Goal: Task Accomplishment & Management: Use online tool/utility

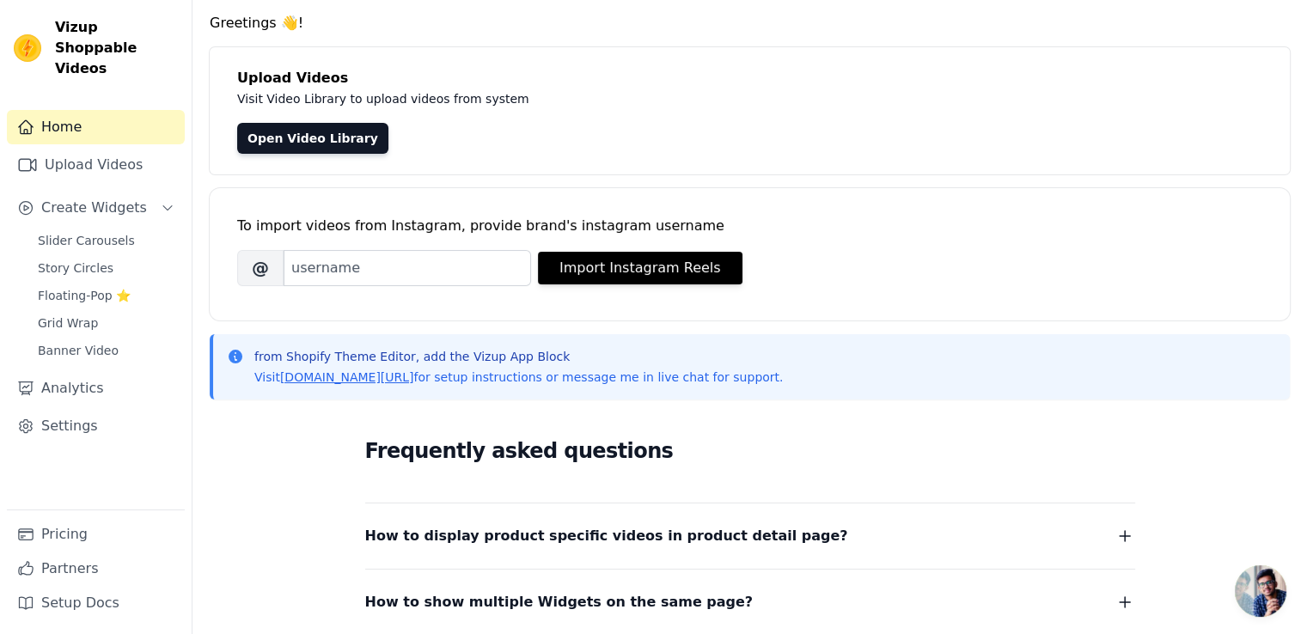
scroll to position [86, 0]
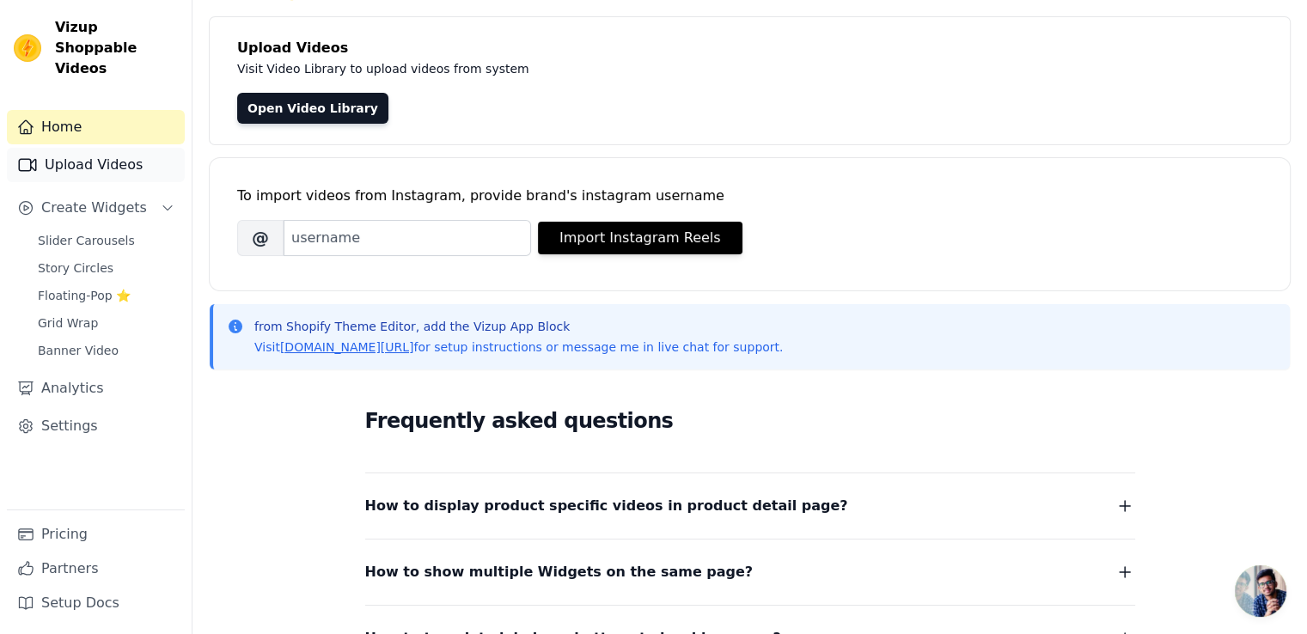
click at [107, 148] on link "Upload Videos" at bounding box center [96, 165] width 178 height 34
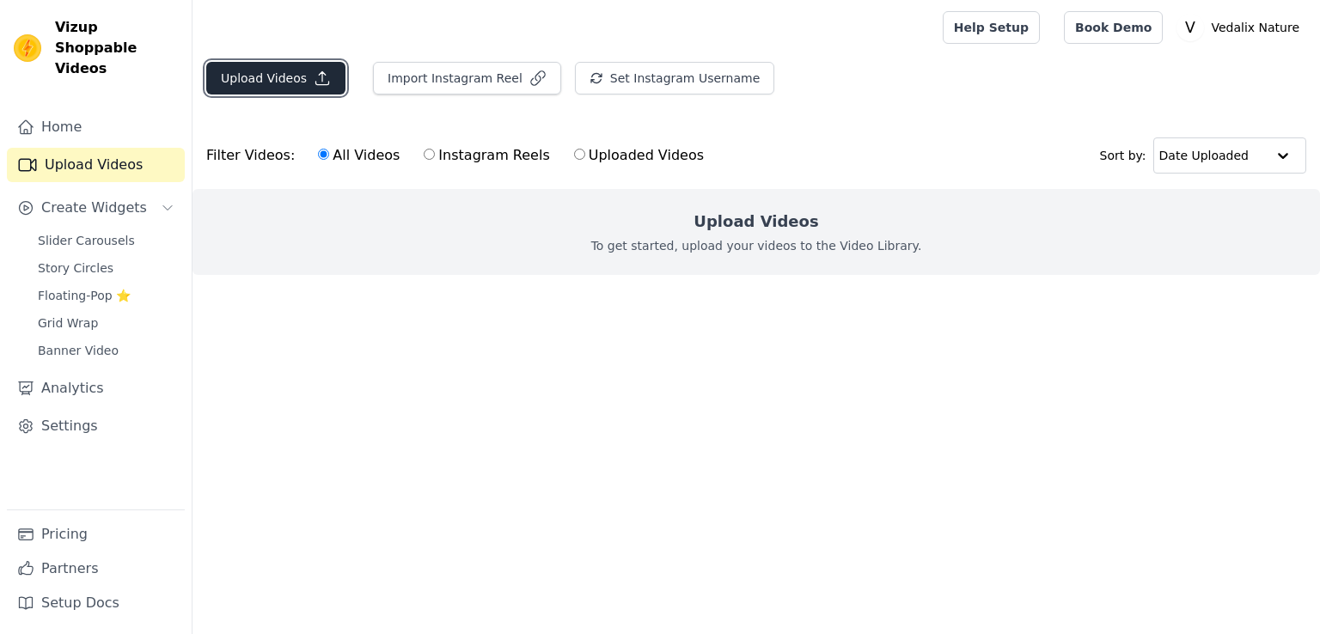
click at [261, 83] on button "Upload Videos" at bounding box center [275, 78] width 139 height 33
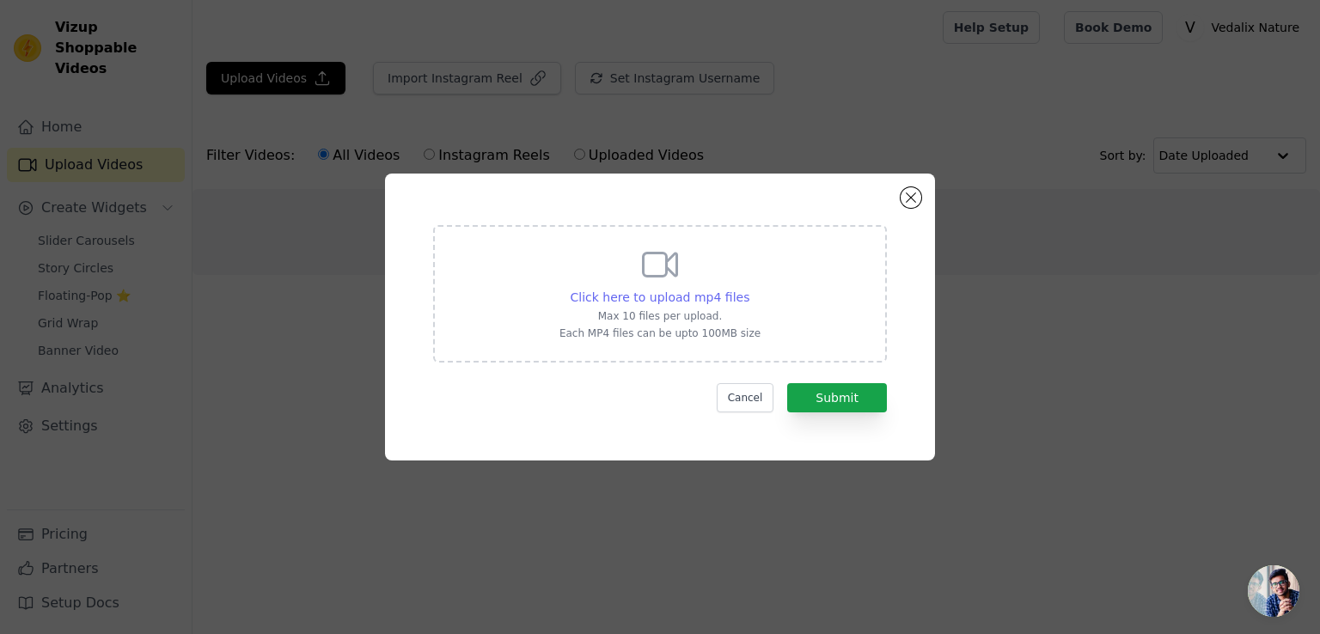
click at [694, 293] on span "Click here to upload mp4 files" at bounding box center [661, 298] width 180 height 14
click at [749, 289] on input "Click here to upload mp4 files Max 10 files per upload. Each MP4 files can be u…" at bounding box center [749, 288] width 1 height 1
type input "C:\fakepath\VID-20250925-WA0001.mp4"
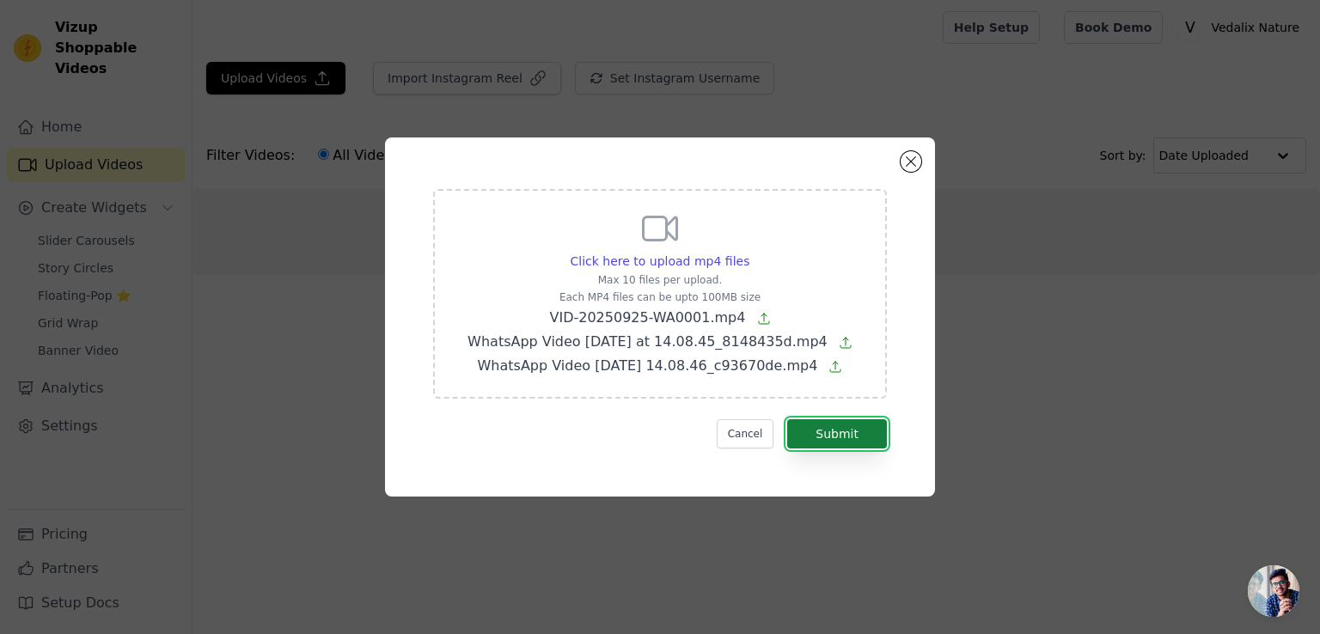
click at [819, 431] on button "Submit" at bounding box center [837, 433] width 100 height 29
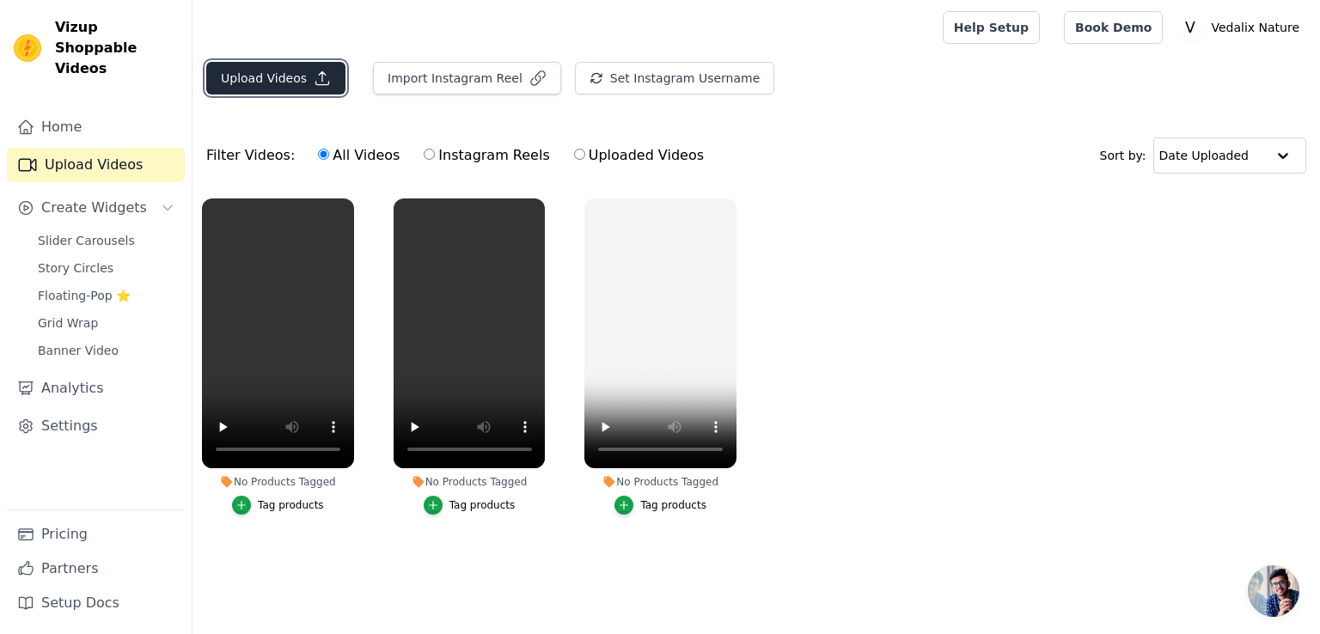
click at [280, 82] on button "Upload Videos" at bounding box center [275, 78] width 139 height 33
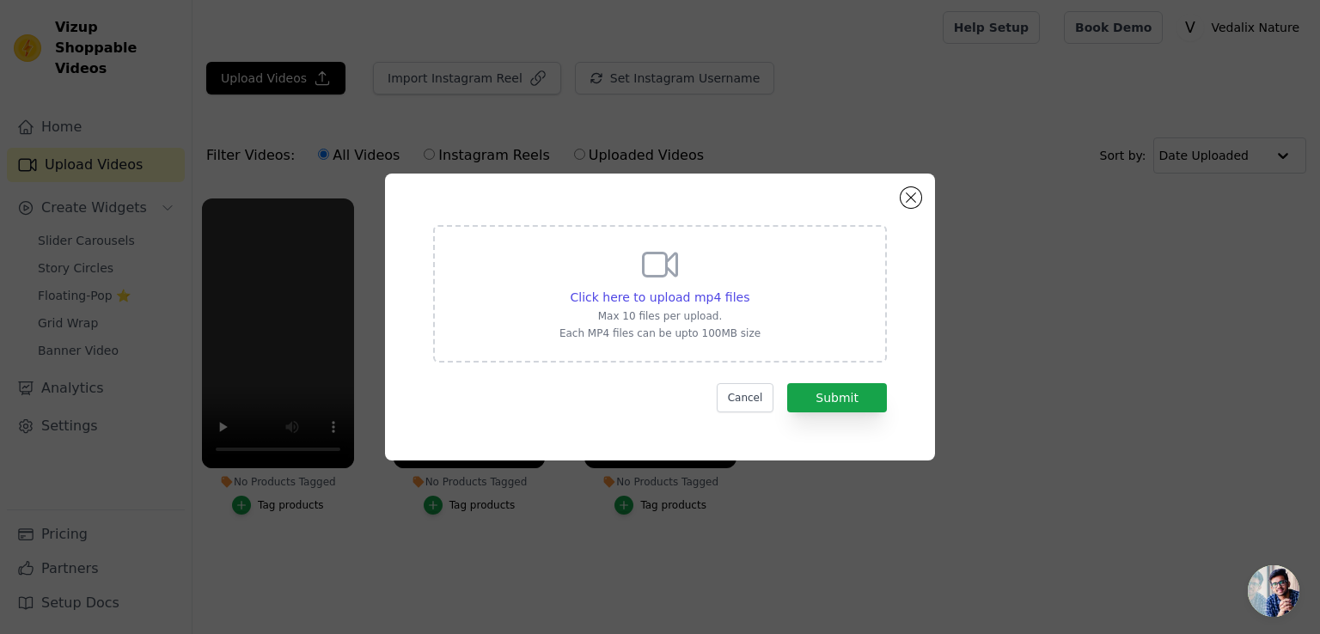
click at [696, 283] on div "Click here to upload mp4 files Max 10 files per upload. Each MP4 files can be u…" at bounding box center [660, 292] width 201 height 96
click at [749, 288] on input "Click here to upload mp4 files Max 10 files per upload. Each MP4 files can be u…" at bounding box center [749, 288] width 1 height 1
type input "C:\fakepath\VID-20250925-WA0004.mp4"
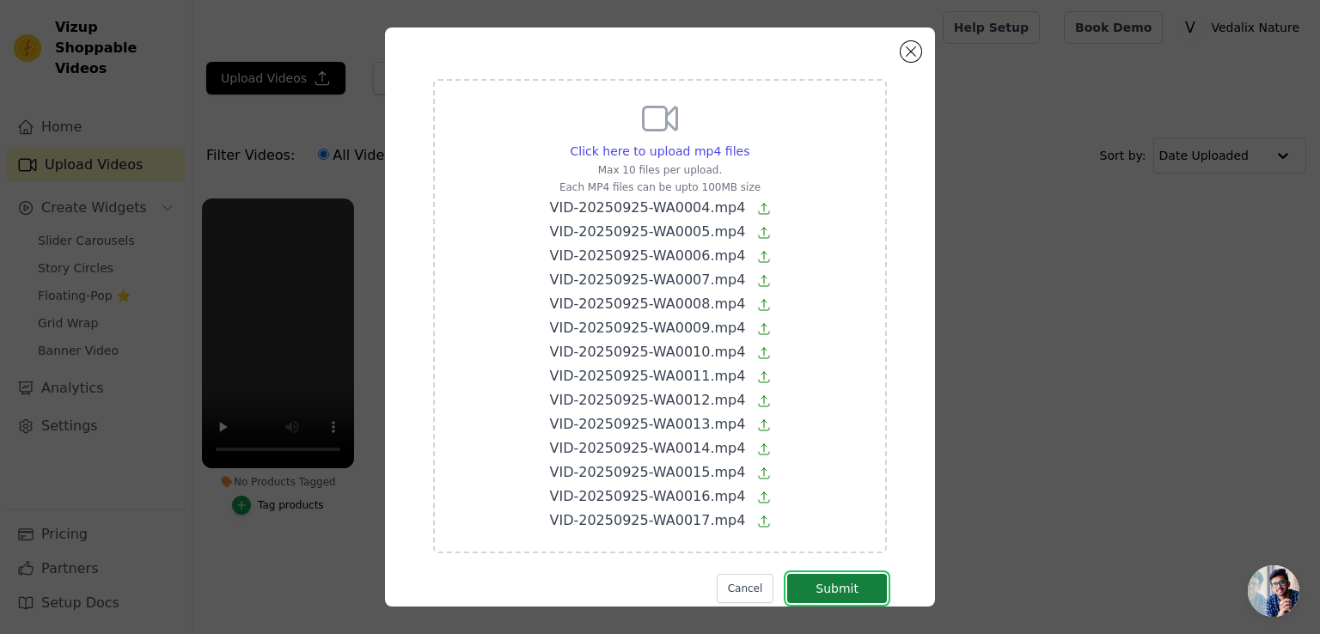
click at [824, 588] on button "Submit" at bounding box center [837, 588] width 100 height 29
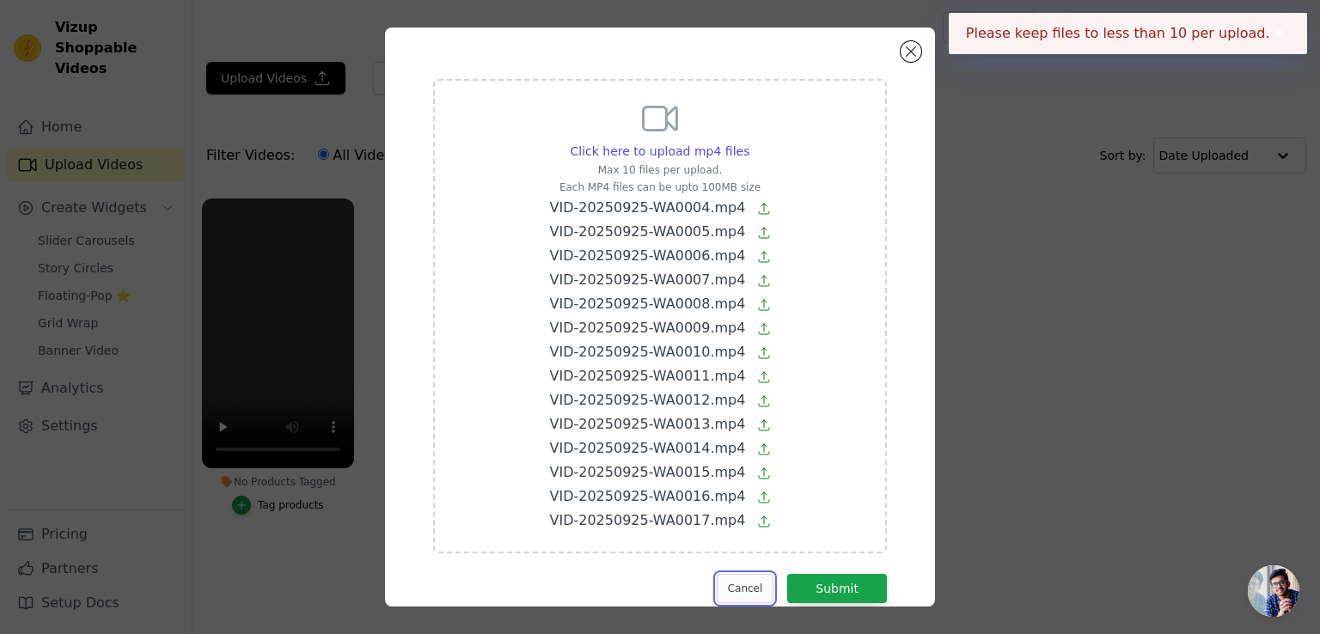
click at [739, 587] on button "Cancel" at bounding box center [746, 588] width 58 height 29
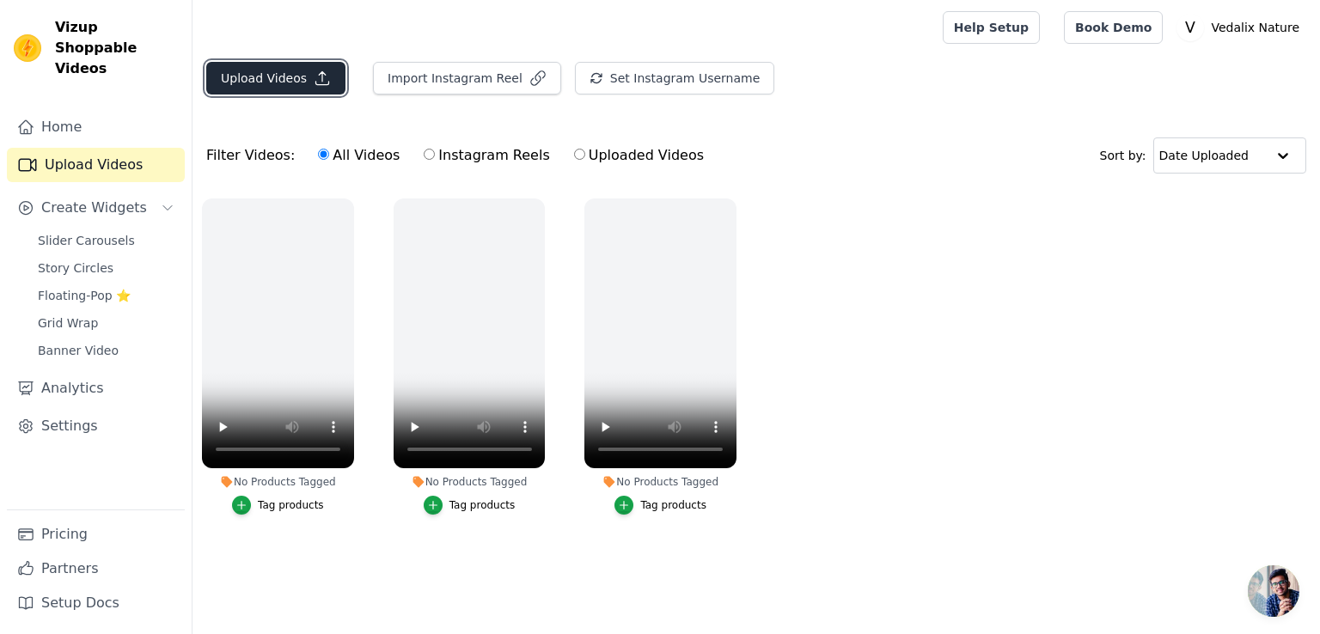
click at [289, 73] on button "Upload Videos" at bounding box center [275, 78] width 139 height 33
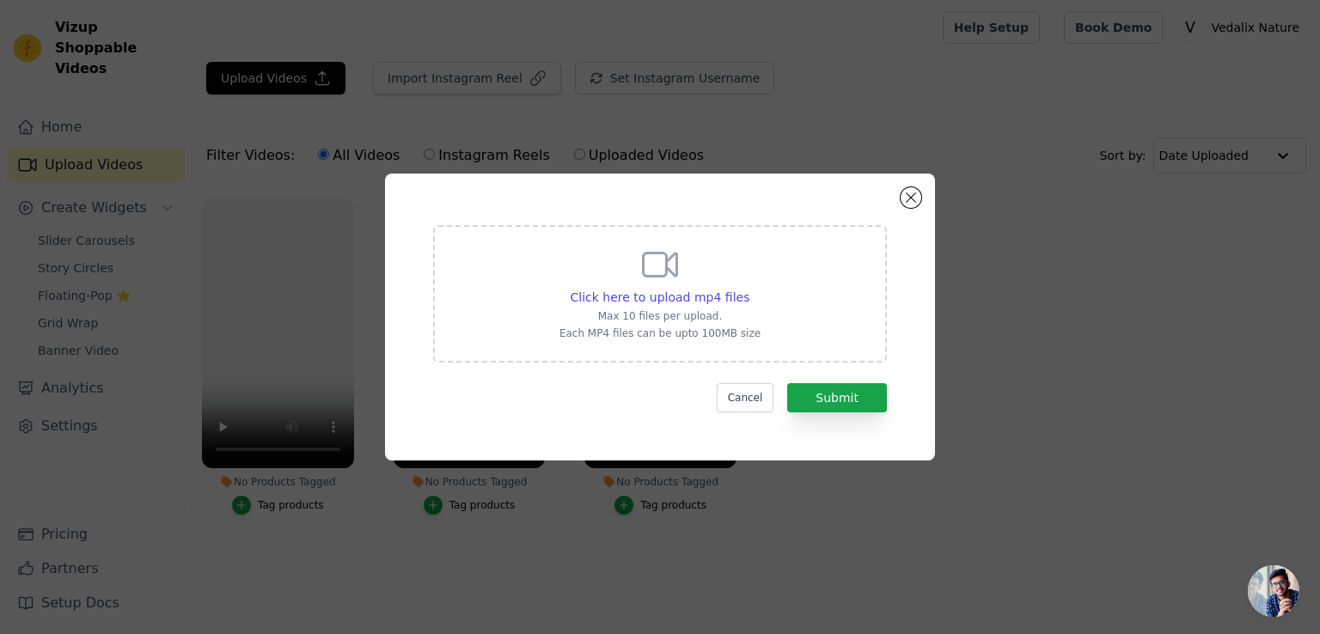
click at [676, 285] on div "Click here to upload mp4 files Max 10 files per upload. Each MP4 files can be u…" at bounding box center [660, 292] width 201 height 96
click at [749, 288] on input "Click here to upload mp4 files Max 10 files per upload. Each MP4 files can be u…" at bounding box center [749, 288] width 1 height 1
type input "C:\fakepath\VID-20250925-WA0004.mp4"
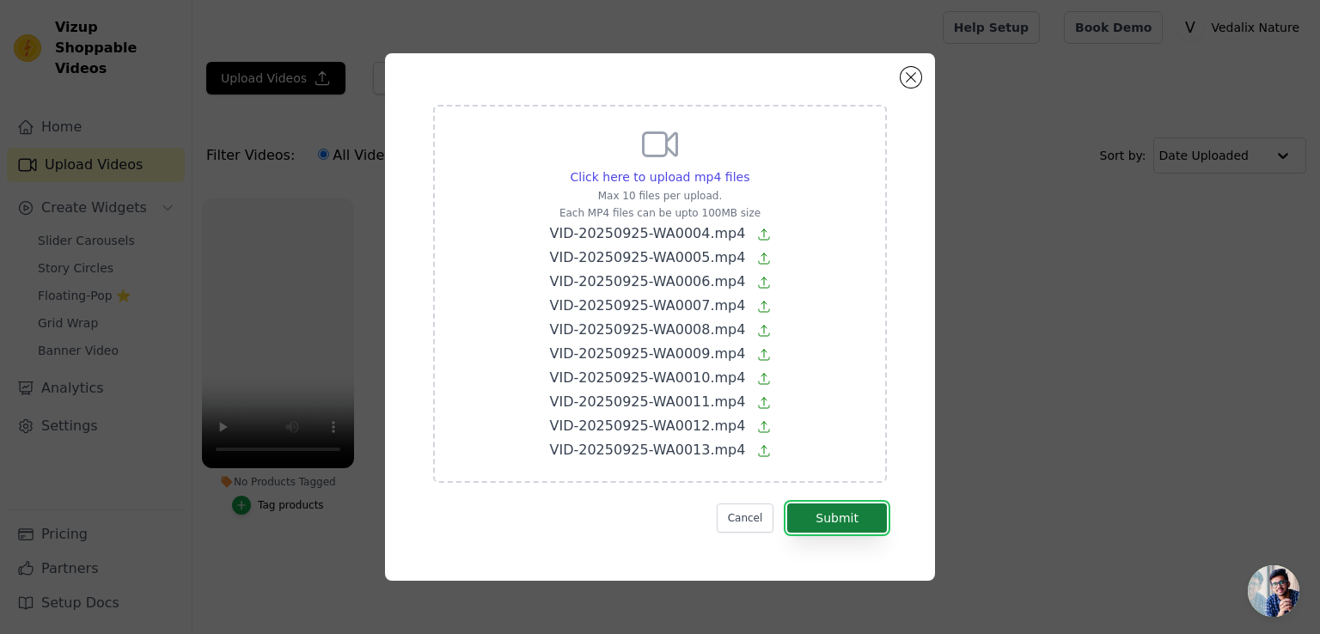
click at [837, 521] on button "Submit" at bounding box center [837, 518] width 100 height 29
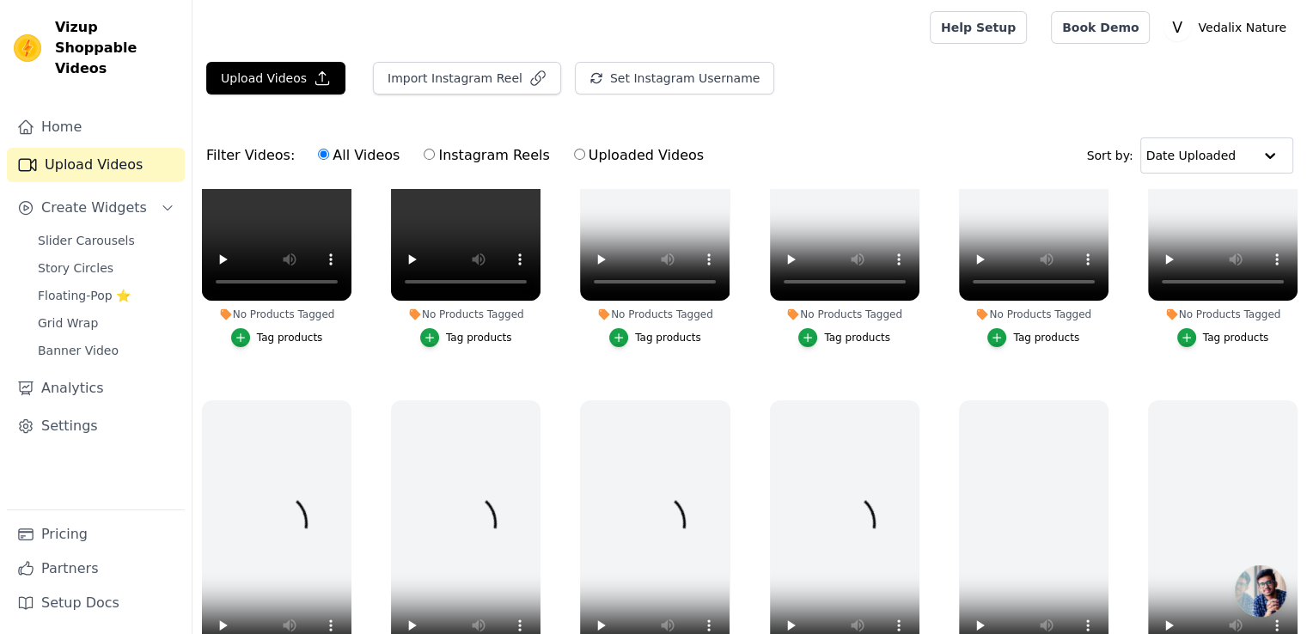
scroll to position [172, 0]
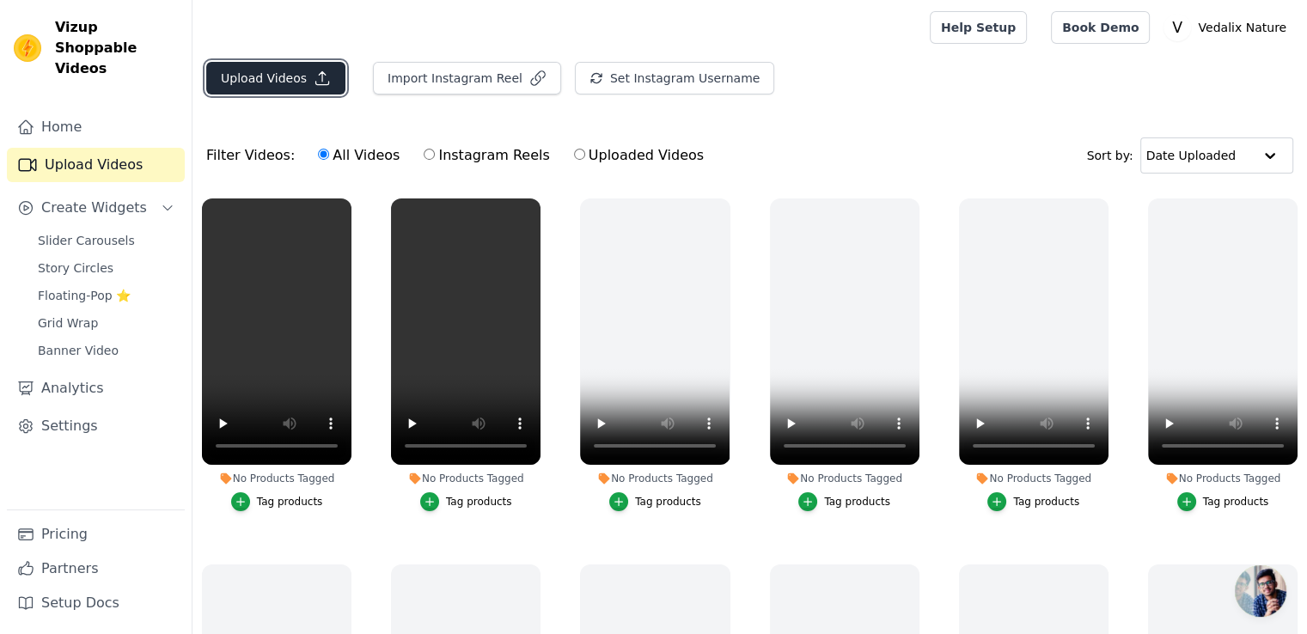
click at [289, 72] on button "Upload Videos" at bounding box center [275, 78] width 139 height 33
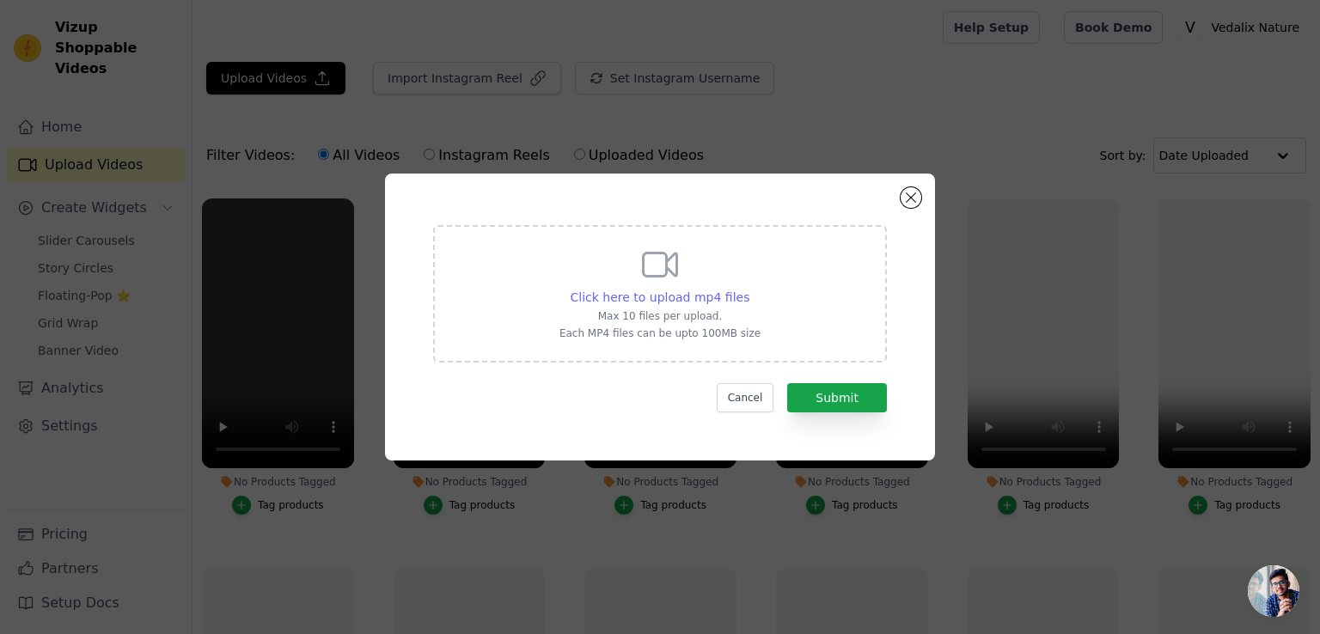
click at [688, 291] on span "Click here to upload mp4 files" at bounding box center [661, 298] width 180 height 14
click at [749, 289] on input "Click here to upload mp4 files Max 10 files per upload. Each MP4 files can be u…" at bounding box center [749, 288] width 1 height 1
type input "C:\fakepath\VID-20250925-WA0014.mp4"
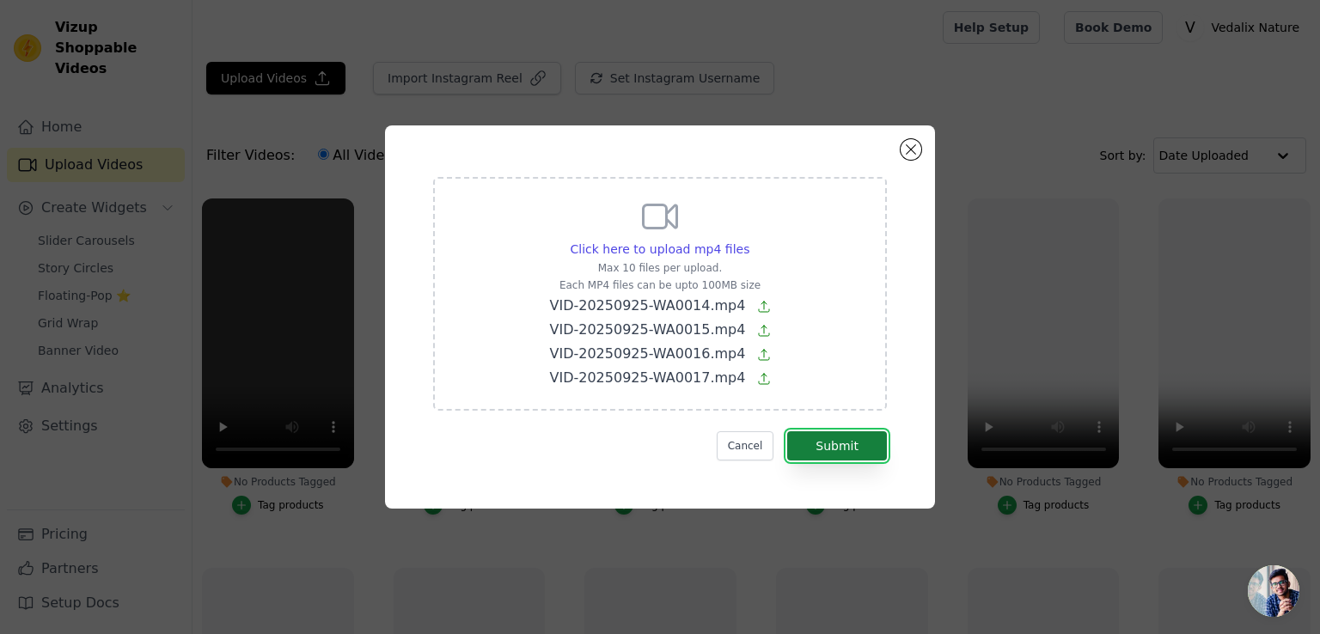
click at [828, 455] on button "Submit" at bounding box center [837, 445] width 100 height 29
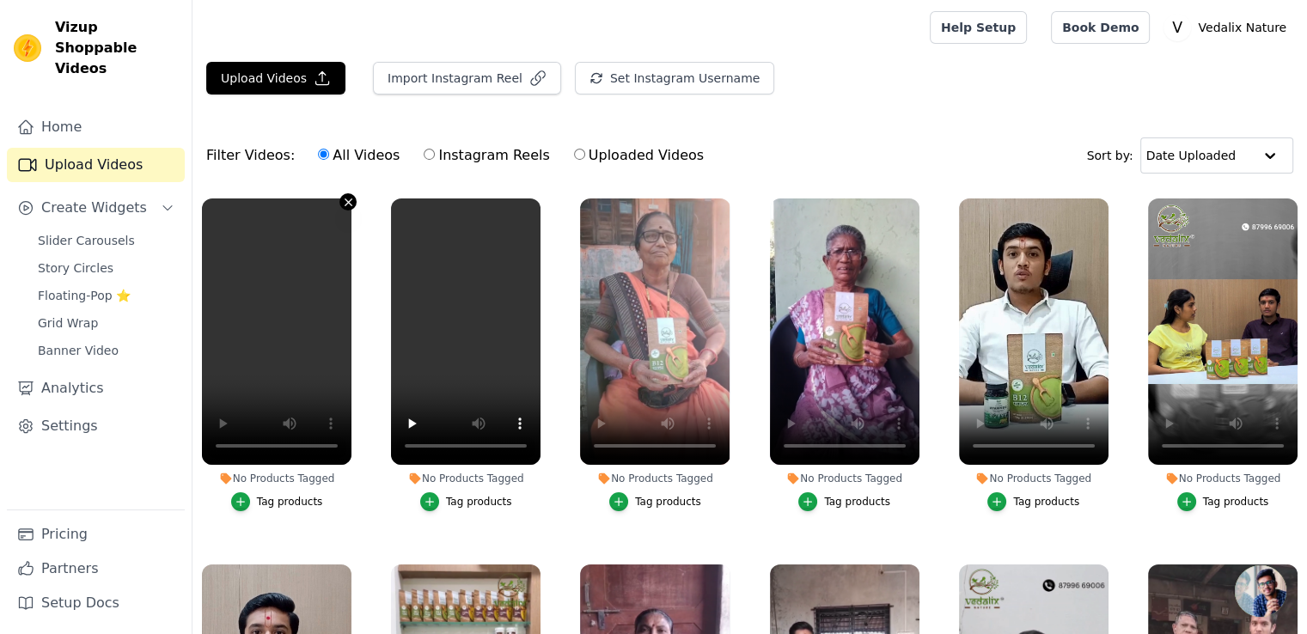
click at [352, 201] on icon "button" at bounding box center [348, 202] width 13 height 13
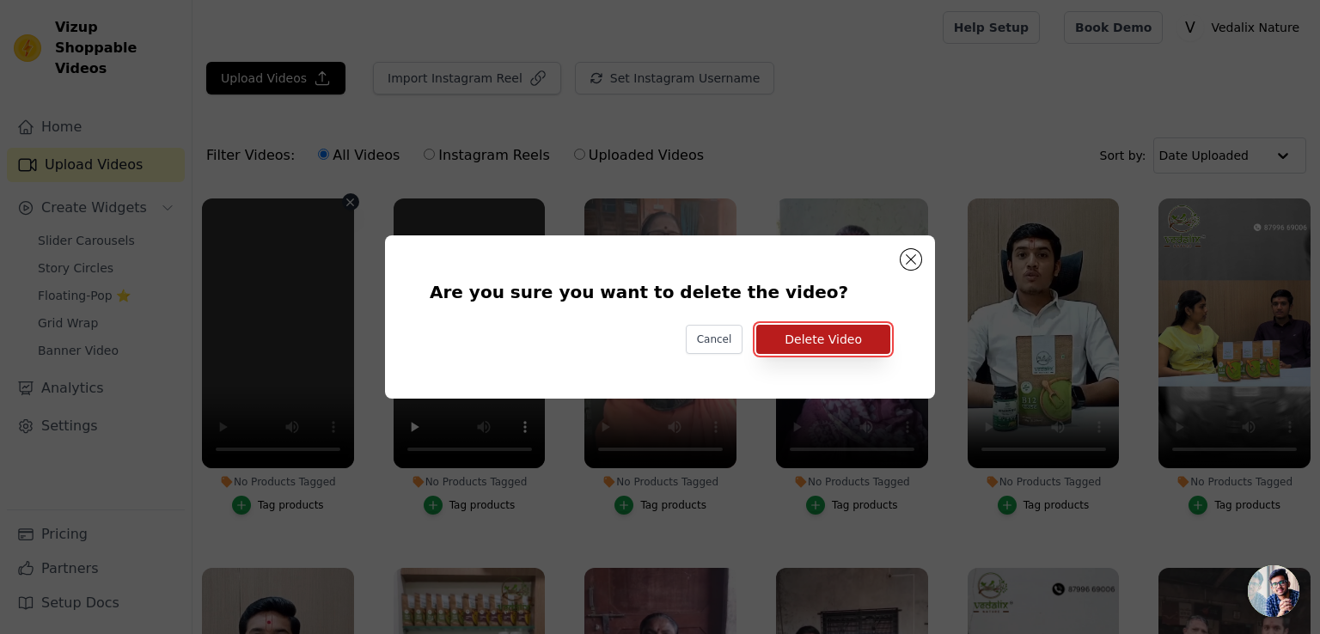
click at [801, 336] on button "Delete Video" at bounding box center [823, 339] width 134 height 29
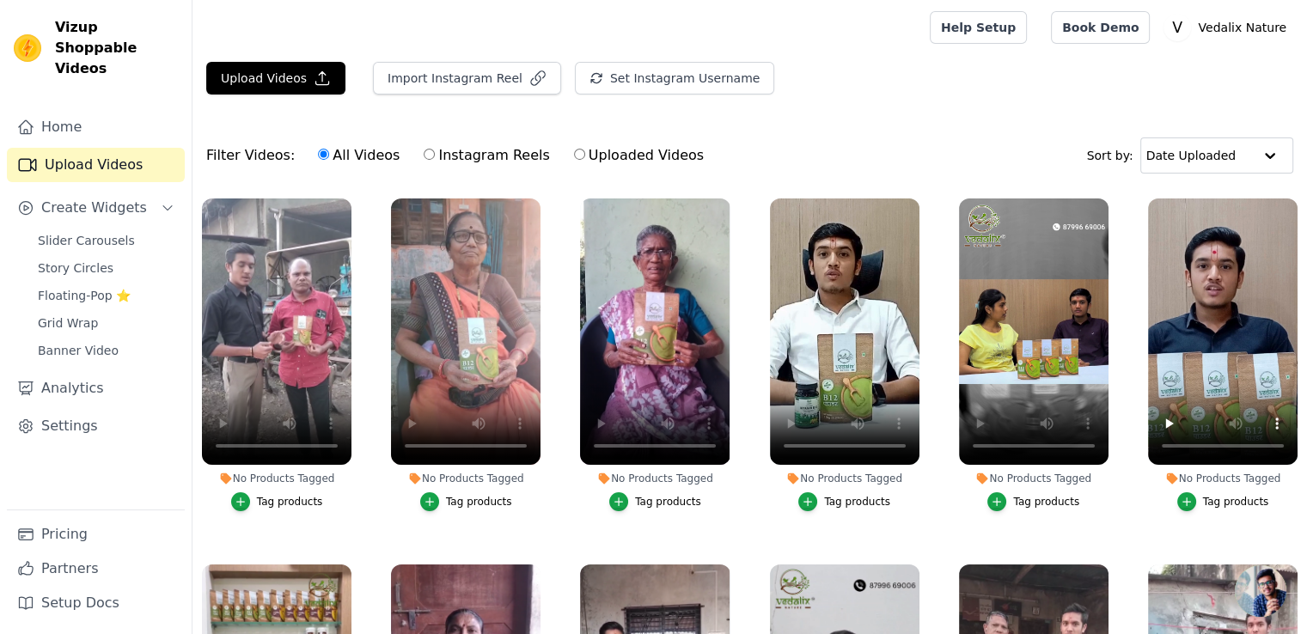
click at [774, 156] on div "Filter Videos: All Videos Instagram Reels Uploaded Videos Sort by: Date Uploaded" at bounding box center [750, 155] width 1115 height 67
click at [86, 232] on span "Slider Carousels" at bounding box center [86, 240] width 97 height 17
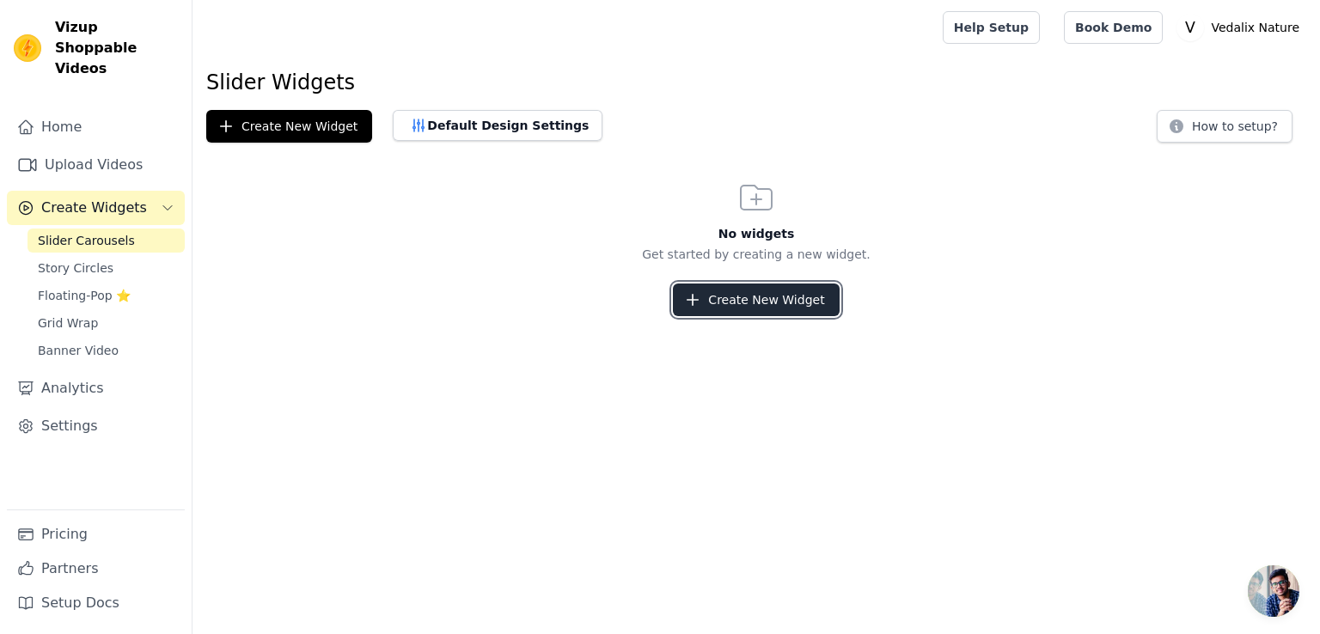
click at [726, 302] on button "Create New Widget" at bounding box center [756, 300] width 166 height 33
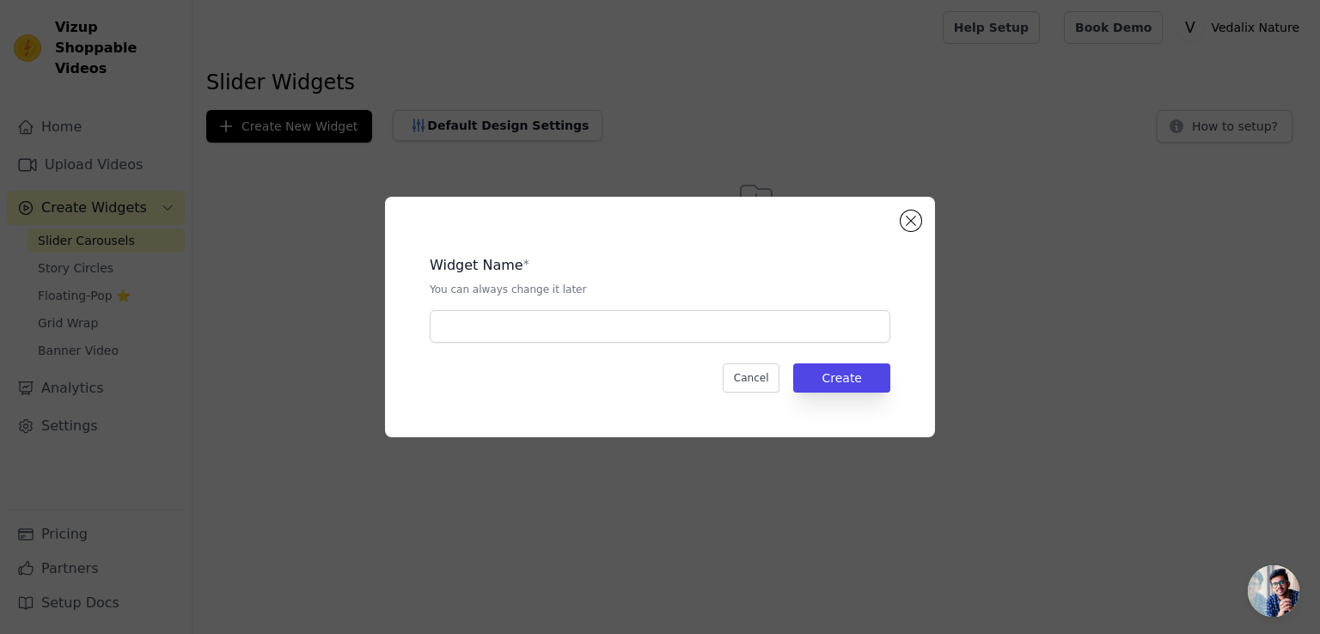
click at [556, 350] on div "Widget Name * You can always change it later Cancel Create" at bounding box center [660, 317] width 495 height 186
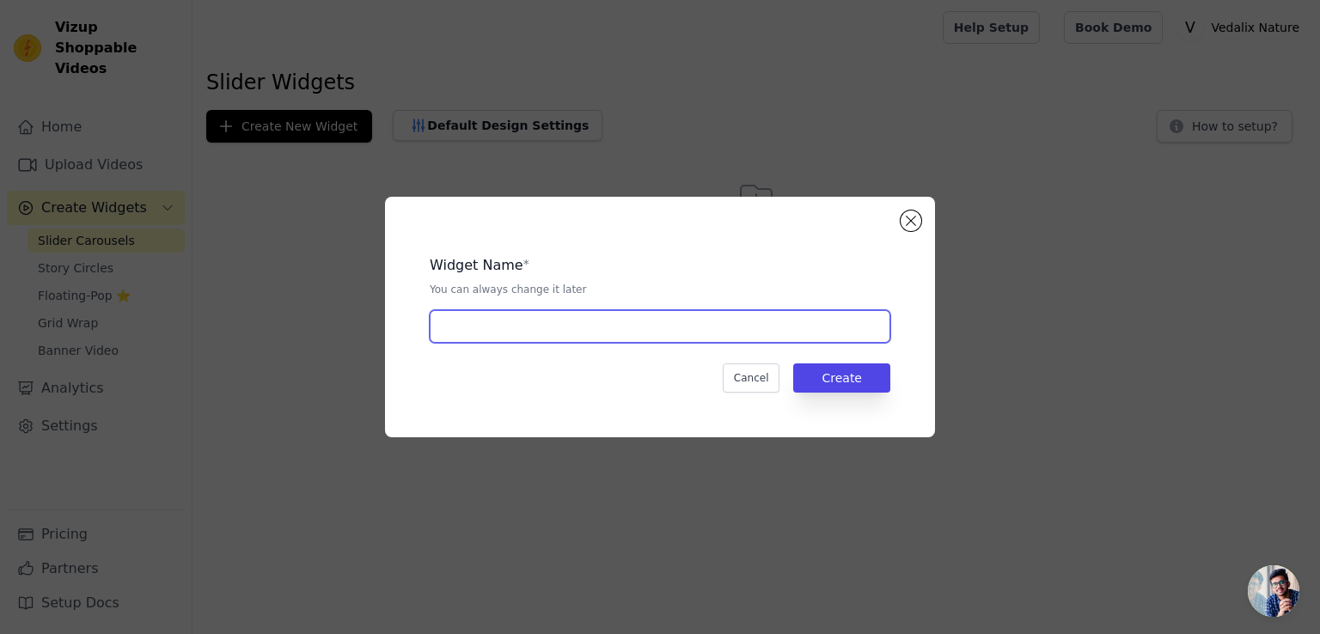
click at [557, 341] on input "text" at bounding box center [660, 326] width 461 height 33
type input "Customer"
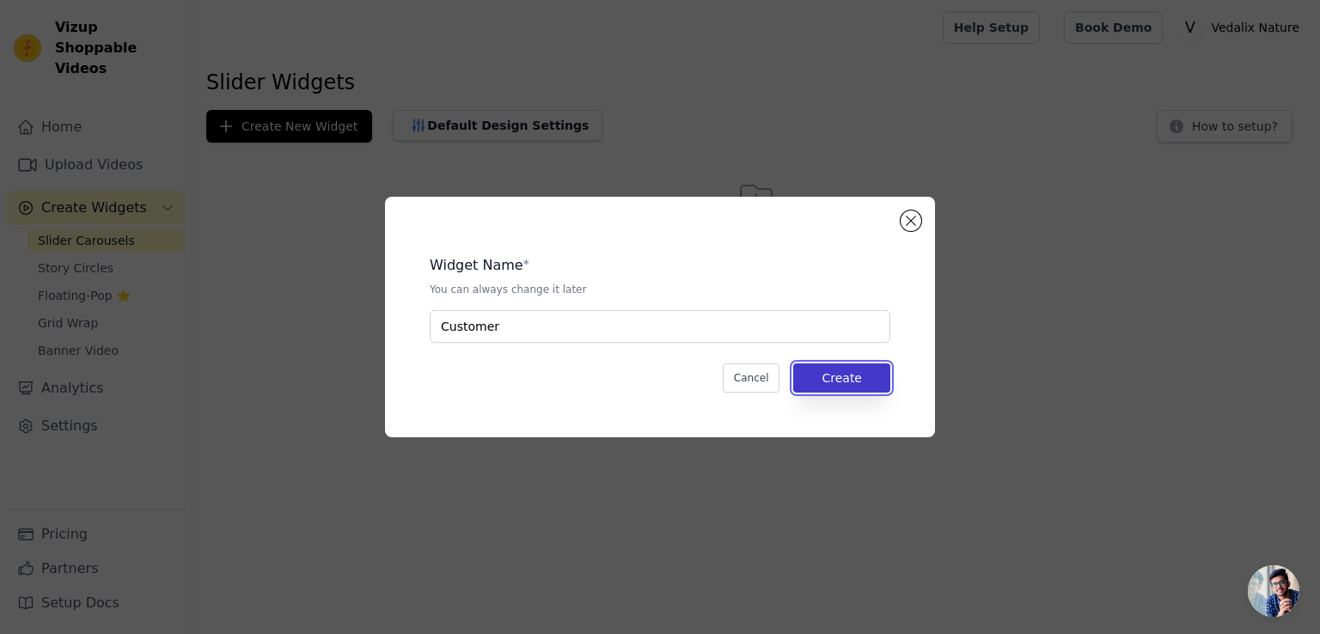
click at [843, 369] on button "Create" at bounding box center [841, 378] width 97 height 29
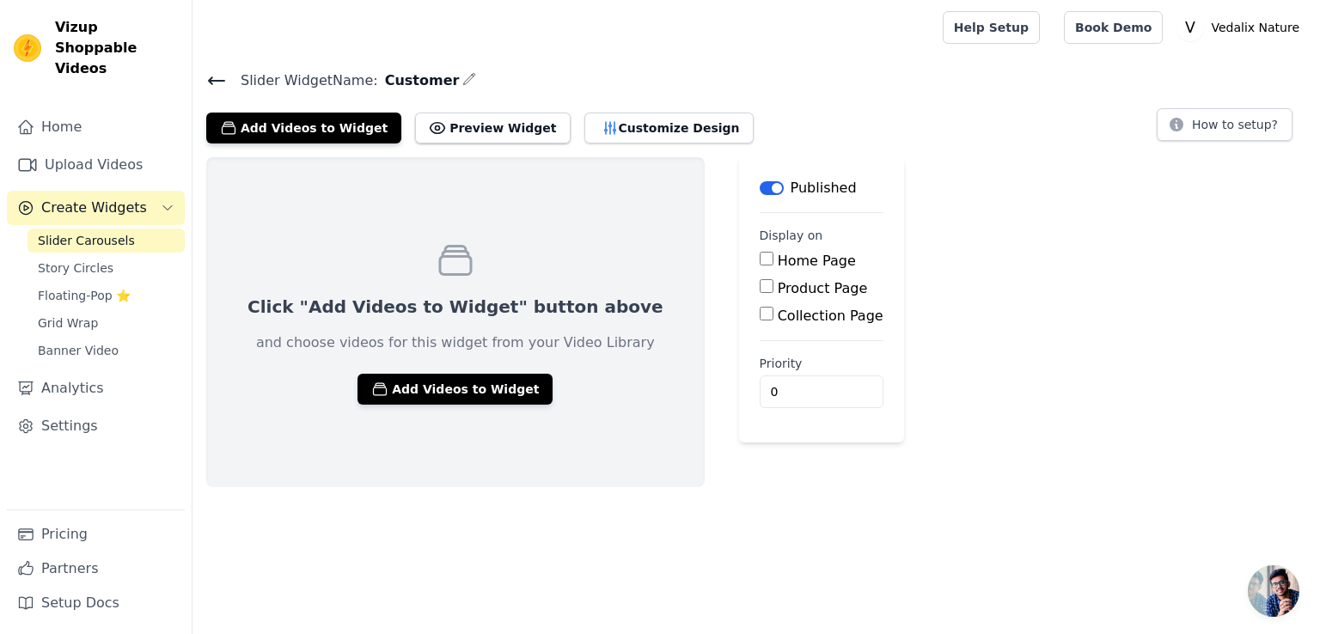
click at [760, 256] on input "Home Page" at bounding box center [767, 259] width 14 height 14
checkbox input "true"
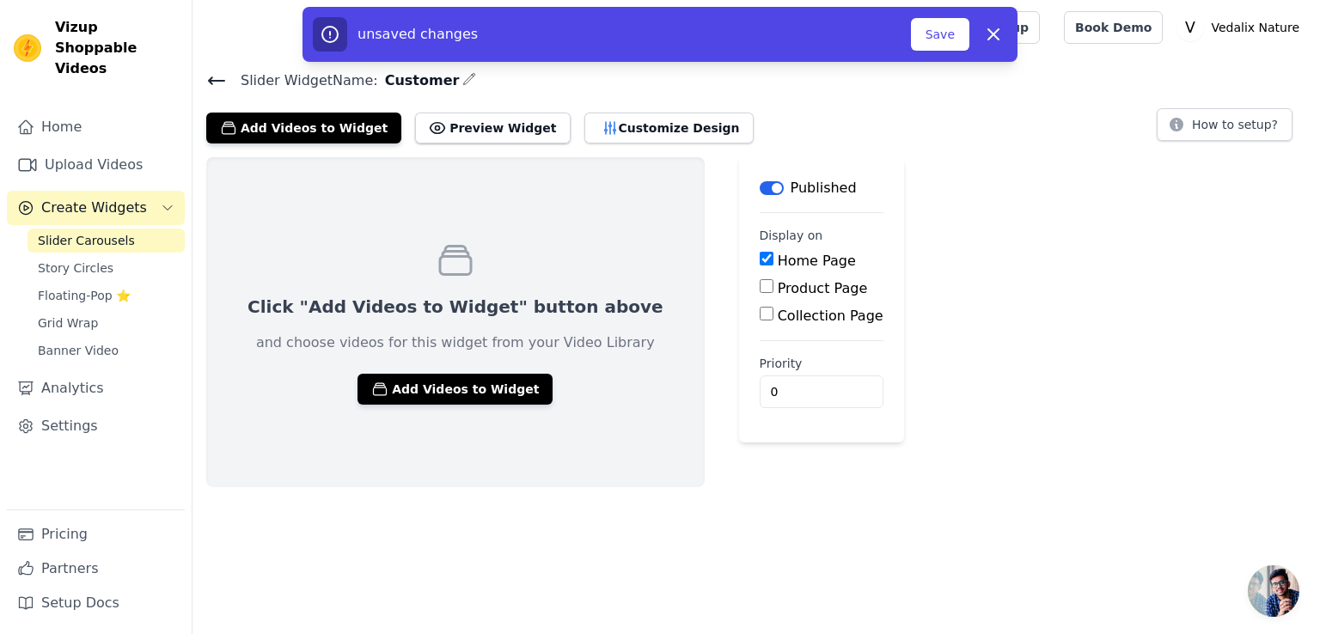
click at [760, 289] on input "Product Page" at bounding box center [767, 286] width 14 height 14
checkbox input "true"
click at [774, 334] on input "Specific Product Pages" at bounding box center [781, 334] width 14 height 14
radio input "true"
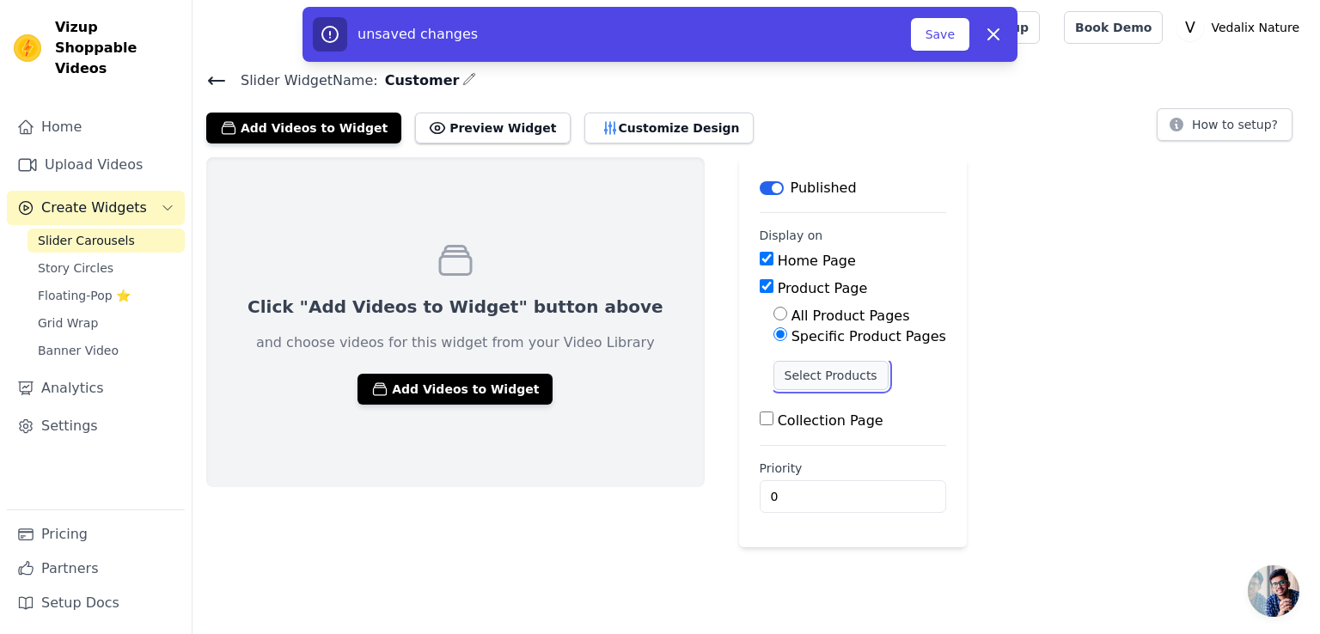
click at [774, 371] on button "Select Products" at bounding box center [831, 375] width 115 height 29
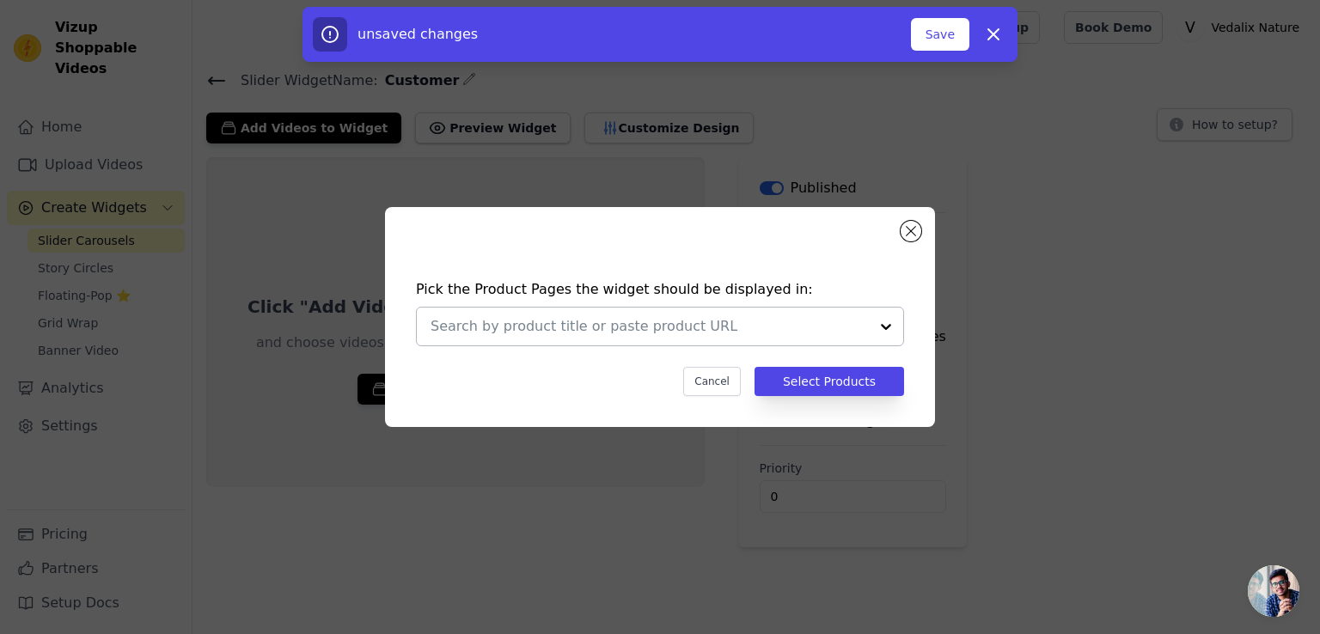
click at [662, 334] on input "text" at bounding box center [650, 326] width 438 height 21
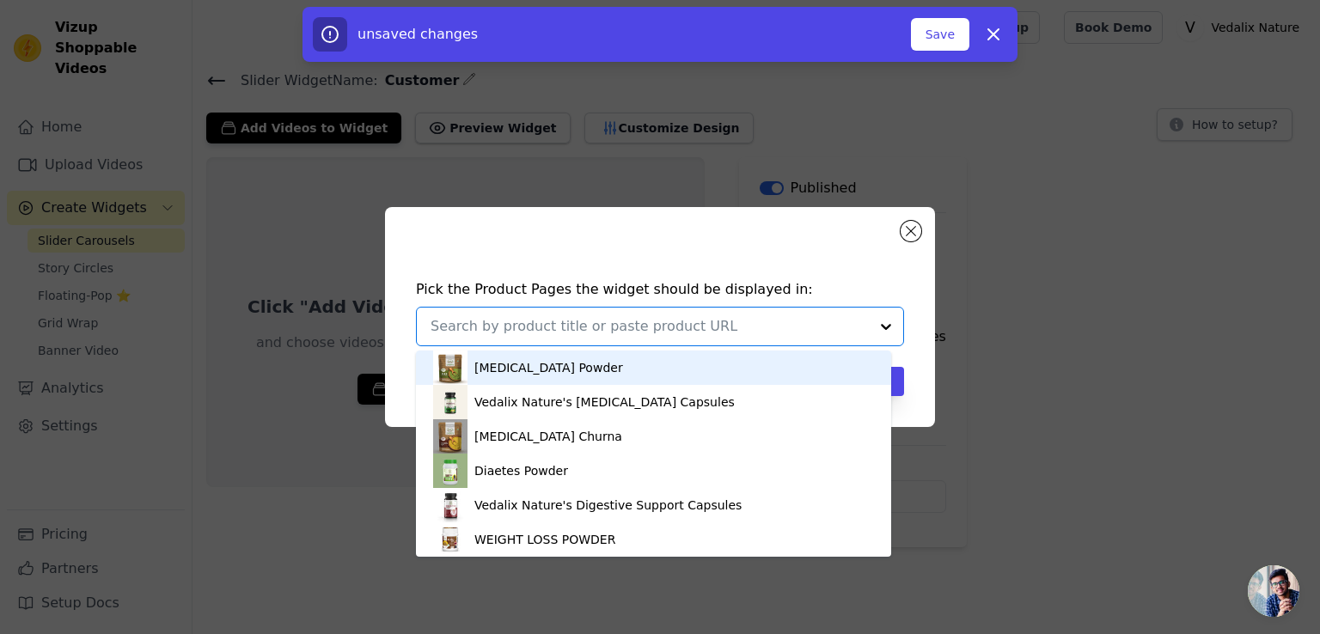
click at [553, 370] on div "Vitamin B12 Powder" at bounding box center [548, 367] width 149 height 17
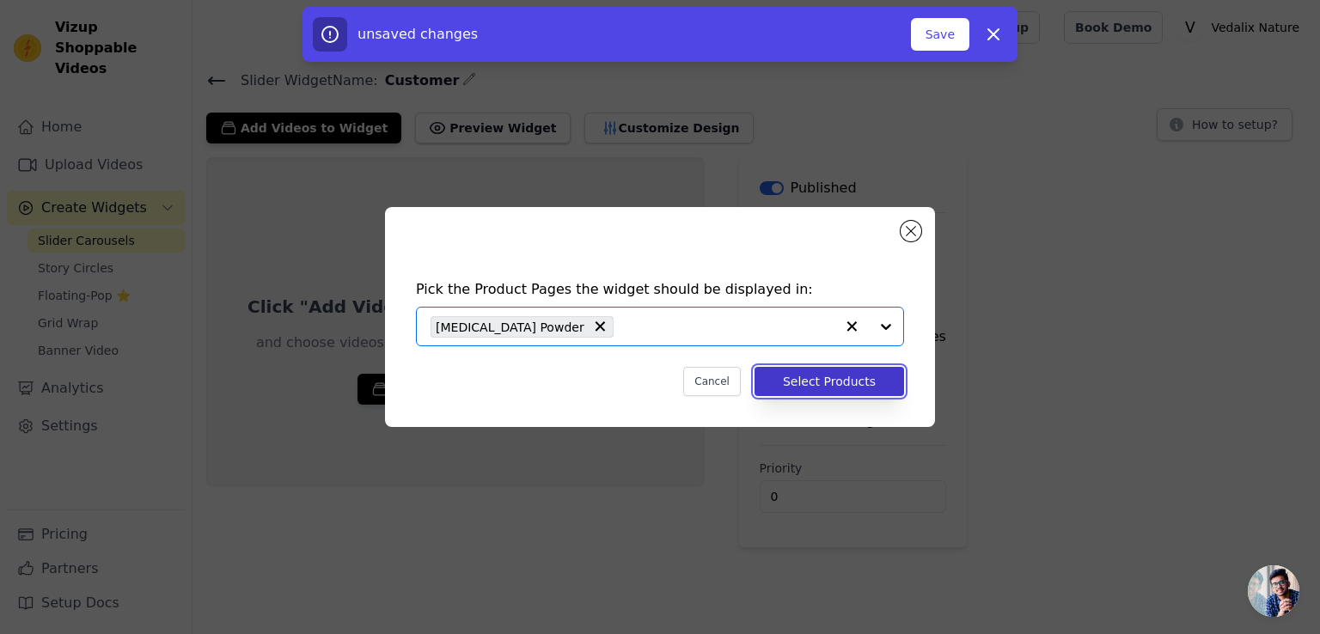
click at [808, 379] on button "Select Products" at bounding box center [830, 381] width 150 height 29
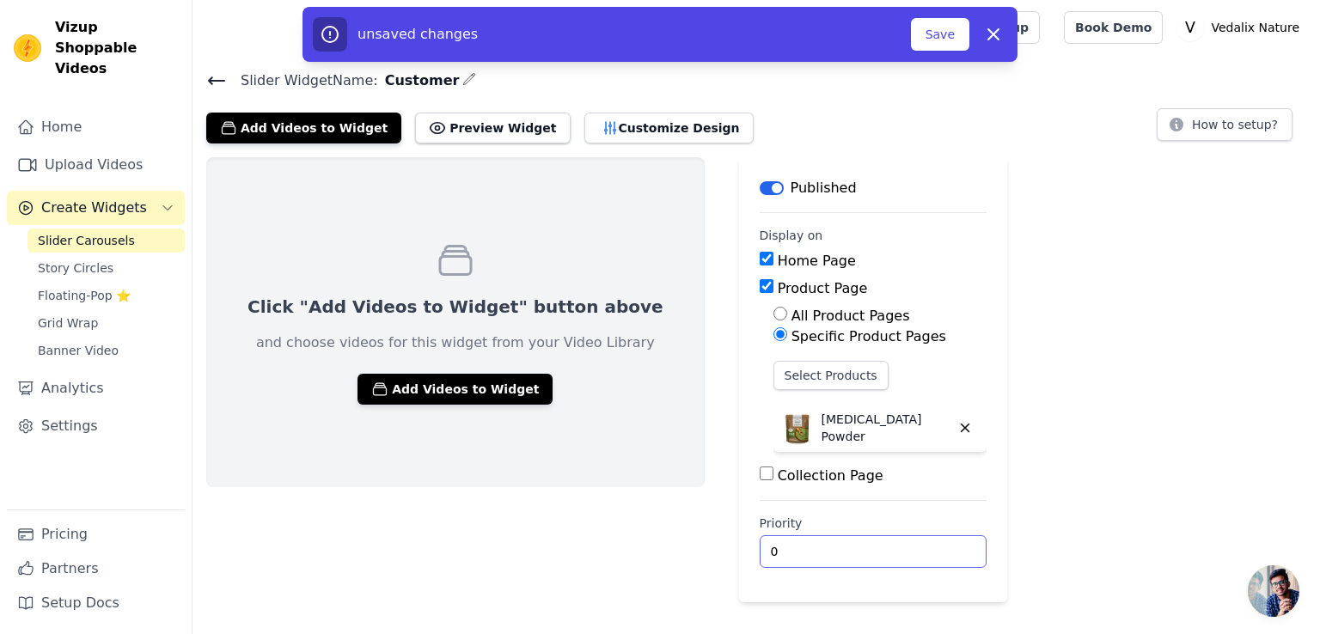
click at [760, 541] on input "0" at bounding box center [873, 551] width 227 height 33
click at [576, 542] on div "Click "Add Videos to Widget" button above and choose videos for this widget fro…" at bounding box center [455, 379] width 499 height 445
click at [450, 388] on button "Add Videos to Widget" at bounding box center [455, 389] width 195 height 31
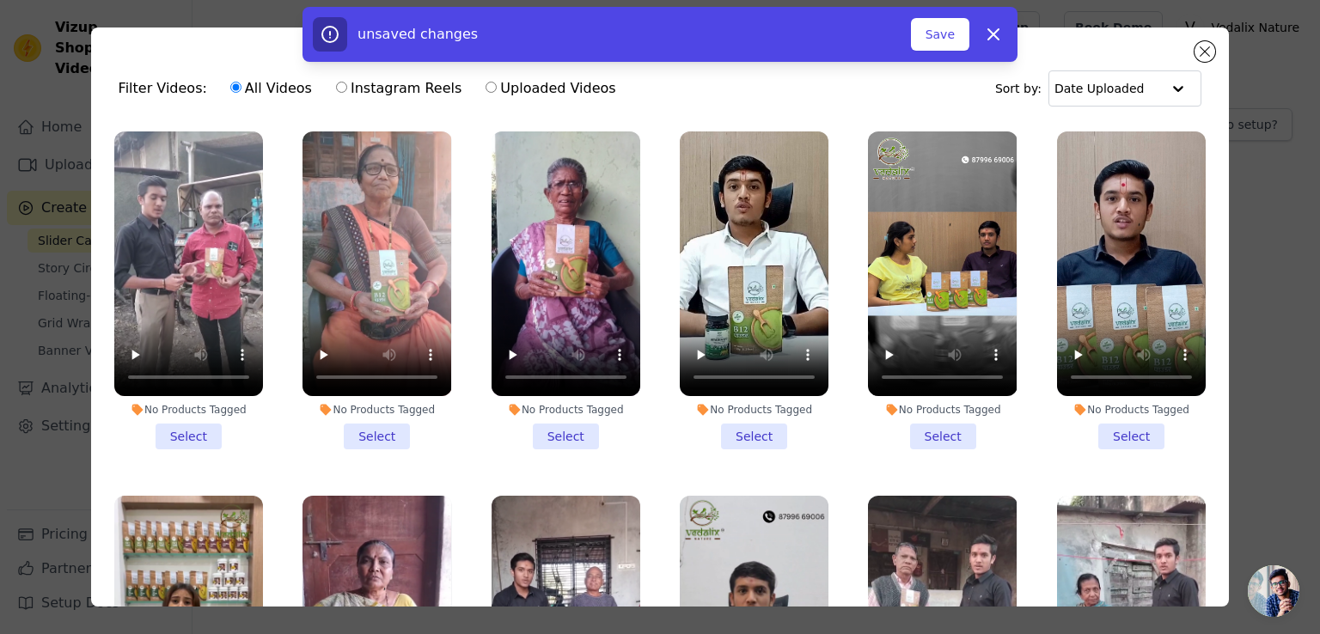
click at [364, 423] on li "No Products Tagged Select" at bounding box center [377, 291] width 149 height 318
click at [0, 0] on input "No Products Tagged Select" at bounding box center [0, 0] width 0 height 0
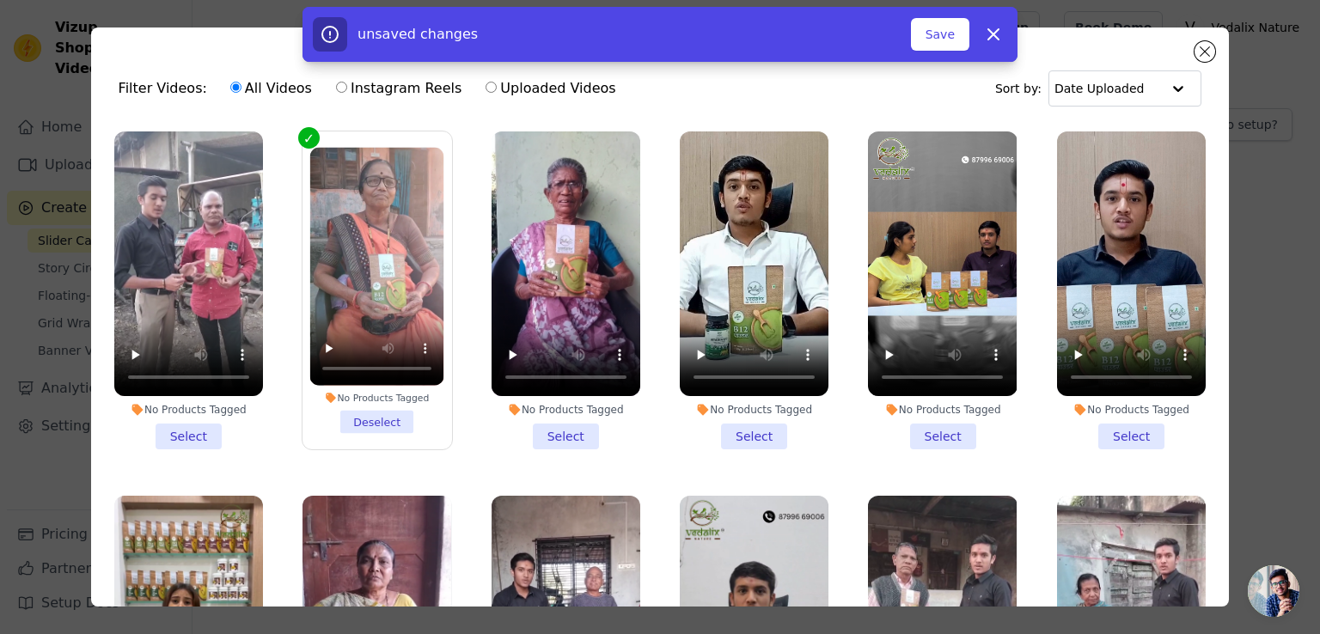
click at [199, 422] on li "No Products Tagged Select" at bounding box center [188, 291] width 149 height 318
click at [0, 0] on input "No Products Tagged Select" at bounding box center [0, 0] width 0 height 0
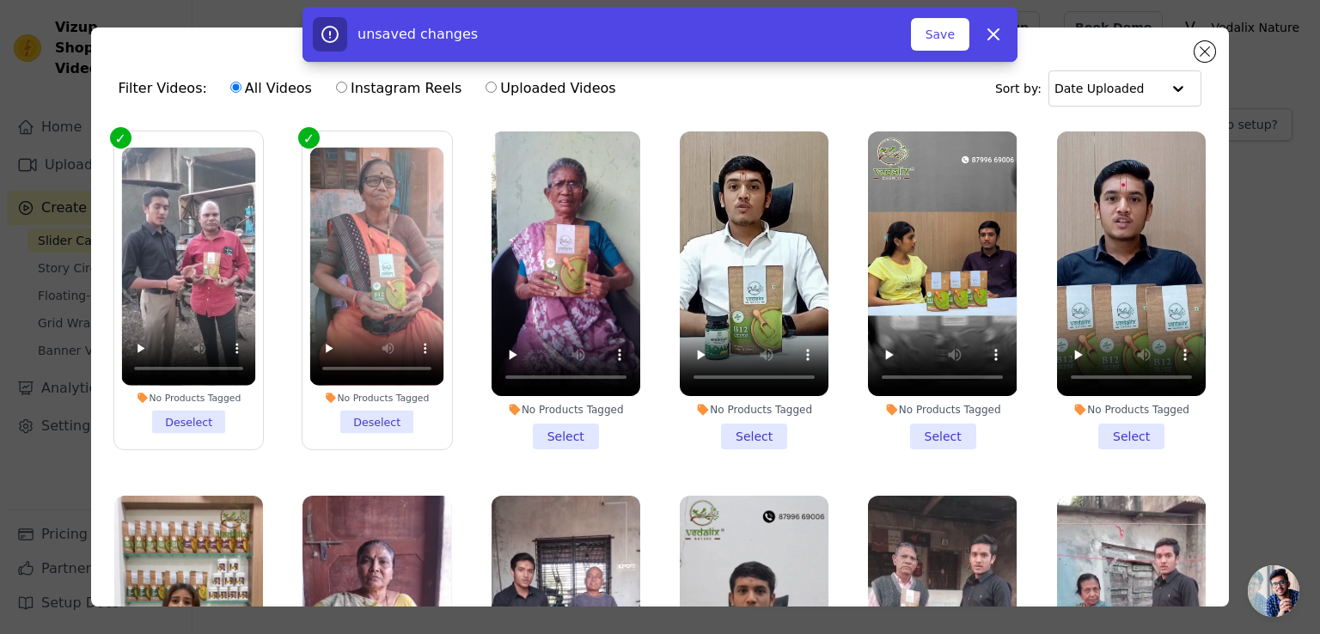
click at [584, 424] on li "No Products Tagged Select" at bounding box center [566, 291] width 149 height 318
click at [0, 0] on input "No Products Tagged Select" at bounding box center [0, 0] width 0 height 0
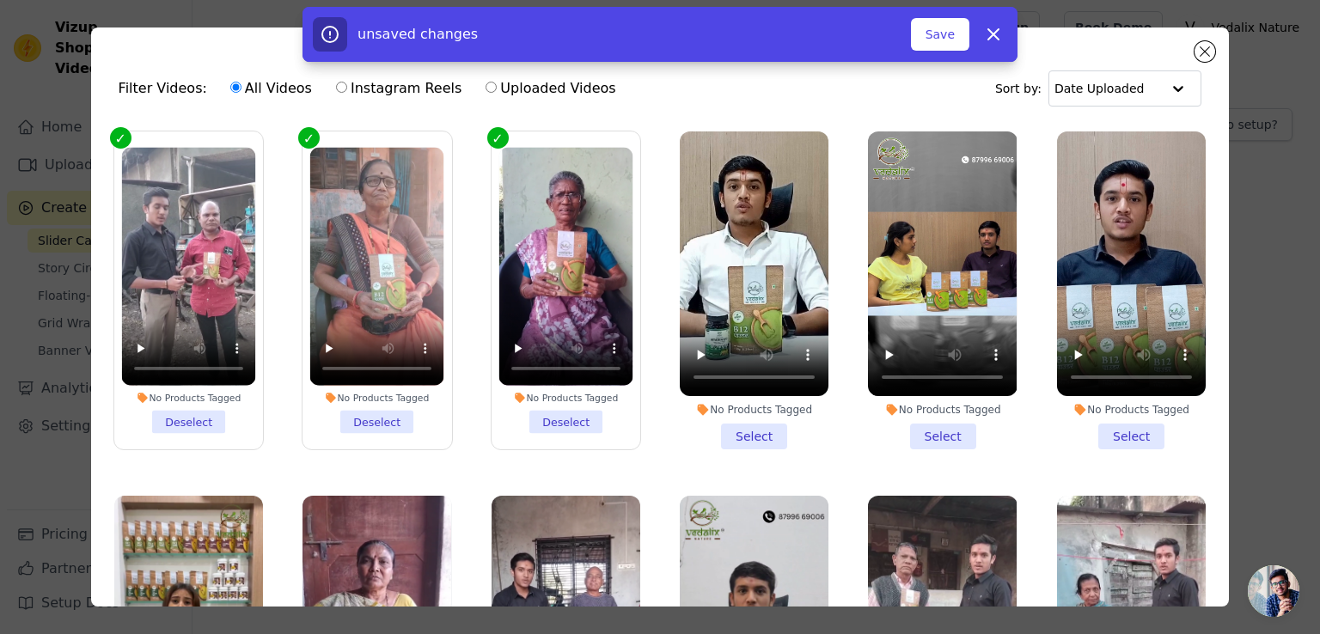
click at [710, 421] on li "No Products Tagged Select" at bounding box center [754, 291] width 149 height 318
click at [0, 0] on input "No Products Tagged Select" at bounding box center [0, 0] width 0 height 0
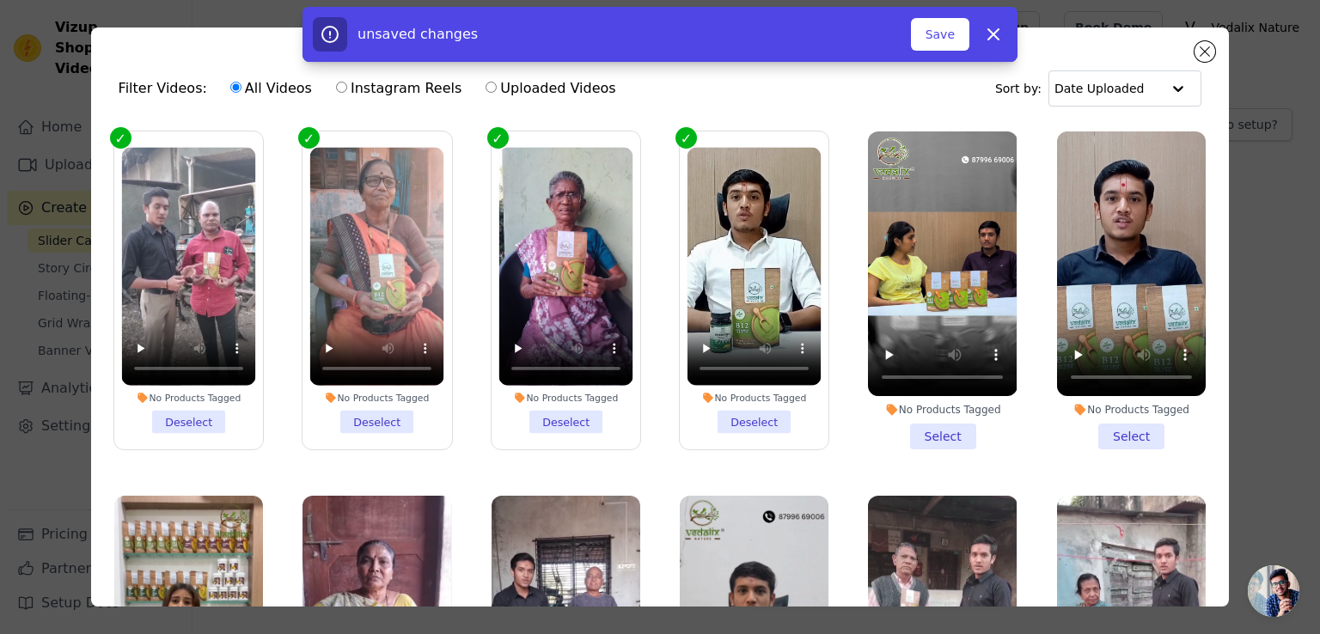
click at [914, 422] on li "No Products Tagged Select" at bounding box center [942, 291] width 149 height 318
click at [0, 0] on input "No Products Tagged Select" at bounding box center [0, 0] width 0 height 0
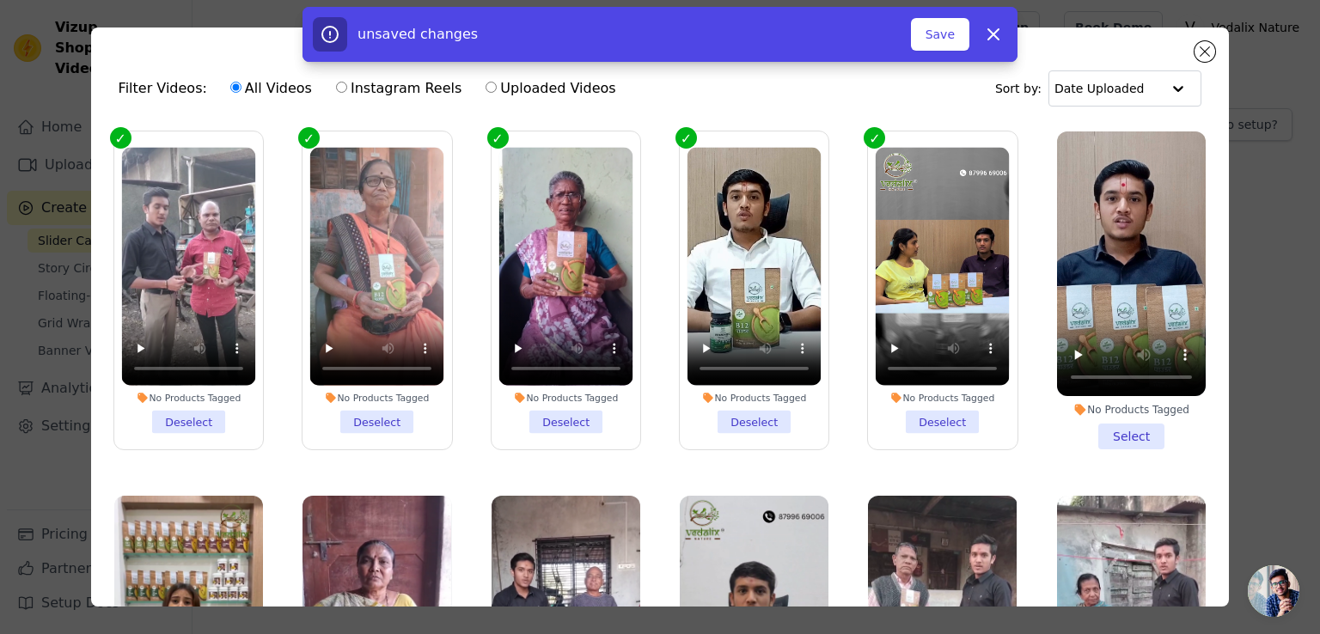
click at [1147, 441] on li "No Products Tagged Select" at bounding box center [1131, 291] width 149 height 318
click at [0, 0] on input "No Products Tagged Select" at bounding box center [0, 0] width 0 height 0
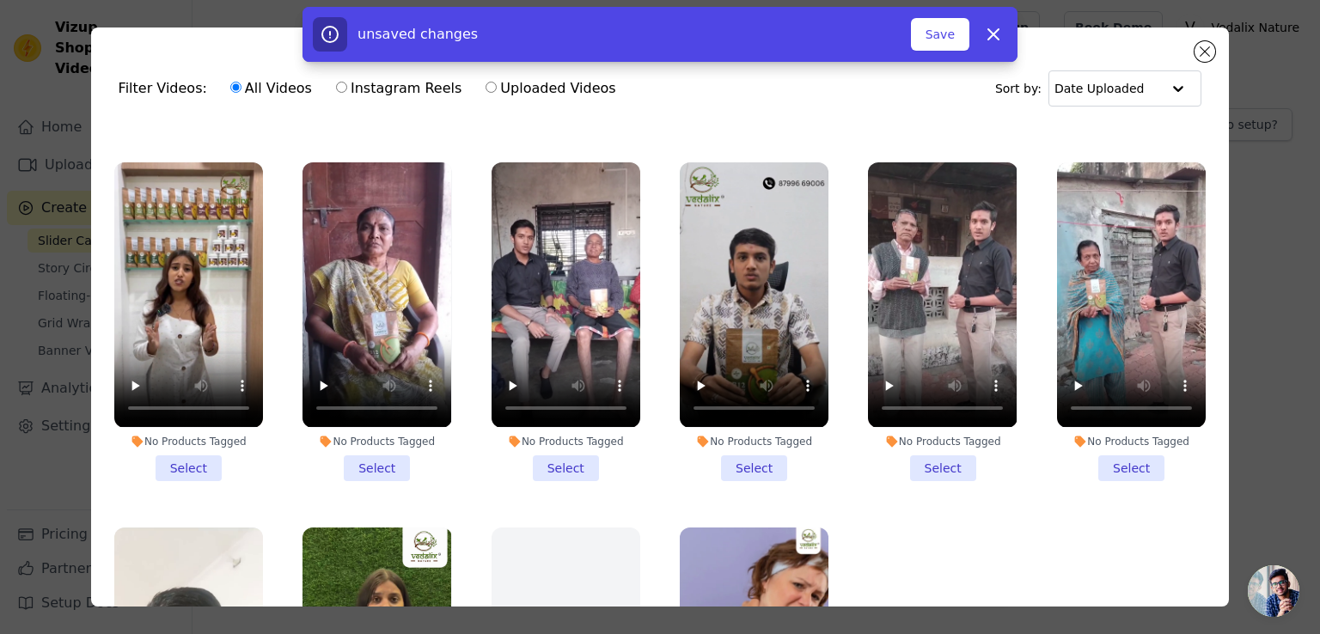
scroll to position [344, 0]
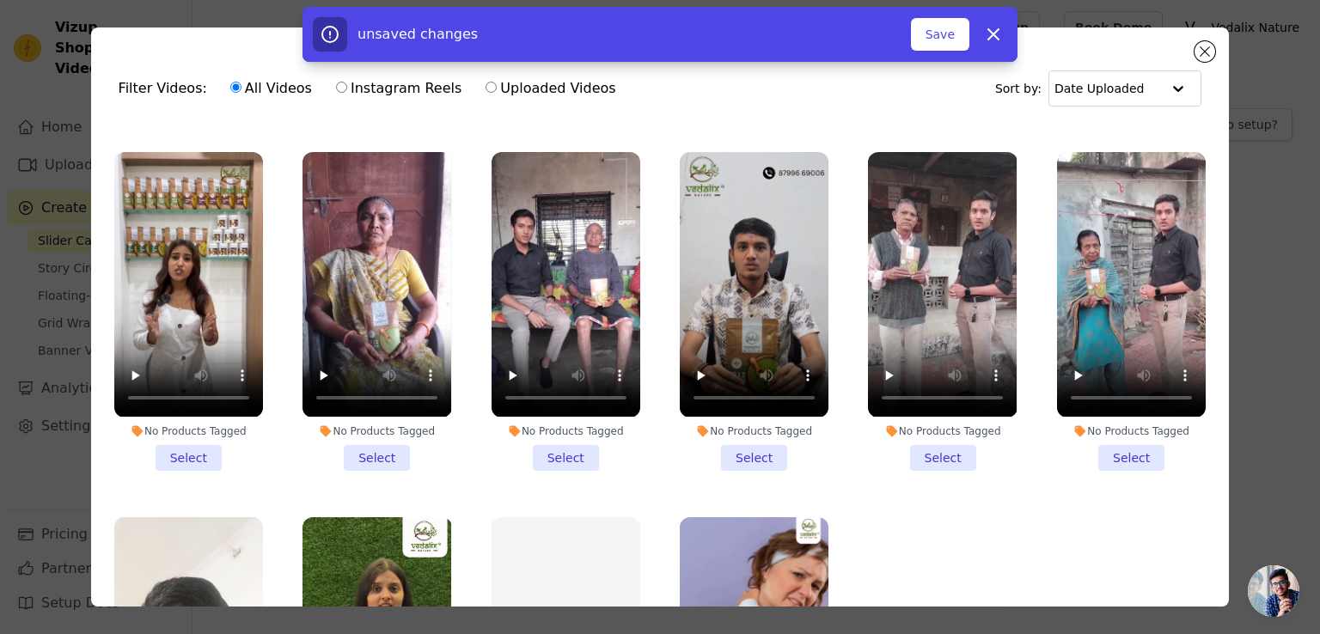
click at [186, 444] on li "No Products Tagged Select" at bounding box center [188, 311] width 149 height 318
click at [0, 0] on input "No Products Tagged Select" at bounding box center [0, 0] width 0 height 0
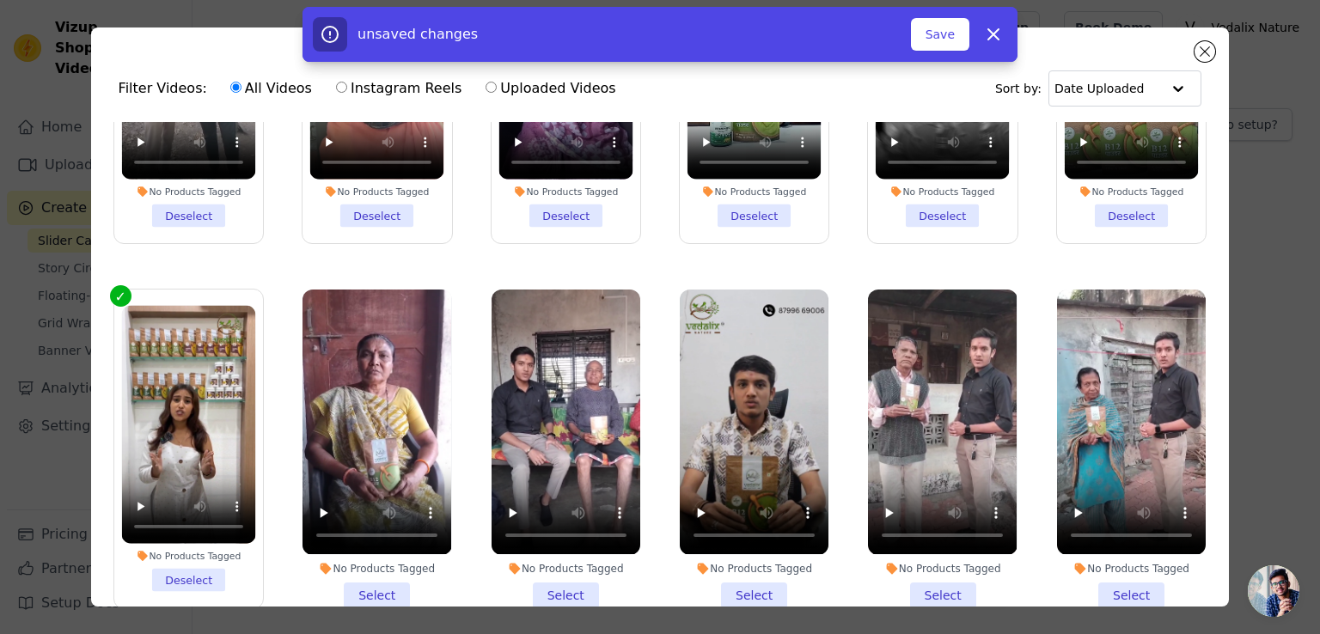
scroll to position [430, 0]
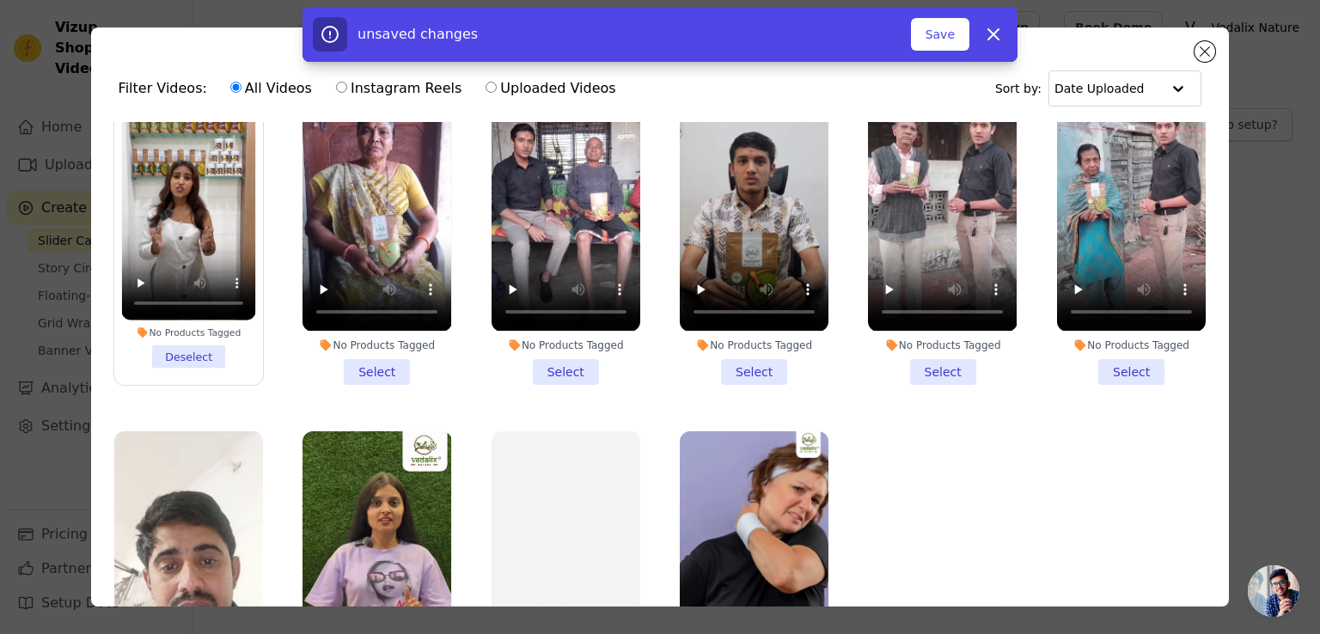
click at [371, 355] on li "No Products Tagged Select" at bounding box center [377, 225] width 149 height 318
click at [0, 0] on input "No Products Tagged Select" at bounding box center [0, 0] width 0 height 0
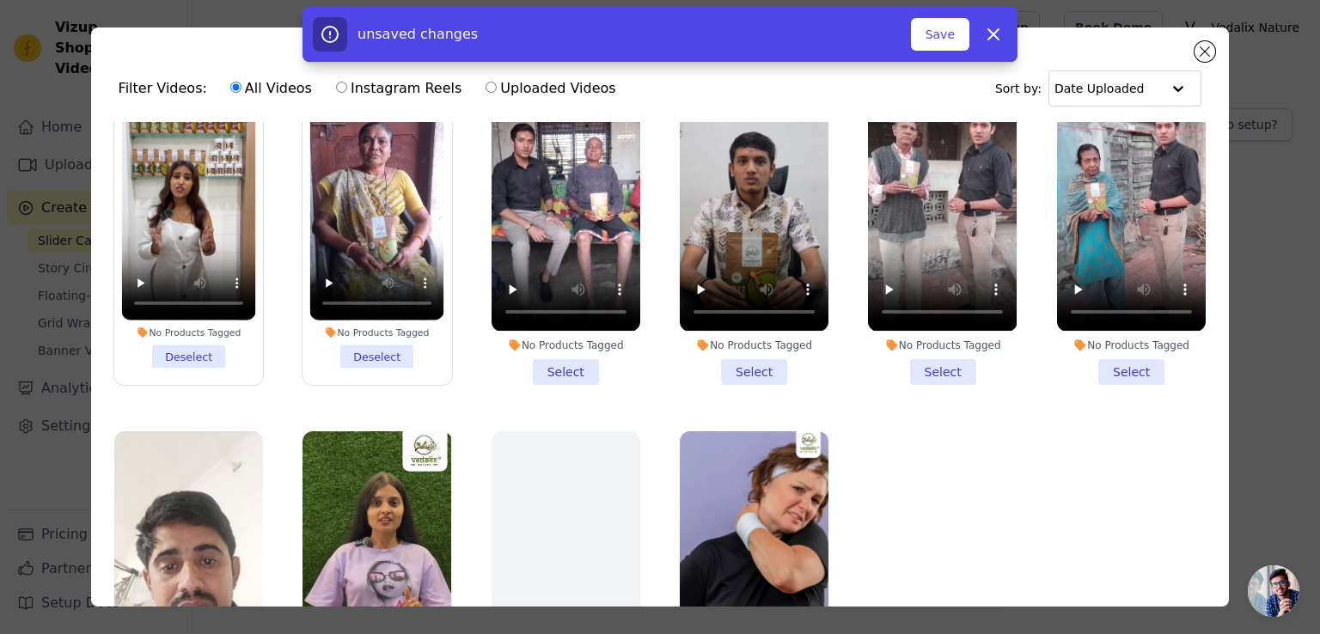
click at [547, 352] on li "No Products Tagged Select" at bounding box center [566, 225] width 149 height 318
click at [0, 0] on input "No Products Tagged Select" at bounding box center [0, 0] width 0 height 0
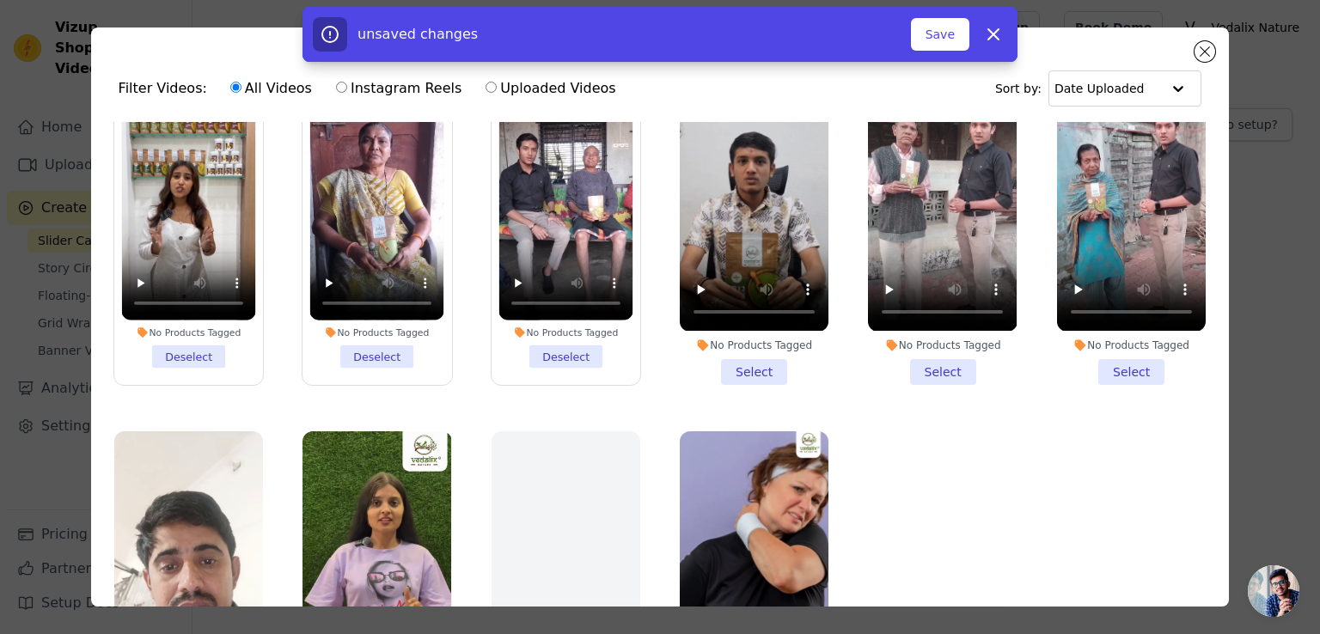
click at [721, 349] on li "No Products Tagged Select" at bounding box center [754, 225] width 149 height 318
click at [0, 0] on input "No Products Tagged Select" at bounding box center [0, 0] width 0 height 0
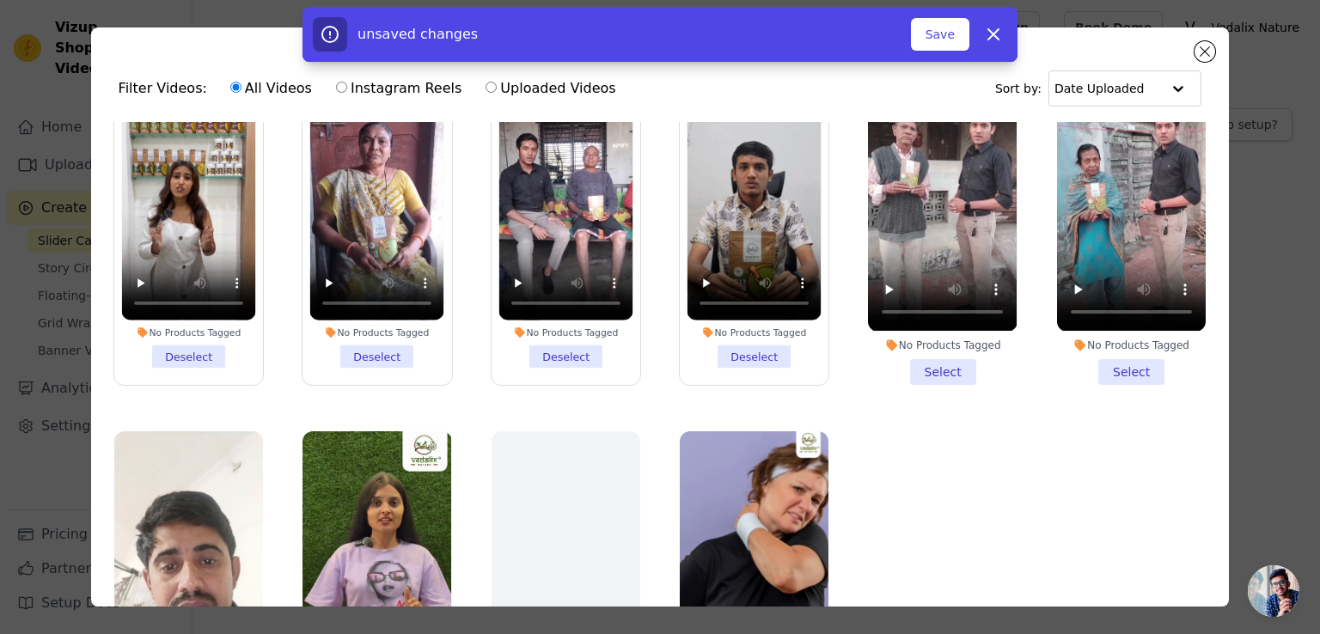
click at [935, 357] on li "No Products Tagged Select" at bounding box center [942, 225] width 149 height 318
click at [0, 0] on input "No Products Tagged Select" at bounding box center [0, 0] width 0 height 0
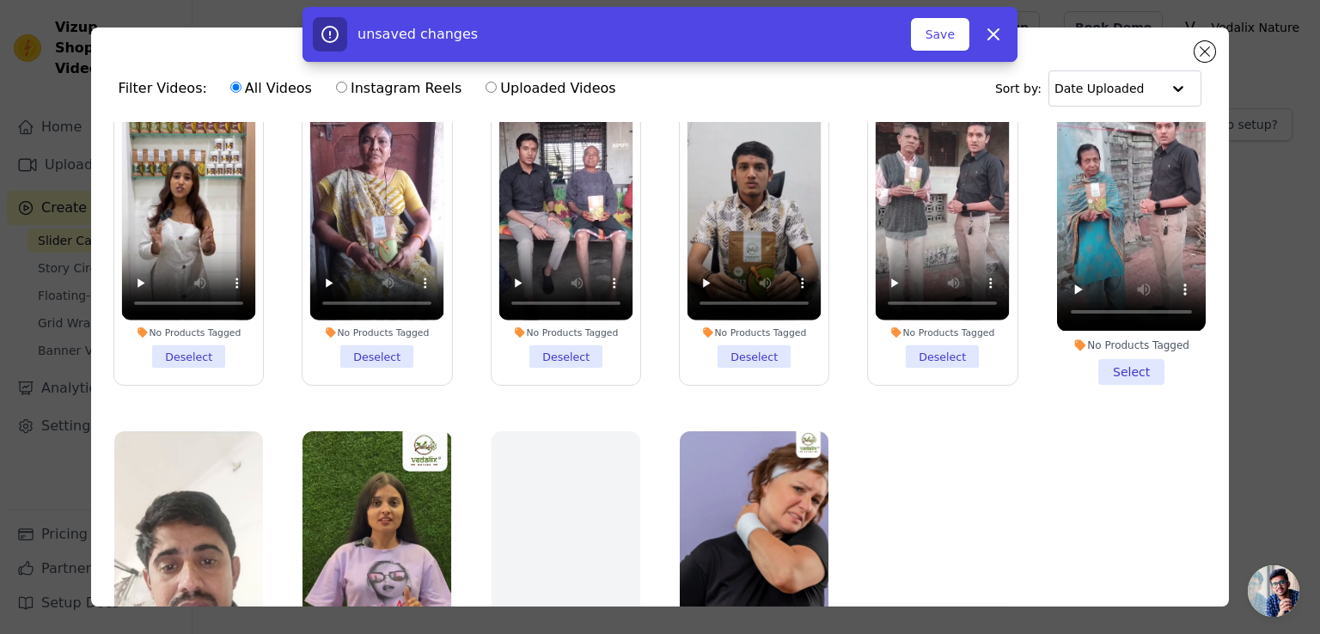
click at [1064, 358] on li "No Products Tagged Select" at bounding box center [1131, 225] width 149 height 318
click at [0, 0] on input "No Products Tagged Select" at bounding box center [0, 0] width 0 height 0
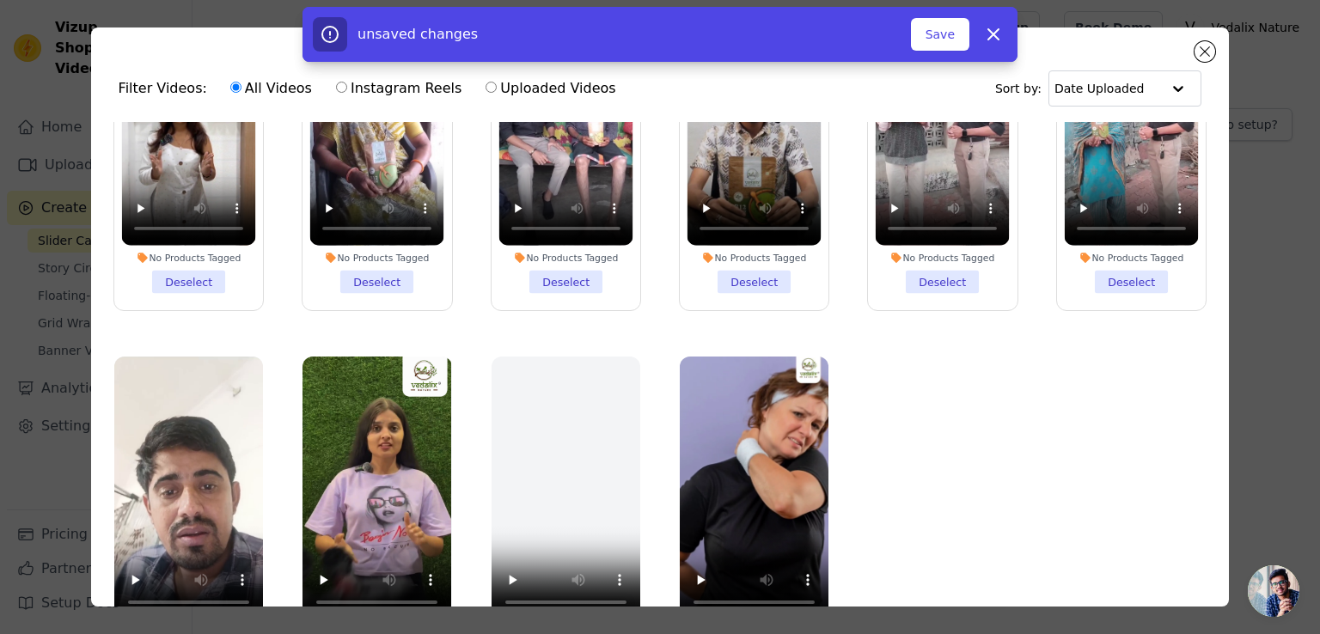
scroll to position [149, 0]
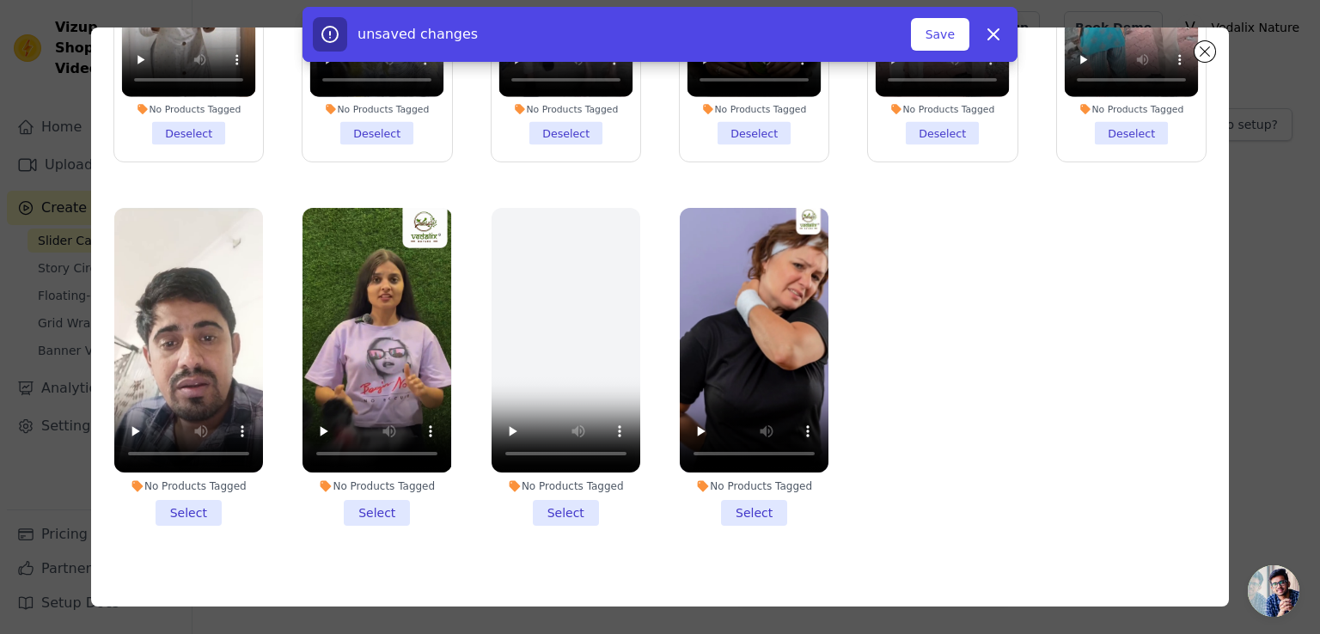
click at [183, 499] on li "No Products Tagged Select" at bounding box center [188, 367] width 149 height 318
click at [0, 0] on input "No Products Tagged Select" at bounding box center [0, 0] width 0 height 0
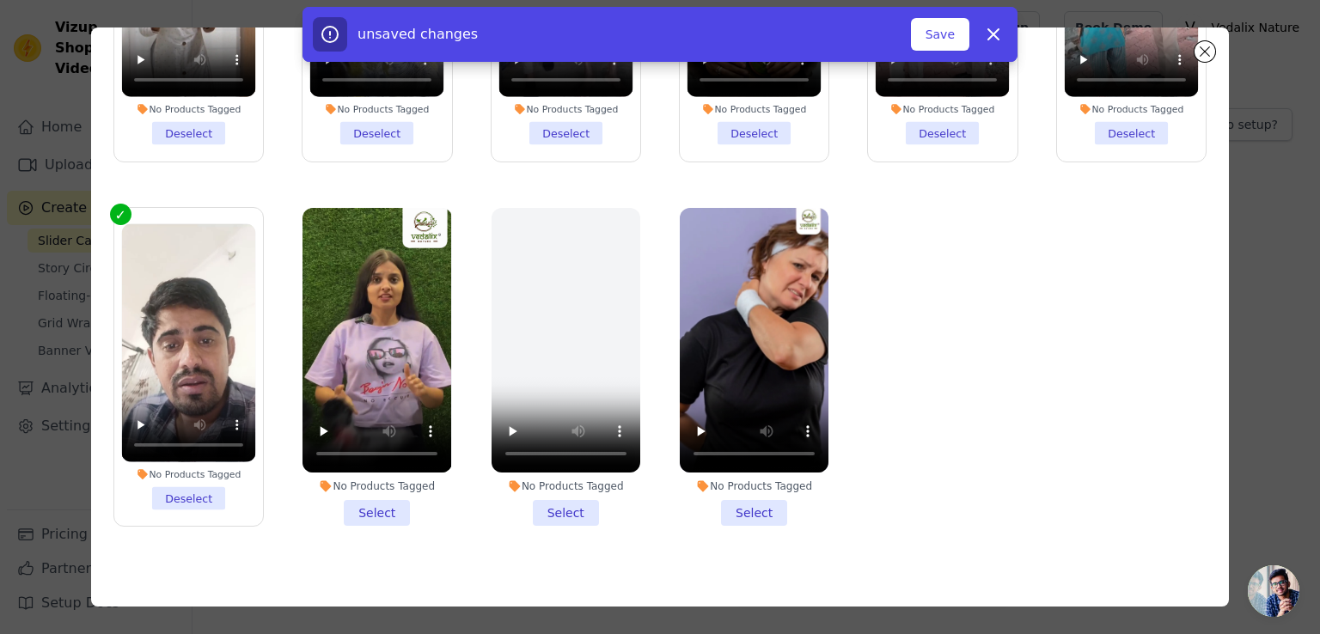
click at [319, 493] on li "No Products Tagged Select" at bounding box center [377, 367] width 149 height 318
click at [0, 0] on input "No Products Tagged Select" at bounding box center [0, 0] width 0 height 0
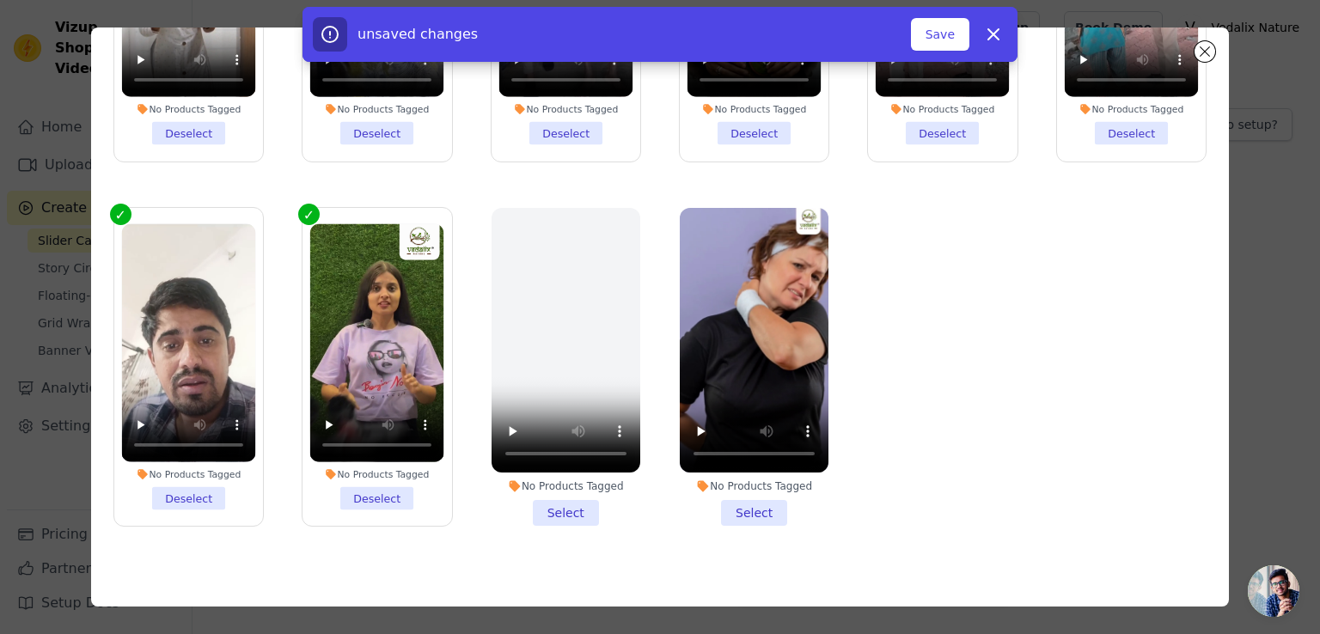
drag, startPoint x: 557, startPoint y: 480, endPoint x: 568, endPoint y: 482, distance: 11.3
click at [557, 480] on li "No Products Tagged Select" at bounding box center [566, 367] width 149 height 318
click at [0, 0] on input "No Products Tagged Select" at bounding box center [0, 0] width 0 height 0
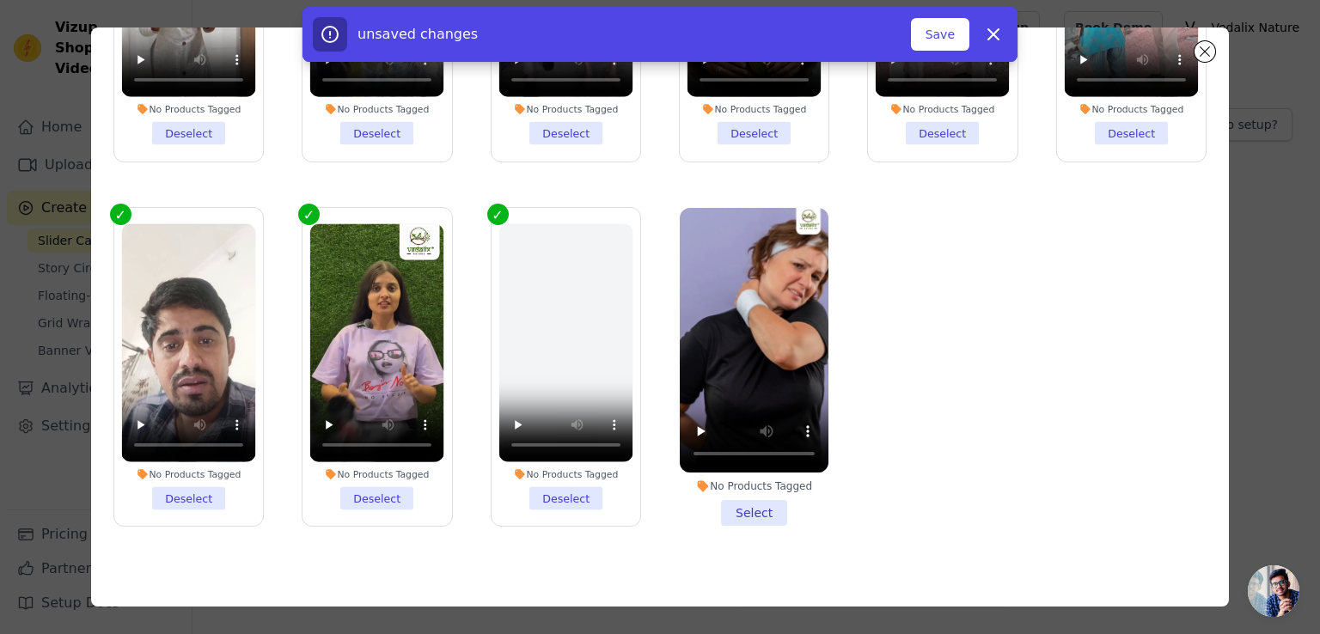
click at [745, 482] on li "No Products Tagged Select" at bounding box center [754, 367] width 149 height 318
click at [0, 0] on input "No Products Tagged Select" at bounding box center [0, 0] width 0 height 0
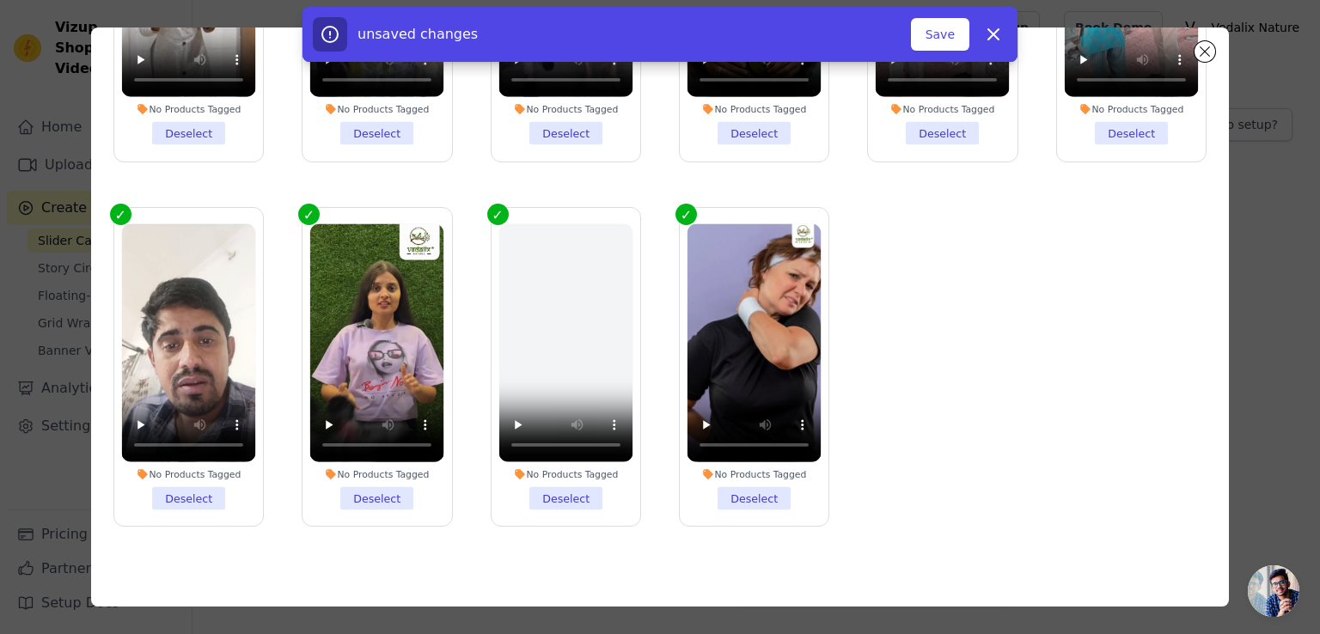
click at [560, 468] on li "No Products Tagged Deselect" at bounding box center [566, 366] width 134 height 286
click at [0, 0] on input "No Products Tagged Deselect" at bounding box center [0, 0] width 0 height 0
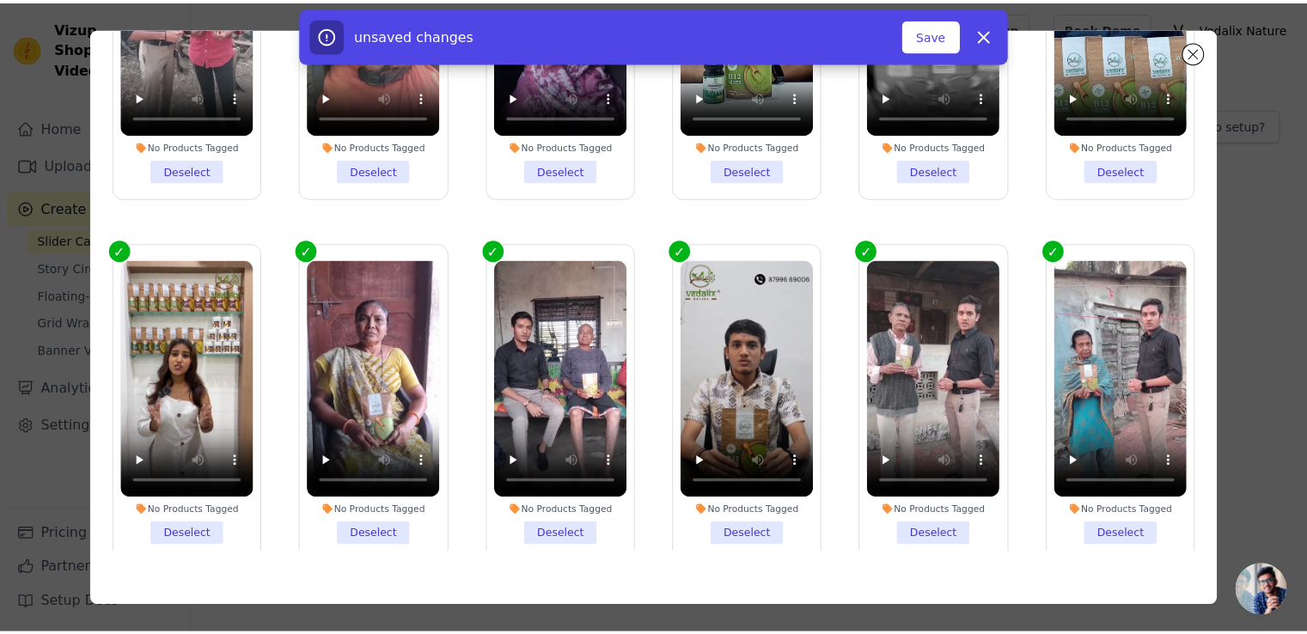
scroll to position [0, 0]
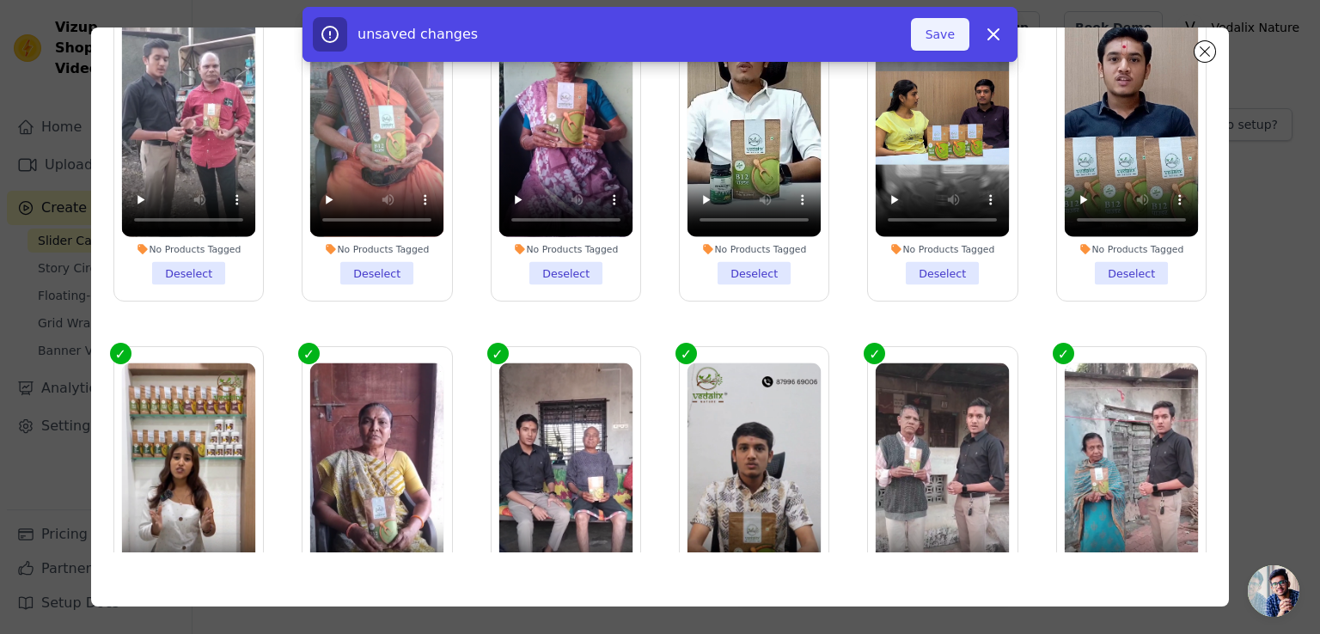
click at [941, 41] on button "Save" at bounding box center [940, 34] width 58 height 33
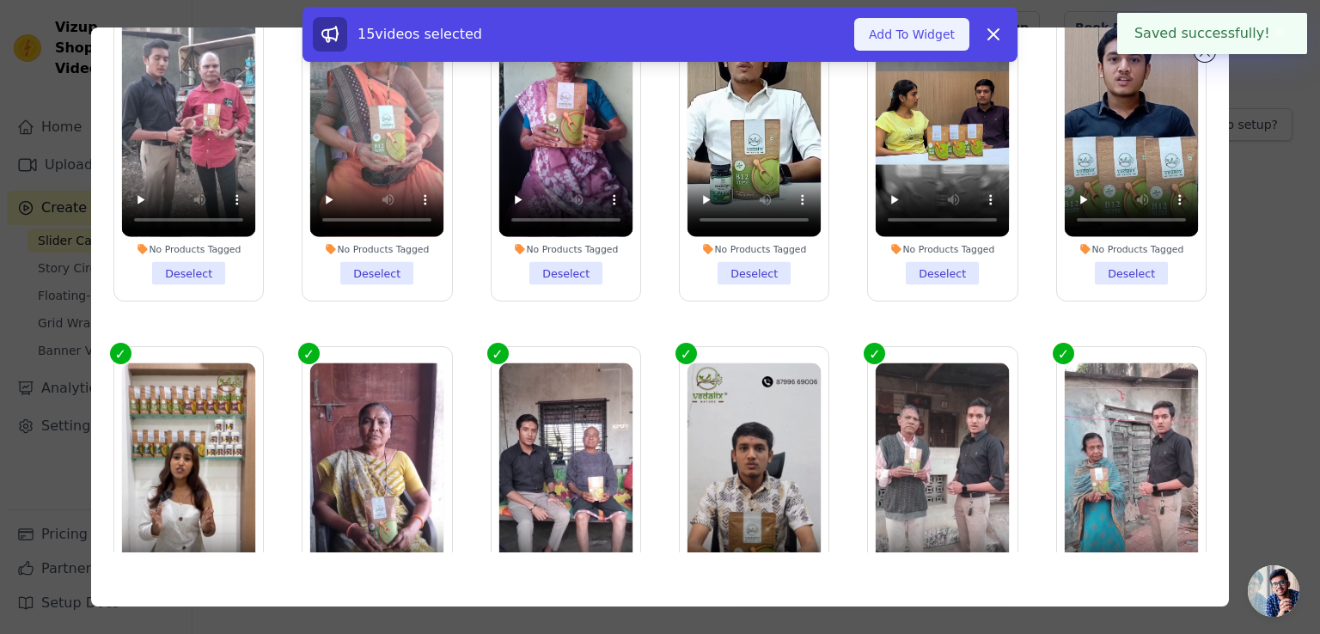
click at [925, 35] on button "Add To Widget" at bounding box center [911, 34] width 115 height 33
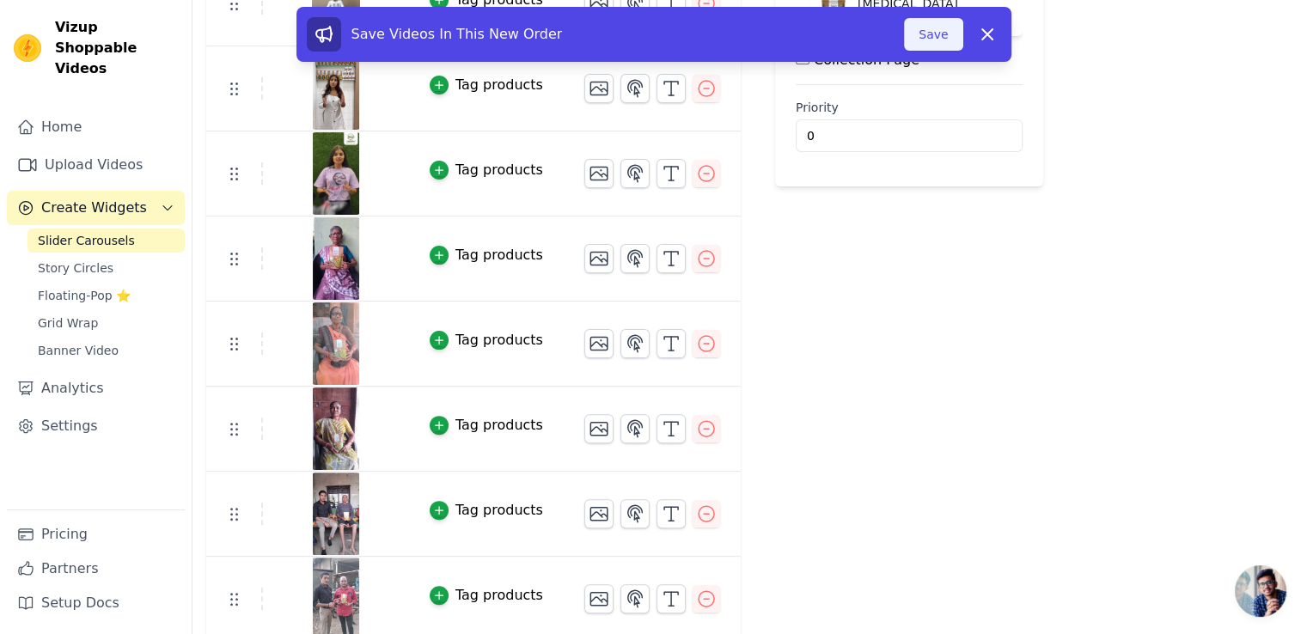
scroll to position [674, 0]
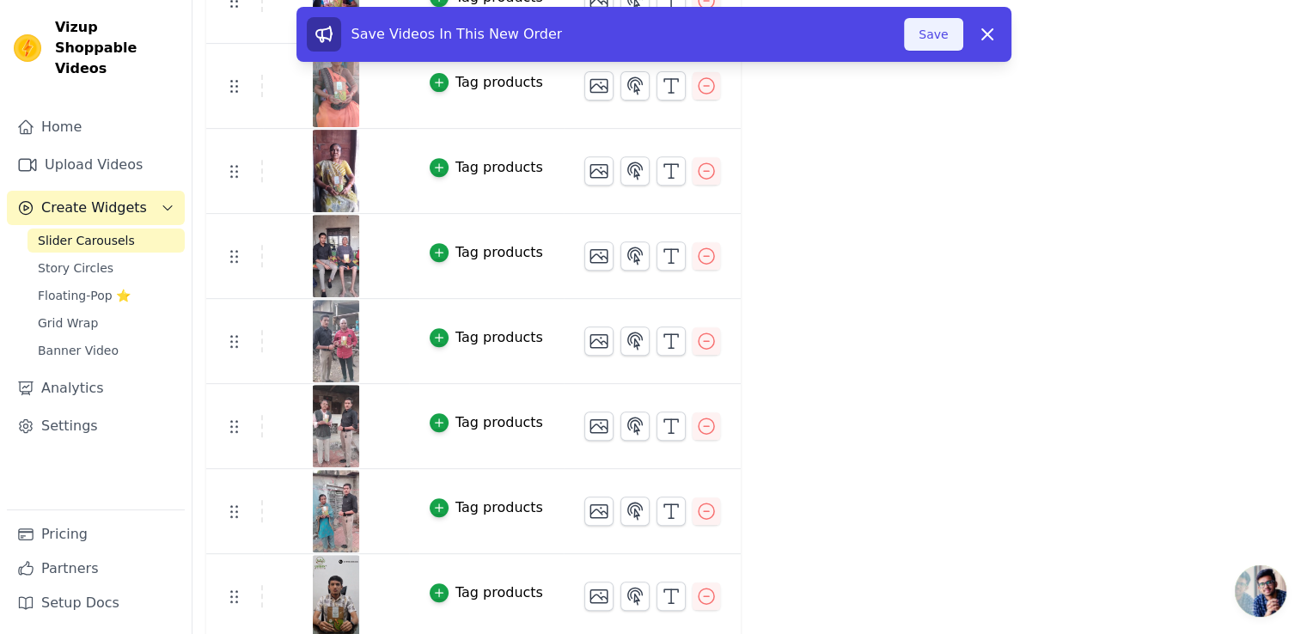
click at [932, 34] on button "Save" at bounding box center [933, 34] width 58 height 33
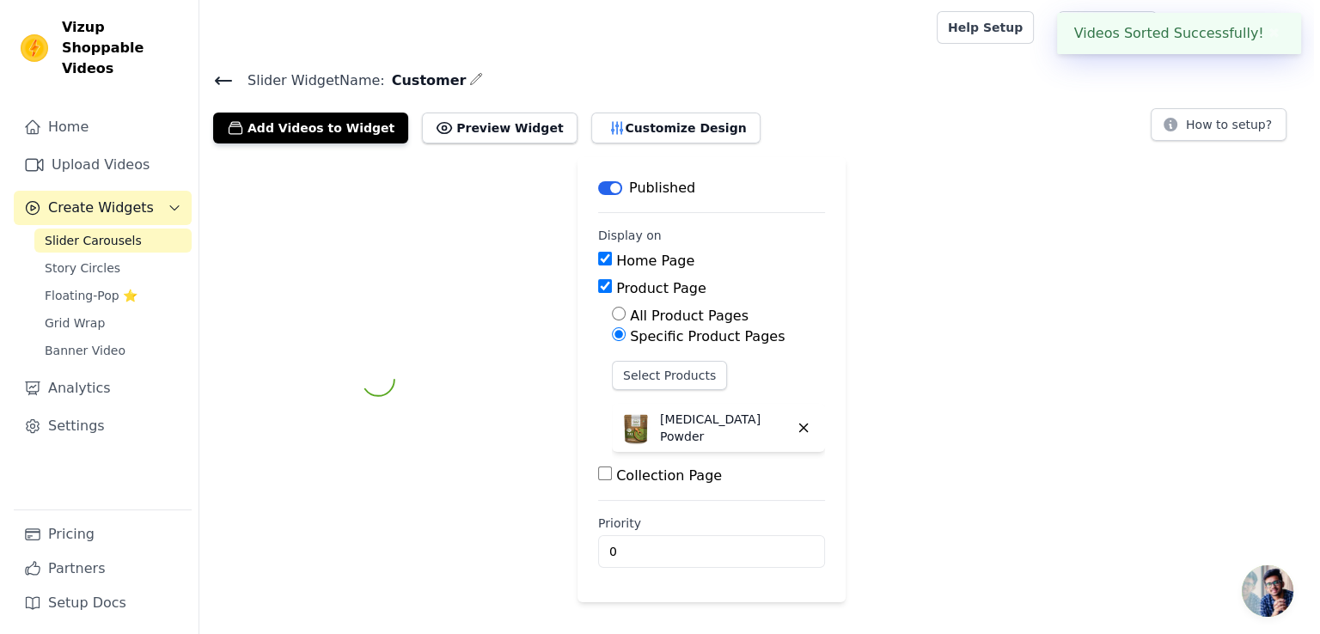
scroll to position [0, 0]
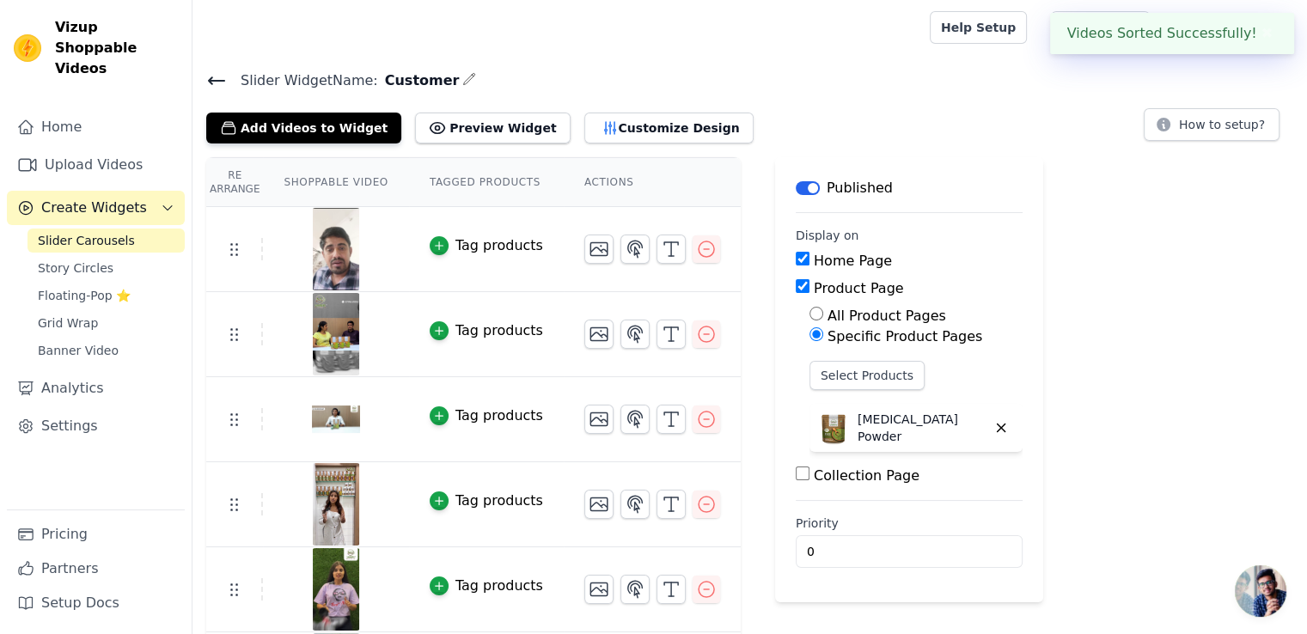
click at [456, 248] on div "Tag products" at bounding box center [500, 246] width 88 height 21
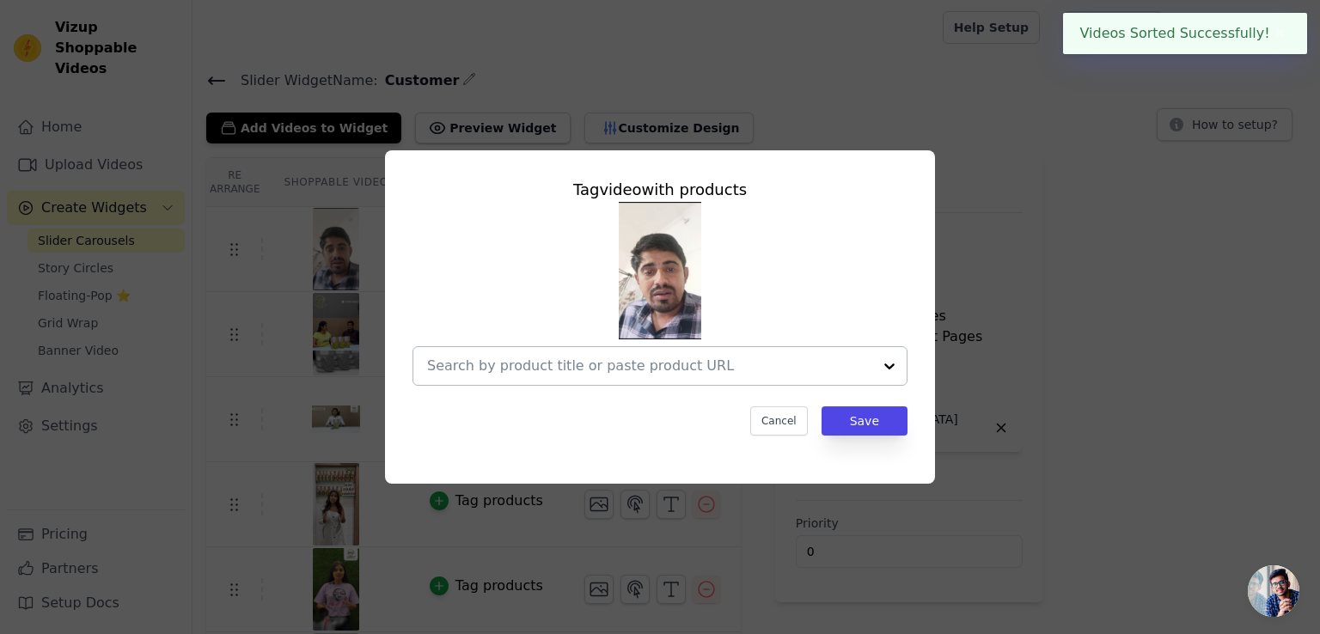
click at [561, 372] on input "text" at bounding box center [649, 366] width 445 height 21
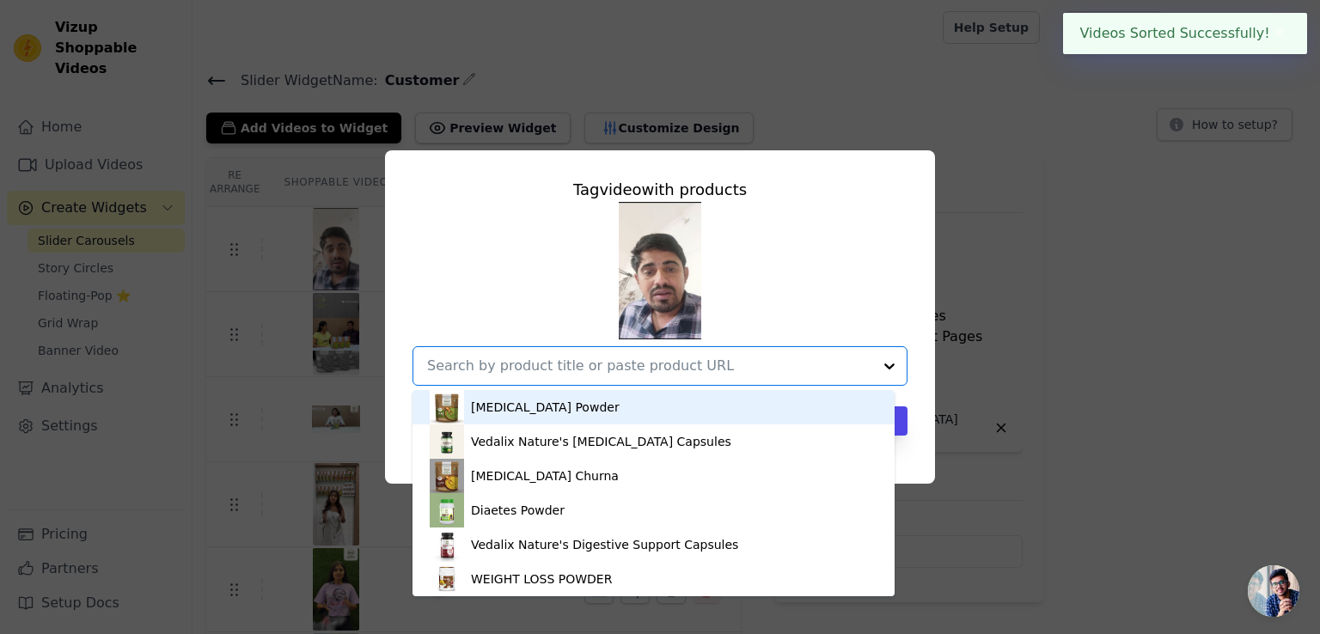
click at [526, 407] on div "Vitamin B12 Powder" at bounding box center [545, 407] width 149 height 17
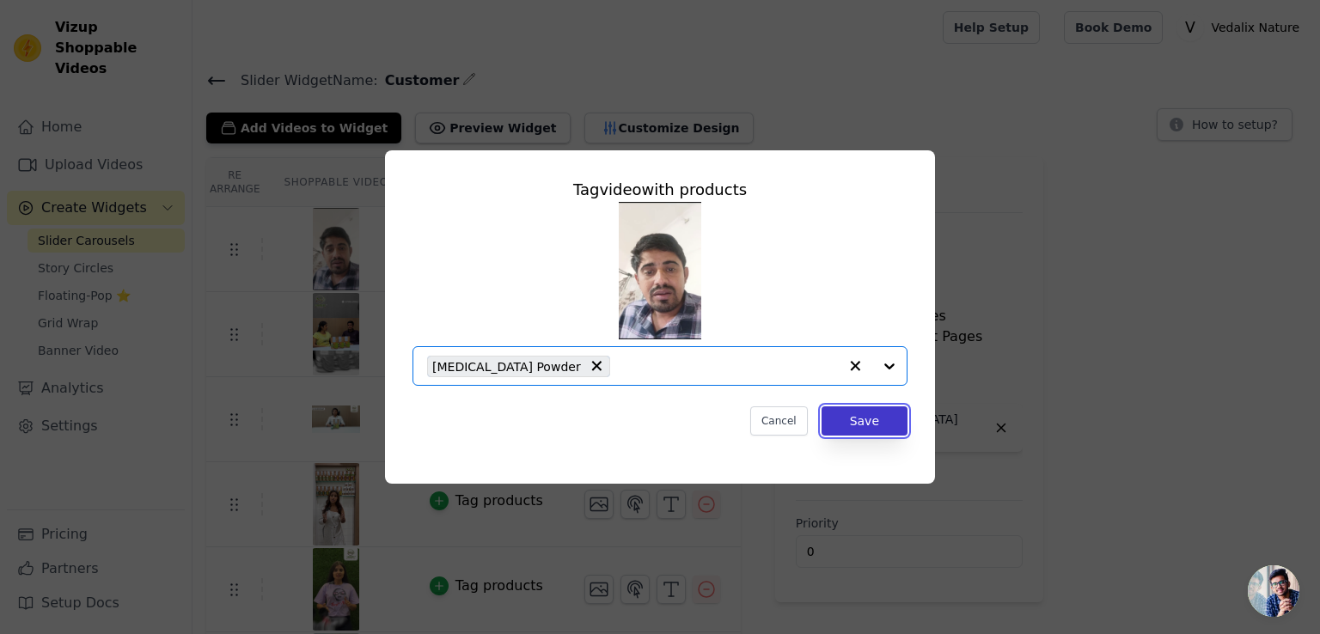
click at [847, 414] on button "Save" at bounding box center [865, 421] width 86 height 29
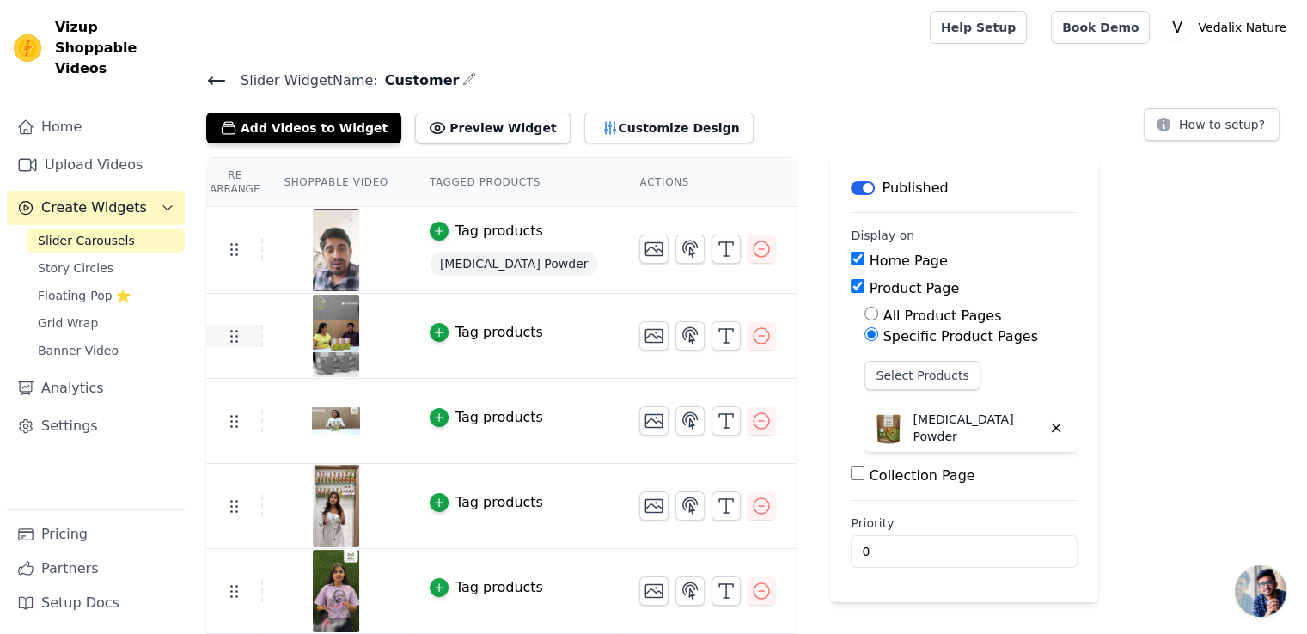
click at [233, 334] on icon at bounding box center [233, 336] width 21 height 21
click at [584, 136] on button "Customize Design" at bounding box center [668, 128] width 169 height 31
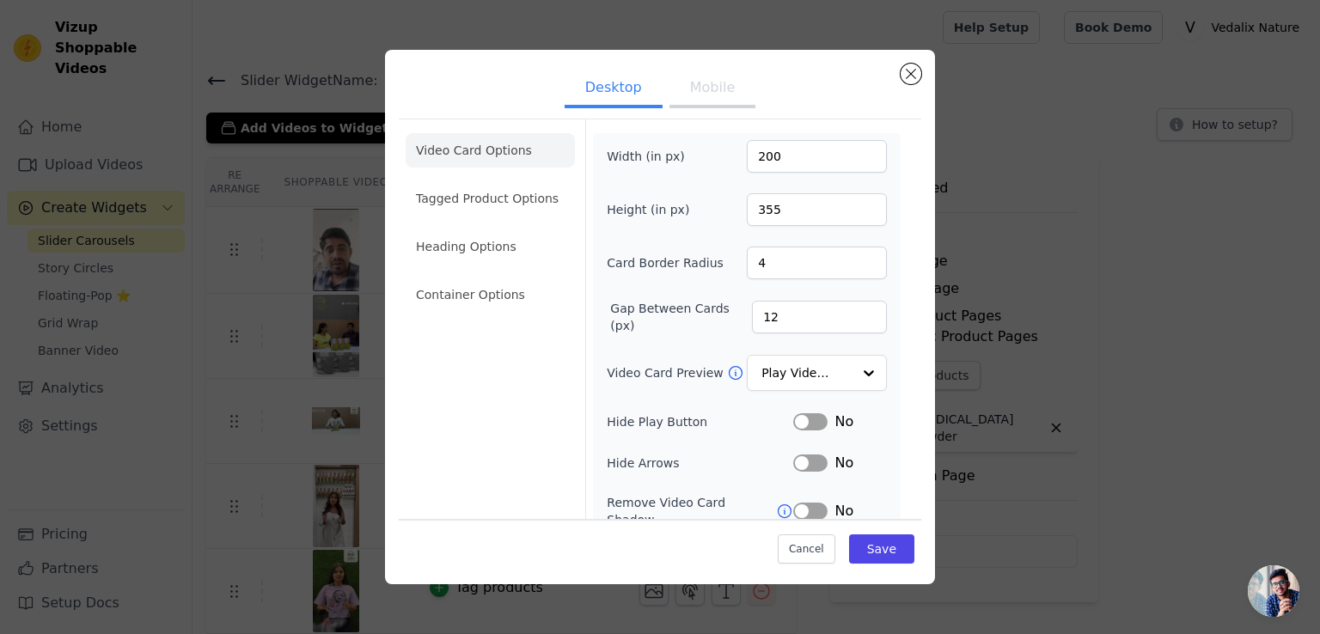
click at [801, 423] on button "Label" at bounding box center [810, 421] width 34 height 17
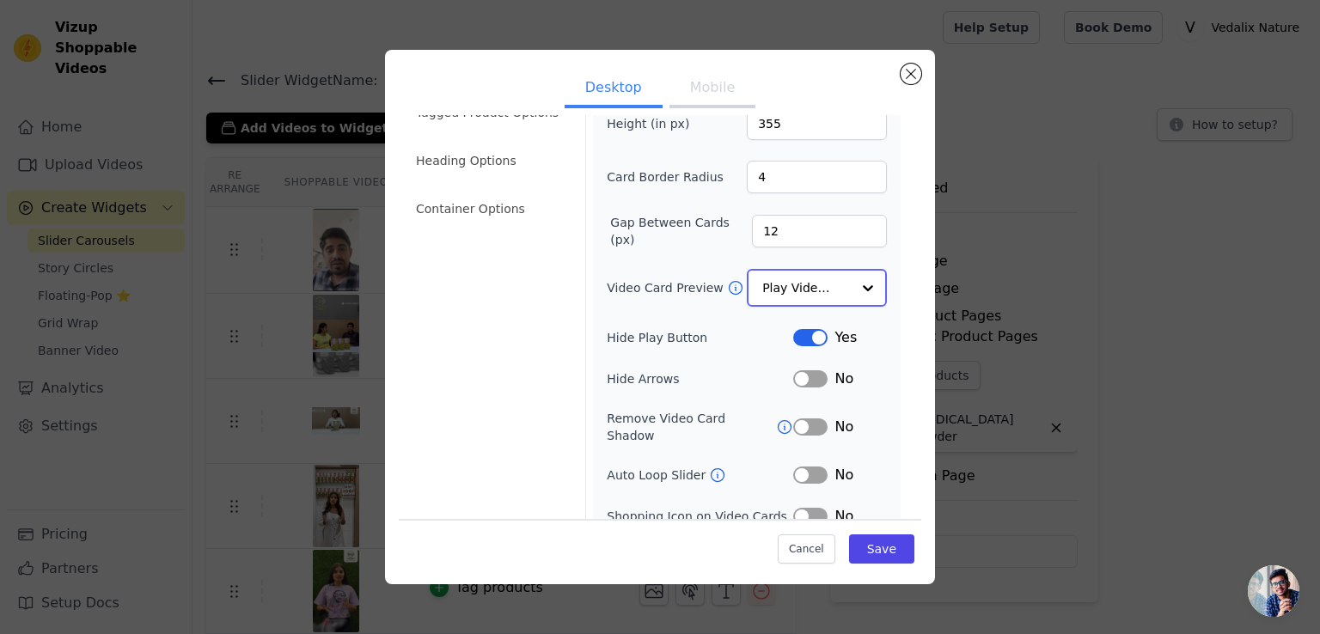
click at [780, 286] on input "Video Card Preview" at bounding box center [806, 288] width 89 height 34
click at [646, 301] on div "Video Card Preview Play Video In Loop" at bounding box center [747, 287] width 280 height 36
click at [800, 377] on button "Label" at bounding box center [810, 377] width 34 height 17
click at [811, 506] on button "Label" at bounding box center [810, 514] width 34 height 17
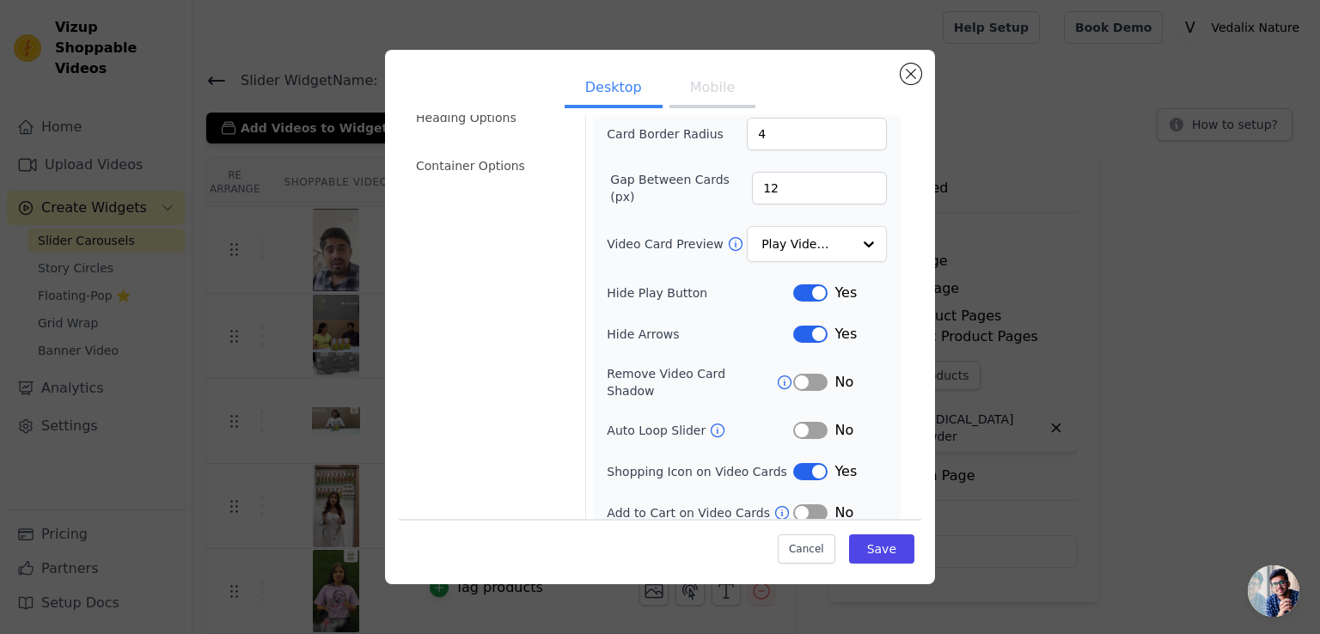
click at [811, 505] on button "Label" at bounding box center [810, 513] width 34 height 17
click at [864, 545] on button "Save" at bounding box center [881, 549] width 65 height 29
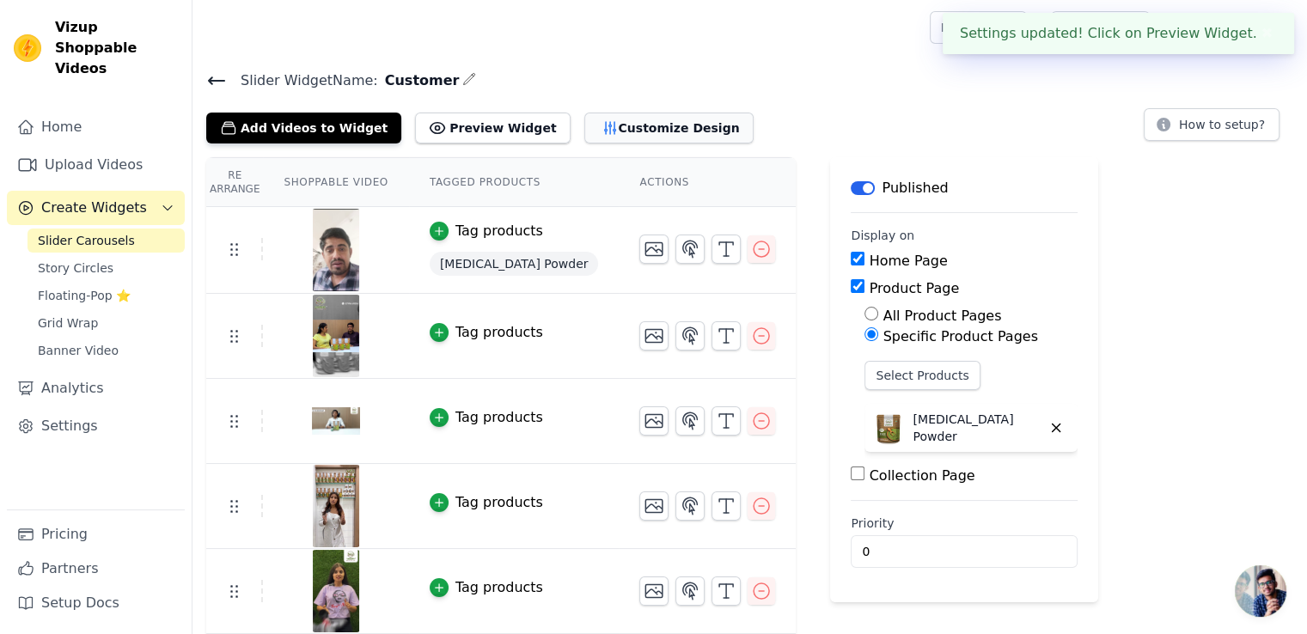
click at [594, 135] on button "Customize Design" at bounding box center [668, 128] width 169 height 31
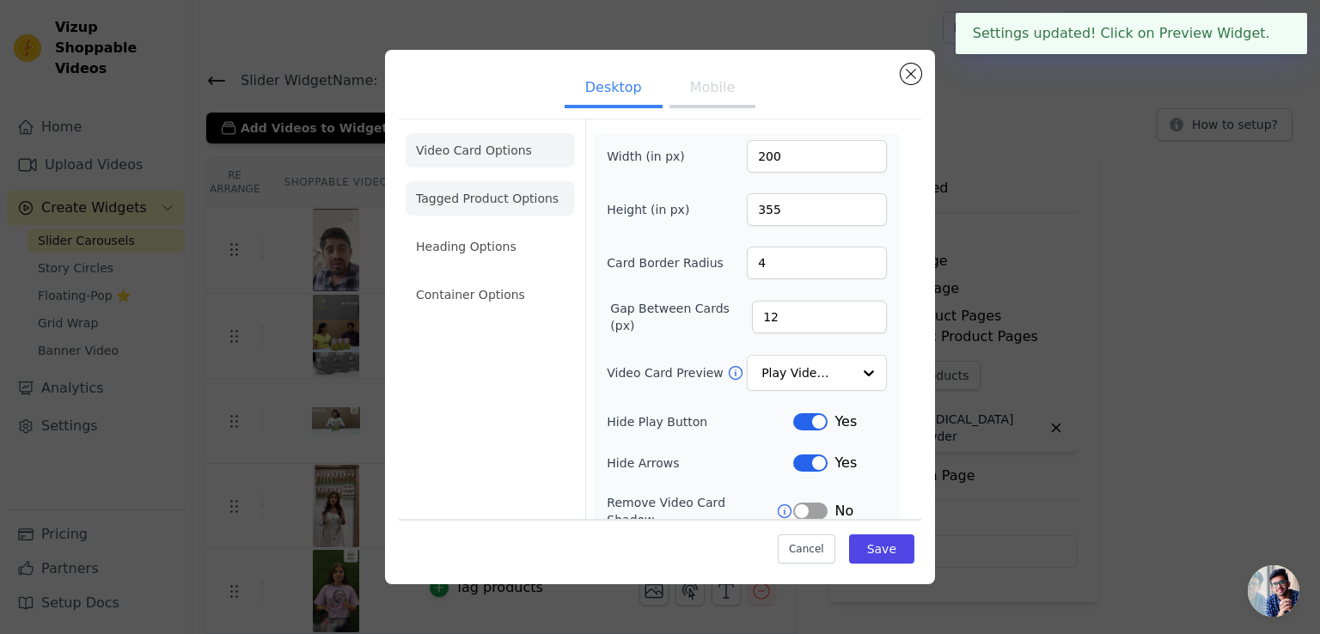
click at [480, 199] on li "Tagged Product Options" at bounding box center [490, 198] width 169 height 34
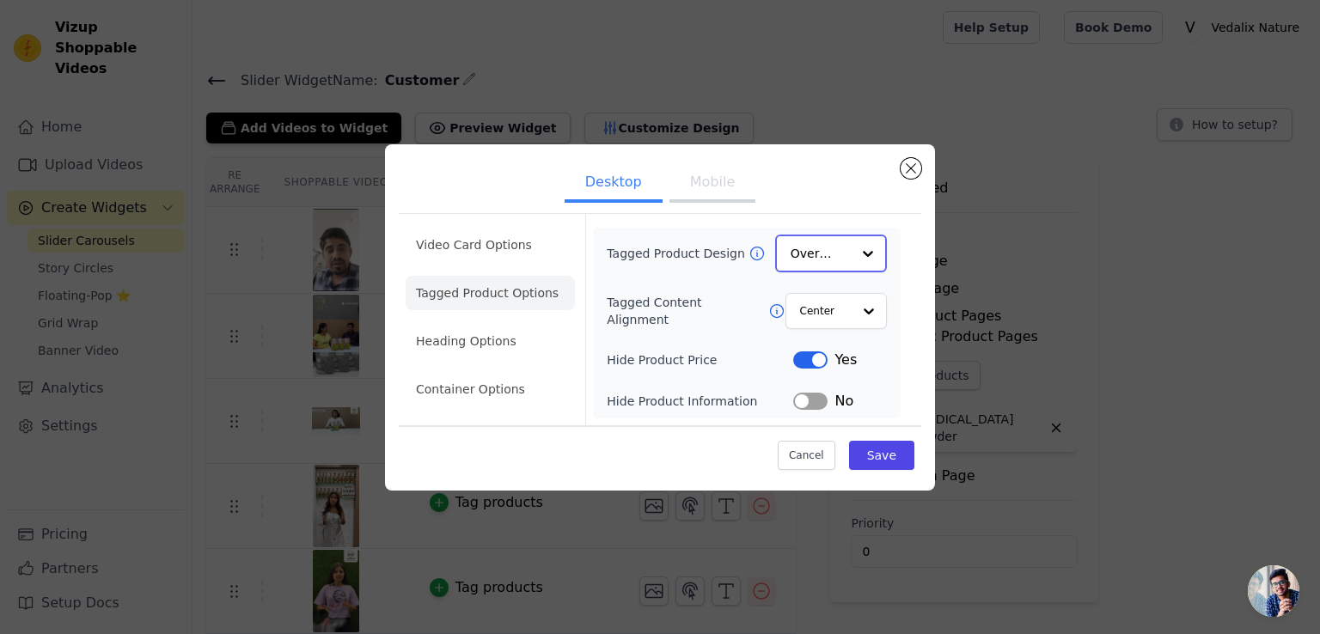
click at [820, 262] on input "Tagged Product Design" at bounding box center [821, 253] width 60 height 34
click at [822, 369] on div "Minimalist" at bounding box center [831, 366] width 112 height 36
click at [845, 307] on input "Tagged Content Alignment" at bounding box center [825, 310] width 52 height 34
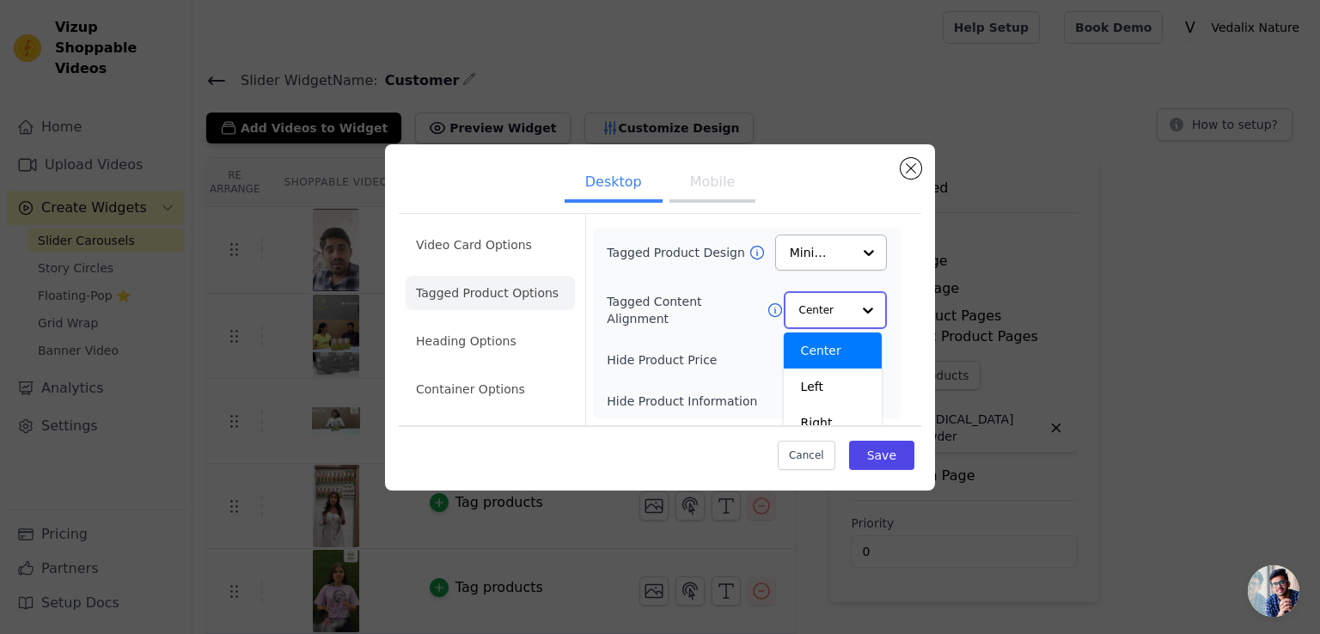
click at [845, 307] on div "Center Left Right Option Center, selected. You are currently focused on option …" at bounding box center [835, 310] width 103 height 38
click at [915, 300] on div "Video Card Options Tagged Product Options Heading Options Container Options Tag…" at bounding box center [660, 319] width 523 height 211
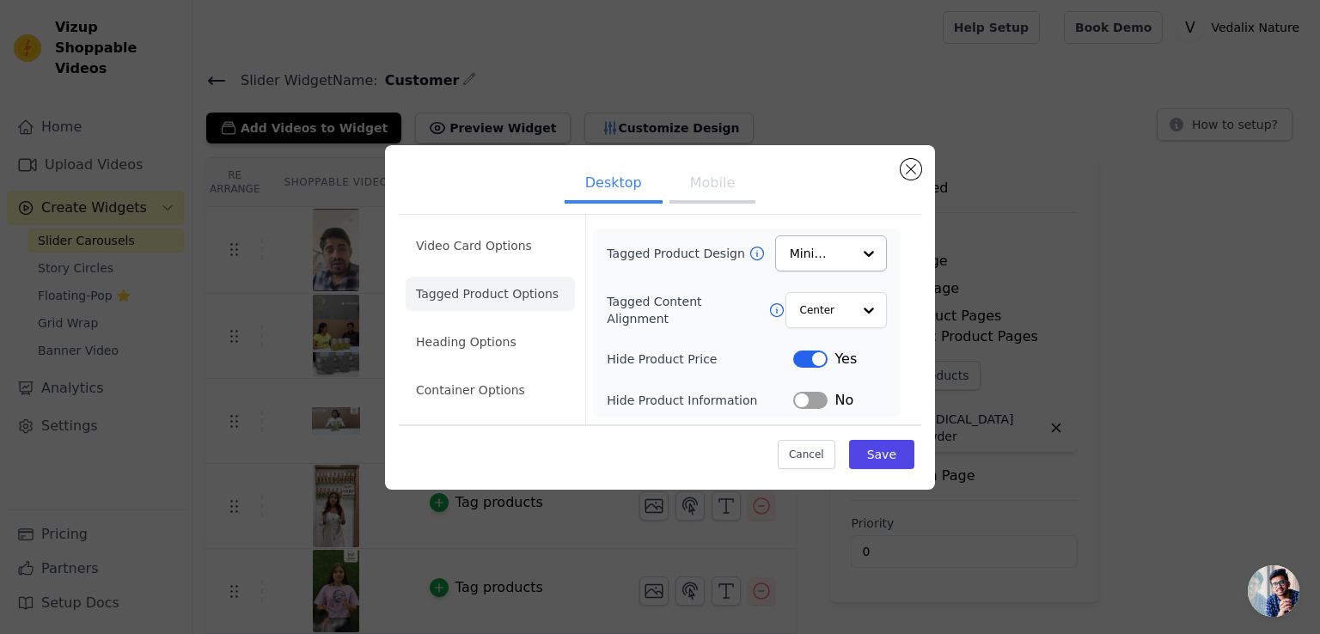
click at [823, 356] on button "Label" at bounding box center [810, 359] width 34 height 17
click at [441, 338] on li "Heading Options" at bounding box center [490, 342] width 169 height 34
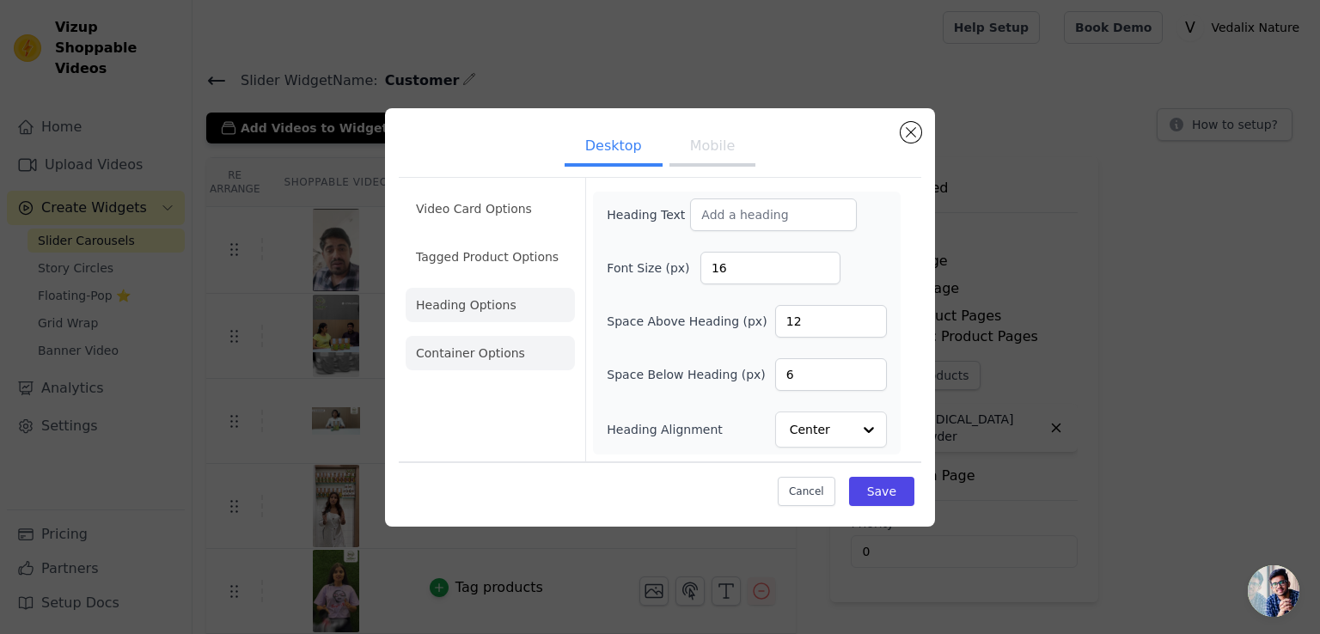
click at [538, 364] on li "Container Options" at bounding box center [490, 353] width 169 height 34
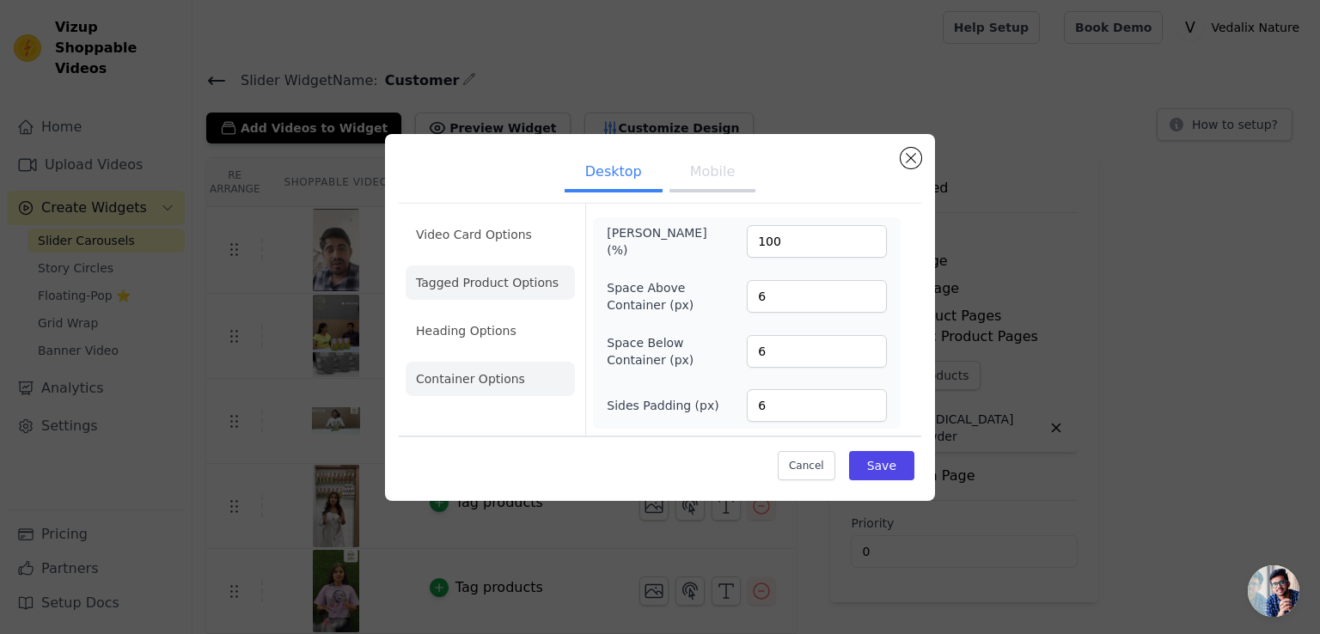
click at [506, 271] on li "Tagged Product Options" at bounding box center [490, 283] width 169 height 34
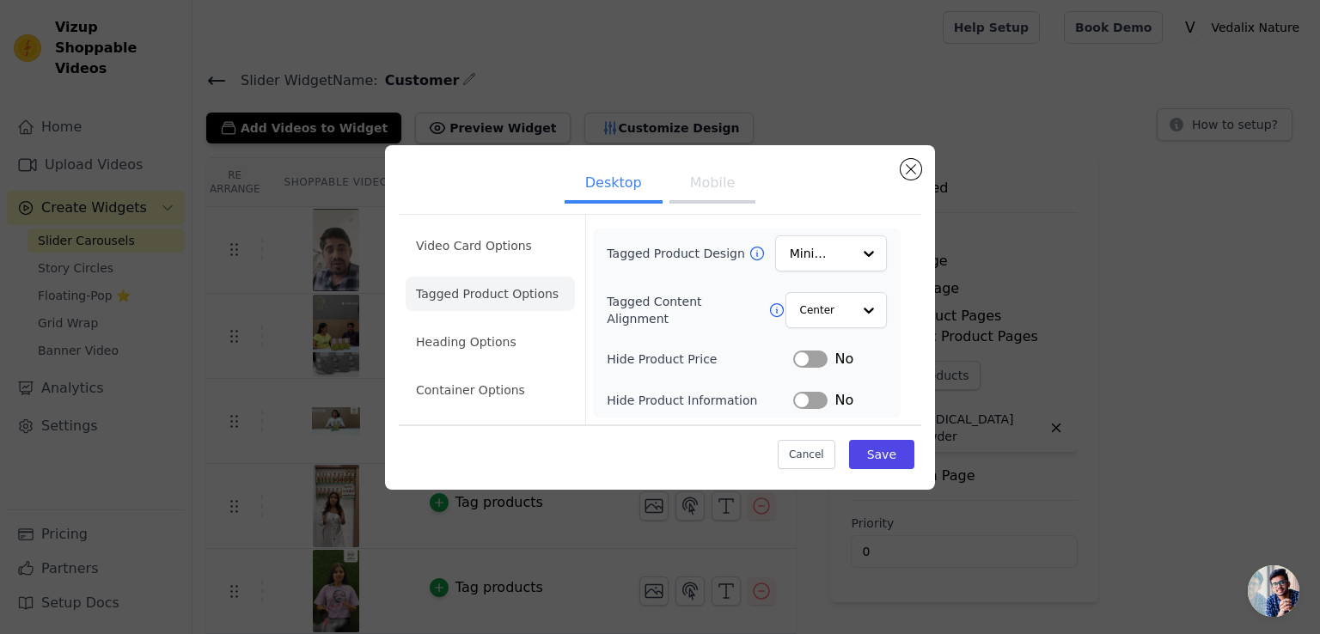
click at [719, 193] on button "Mobile" at bounding box center [713, 185] width 86 height 38
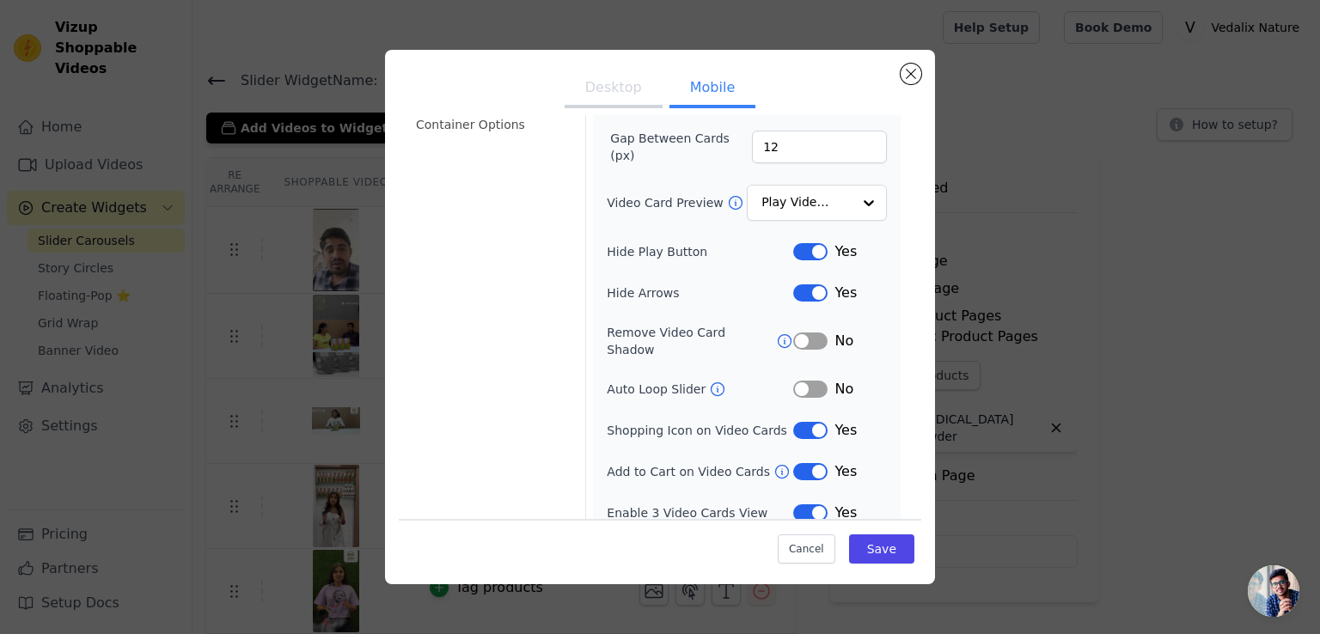
scroll to position [0, 0]
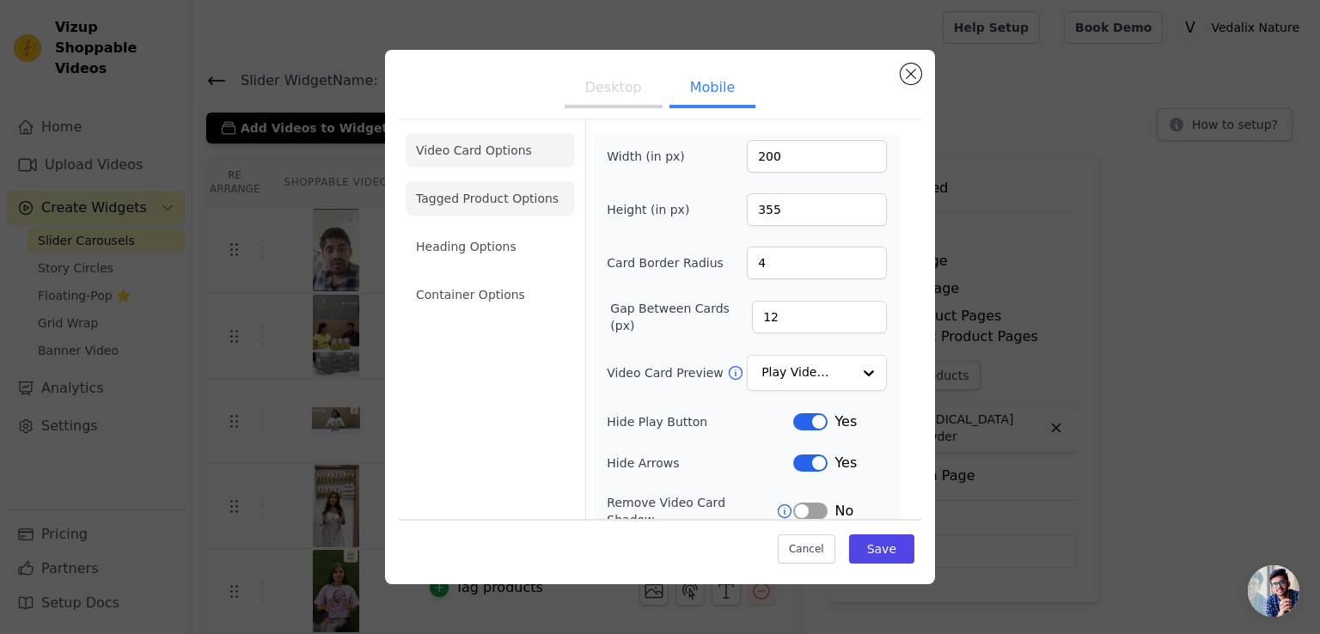
click at [467, 200] on li "Tagged Product Options" at bounding box center [490, 198] width 169 height 34
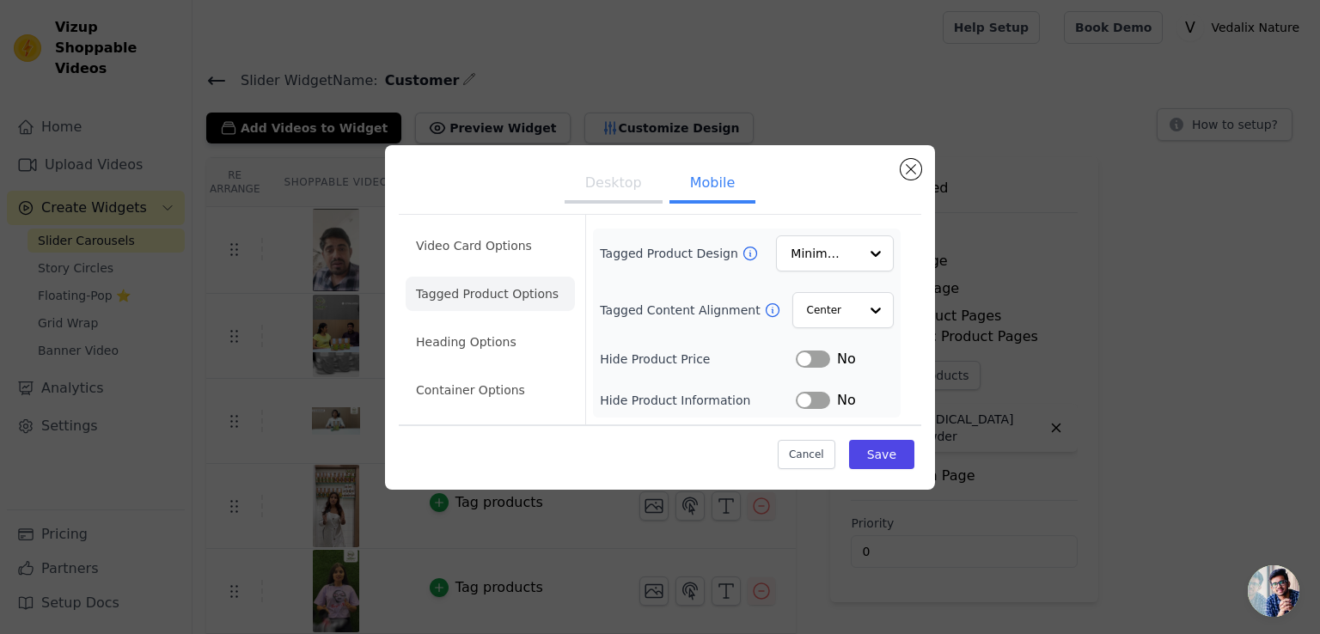
click at [823, 376] on div "Tagged Product Design Minimalist Tagged Content Alignment Center Hide Product P…" at bounding box center [747, 323] width 294 height 175
click at [820, 362] on button "Label" at bounding box center [813, 359] width 34 height 17
click at [822, 354] on button "Label" at bounding box center [813, 359] width 34 height 17
click at [818, 402] on button "Label" at bounding box center [813, 400] width 34 height 17
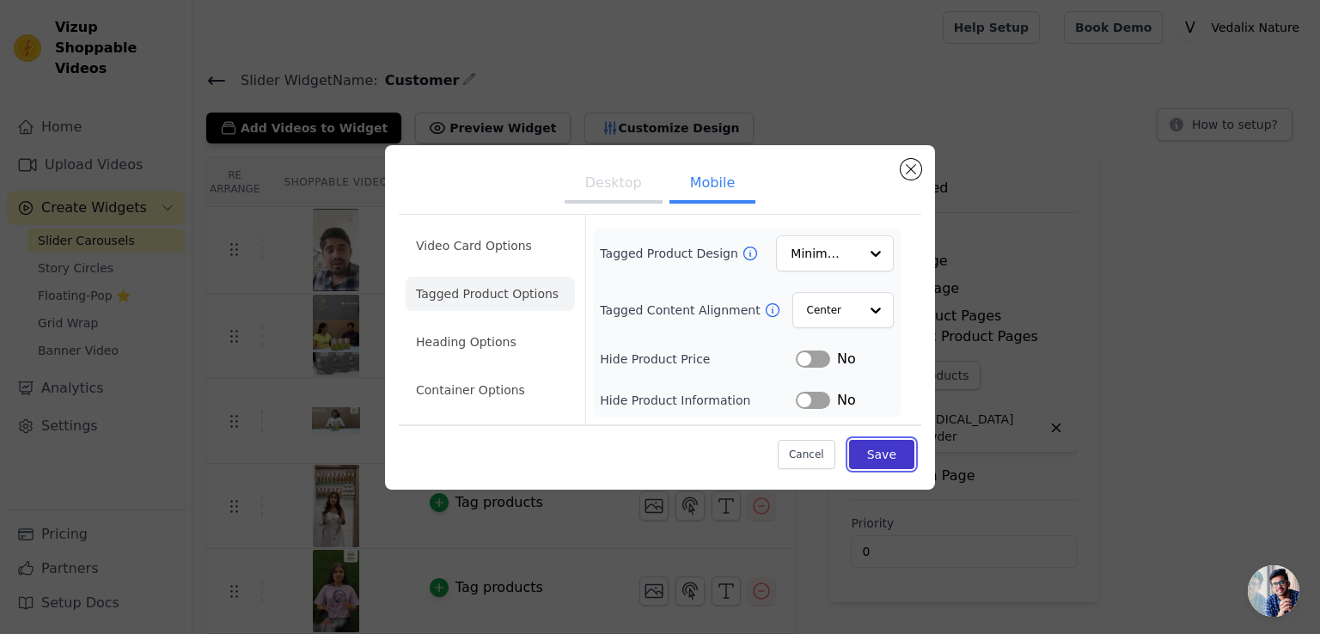
click at [873, 451] on button "Save" at bounding box center [881, 454] width 65 height 29
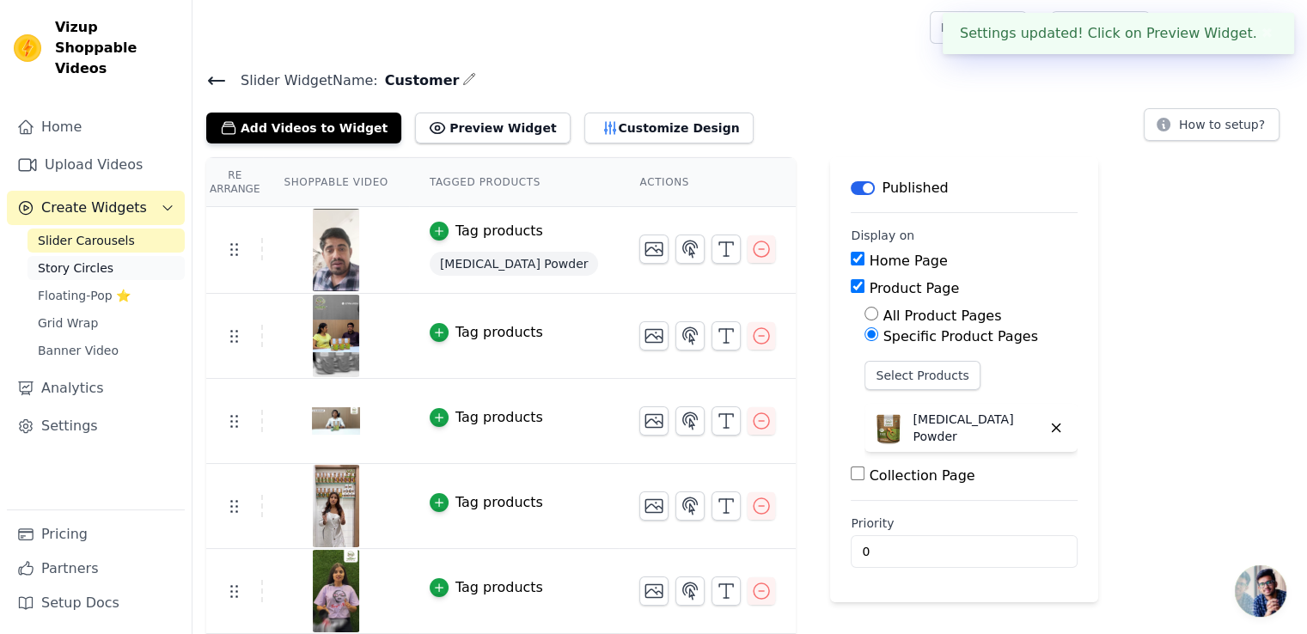
click at [107, 256] on link "Story Circles" at bounding box center [106, 268] width 157 height 24
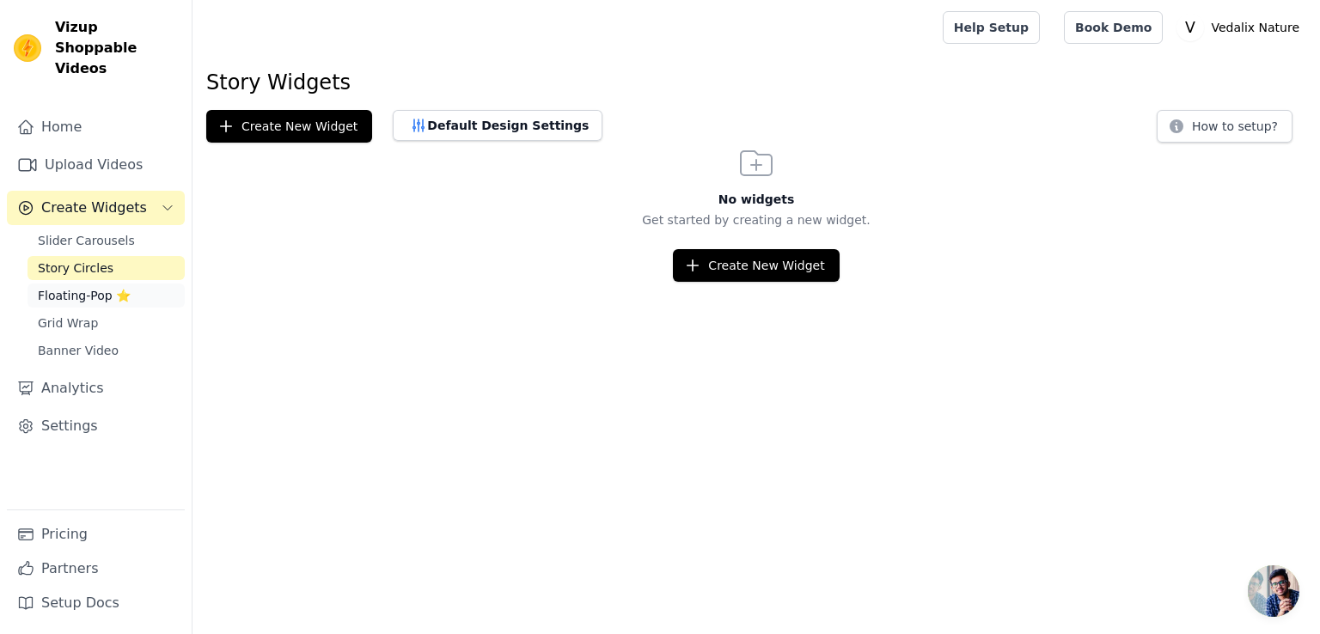
click at [89, 287] on span "Floating-Pop ⭐" at bounding box center [84, 295] width 93 height 17
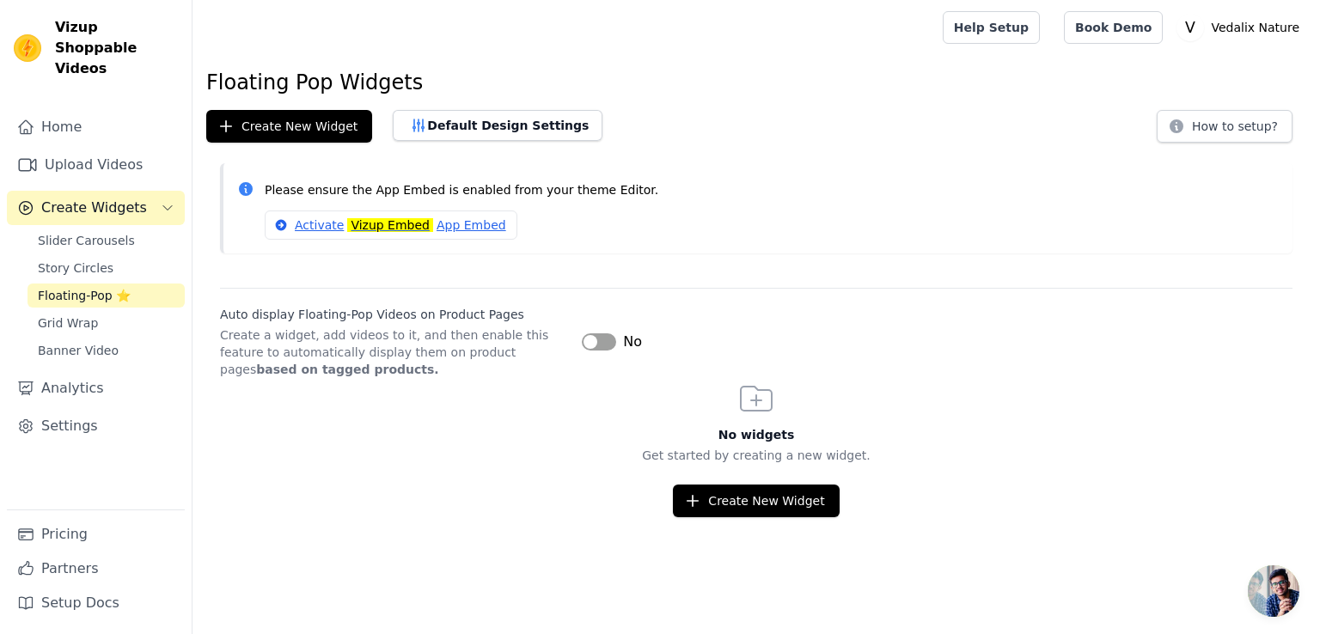
click at [598, 341] on button "Label" at bounding box center [599, 341] width 34 height 17
click at [749, 511] on button "Create New Widget" at bounding box center [756, 501] width 166 height 33
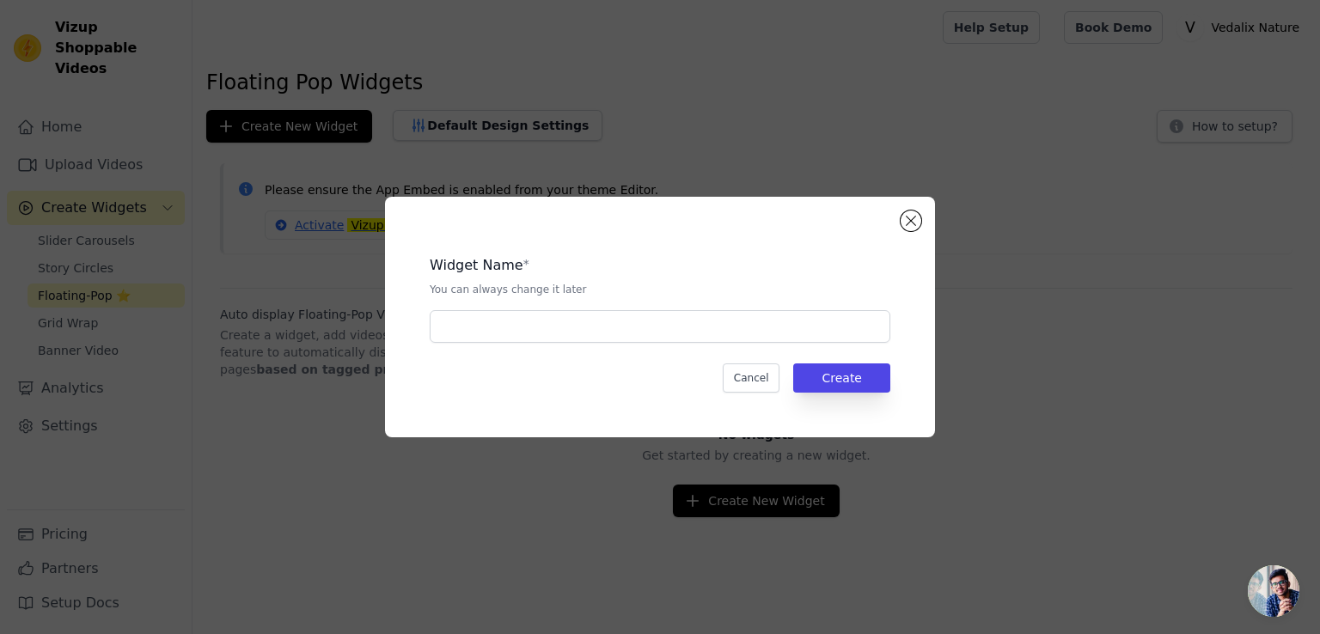
click at [447, 458] on div "Widget Name * You can always change it later Cancel Create" at bounding box center [660, 317] width 1265 height 296
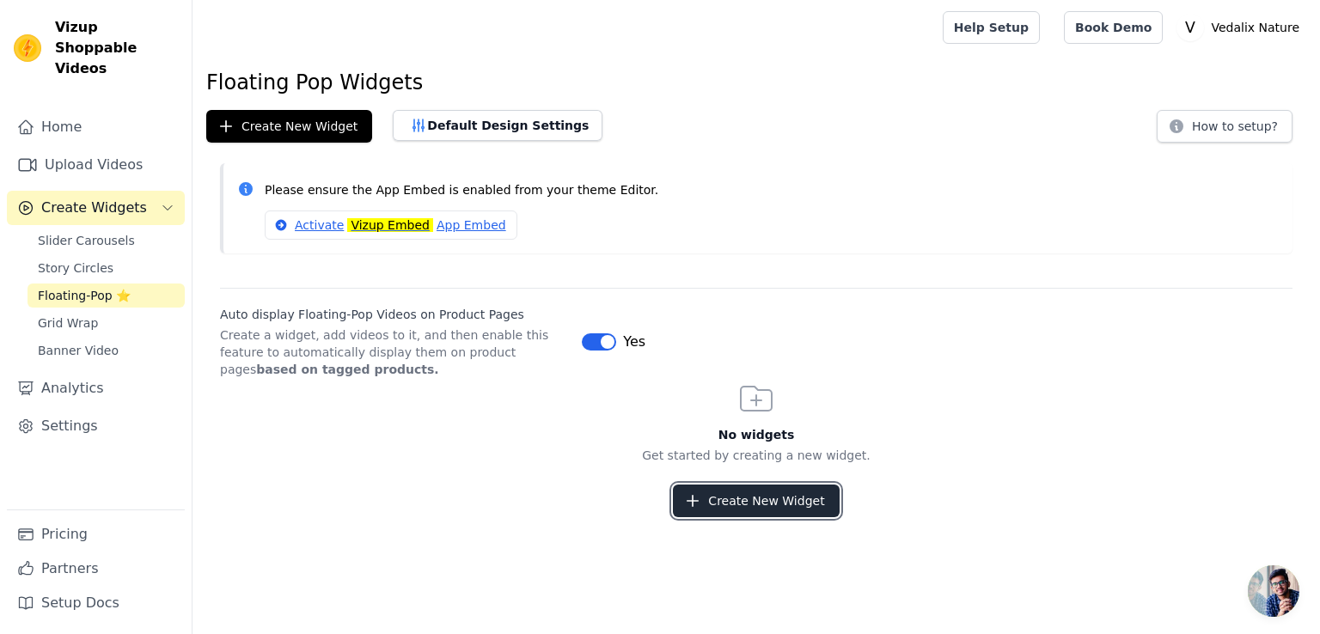
click at [743, 502] on button "Create New Widget" at bounding box center [756, 501] width 166 height 33
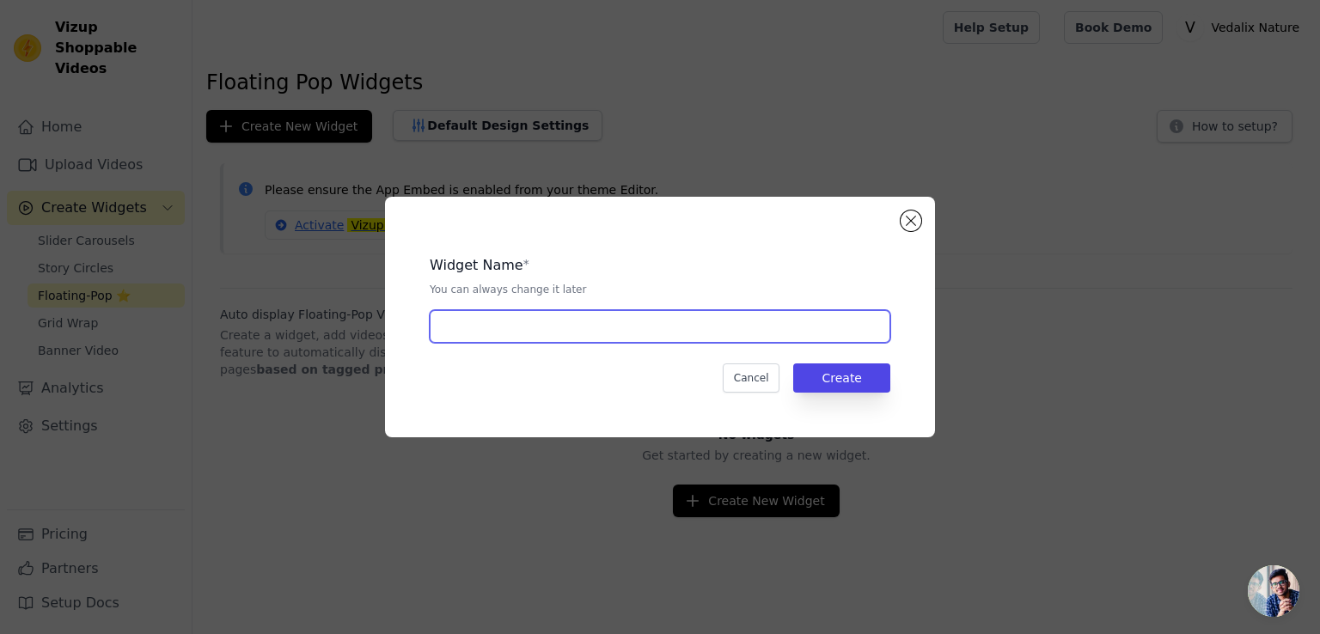
click at [621, 335] on input "text" at bounding box center [660, 326] width 461 height 33
type input "Customer"
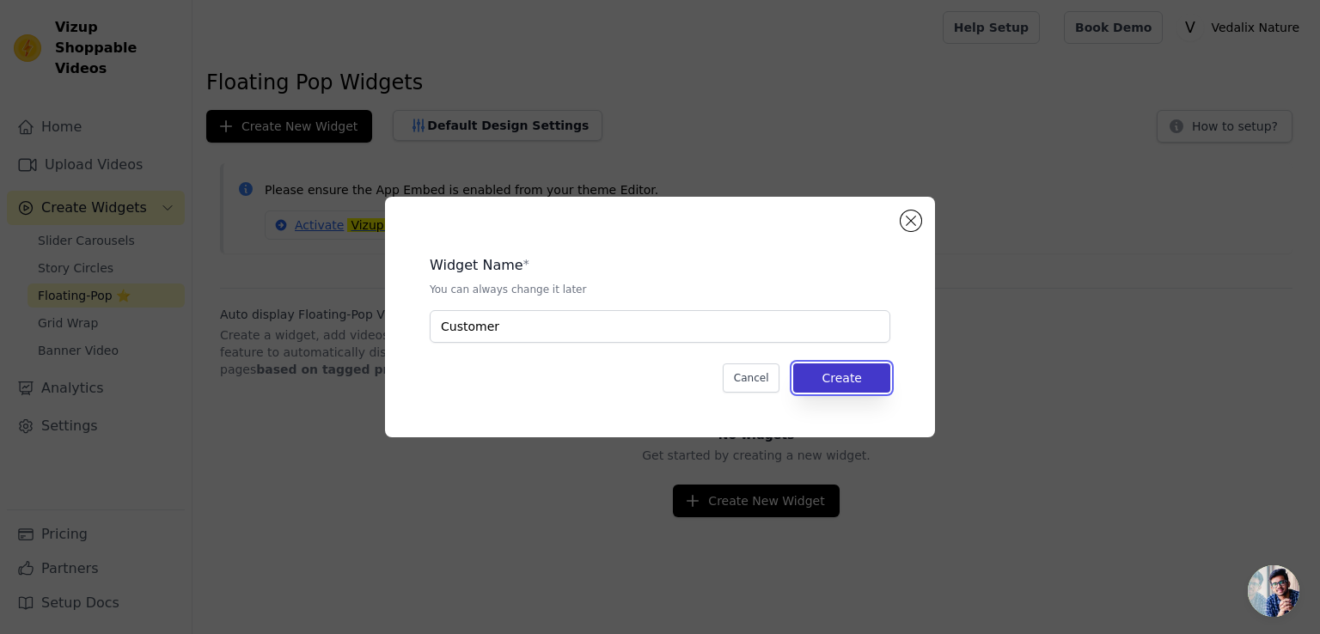
click at [888, 376] on button "Create" at bounding box center [841, 378] width 97 height 29
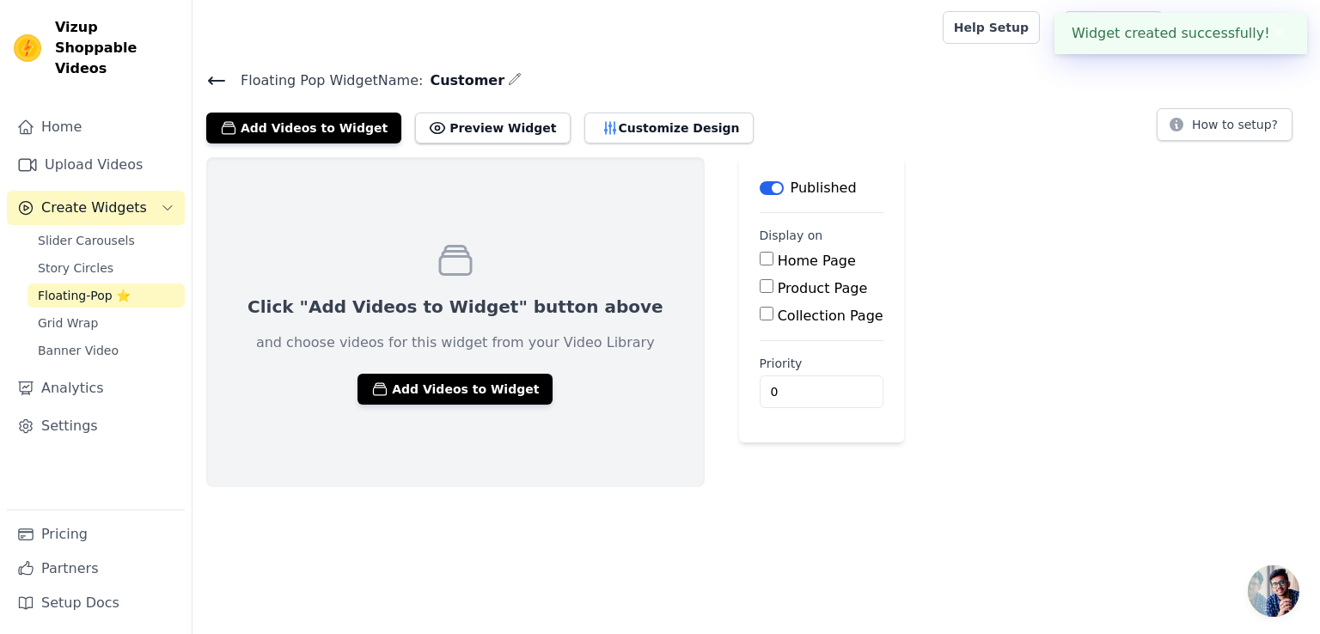
click at [760, 259] on input "Home Page" at bounding box center [767, 259] width 14 height 14
checkbox input "true"
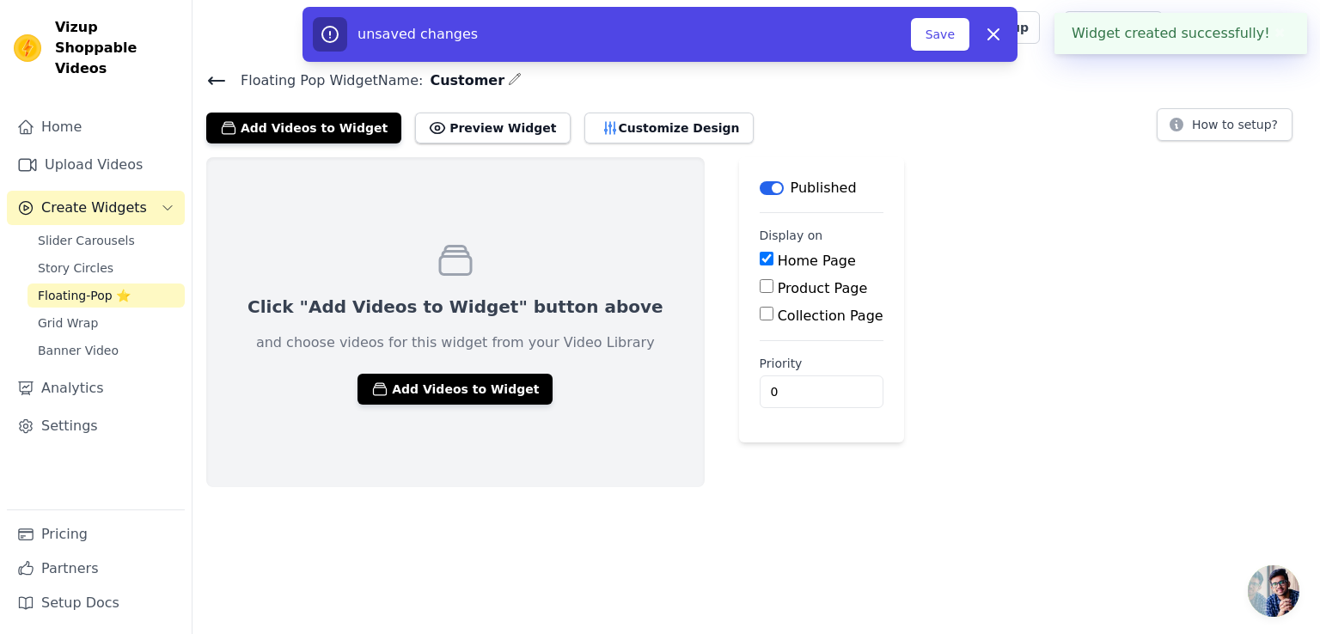
click at [760, 286] on input "Product Page" at bounding box center [767, 286] width 14 height 14
checkbox input "true"
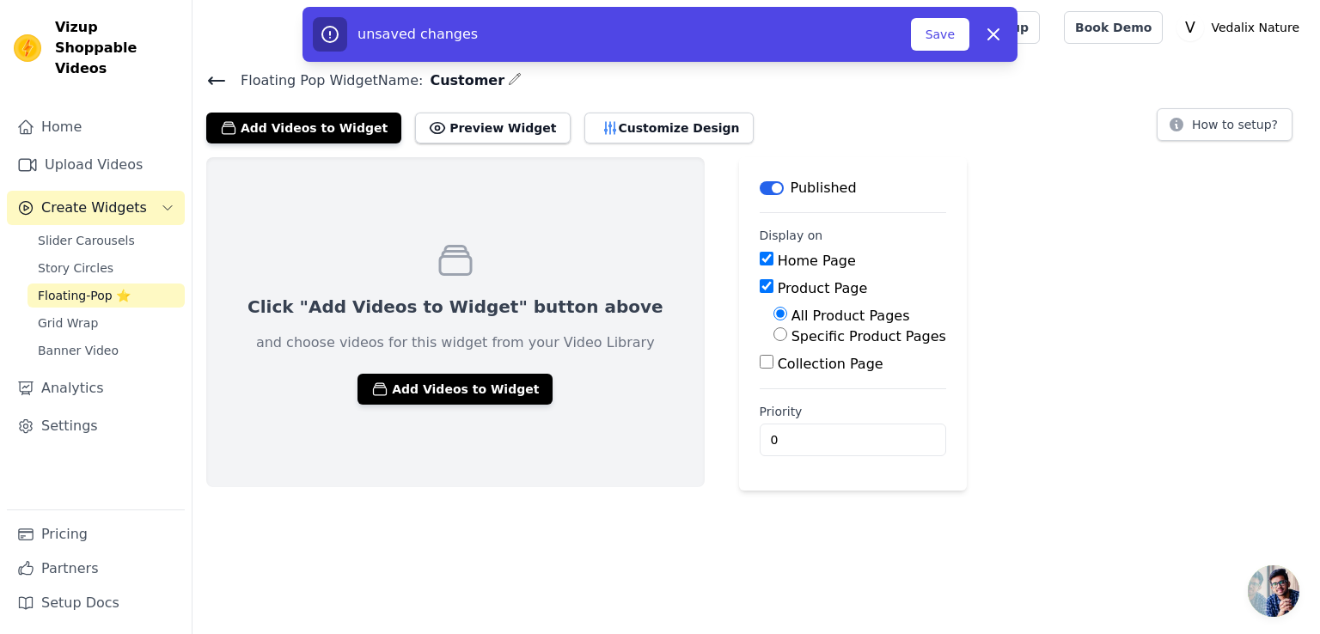
click at [760, 359] on input "Collection Page" at bounding box center [767, 362] width 14 height 14
checkbox input "true"
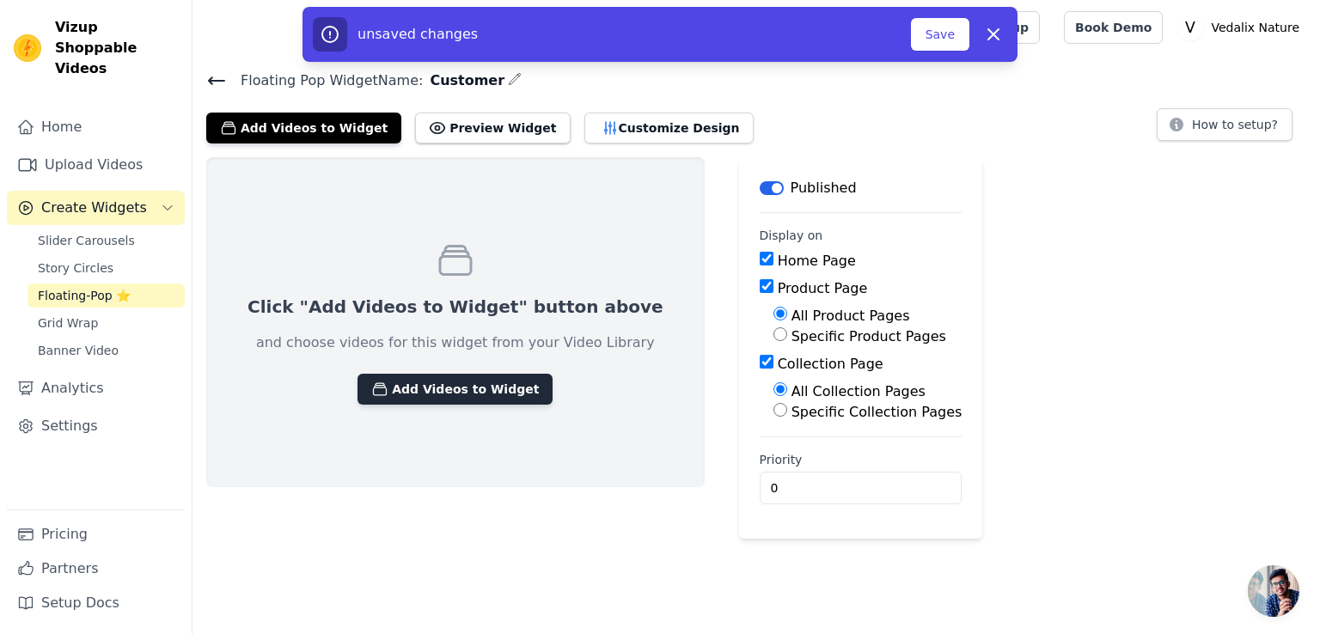
click at [371, 381] on button "Add Videos to Widget" at bounding box center [455, 389] width 195 height 31
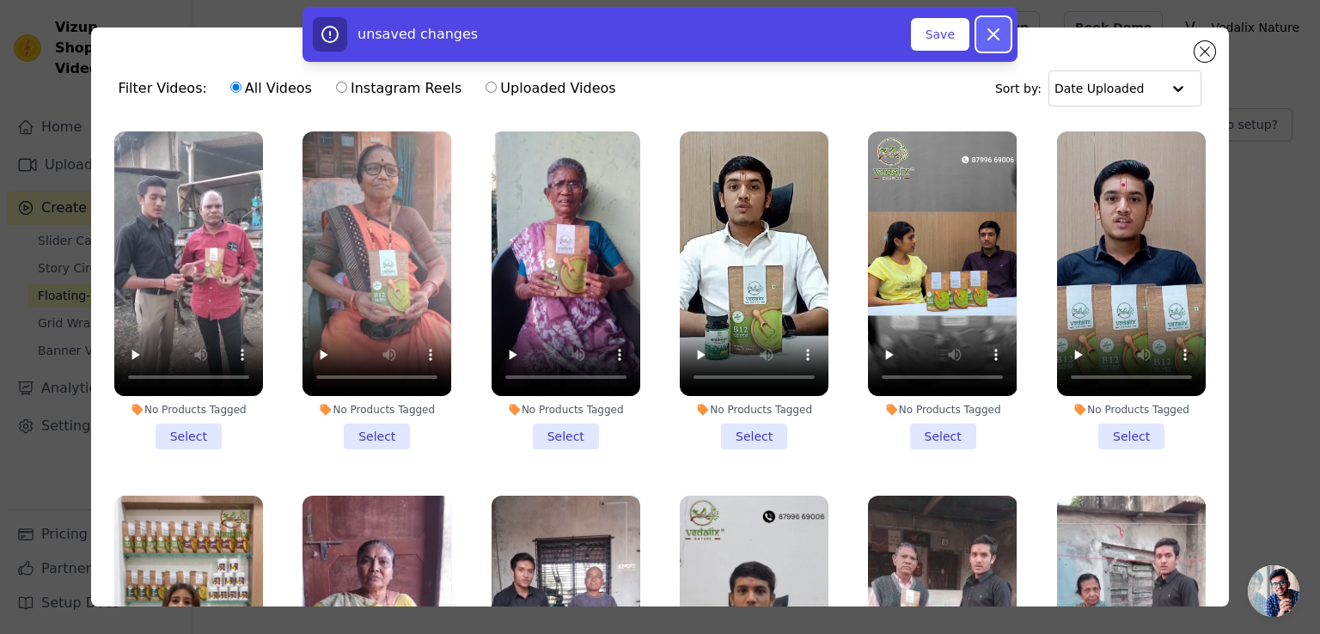
click at [987, 35] on icon "button" at bounding box center [993, 34] width 21 height 21
checkbox input "false"
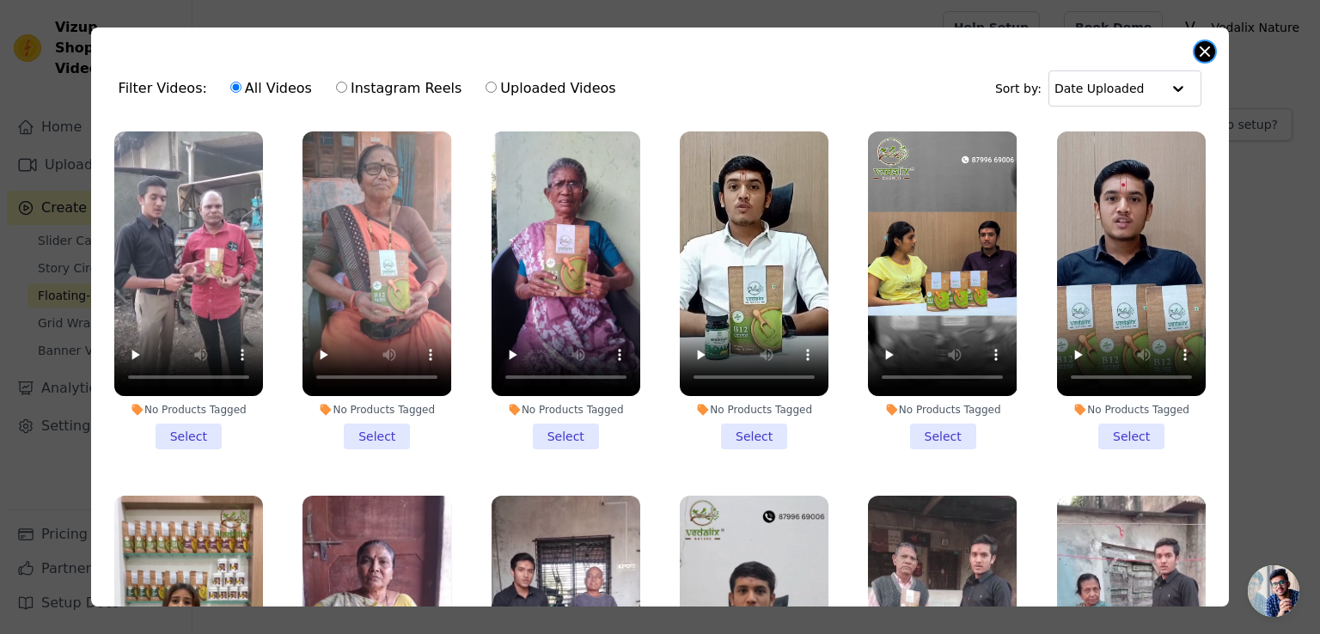
click at [1203, 55] on button "Close modal" at bounding box center [1205, 51] width 21 height 21
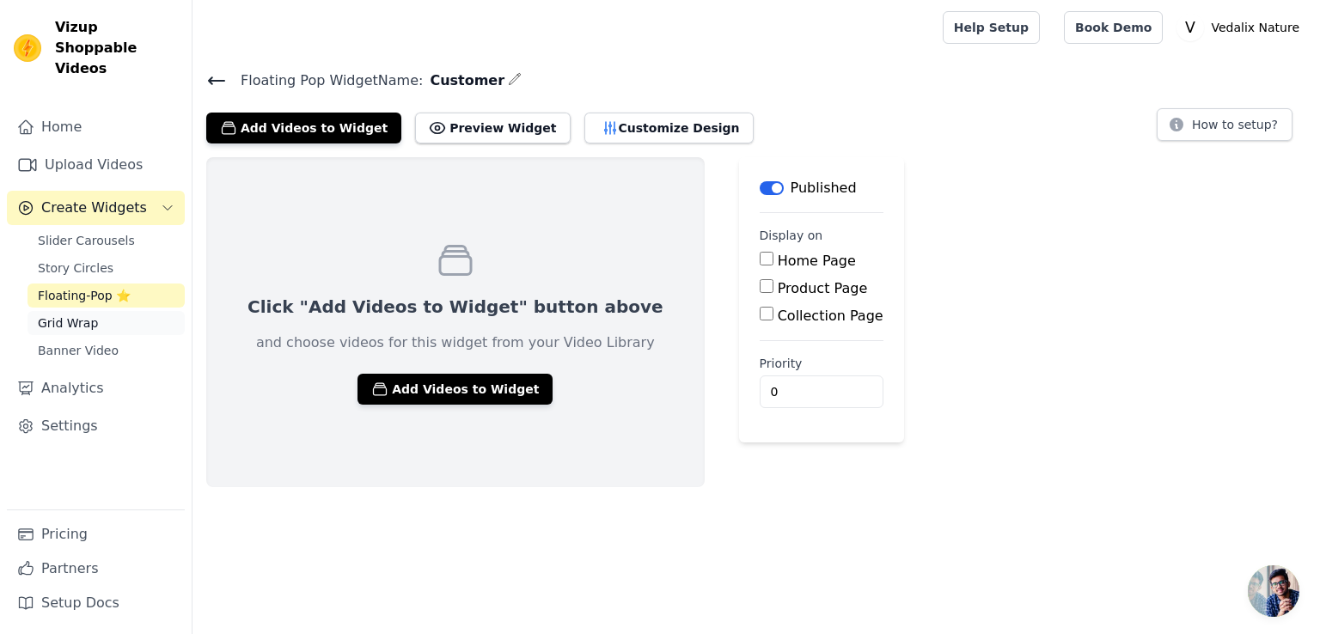
click at [111, 311] on link "Grid Wrap" at bounding box center [106, 323] width 157 height 24
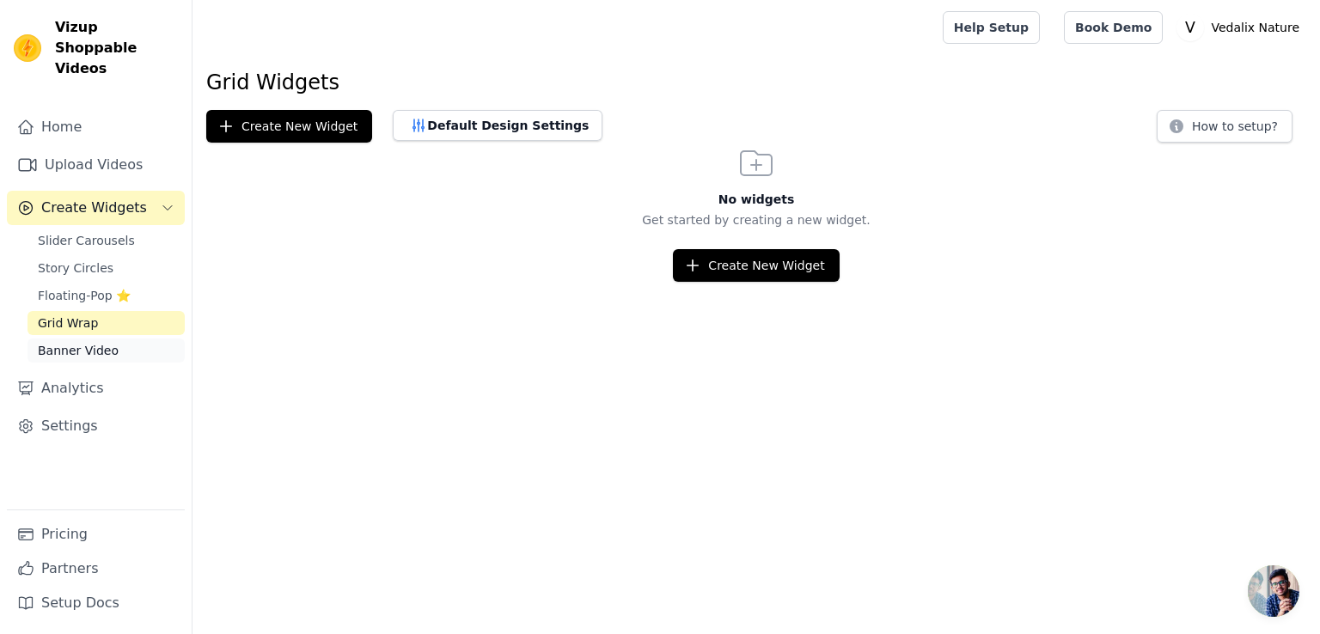
click at [107, 342] on span "Banner Video" at bounding box center [78, 350] width 81 height 17
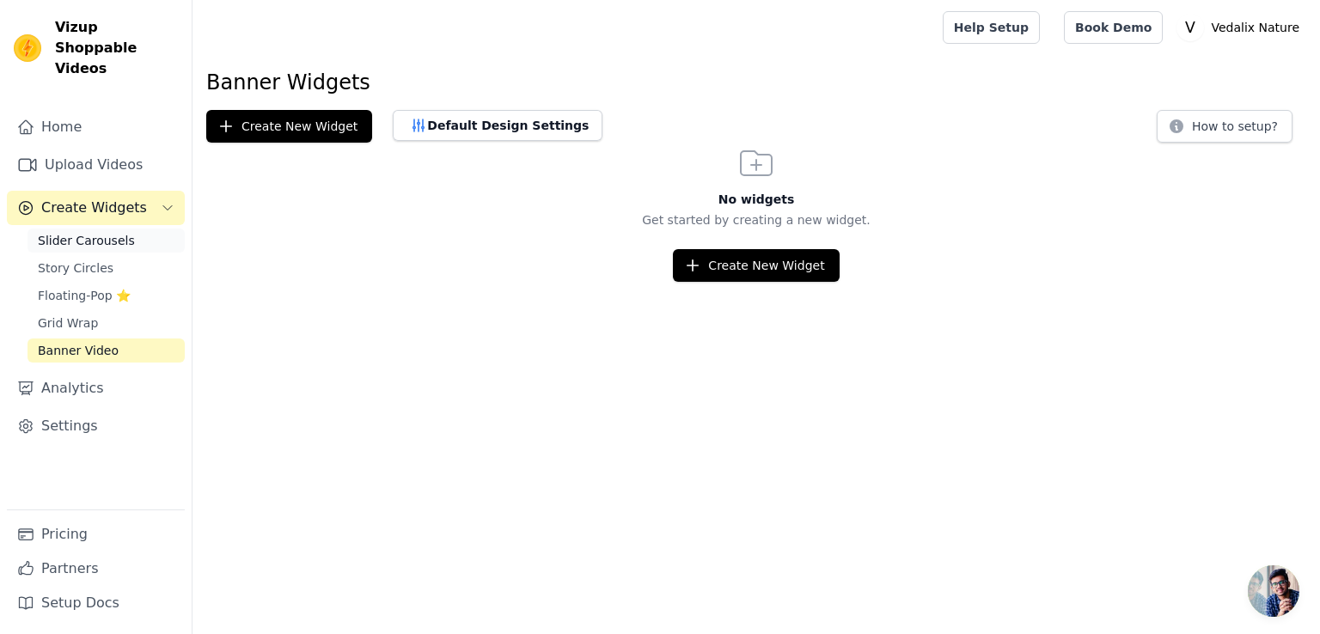
click at [93, 232] on span "Slider Carousels" at bounding box center [86, 240] width 97 height 17
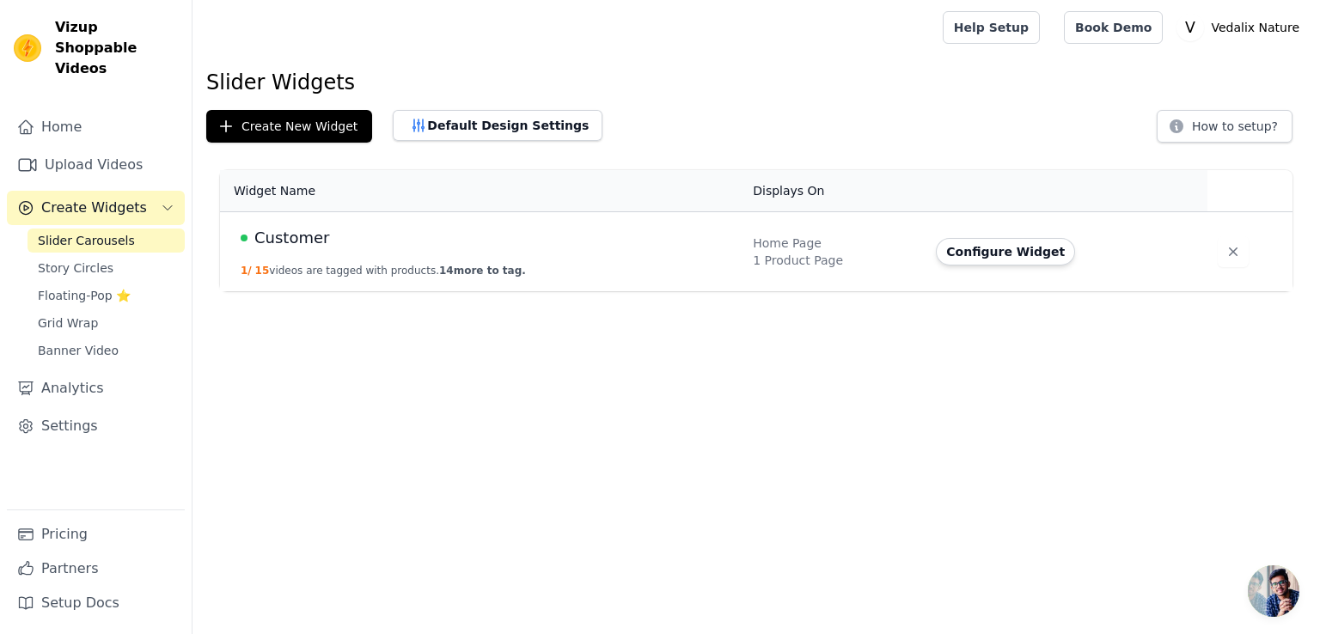
click at [292, 236] on span "Customer" at bounding box center [291, 238] width 75 height 24
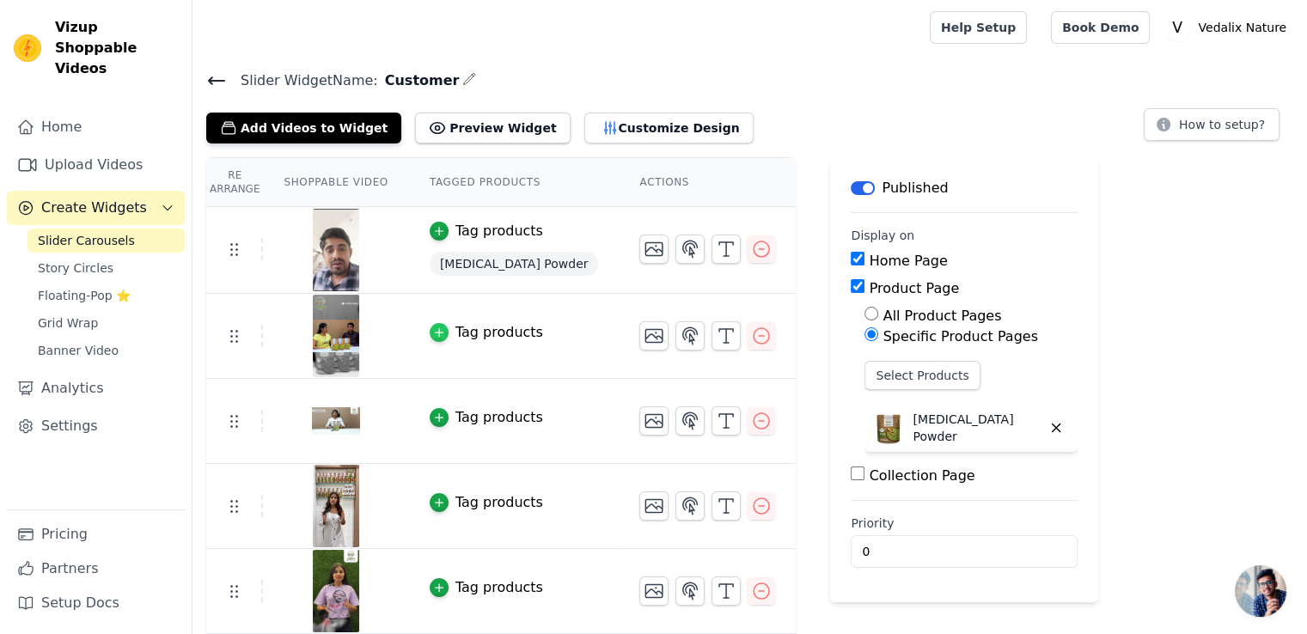
click at [433, 333] on icon "button" at bounding box center [439, 333] width 12 height 12
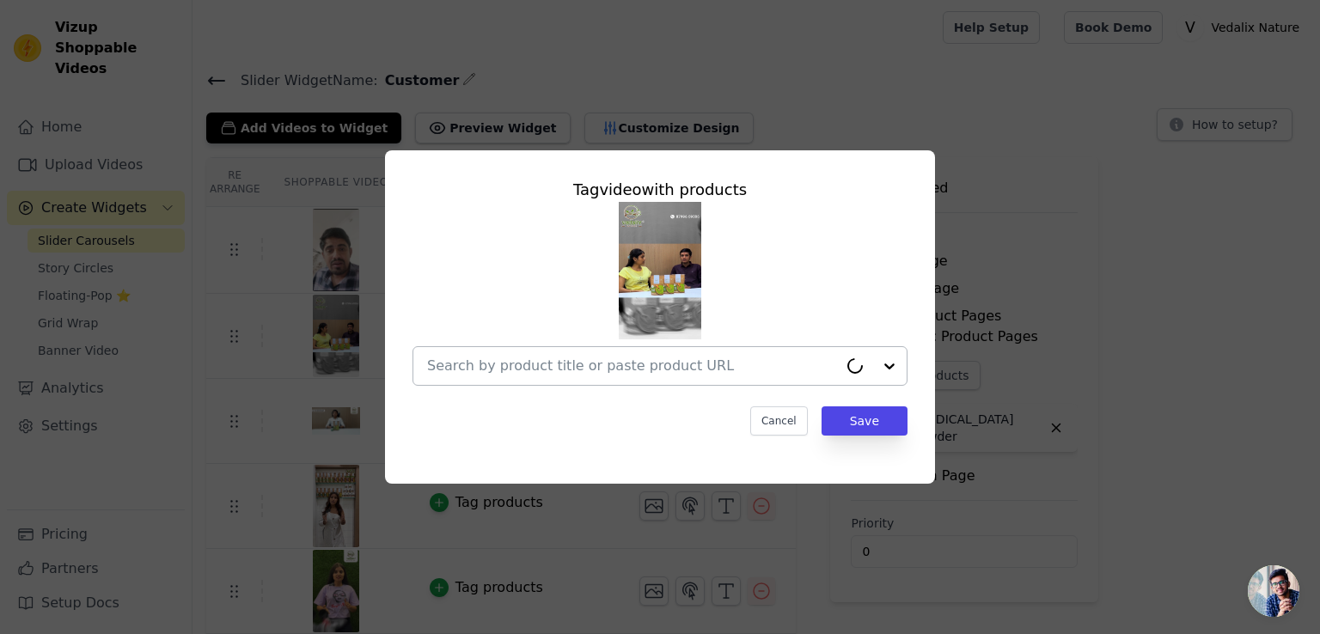
click at [462, 359] on input "text" at bounding box center [632, 366] width 411 height 21
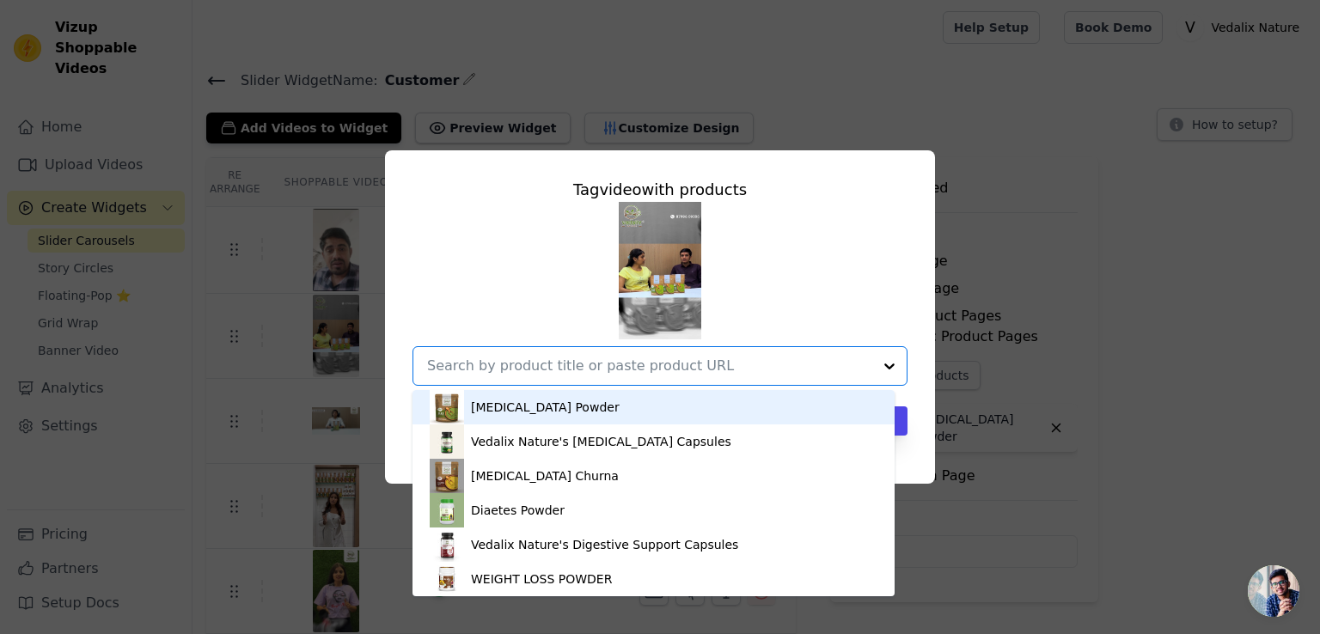
click at [448, 418] on img at bounding box center [447, 407] width 34 height 34
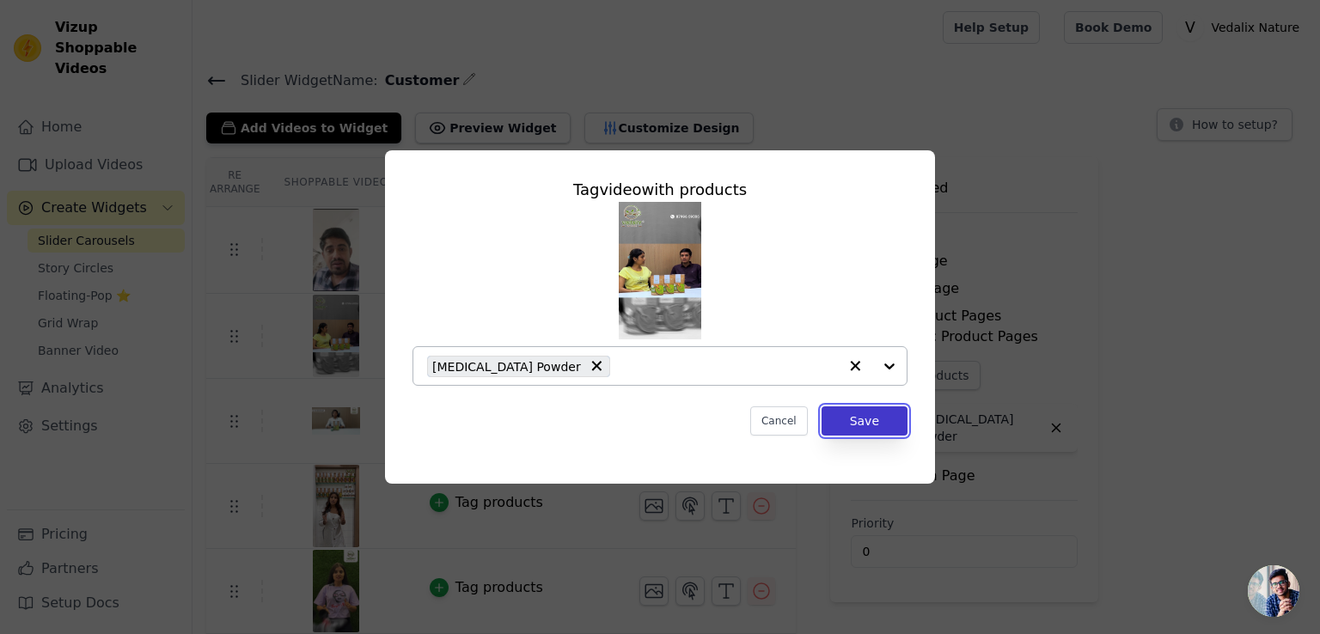
click at [856, 422] on button "Save" at bounding box center [865, 421] width 86 height 29
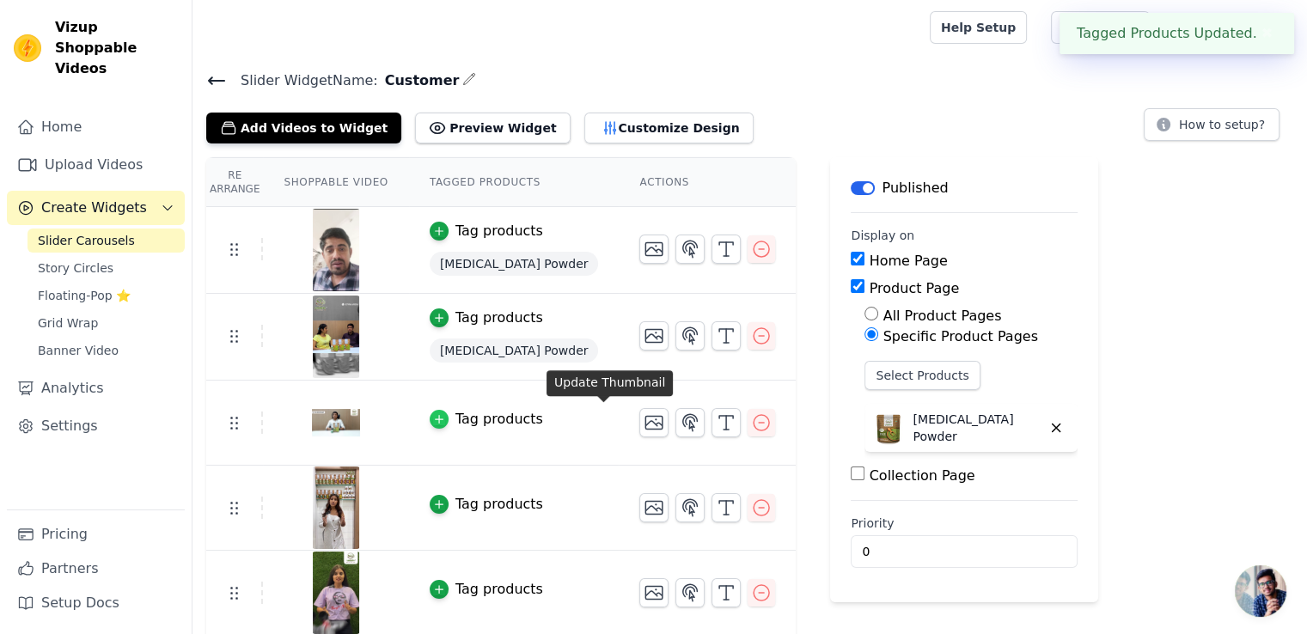
click at [435, 417] on icon "button" at bounding box center [439, 420] width 8 height 8
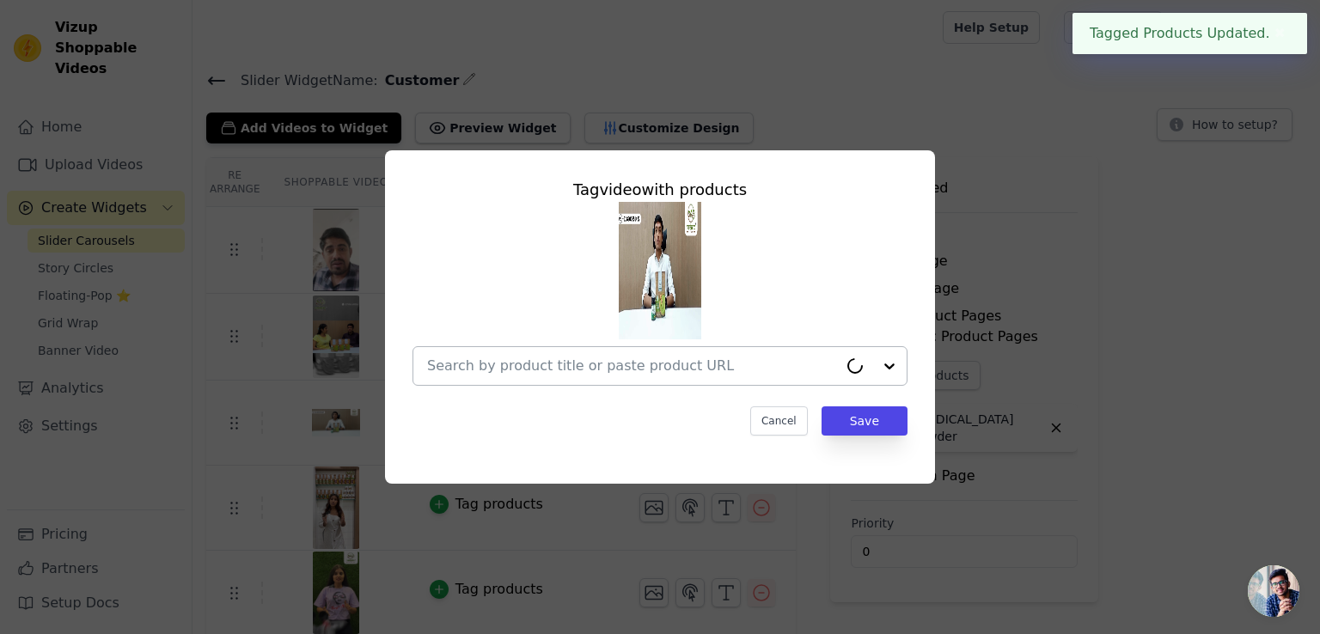
click at [516, 373] on input "text" at bounding box center [632, 366] width 411 height 21
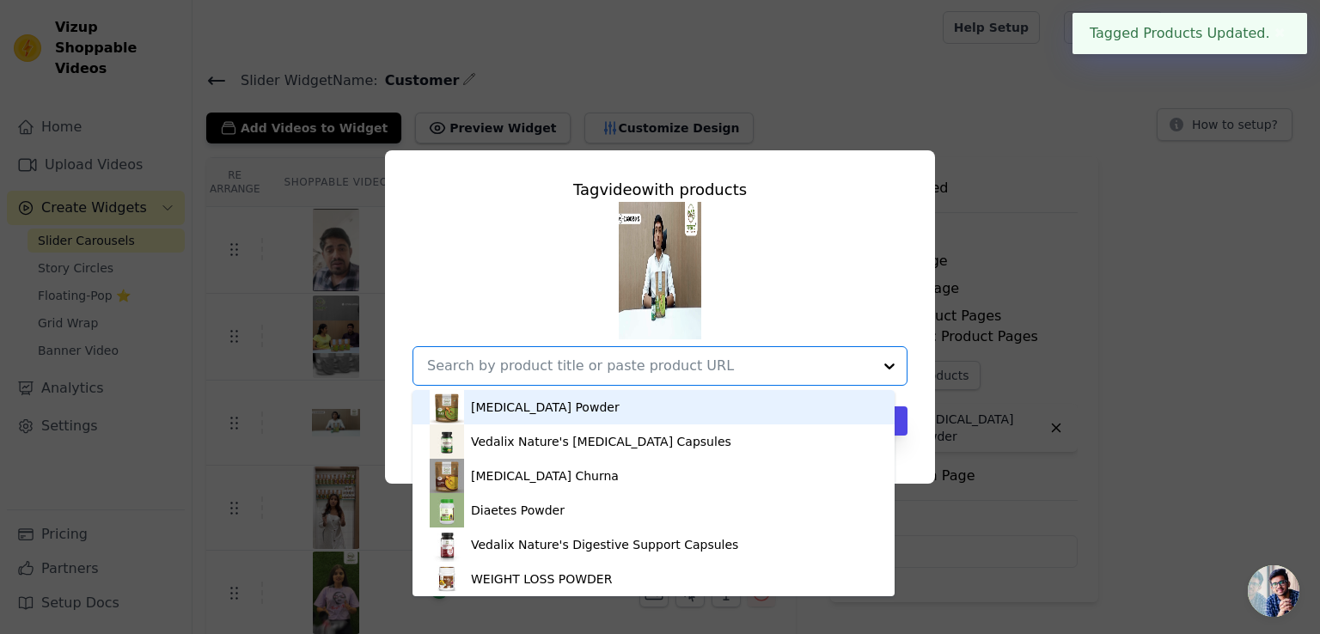
click at [505, 412] on div "Vitamin B12 Powder" at bounding box center [545, 407] width 149 height 17
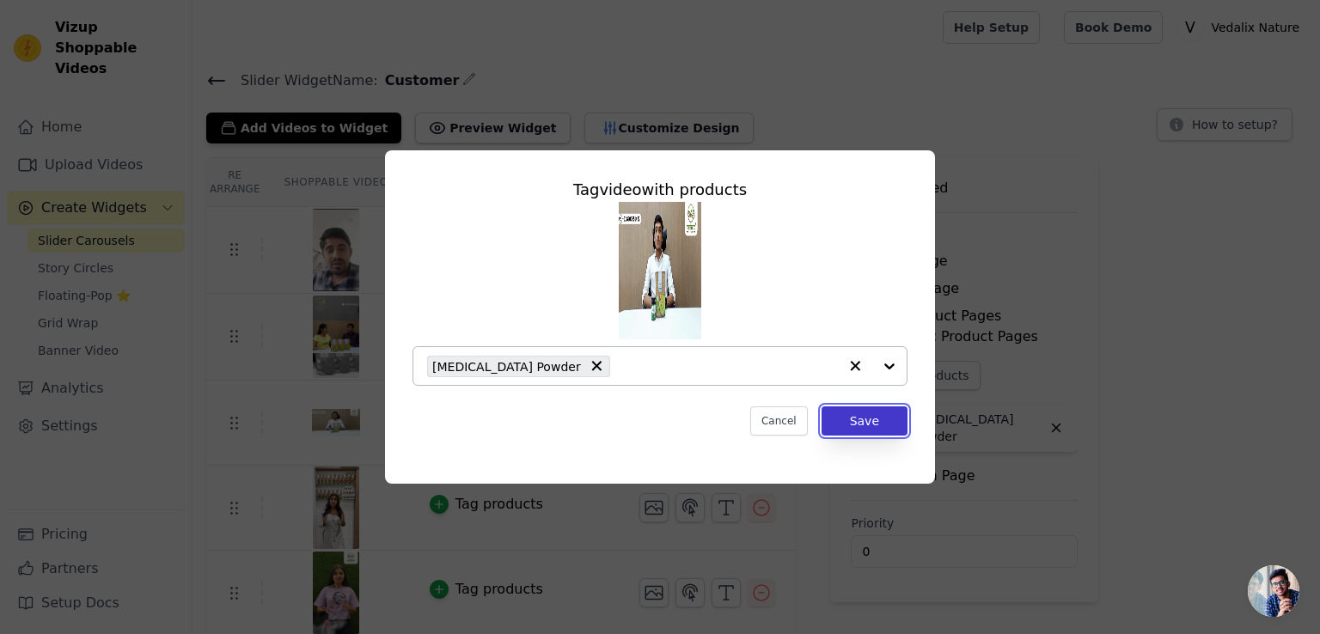
click at [894, 422] on button "Save" at bounding box center [865, 421] width 86 height 29
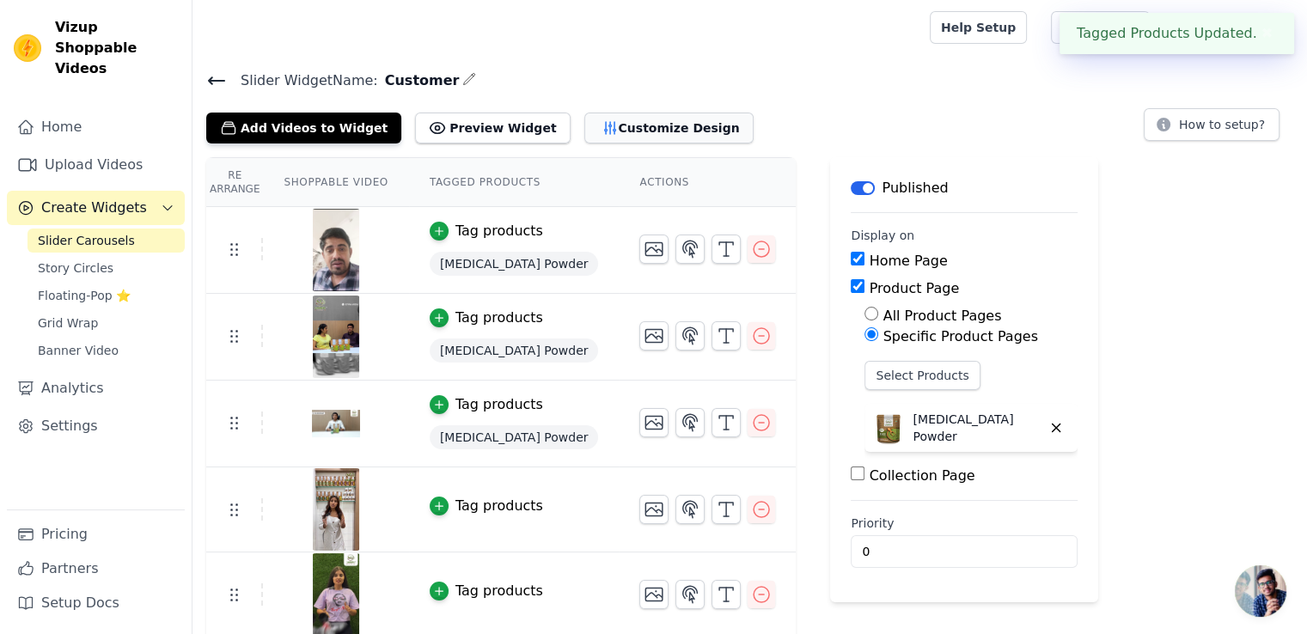
click at [655, 135] on button "Customize Design" at bounding box center [668, 128] width 169 height 31
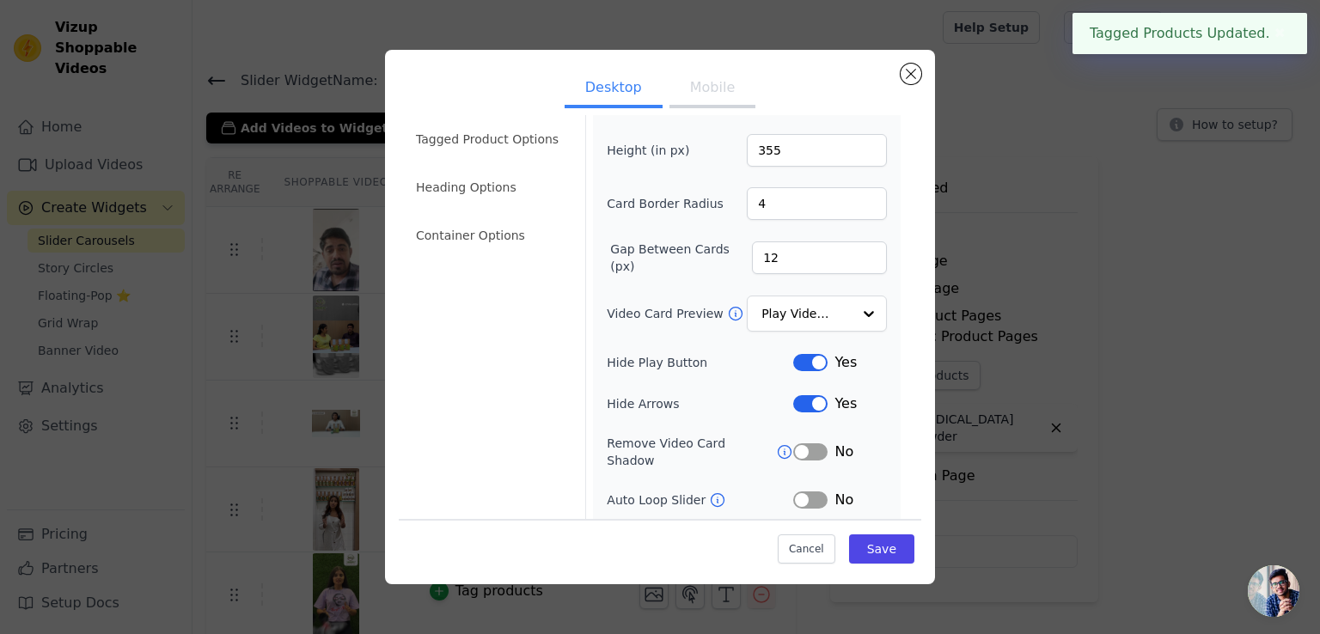
scroll to position [129, 0]
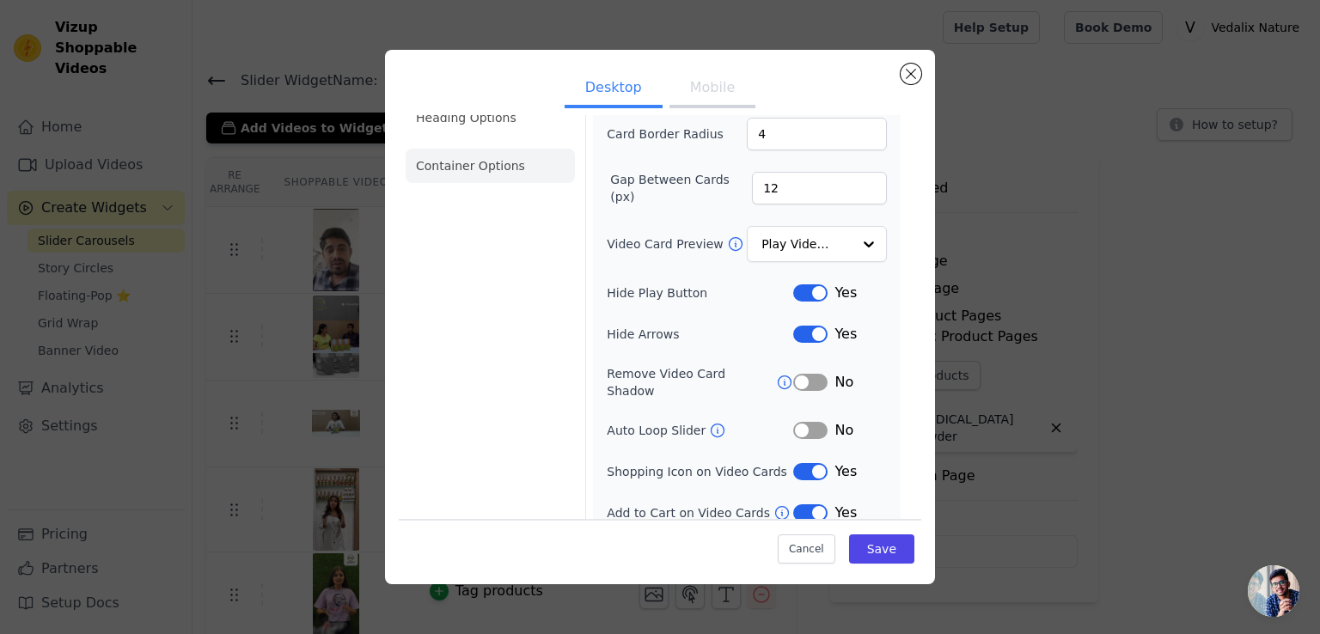
click at [476, 168] on li "Container Options" at bounding box center [490, 166] width 169 height 34
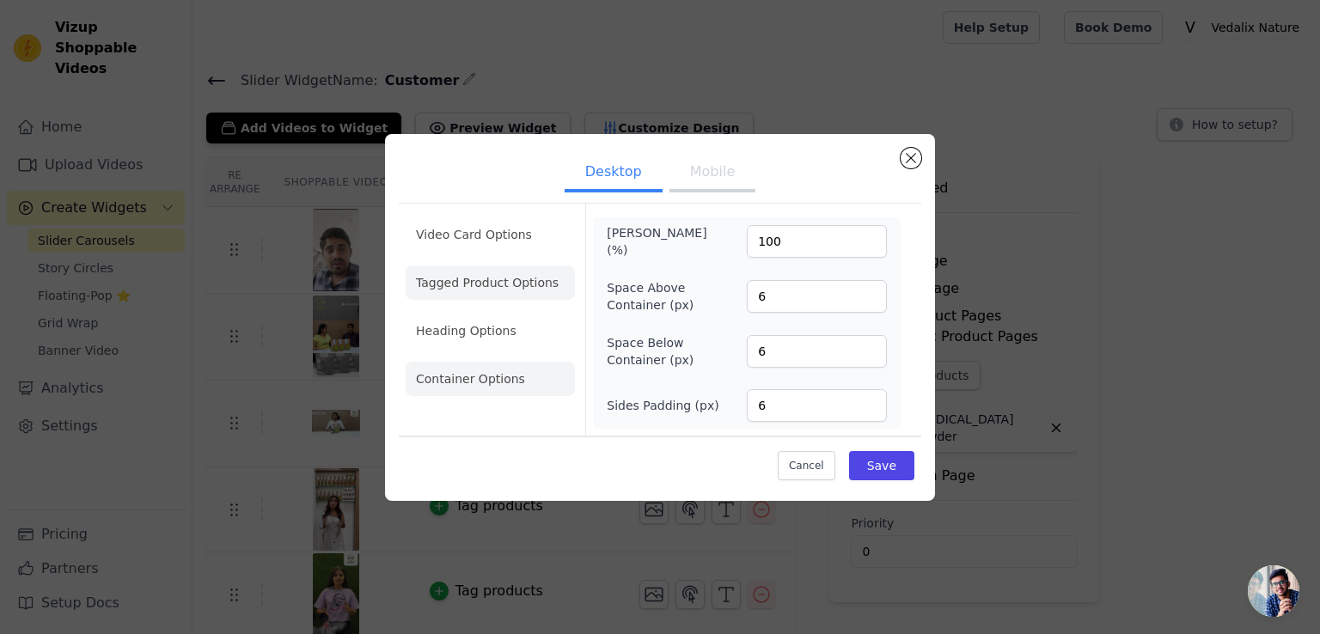
click at [494, 295] on li "Tagged Product Options" at bounding box center [490, 283] width 169 height 34
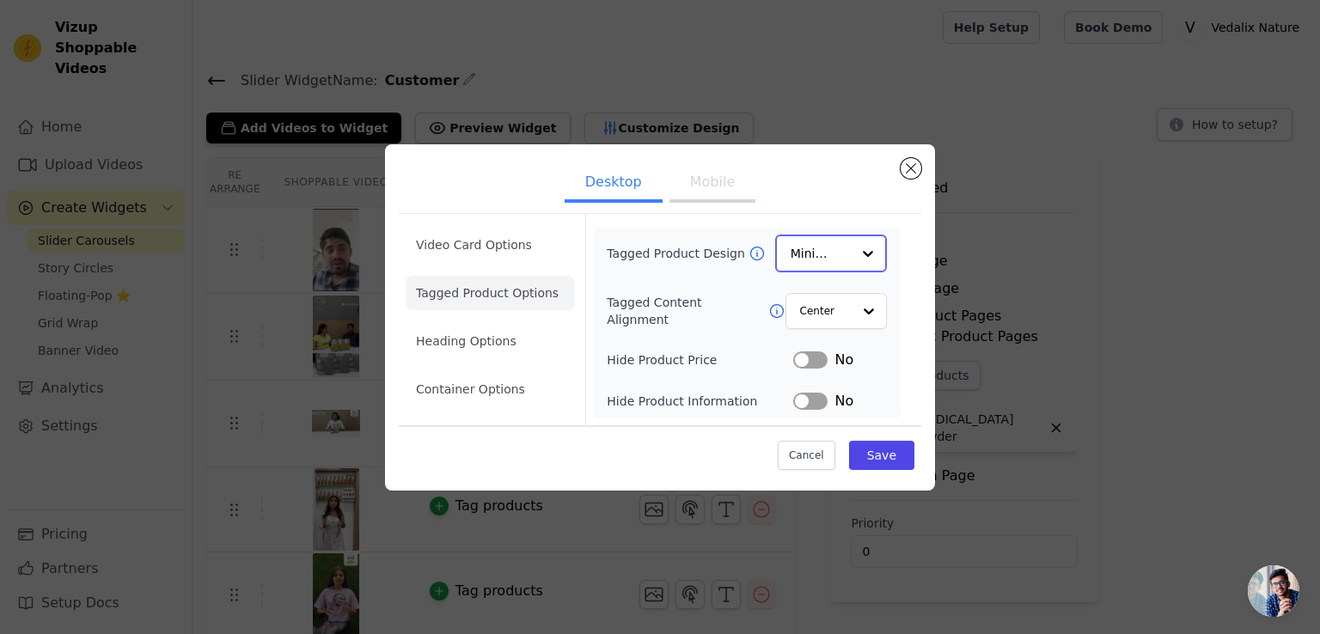
click at [825, 260] on input "Tagged Product Design" at bounding box center [821, 253] width 60 height 34
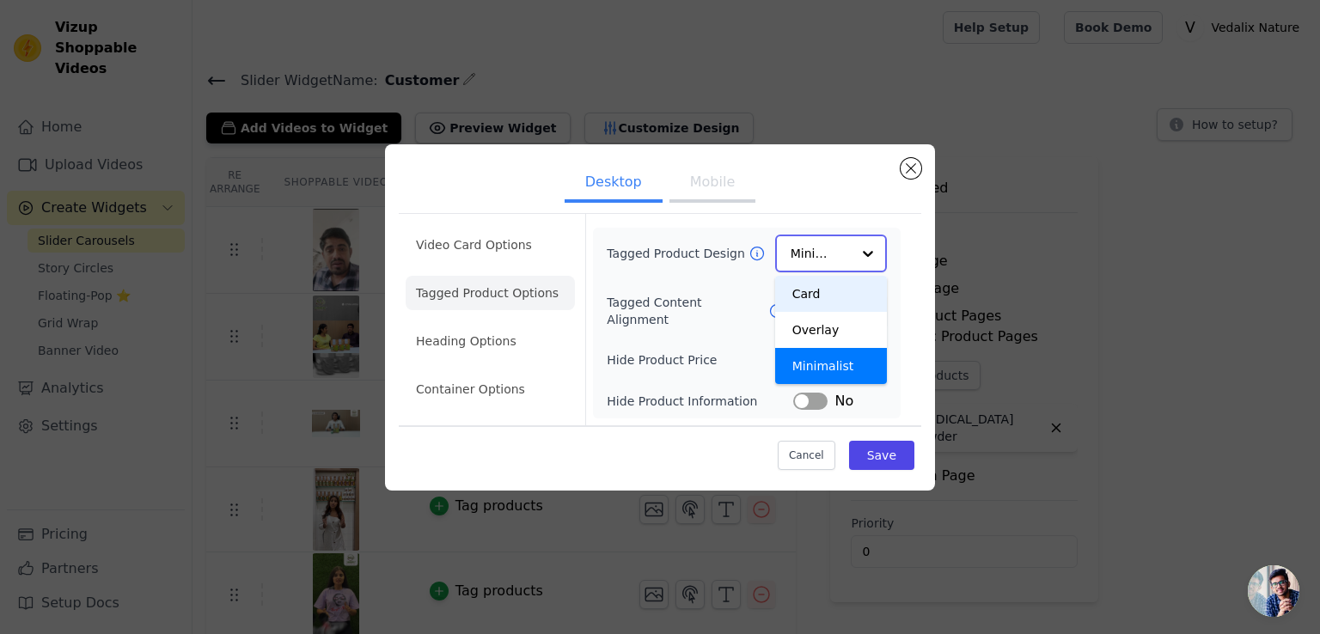
click at [814, 293] on div "Card" at bounding box center [831, 294] width 112 height 36
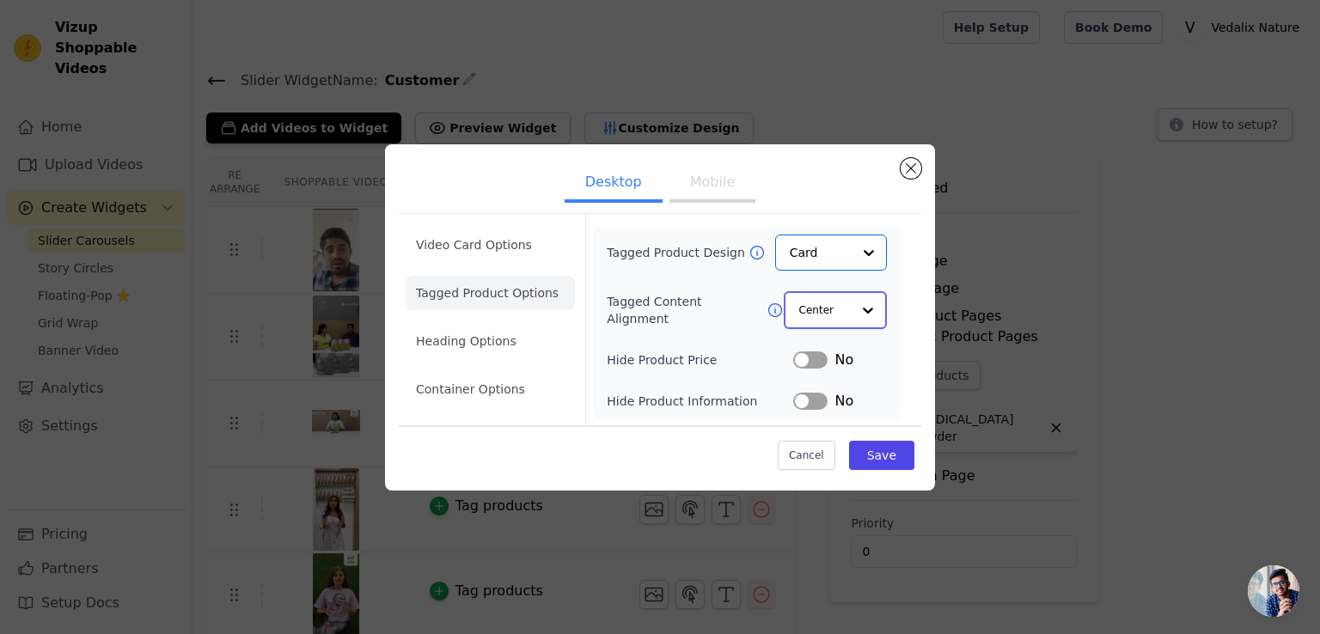
click at [833, 312] on input "Tagged Content Alignment" at bounding box center [825, 310] width 52 height 34
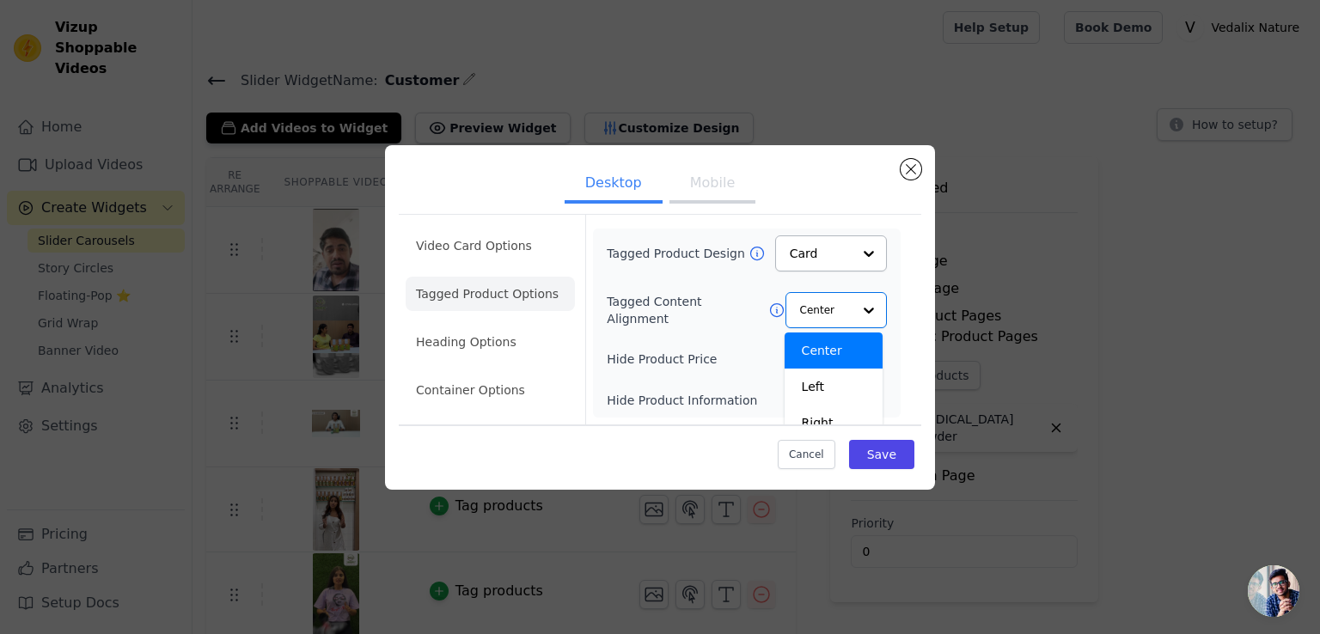
click at [738, 333] on div "Tagged Product Design Card Tagged Content Alignment Center Left Right Option Ce…" at bounding box center [747, 323] width 280 height 175
click at [817, 404] on button "Label" at bounding box center [810, 400] width 34 height 17
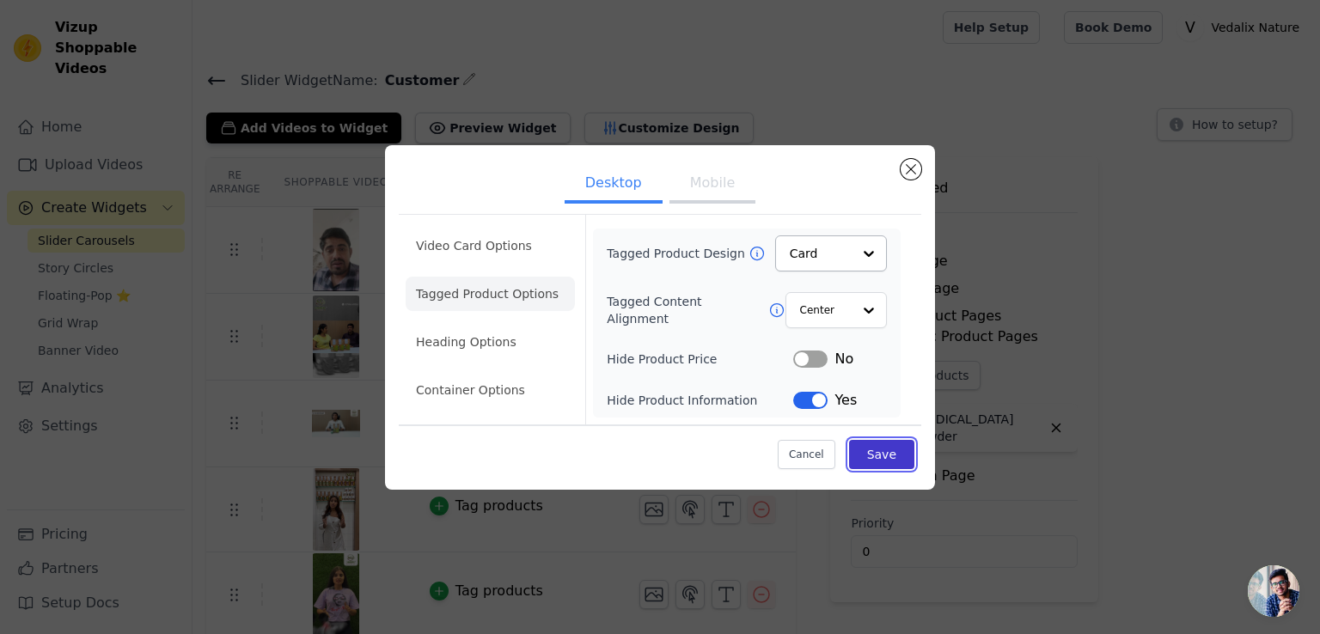
click at [880, 446] on button "Save" at bounding box center [881, 454] width 65 height 29
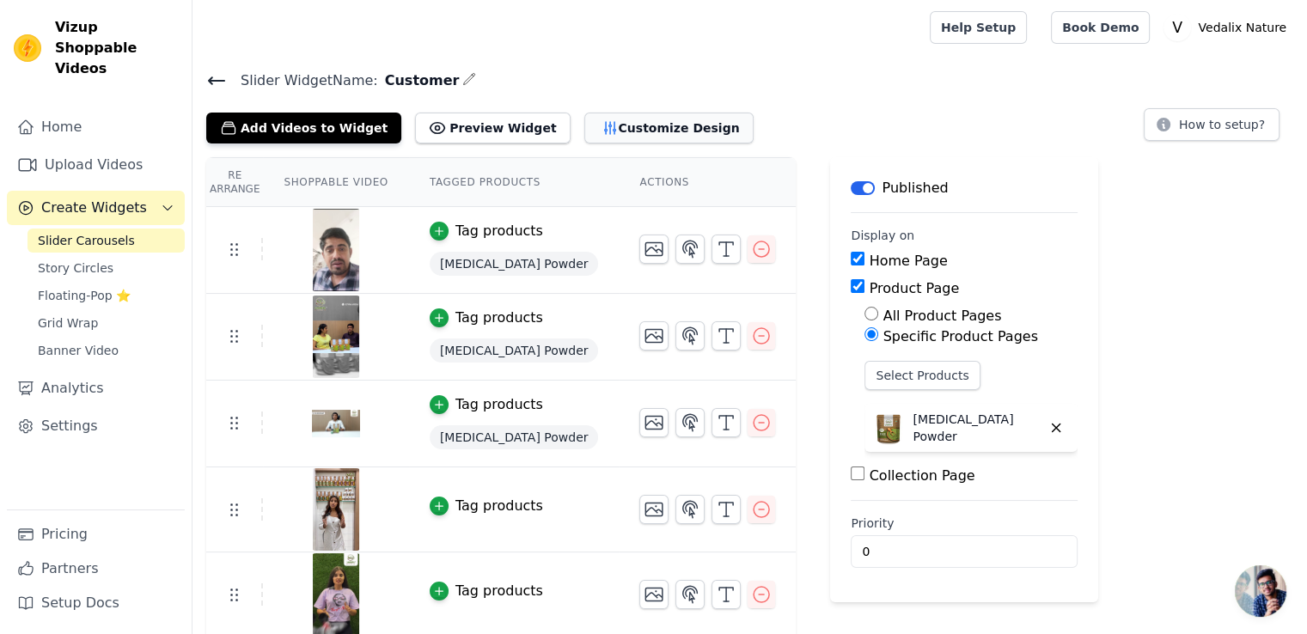
click at [584, 122] on button "Customize Design" at bounding box center [668, 128] width 169 height 31
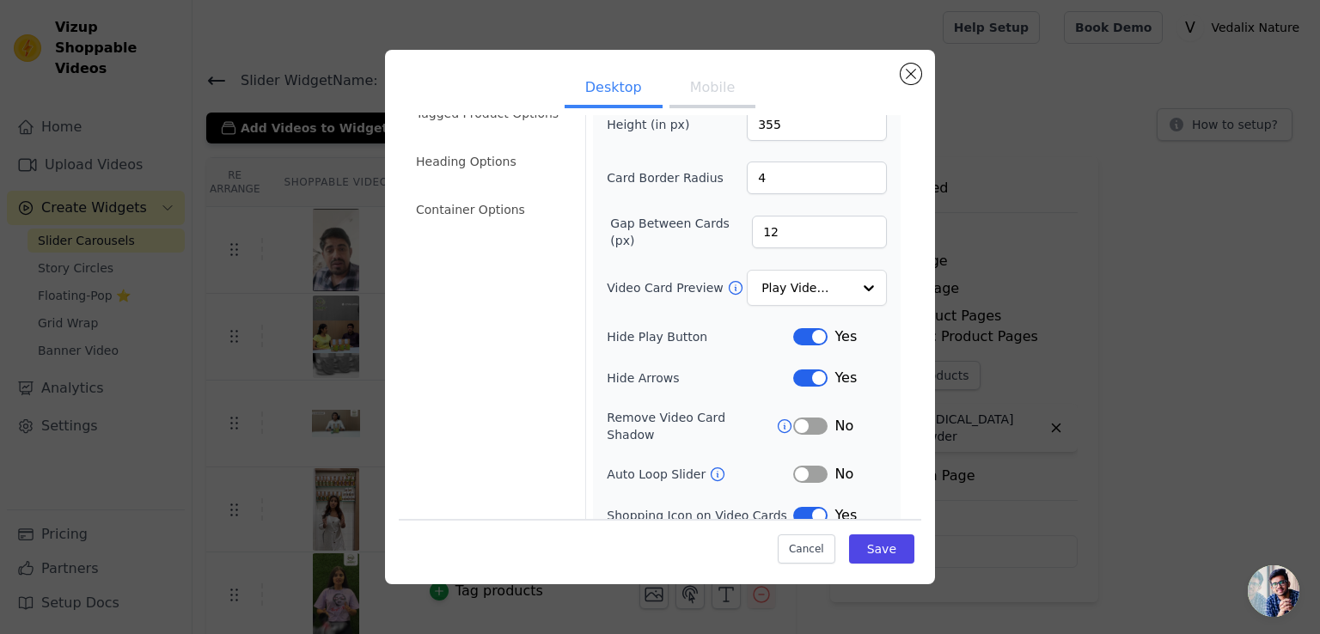
scroll to position [86, 0]
click at [792, 290] on input "Video Card Preview" at bounding box center [806, 288] width 89 height 34
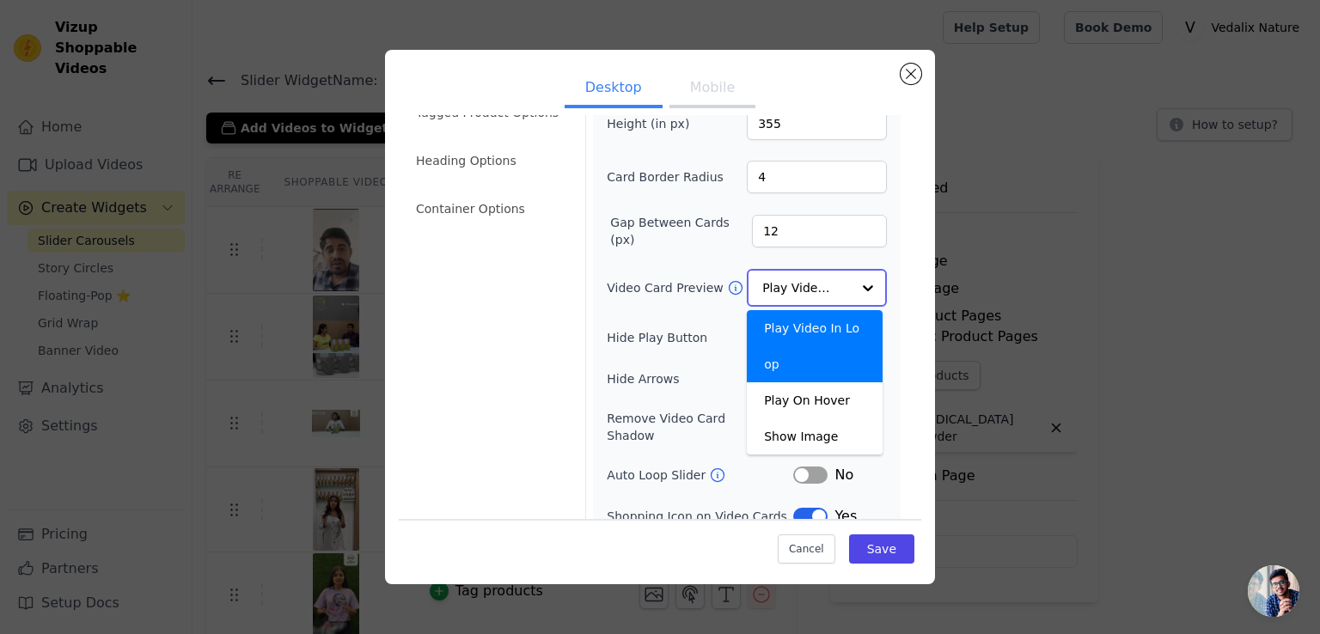
click at [792, 290] on input "Video Card Preview" at bounding box center [806, 288] width 89 height 34
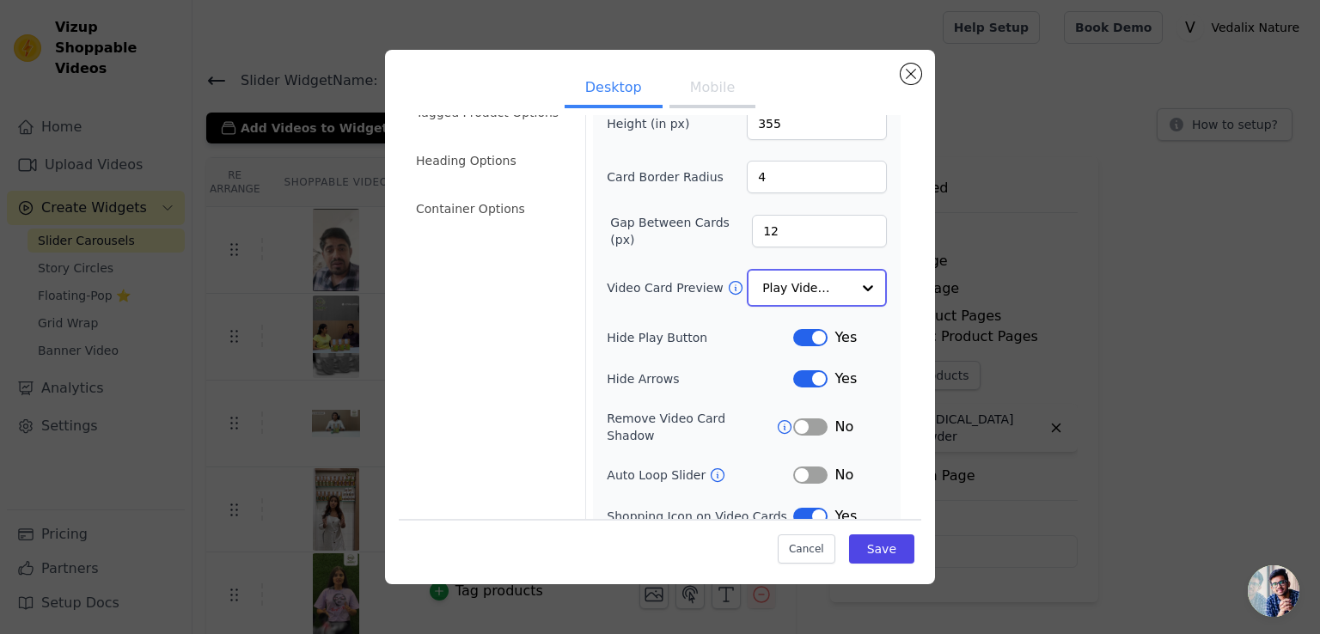
scroll to position [130, 0]
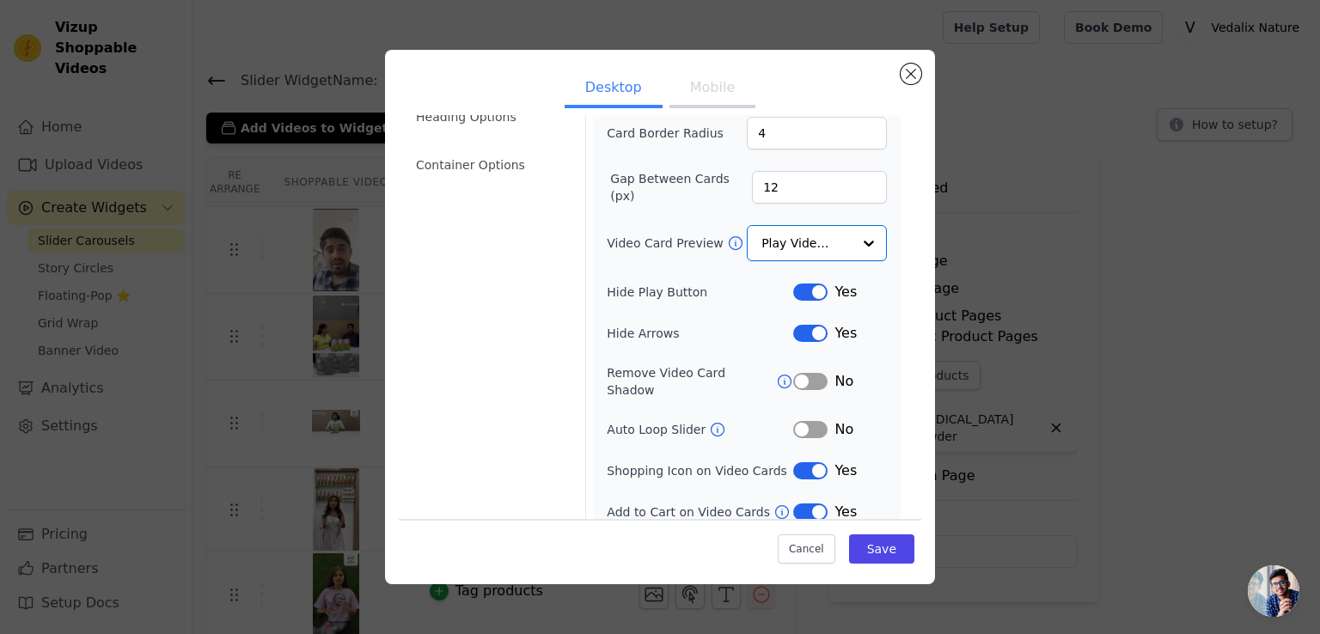
click at [798, 421] on button "Label" at bounding box center [810, 429] width 34 height 17
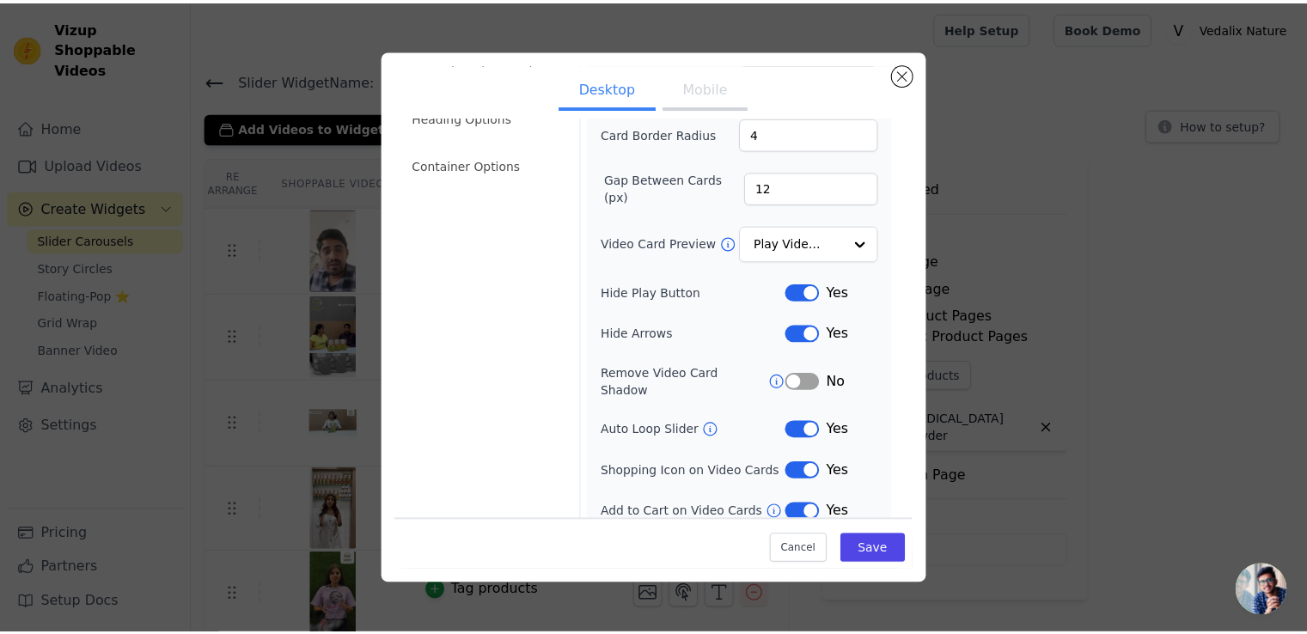
scroll to position [129, 0]
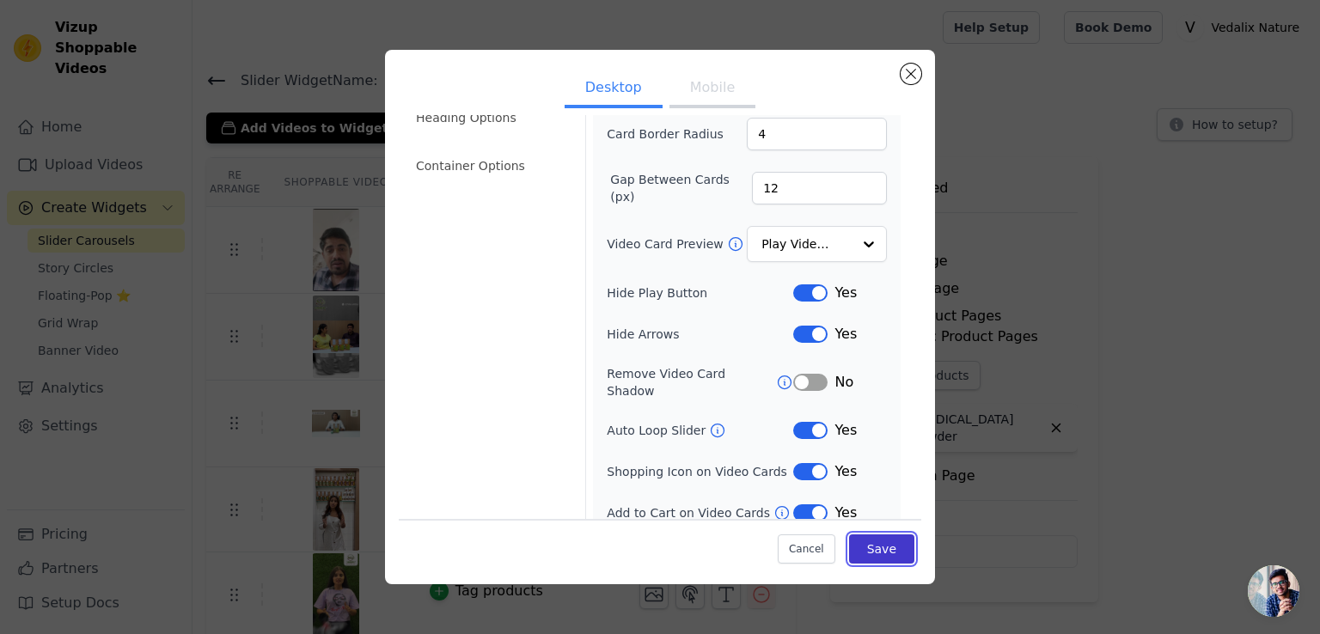
click at [884, 555] on button "Save" at bounding box center [881, 549] width 65 height 29
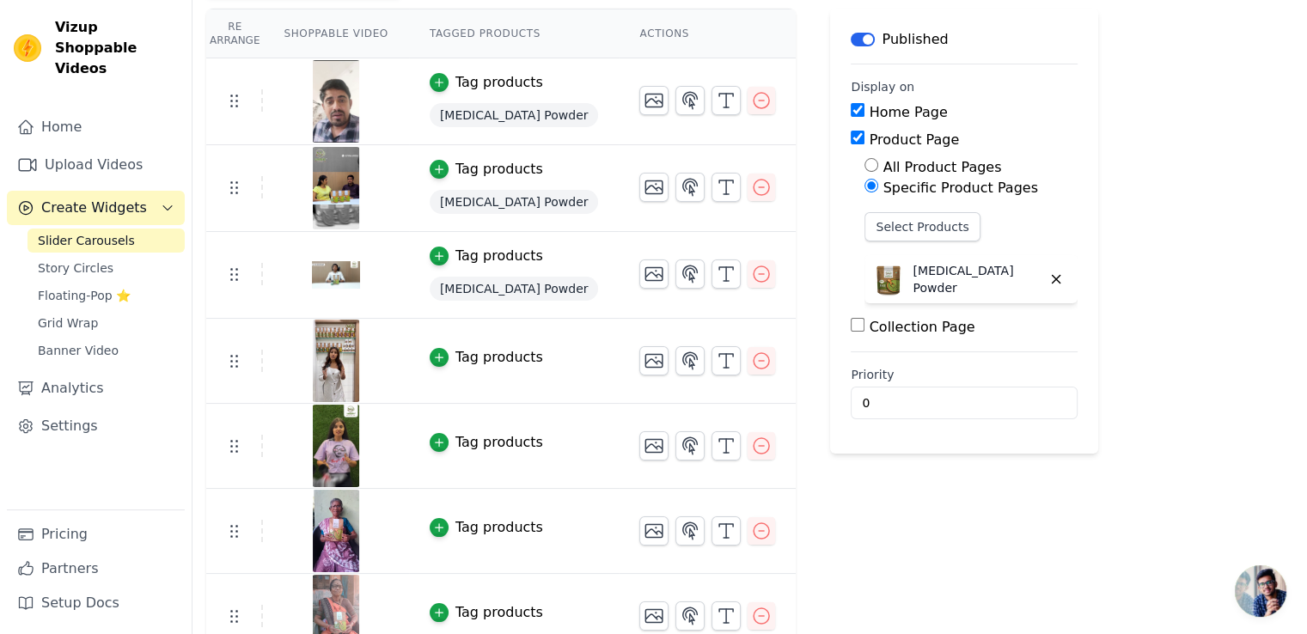
scroll to position [172, 0]
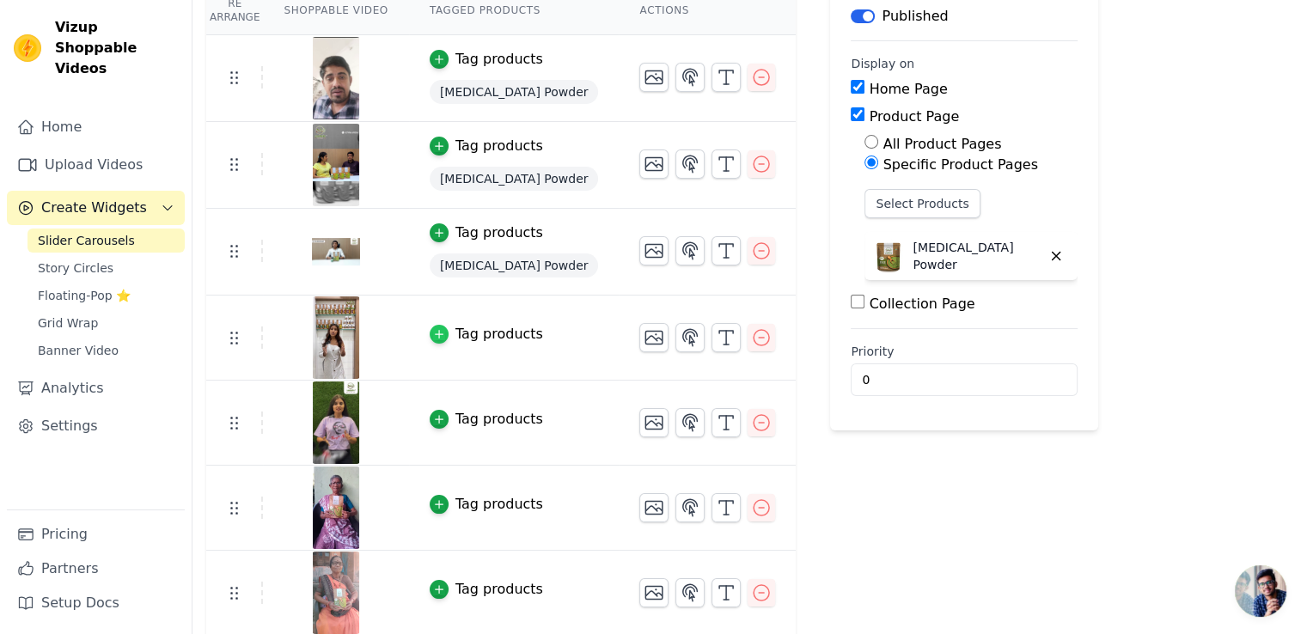
click at [431, 338] on div "button" at bounding box center [439, 334] width 19 height 19
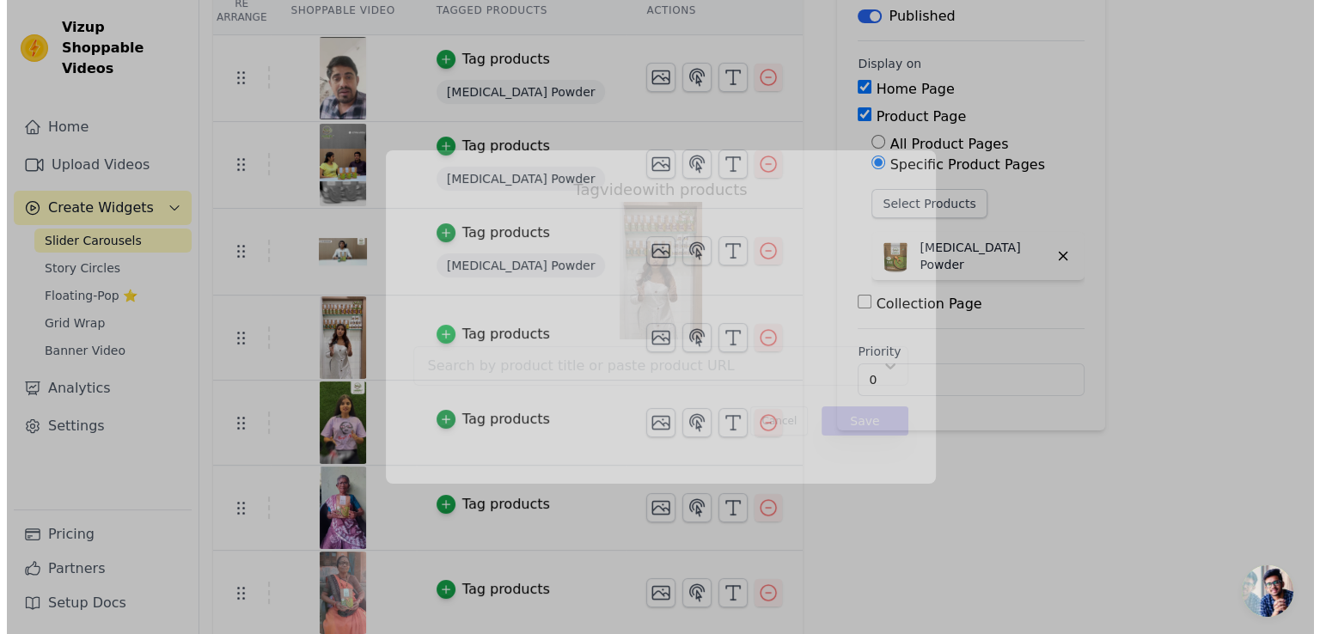
scroll to position [0, 0]
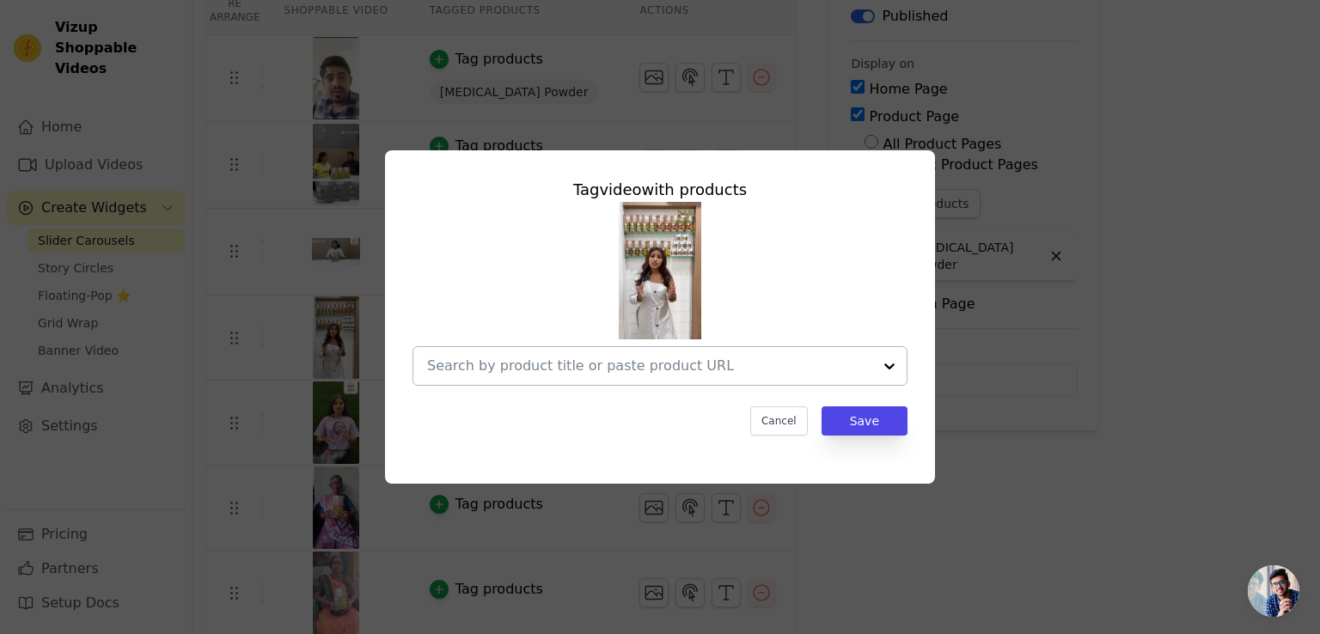
click at [670, 376] on input "text" at bounding box center [649, 366] width 445 height 21
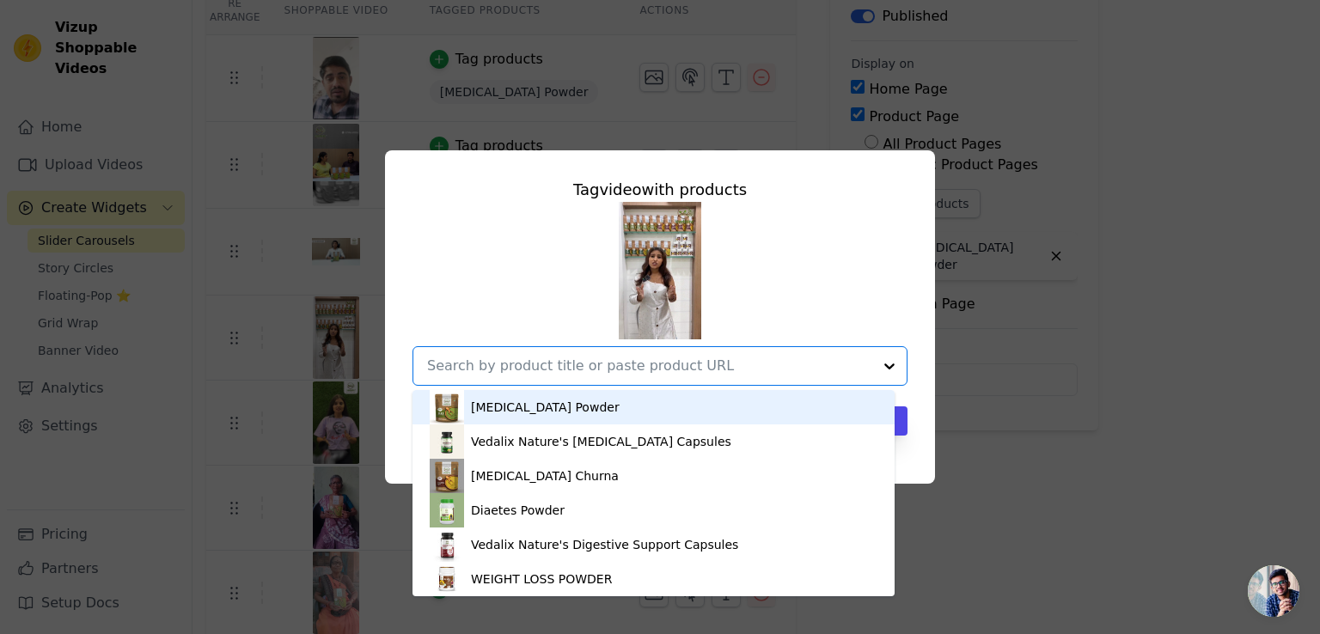
click at [539, 411] on div "Vitamin B12 Powder" at bounding box center [545, 407] width 149 height 17
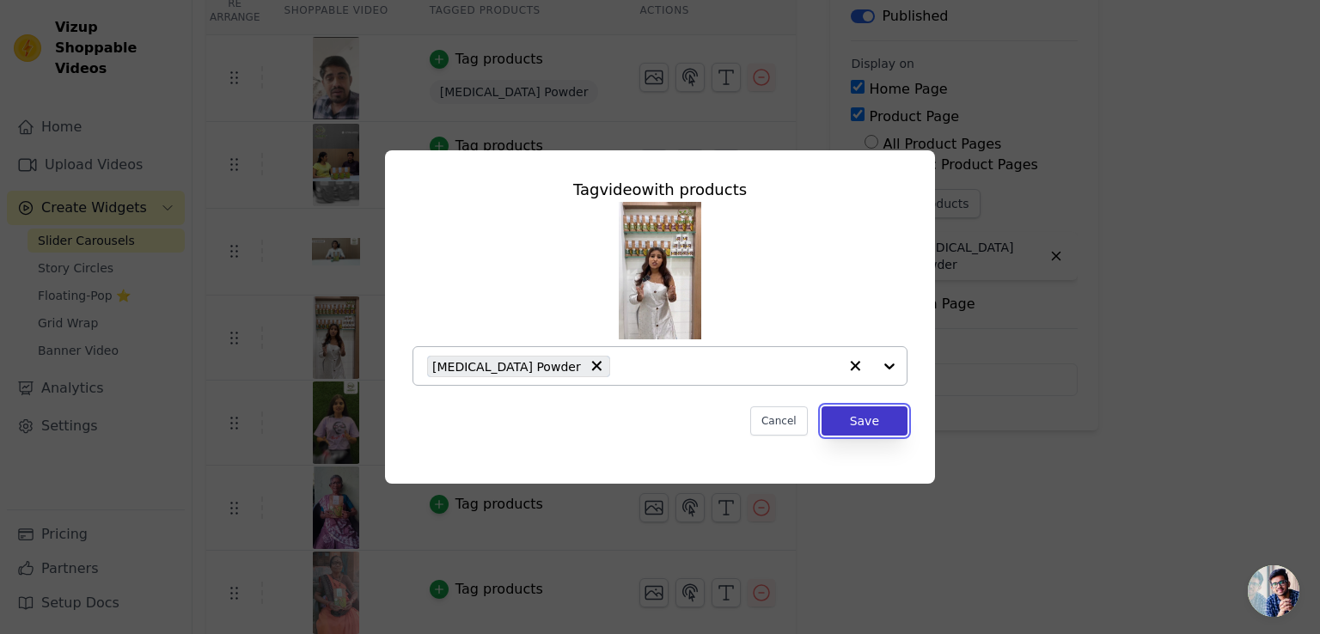
click at [887, 420] on button "Save" at bounding box center [865, 421] width 86 height 29
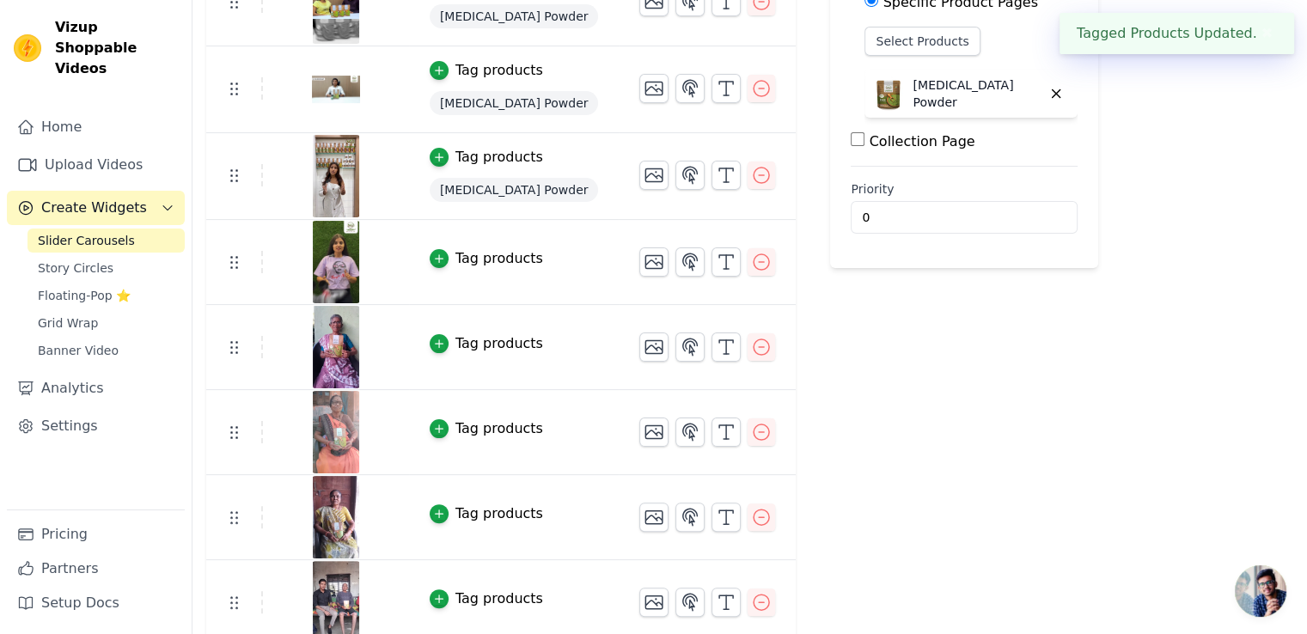
scroll to position [344, 0]
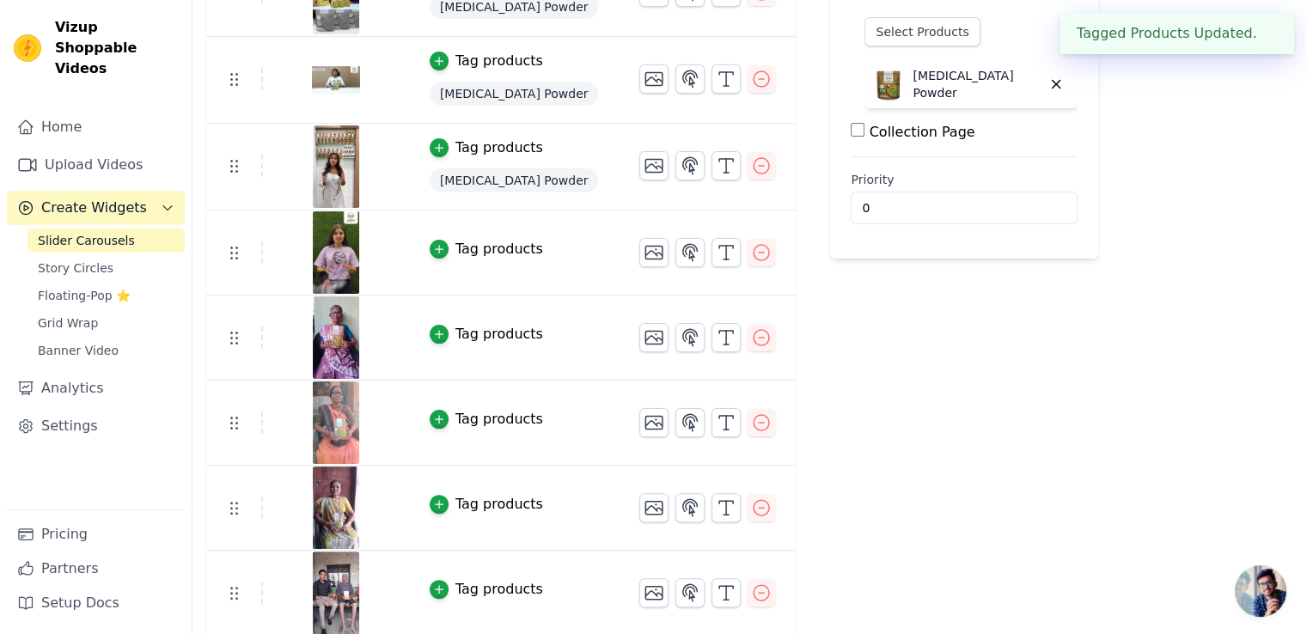
click at [471, 255] on div "Tag products" at bounding box center [500, 249] width 88 height 21
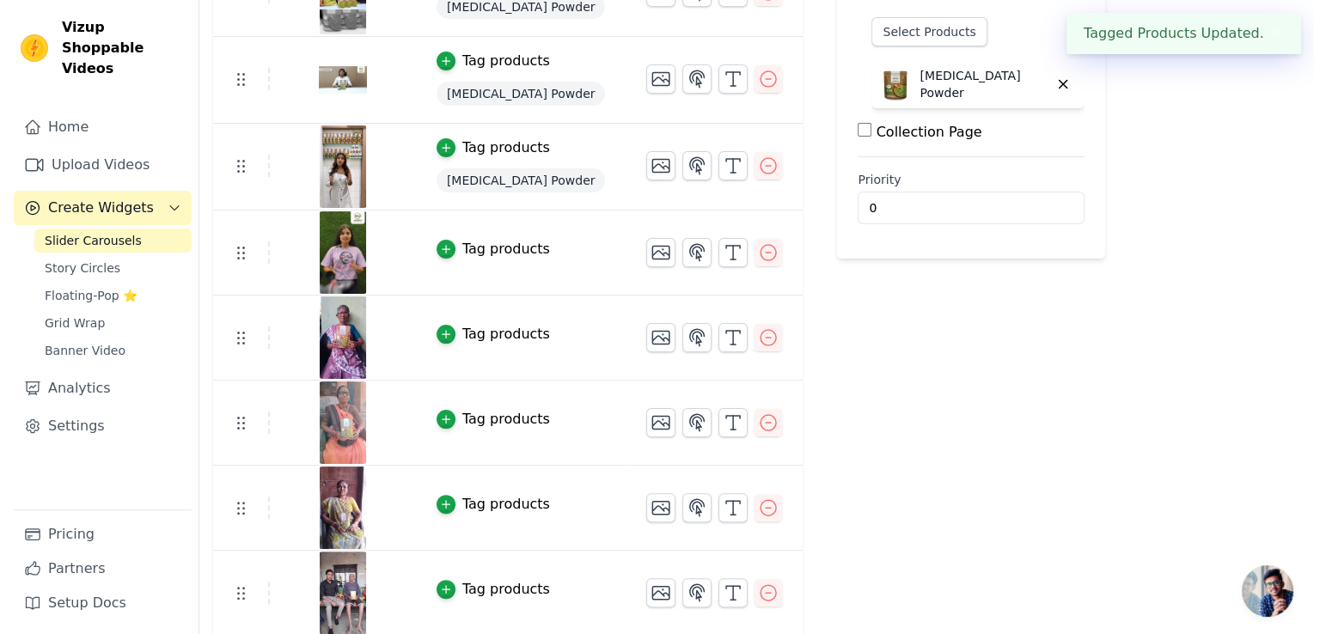
scroll to position [0, 0]
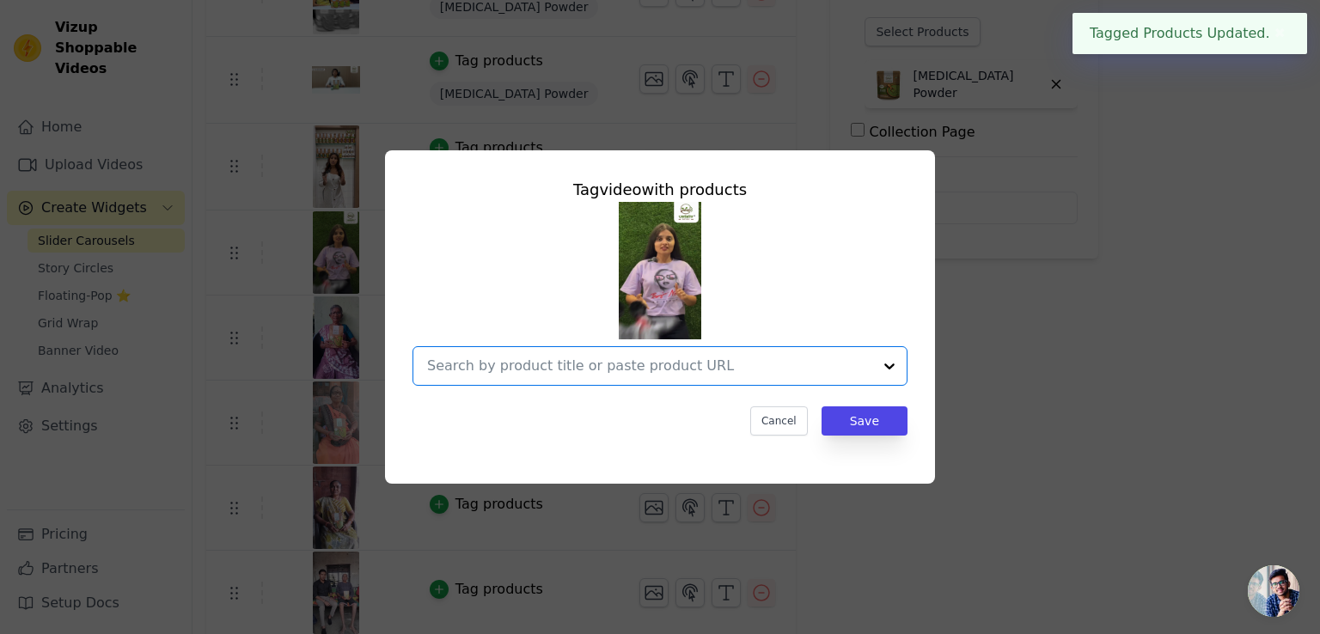
click at [554, 366] on input "text" at bounding box center [649, 366] width 445 height 21
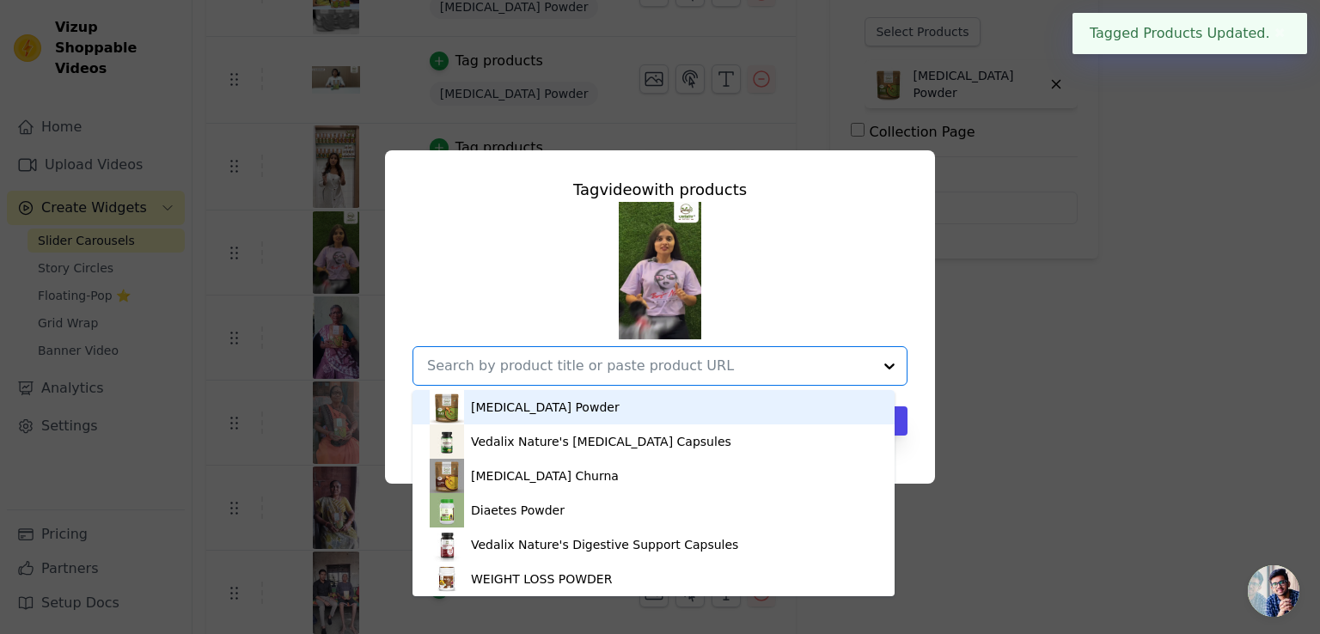
click at [513, 402] on div "Vitamin B12 Powder" at bounding box center [545, 407] width 149 height 17
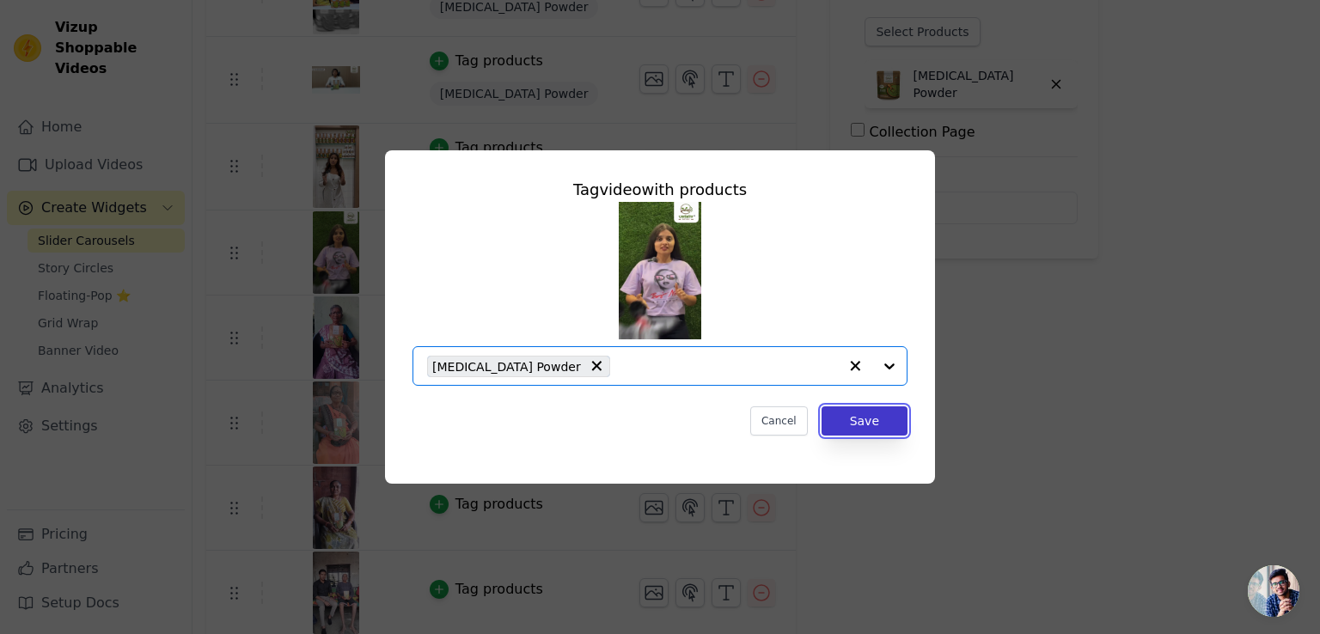
click at [853, 425] on button "Save" at bounding box center [865, 421] width 86 height 29
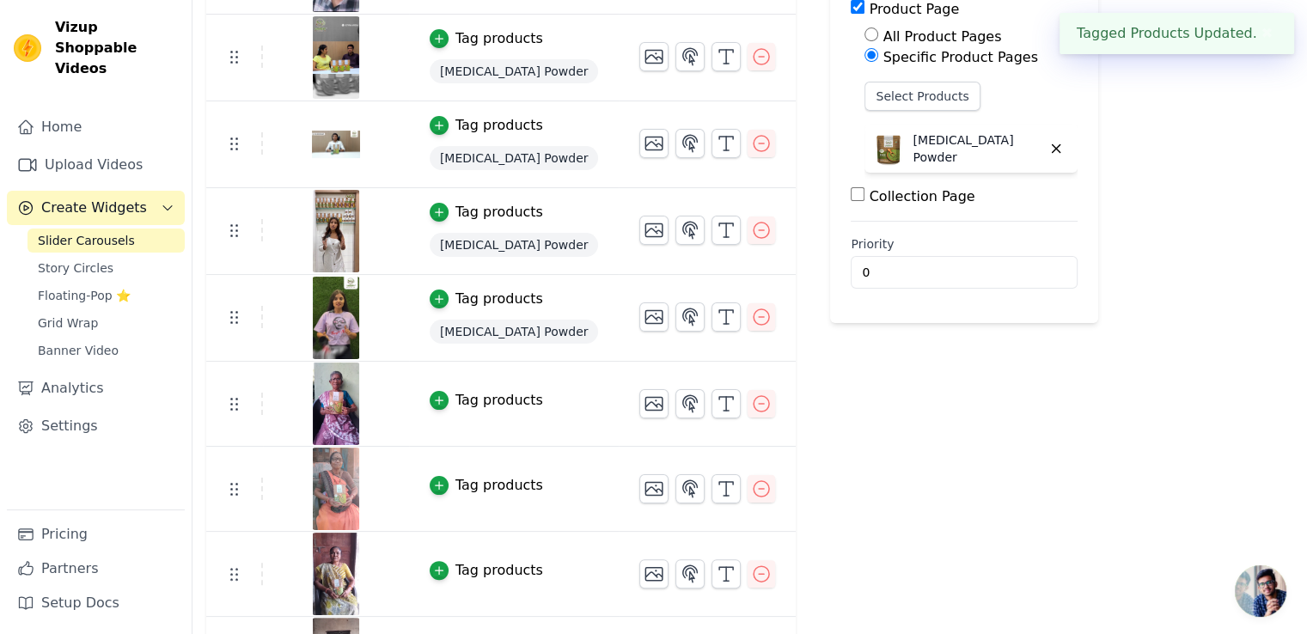
scroll to position [344, 0]
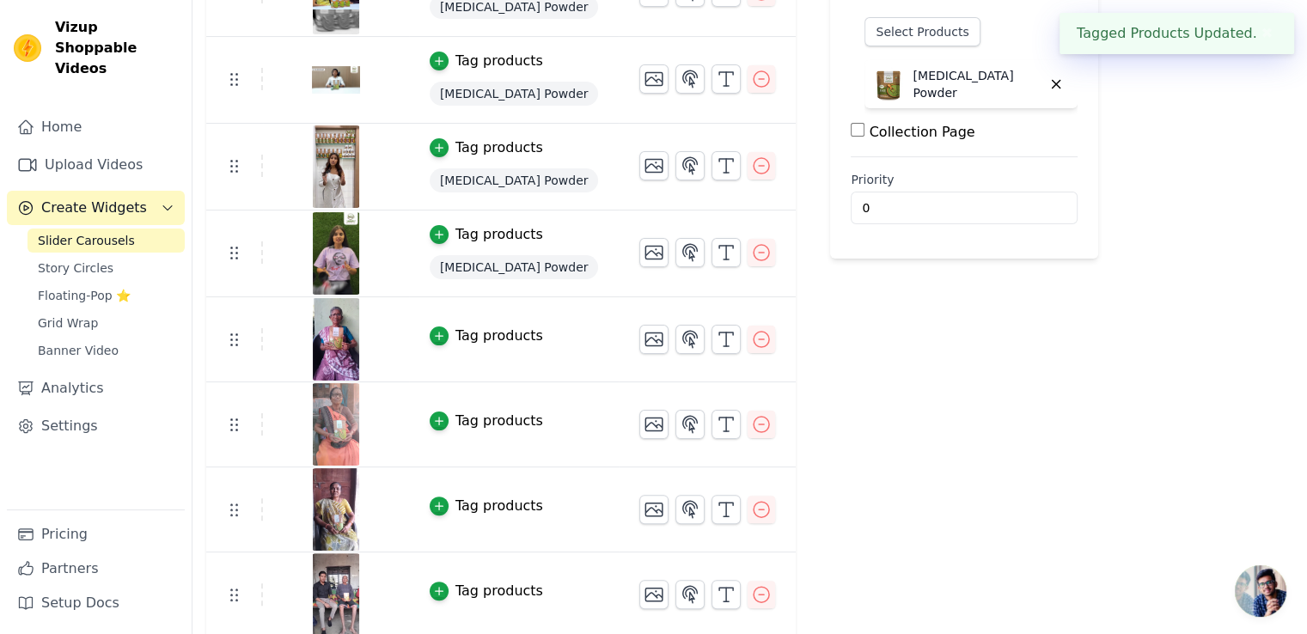
click at [463, 326] on div "Tag products" at bounding box center [500, 336] width 88 height 21
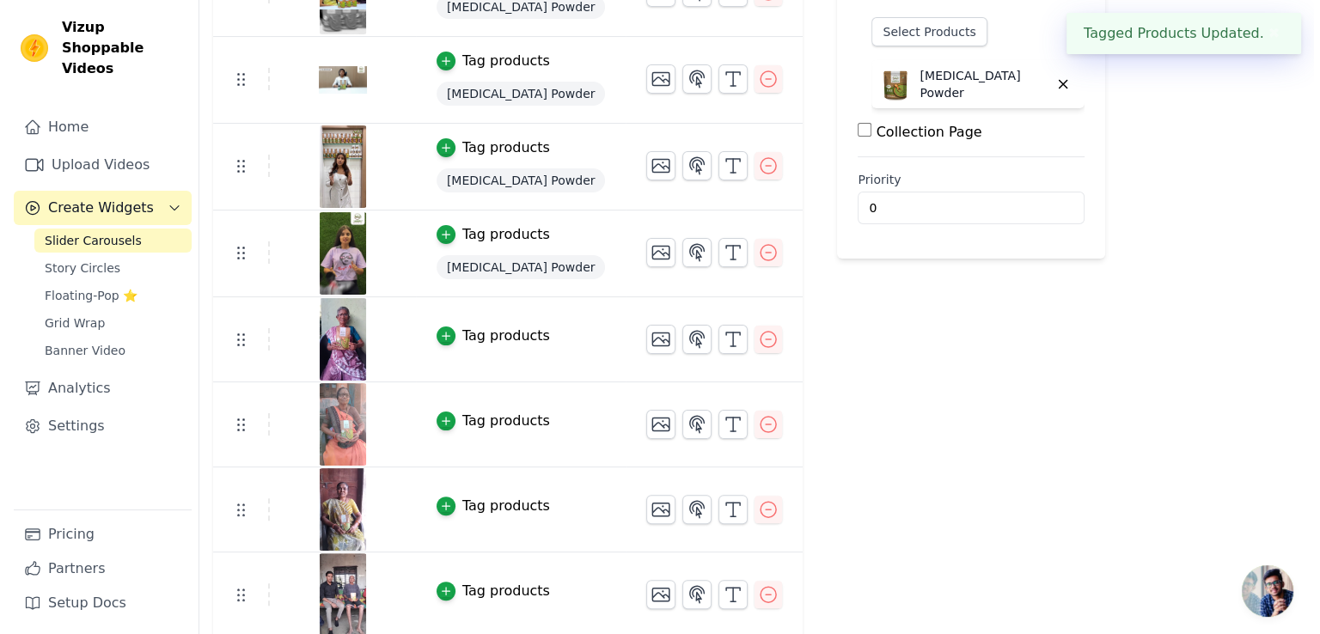
scroll to position [0, 0]
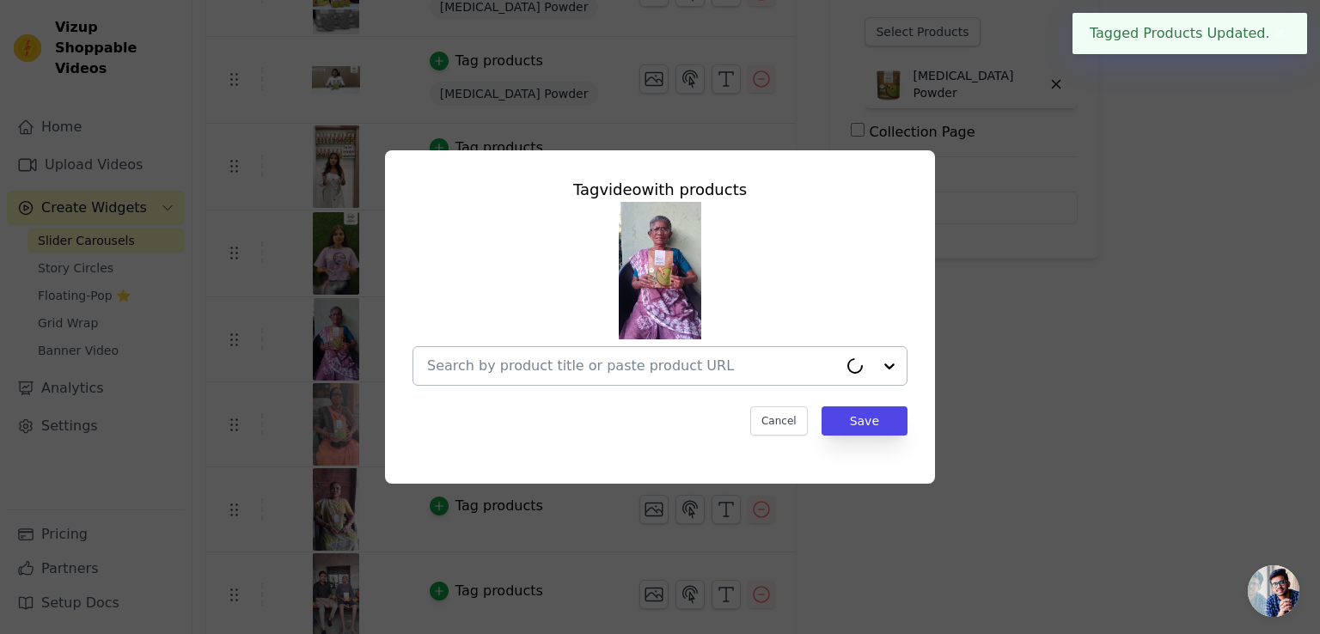
click at [604, 365] on input "text" at bounding box center [632, 366] width 411 height 21
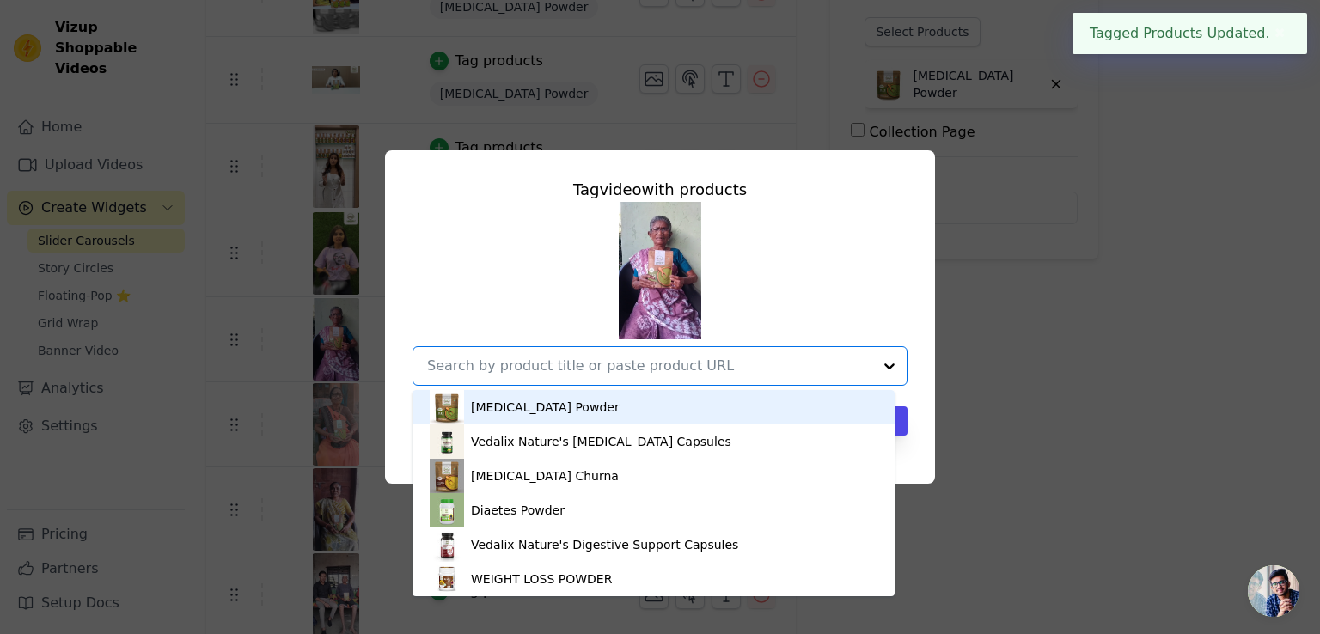
click at [578, 399] on div "Vitamin B12 Powder" at bounding box center [654, 407] width 448 height 34
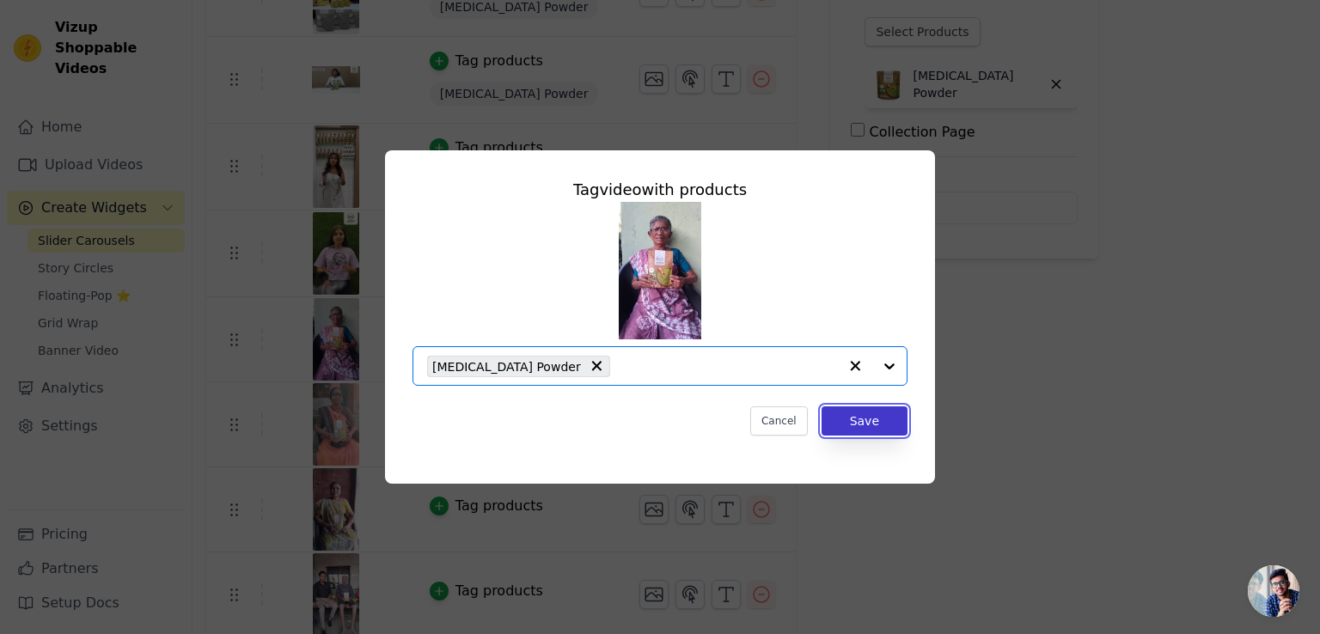
click at [879, 416] on button "Save" at bounding box center [865, 421] width 86 height 29
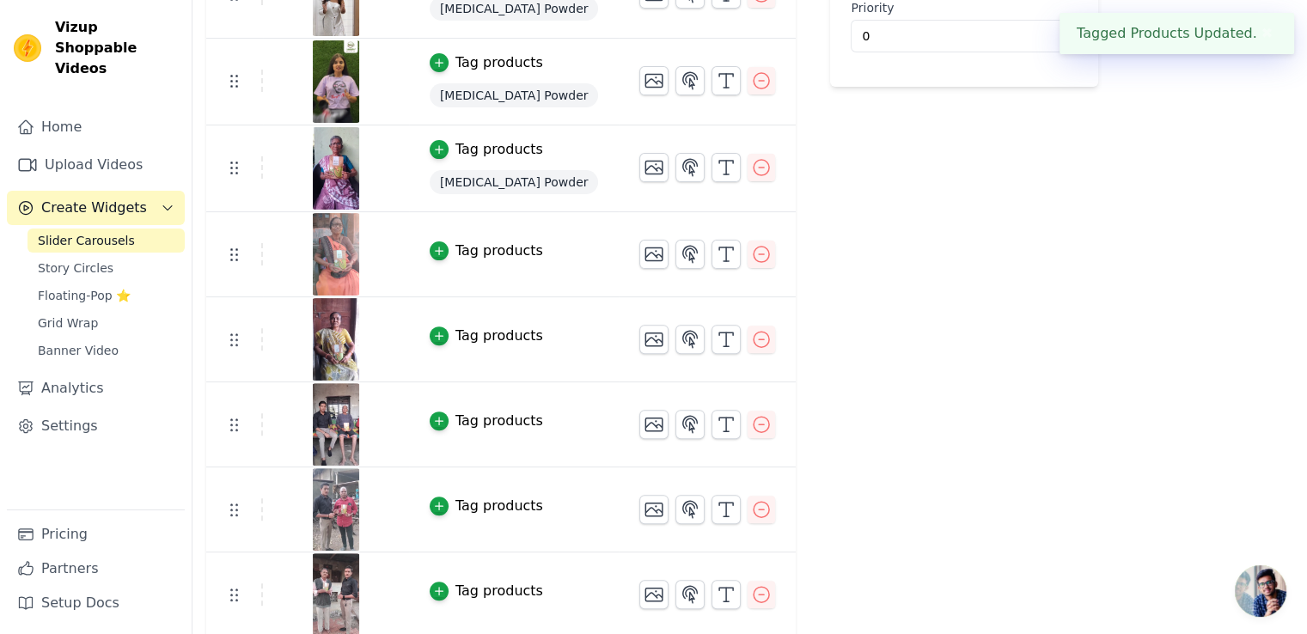
scroll to position [688, 0]
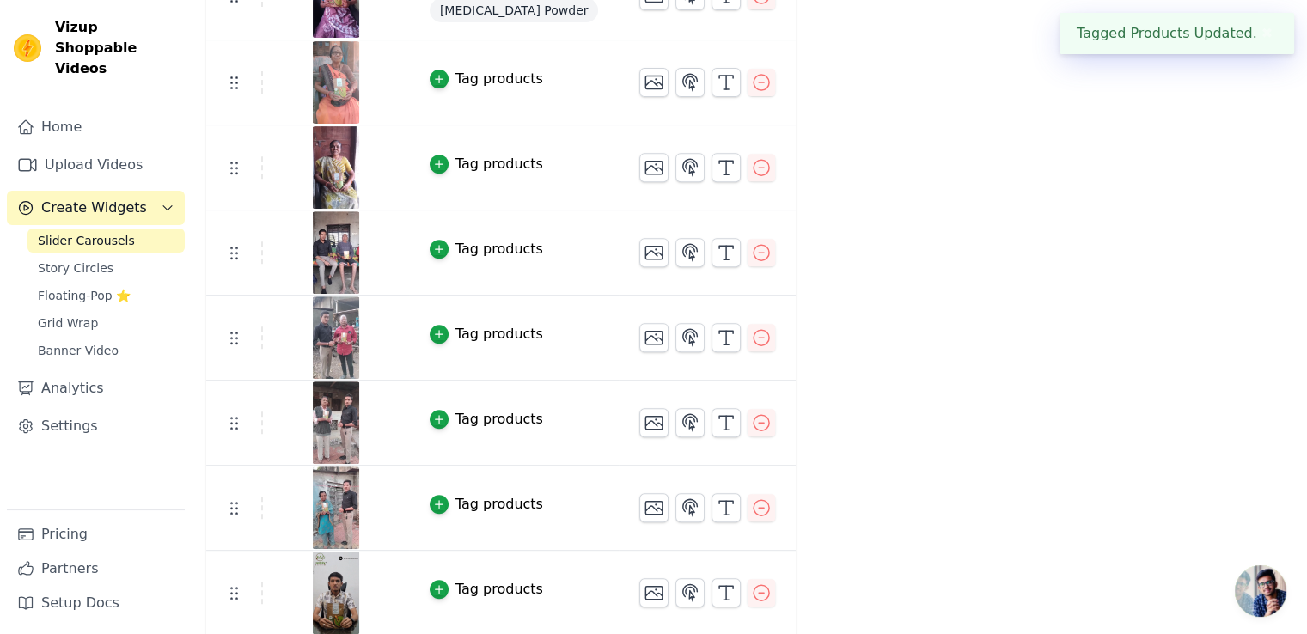
click at [472, 83] on div "Tag products" at bounding box center [500, 79] width 88 height 21
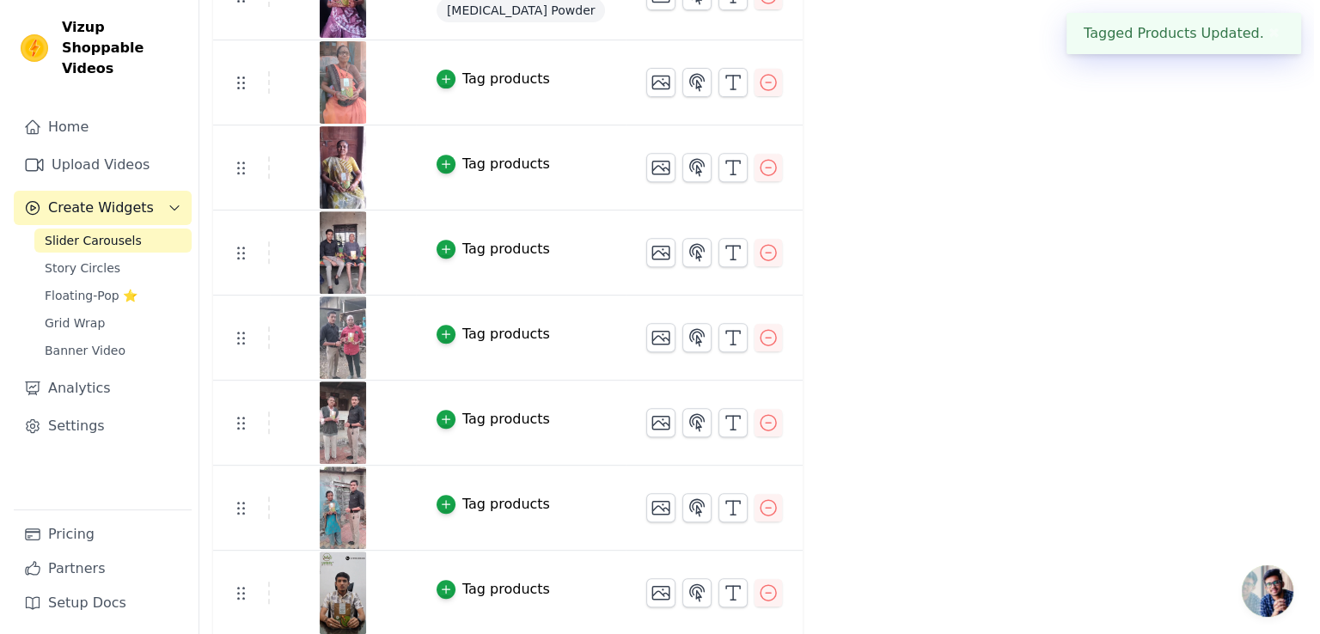
scroll to position [0, 0]
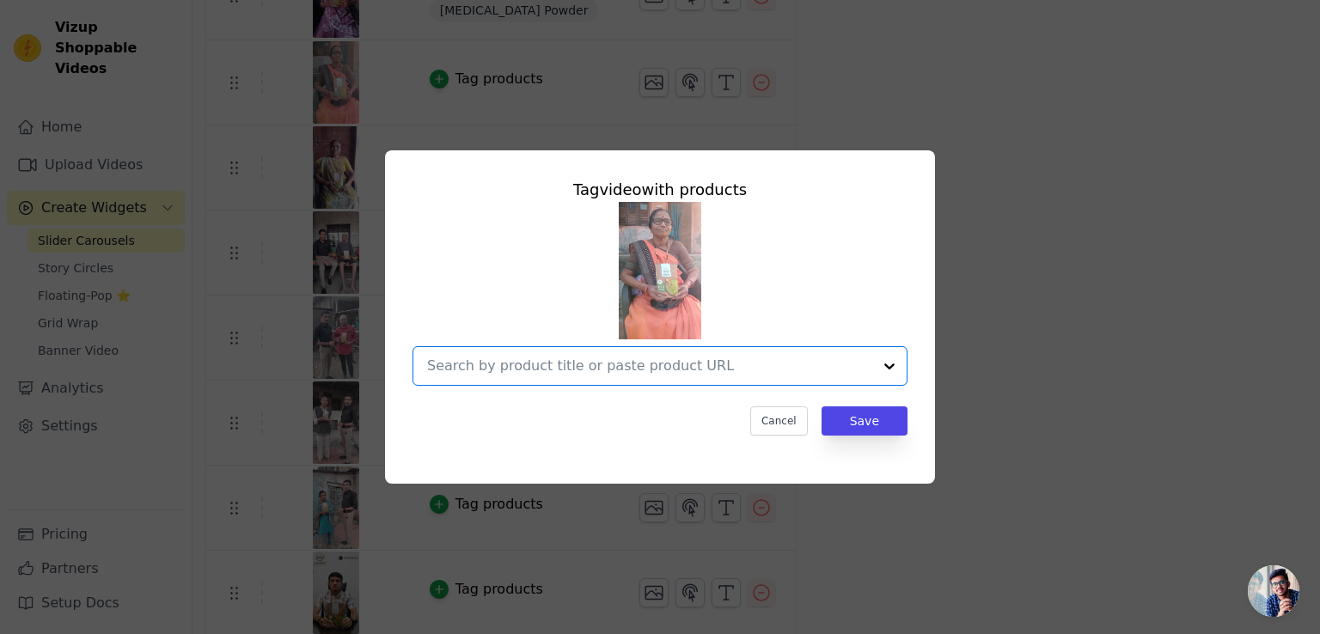
click at [532, 368] on input "text" at bounding box center [649, 366] width 445 height 21
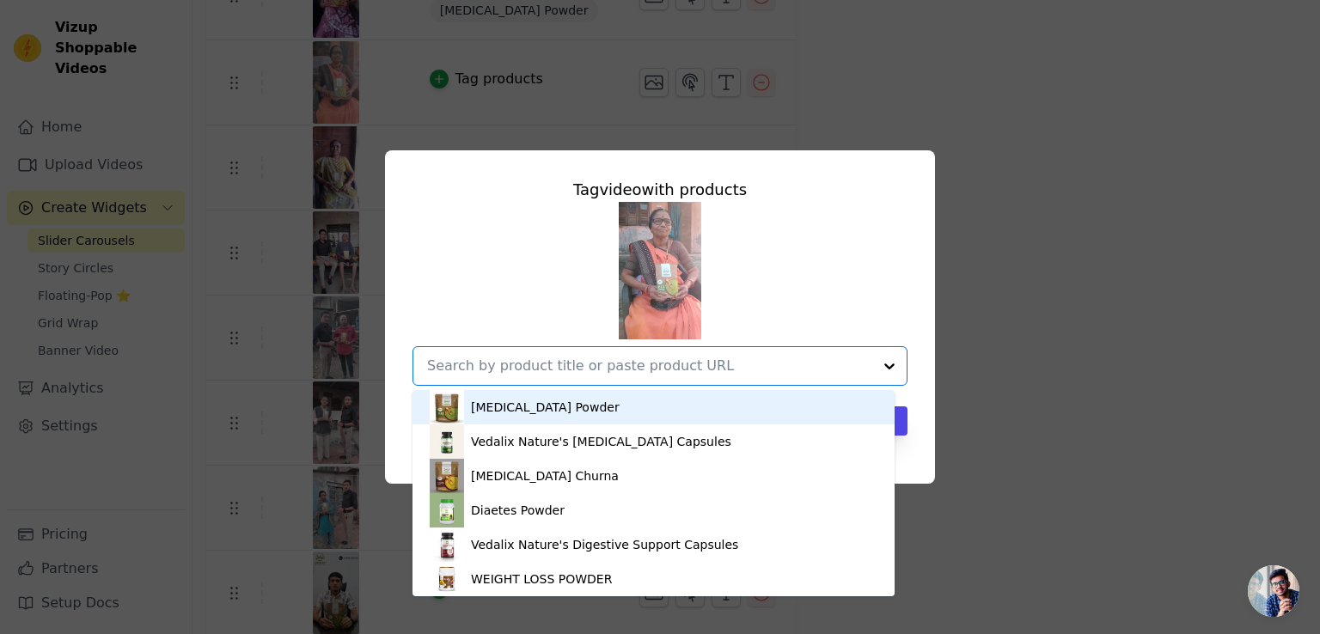
click at [519, 394] on div "Vitamin B12 Powder" at bounding box center [654, 407] width 448 height 34
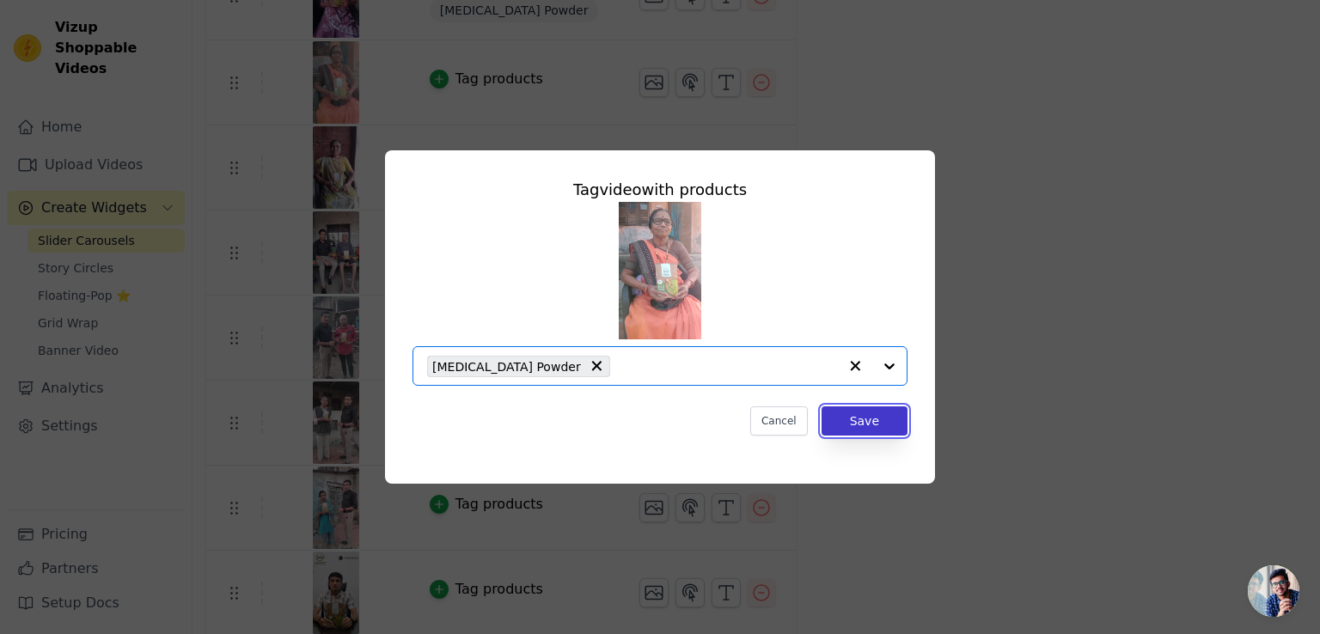
click at [877, 422] on button "Save" at bounding box center [865, 421] width 86 height 29
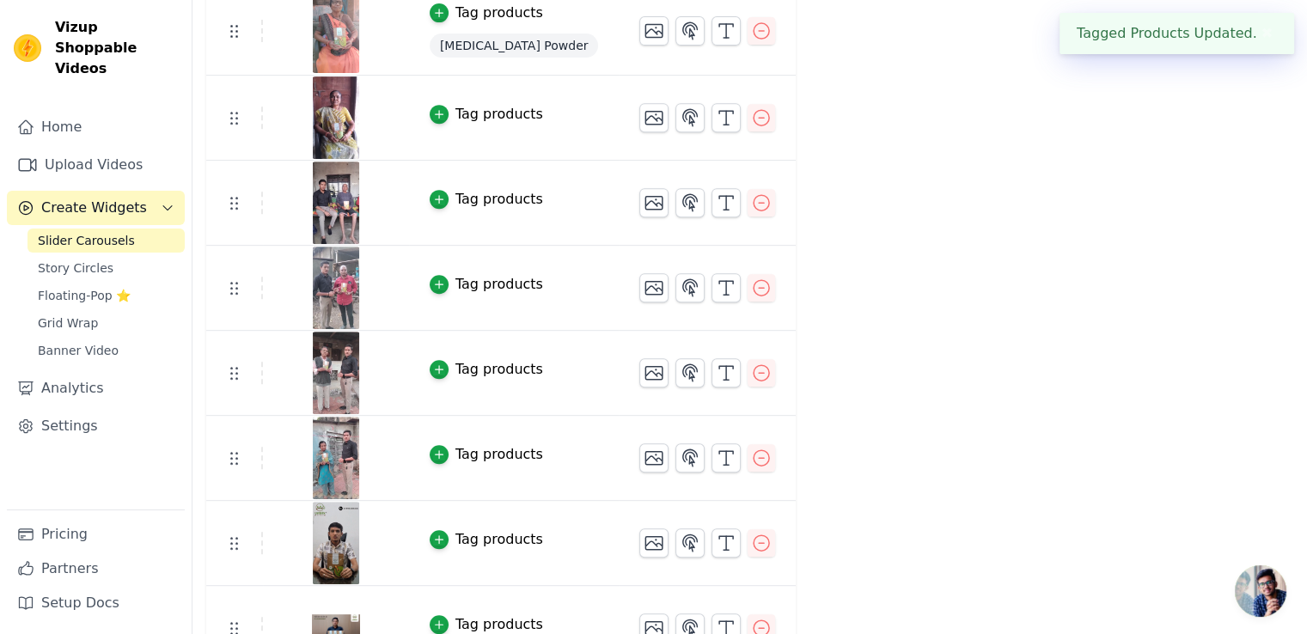
scroll to position [774, 0]
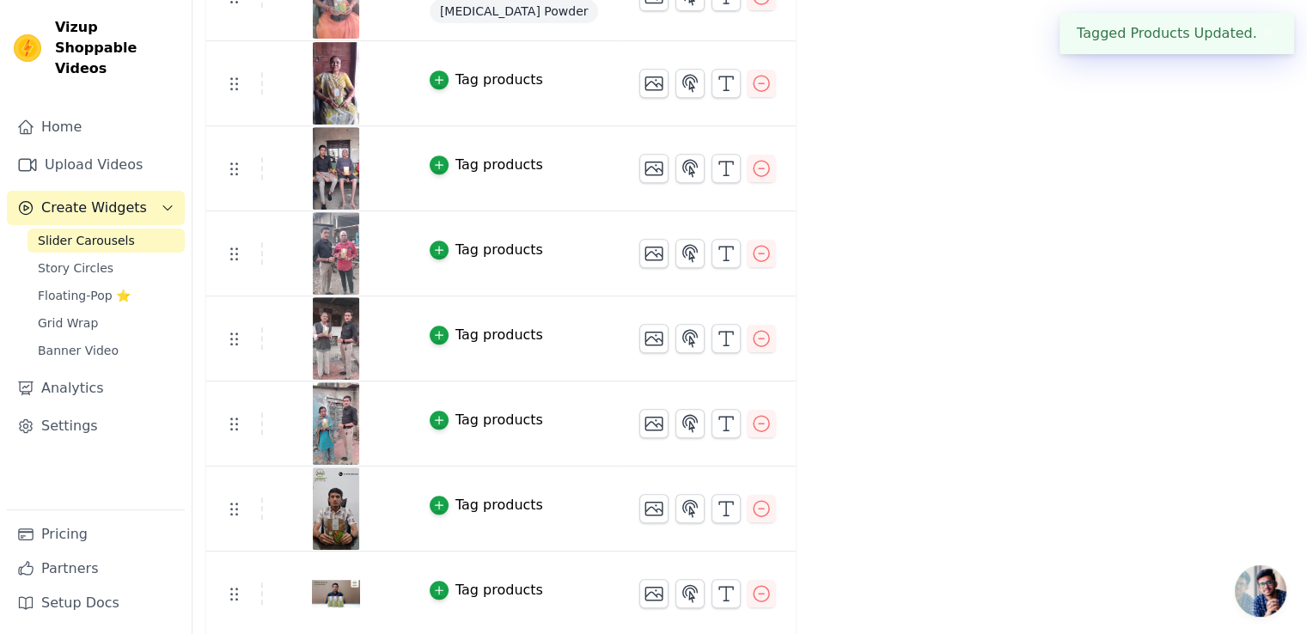
click at [480, 83] on div "Tag products" at bounding box center [500, 80] width 88 height 21
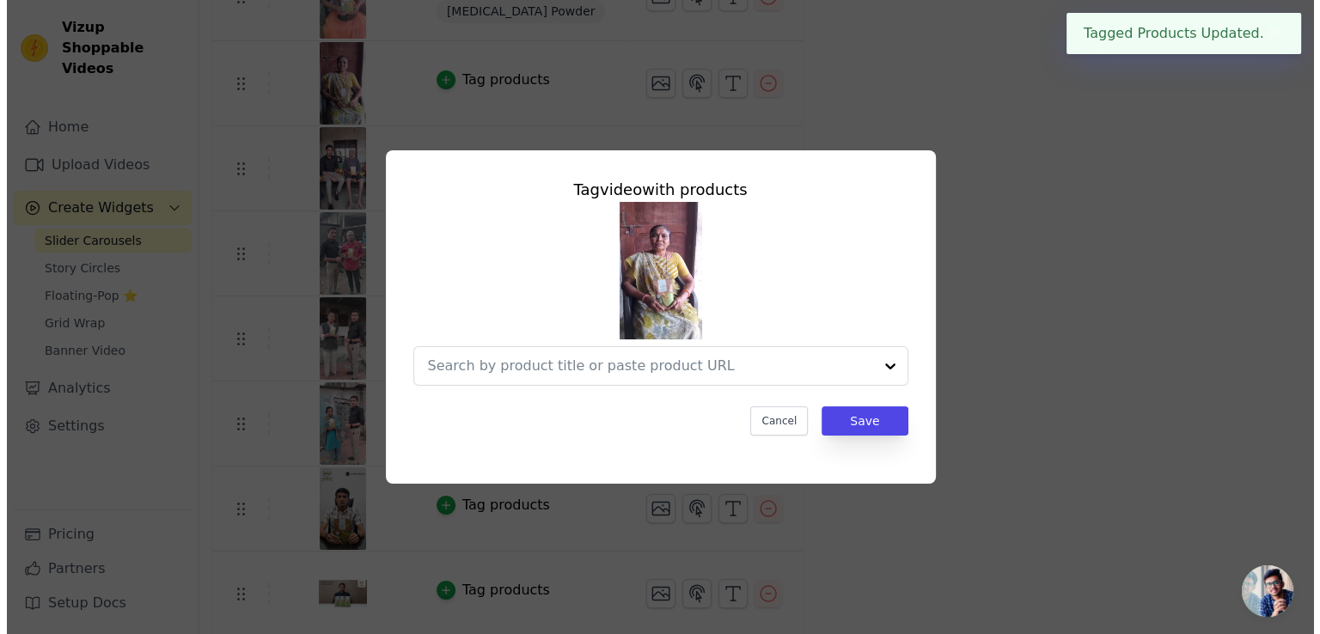
scroll to position [0, 0]
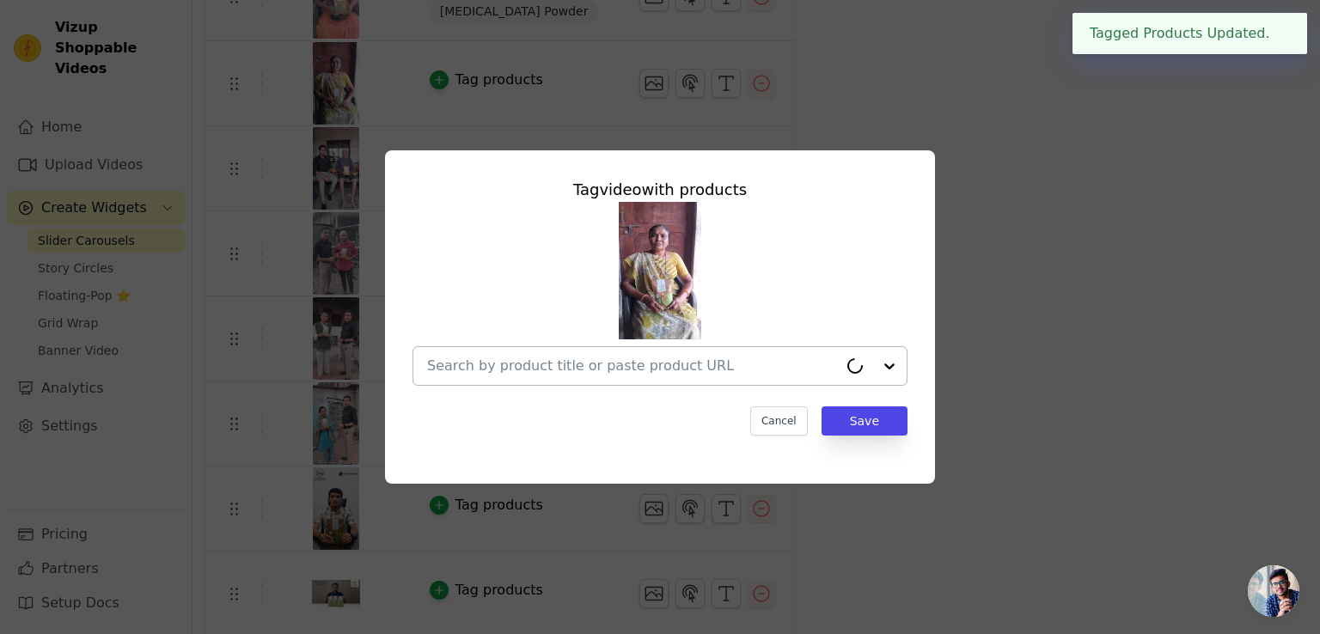
click at [560, 356] on input "text" at bounding box center [632, 366] width 411 height 21
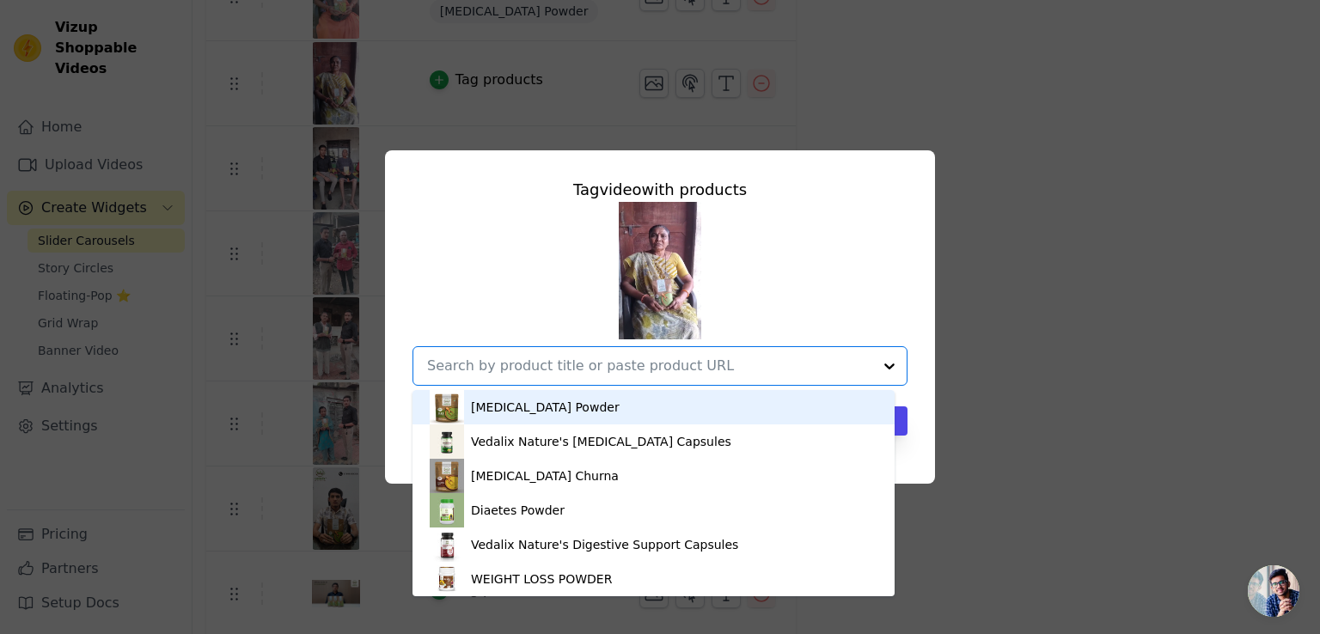
click at [529, 417] on div "Vitamin B12 Powder" at bounding box center [654, 407] width 448 height 34
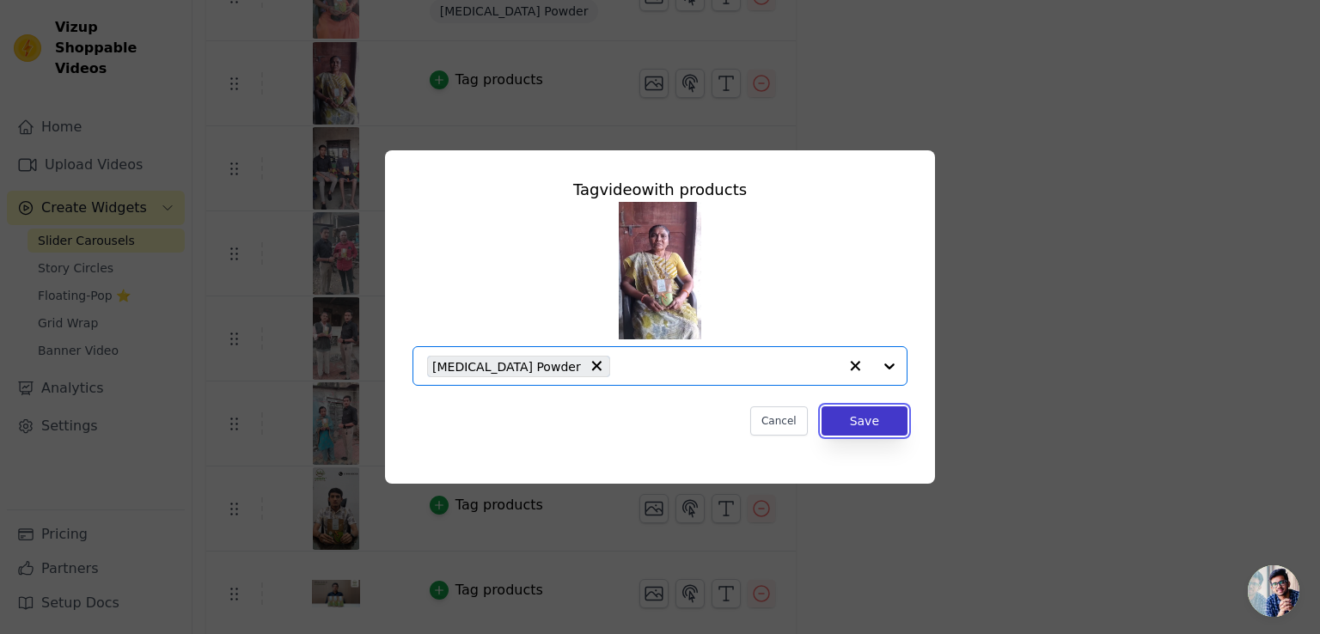
click at [872, 427] on button "Save" at bounding box center [865, 421] width 86 height 29
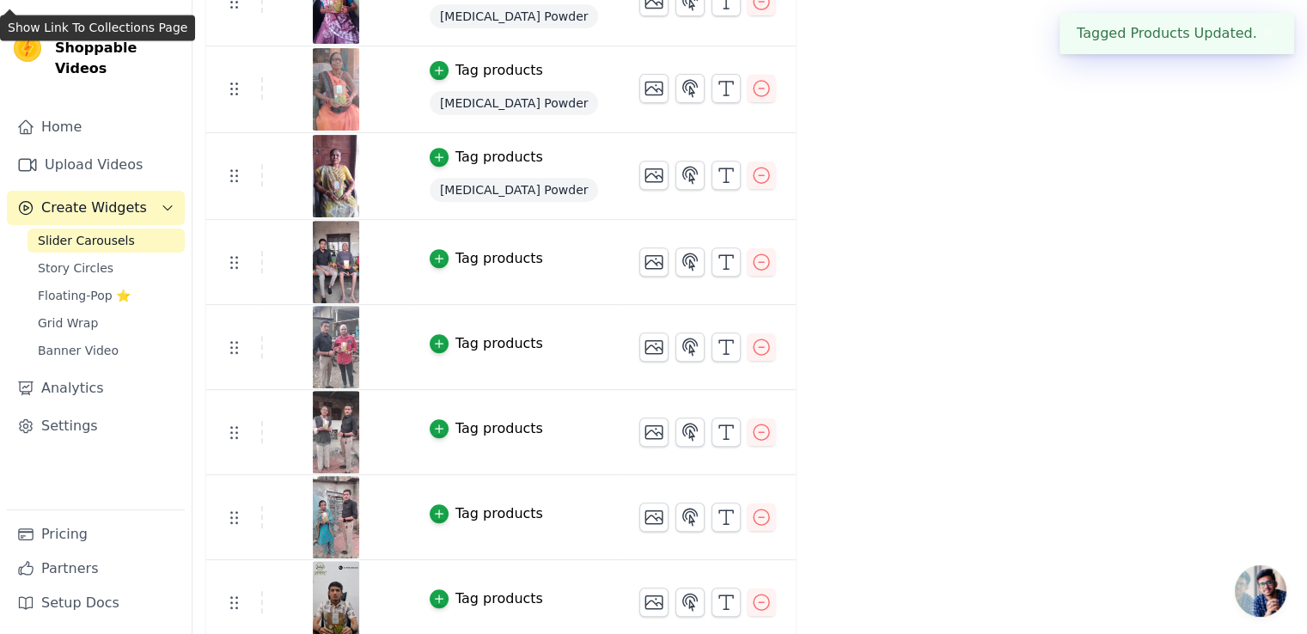
scroll to position [688, 0]
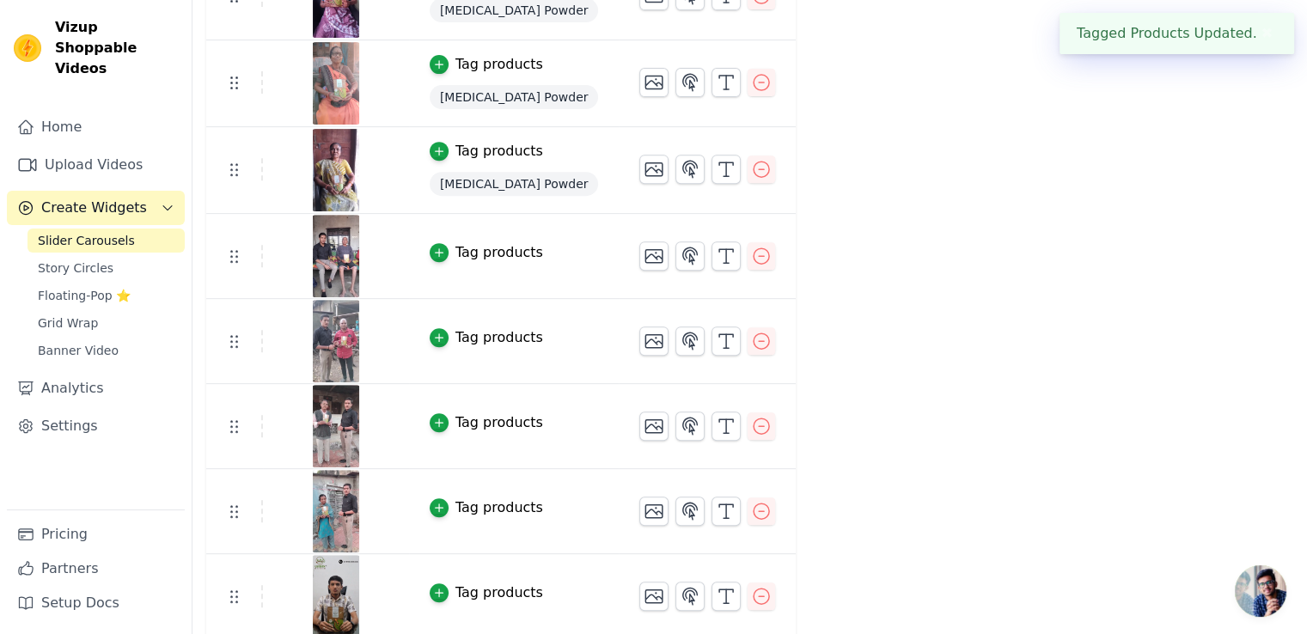
click at [470, 252] on div "Tag products" at bounding box center [500, 252] width 88 height 21
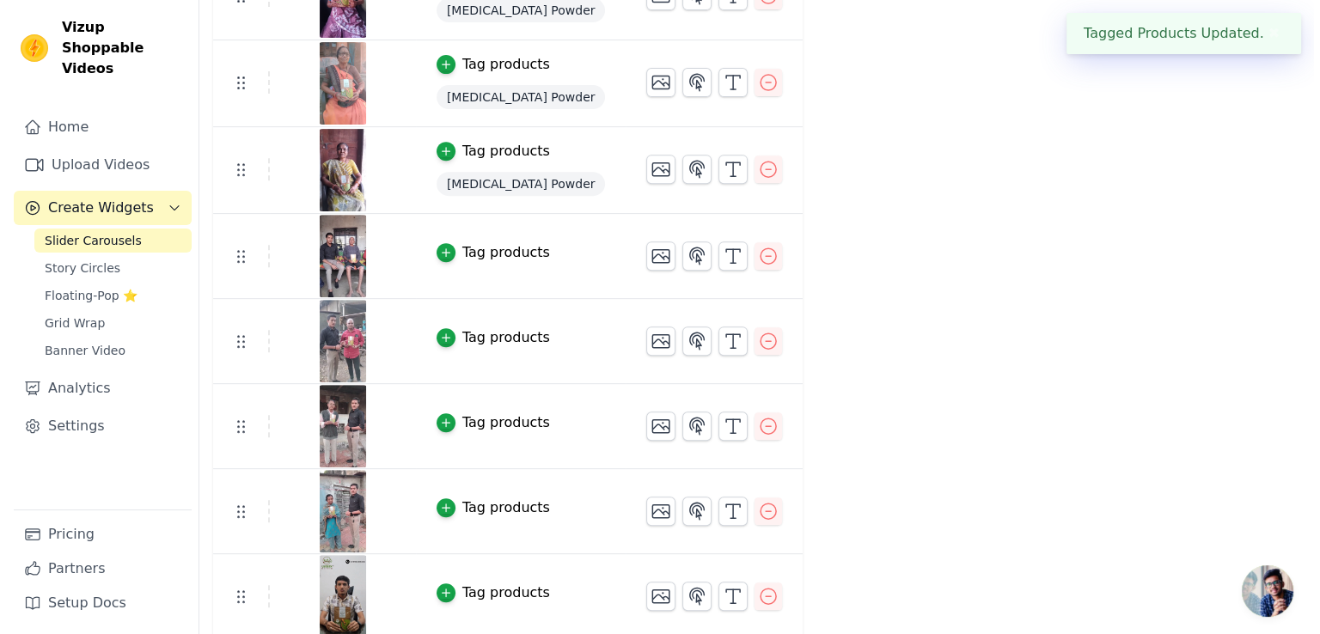
scroll to position [0, 0]
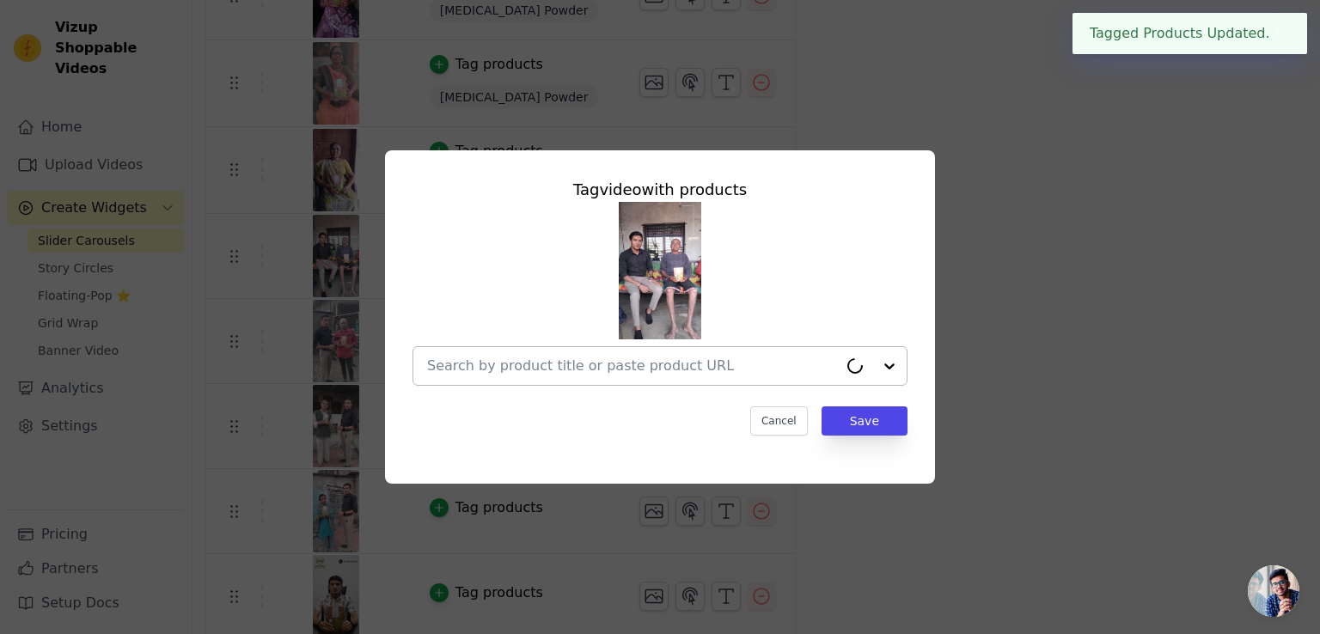
click at [643, 358] on input "text" at bounding box center [632, 366] width 411 height 21
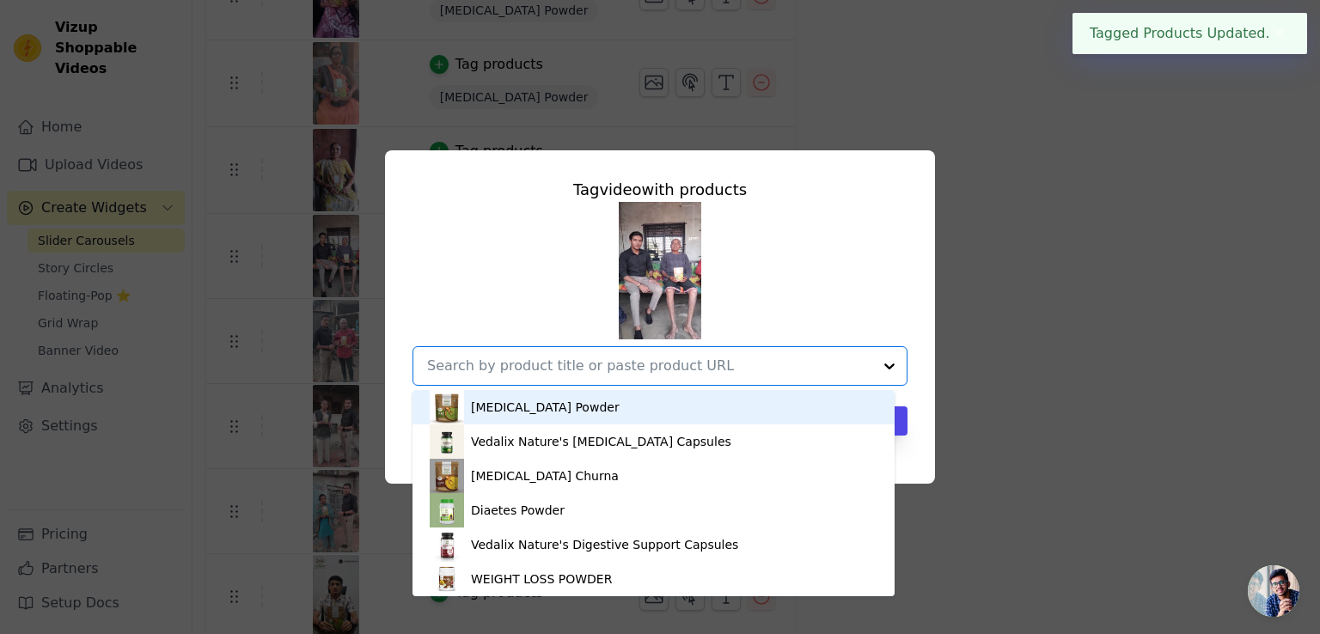
click at [565, 401] on div "Vitamin B12 Powder" at bounding box center [545, 407] width 149 height 17
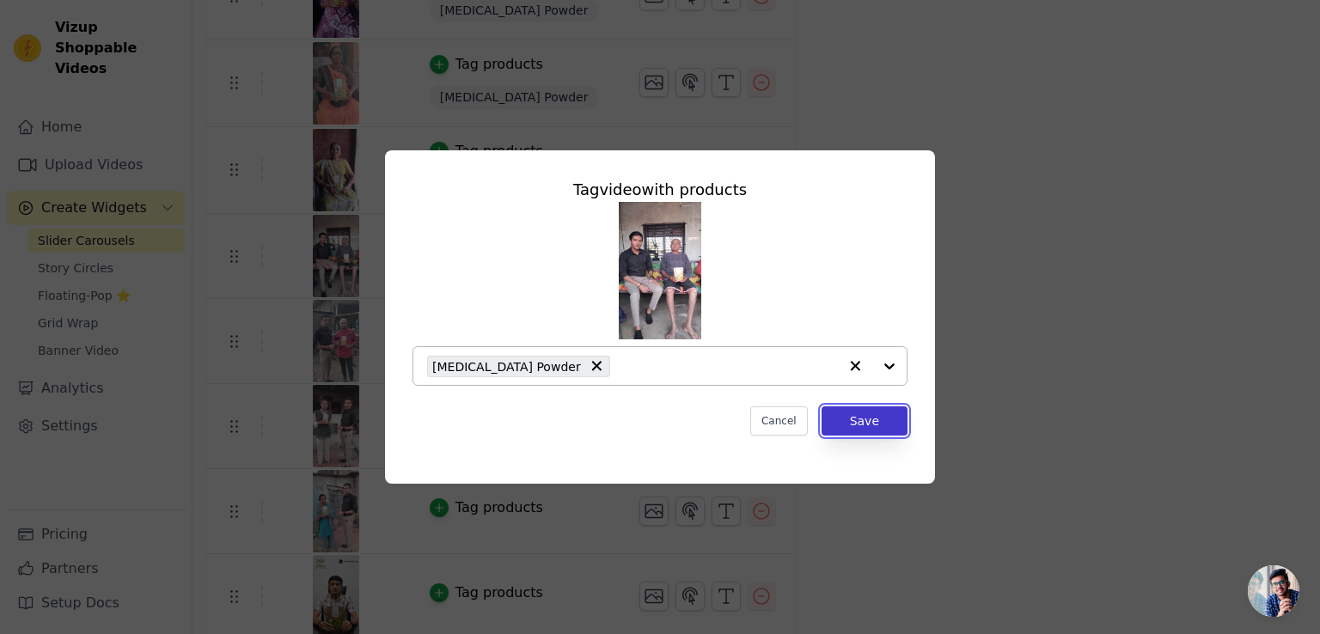
click at [841, 418] on button "Save" at bounding box center [865, 421] width 86 height 29
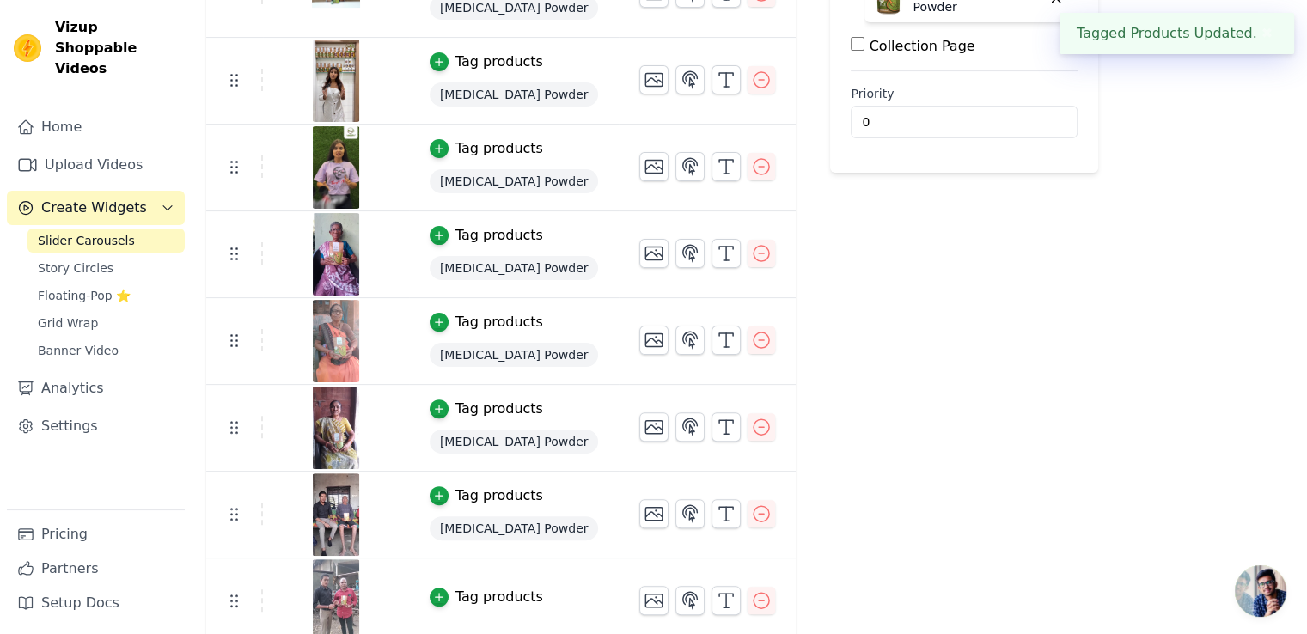
scroll to position [859, 0]
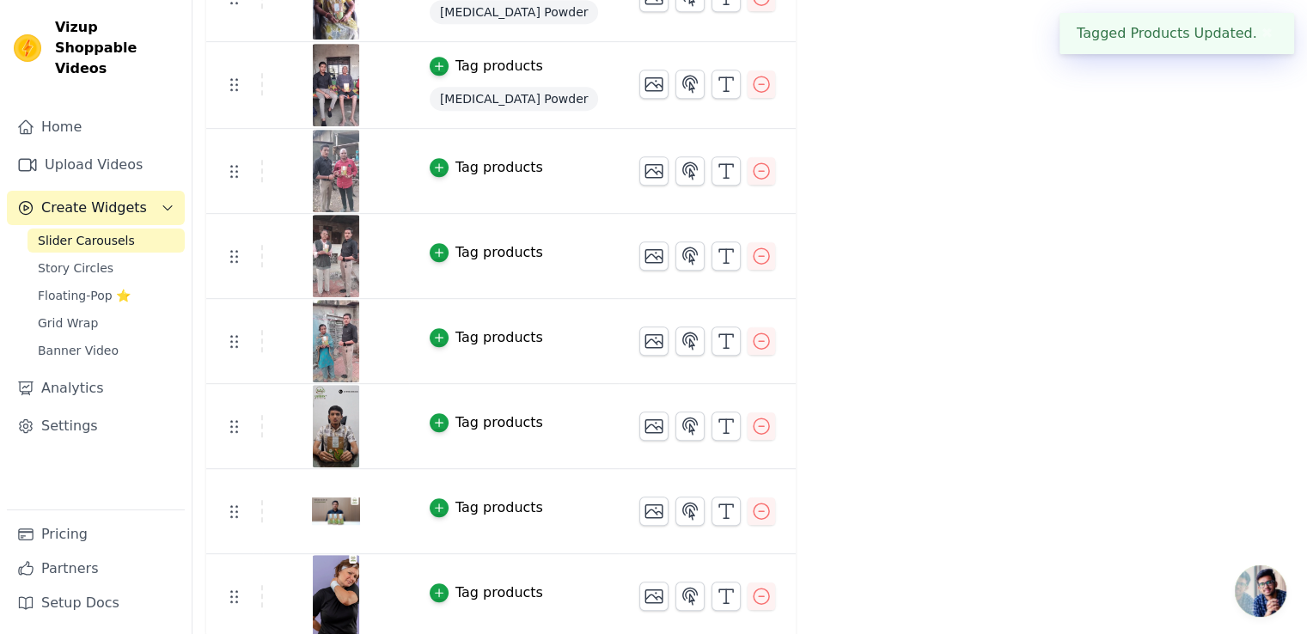
click at [484, 148] on td "Tag products" at bounding box center [514, 171] width 211 height 85
click at [485, 168] on div "Tag products" at bounding box center [500, 167] width 88 height 21
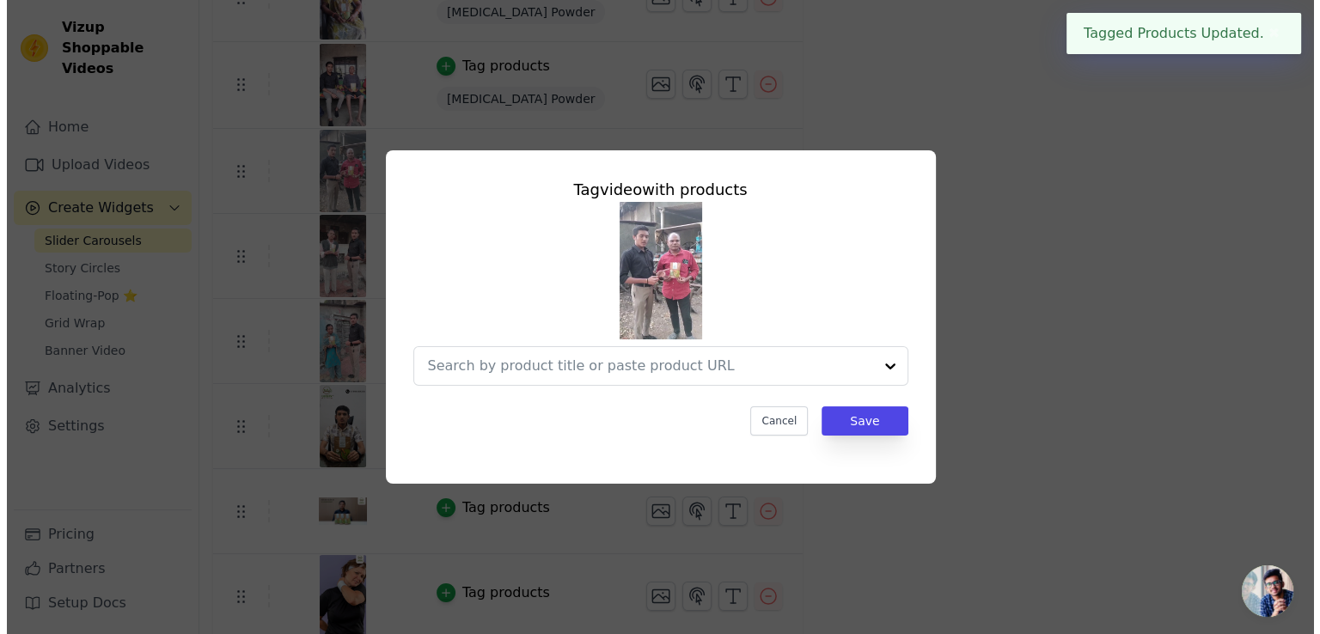
scroll to position [0, 0]
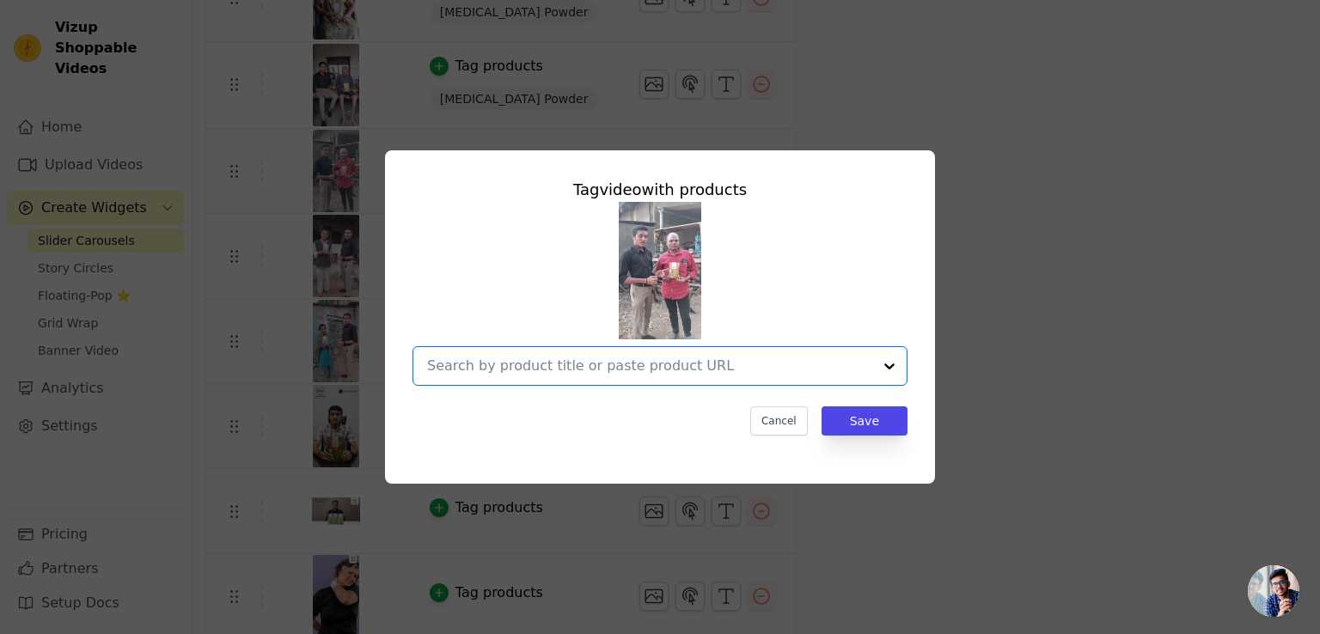
click at [454, 364] on input "text" at bounding box center [649, 366] width 445 height 21
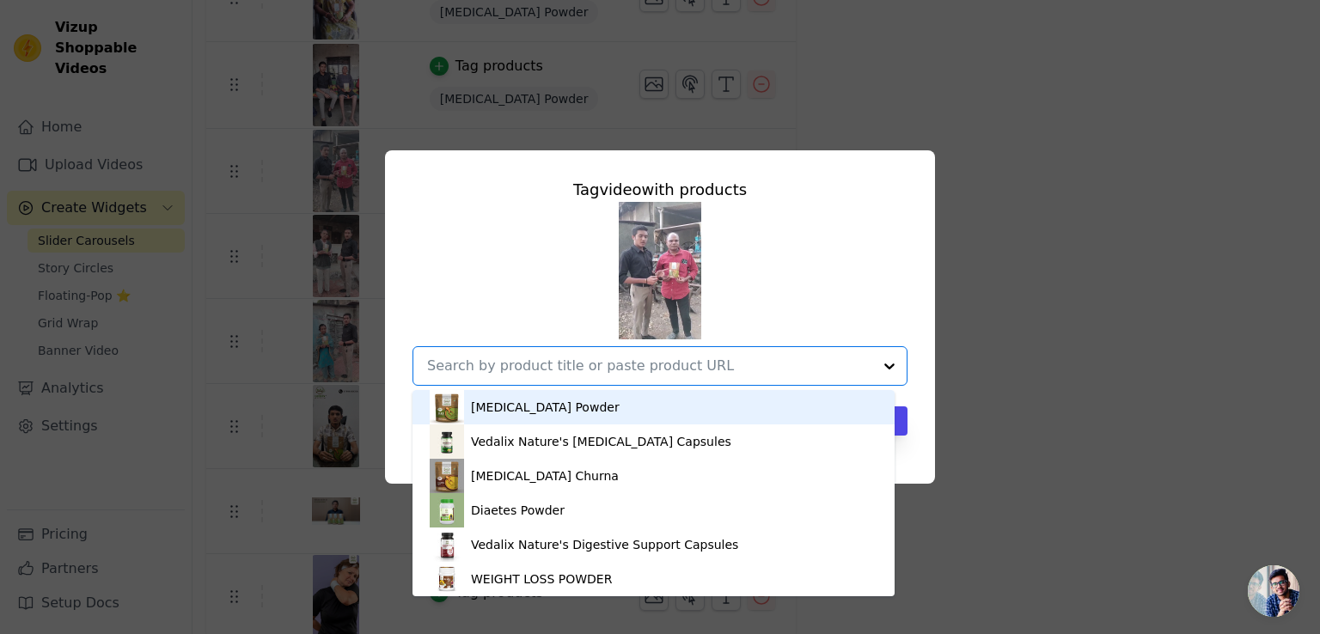
click at [468, 395] on div "Vitamin B12 Powder" at bounding box center [654, 407] width 448 height 34
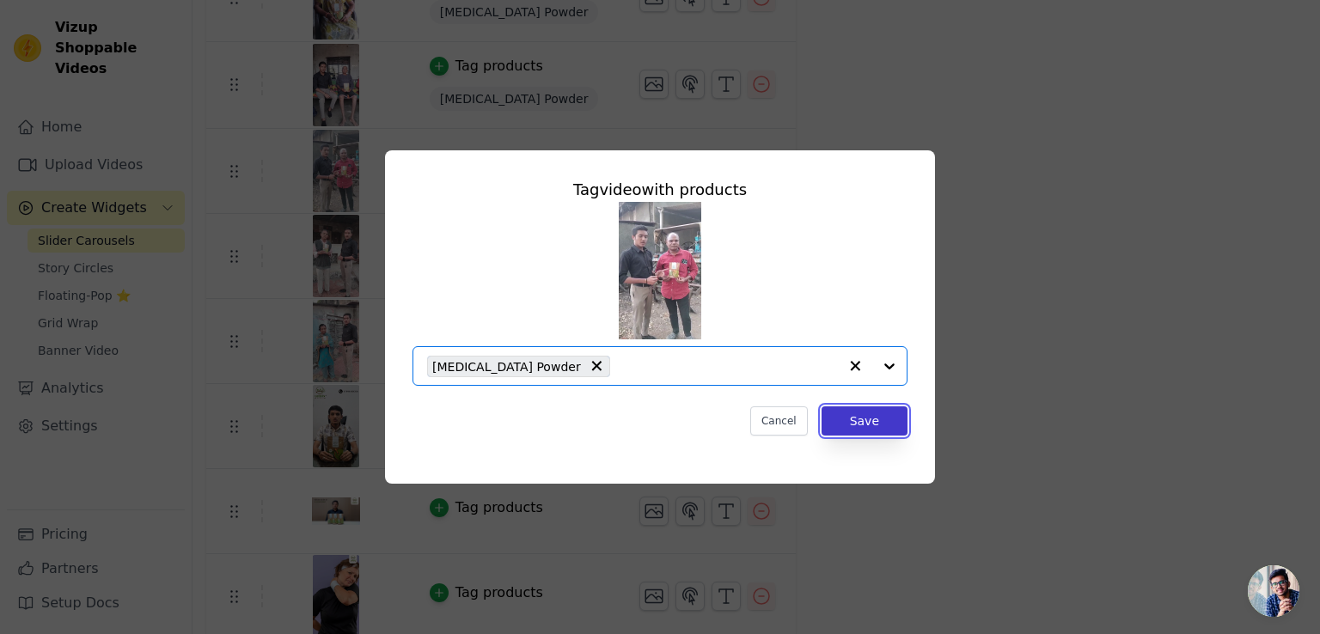
click at [845, 429] on button "Save" at bounding box center [865, 421] width 86 height 29
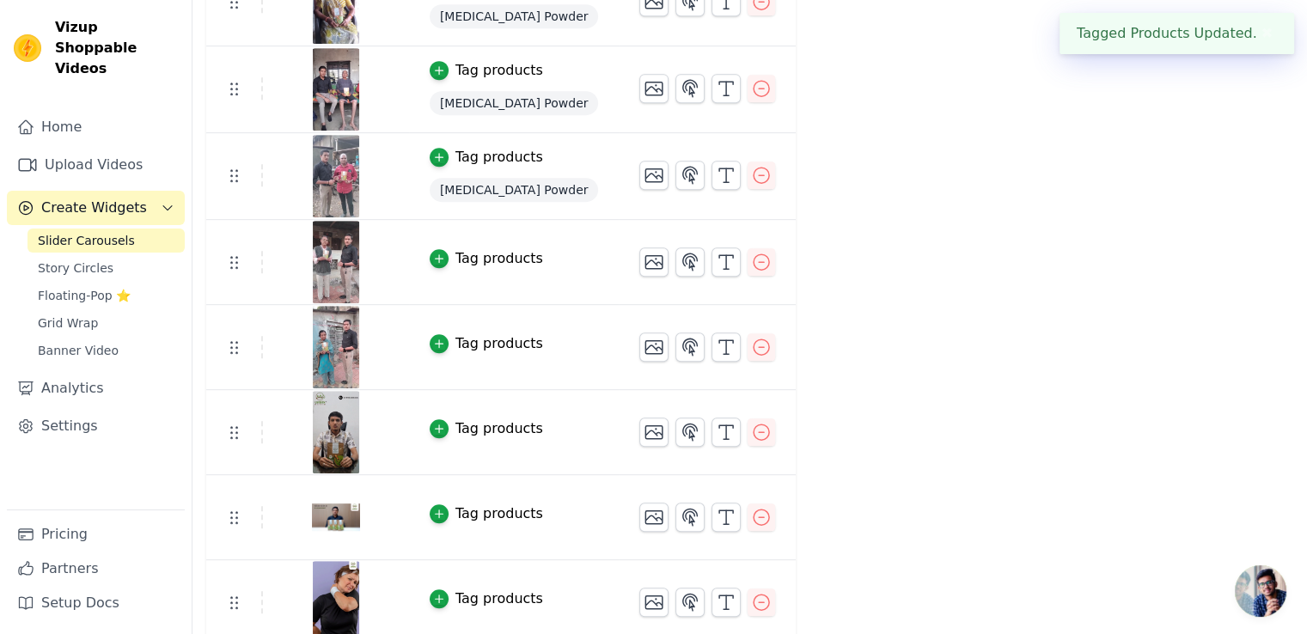
scroll to position [863, 0]
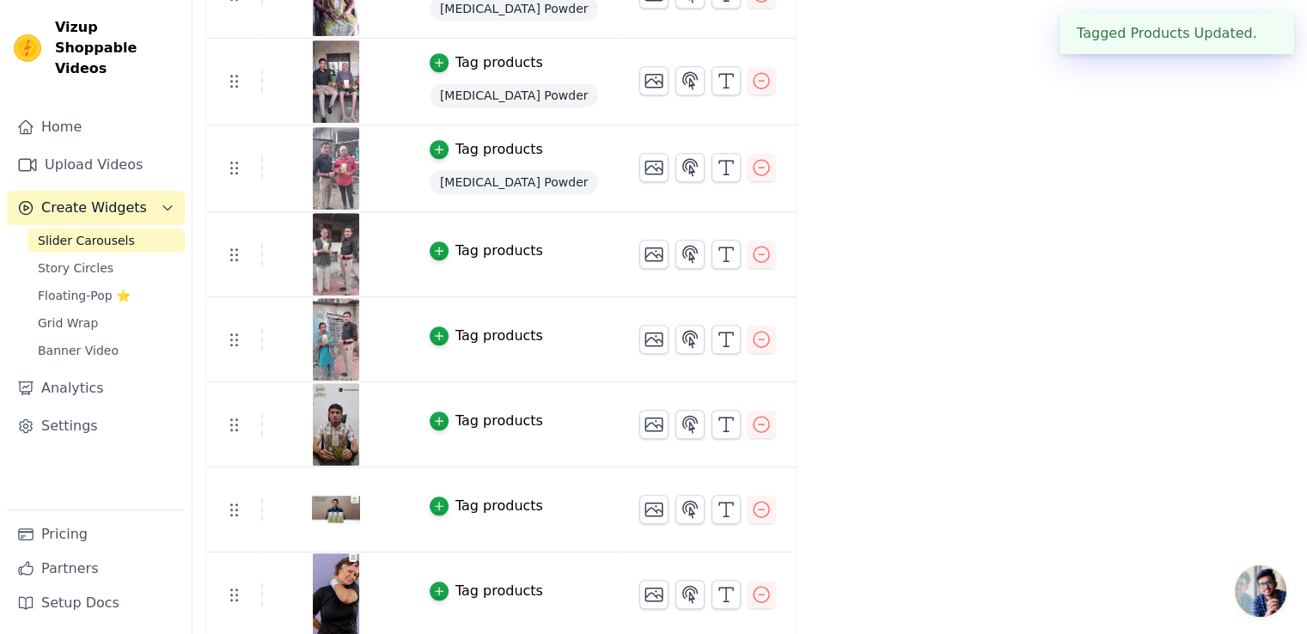
click at [471, 248] on div "Tag products" at bounding box center [500, 251] width 88 height 21
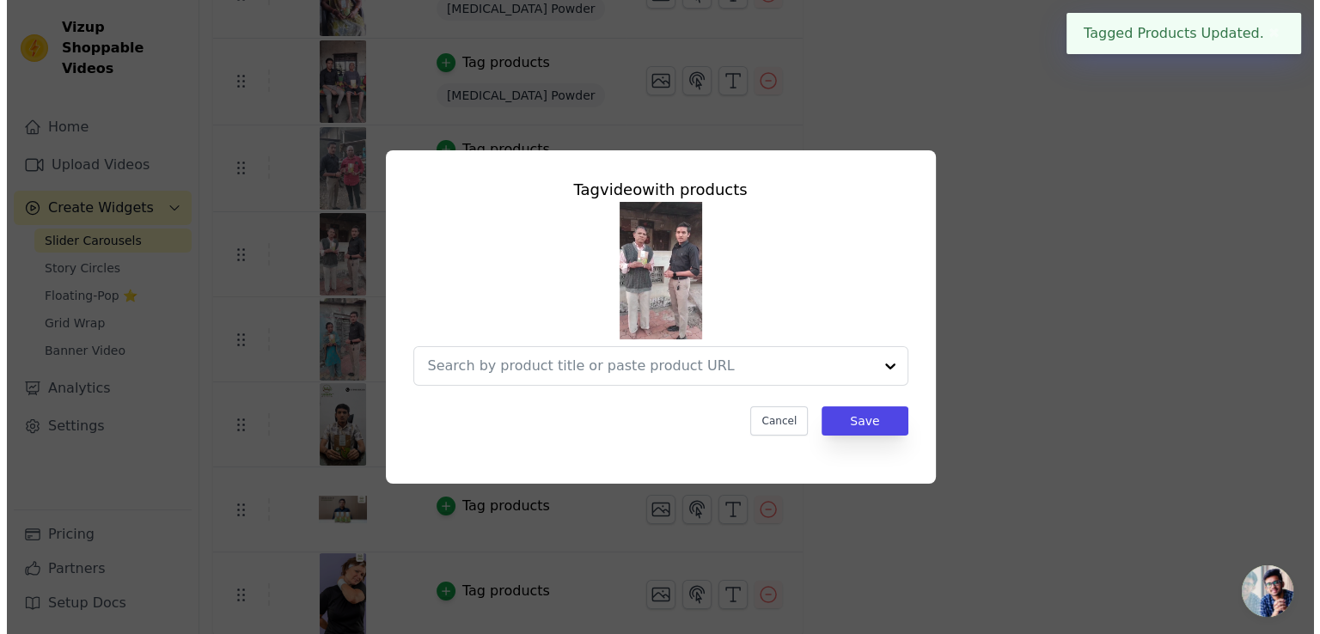
scroll to position [0, 0]
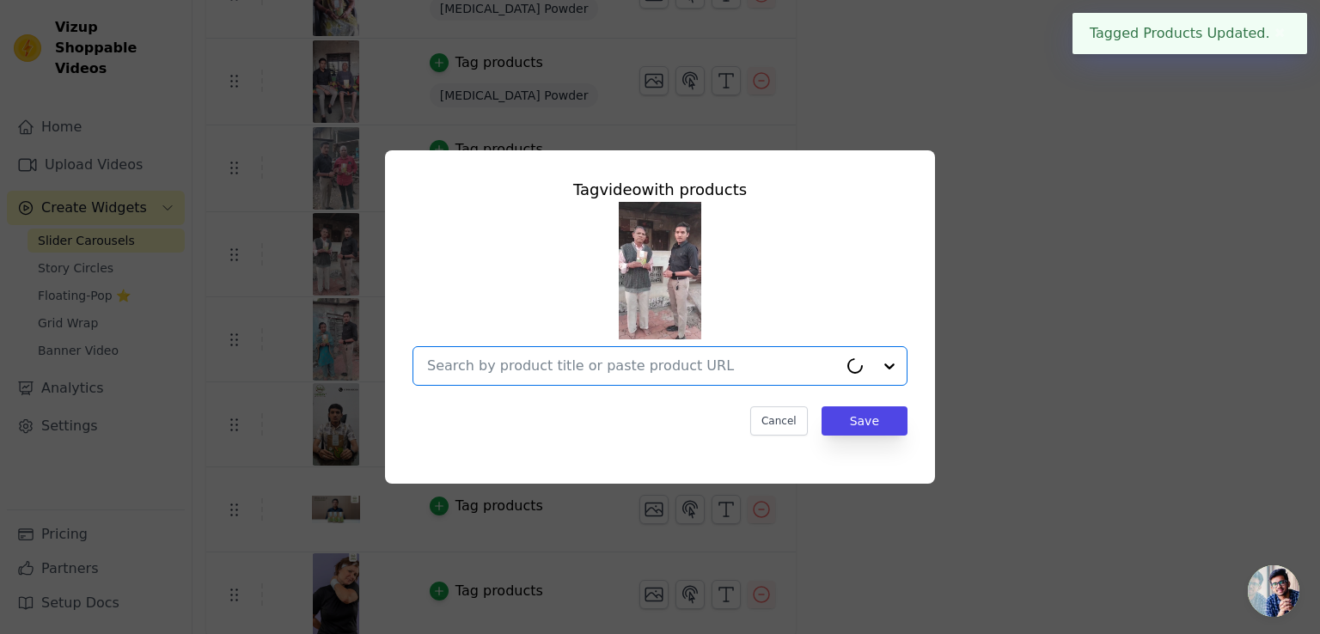
click at [551, 359] on input "text" at bounding box center [632, 366] width 411 height 21
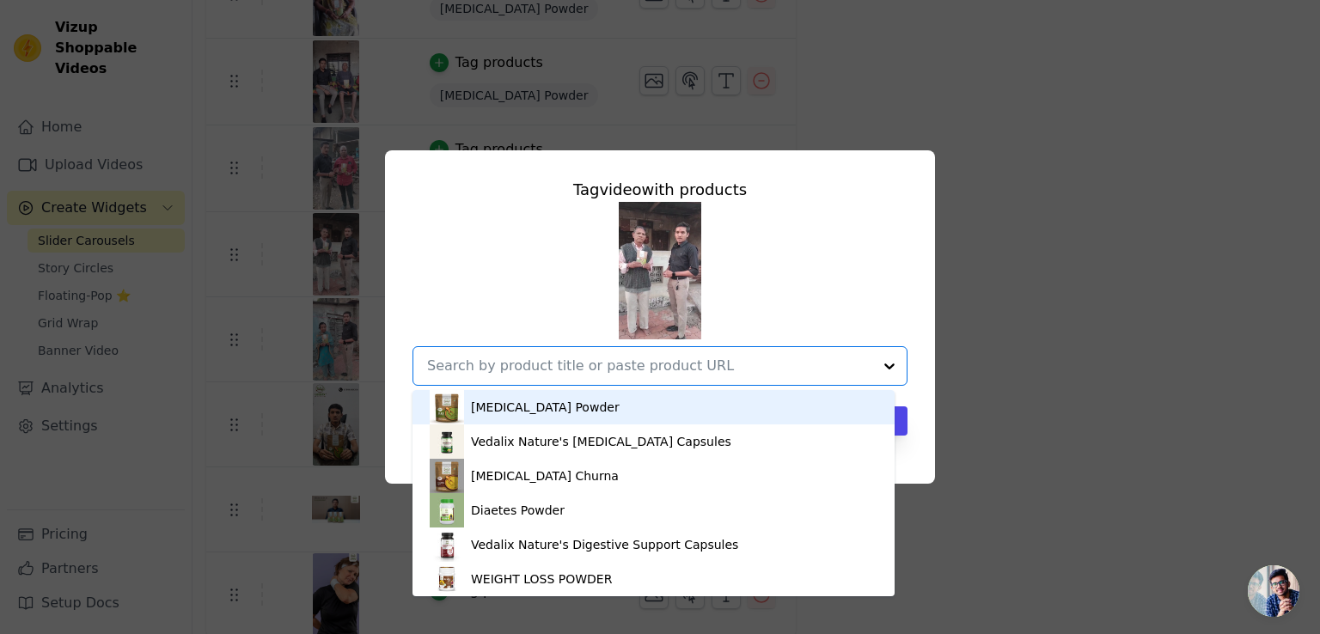
click at [521, 417] on div "Vitamin B12 Powder" at bounding box center [654, 407] width 448 height 34
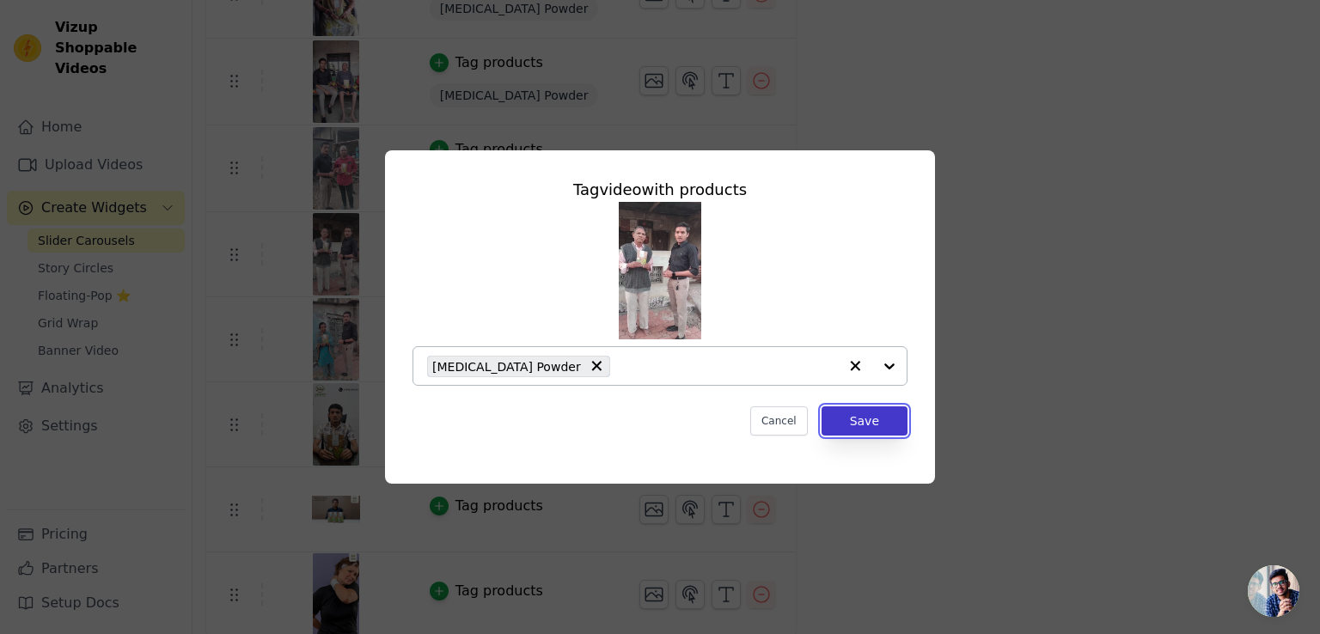
click at [869, 431] on button "Save" at bounding box center [865, 421] width 86 height 29
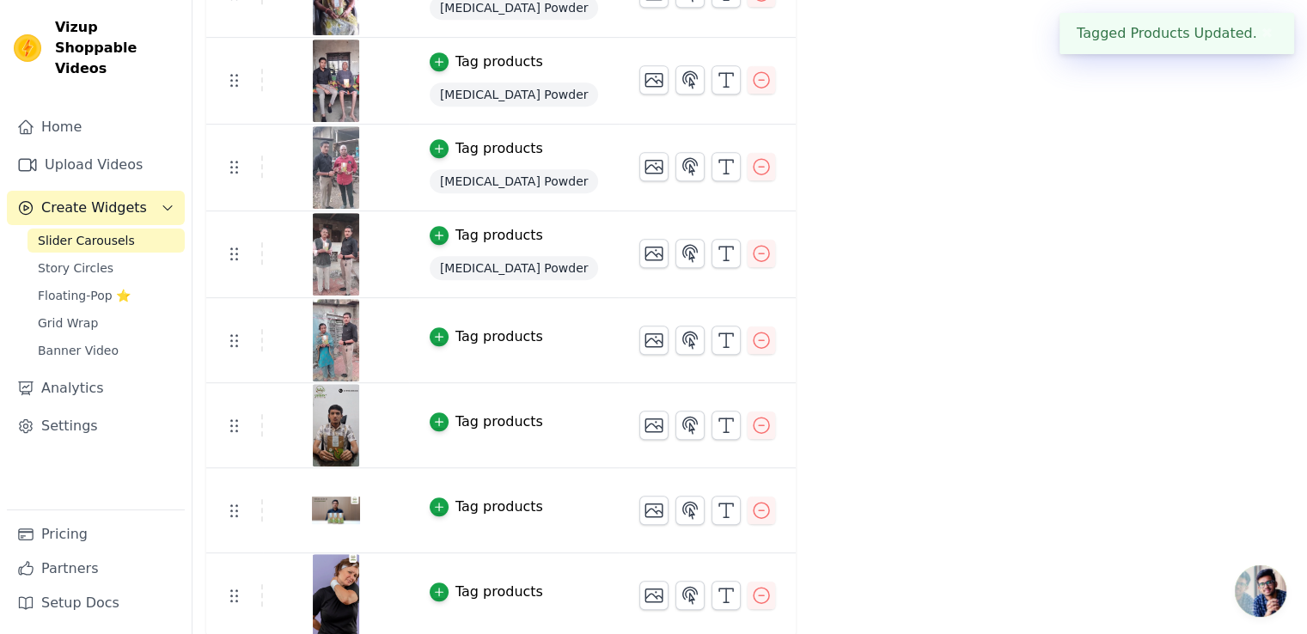
click at [486, 338] on div "Tag products" at bounding box center [500, 337] width 88 height 21
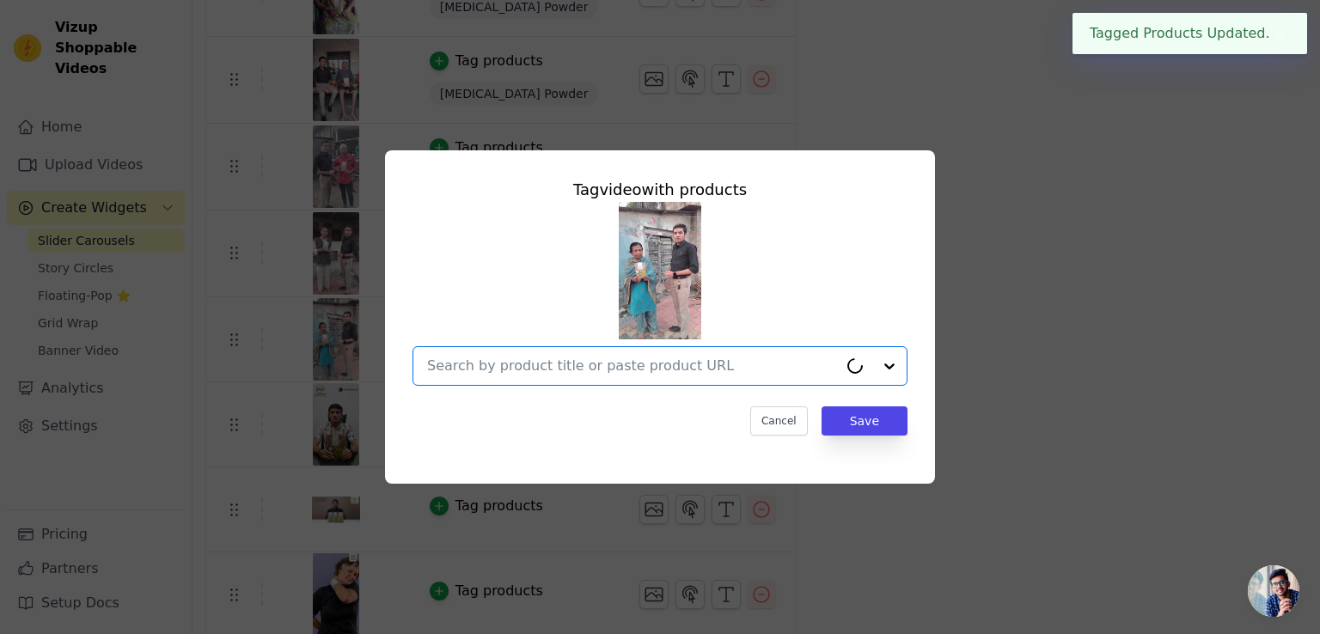
click at [505, 373] on input "text" at bounding box center [632, 366] width 411 height 21
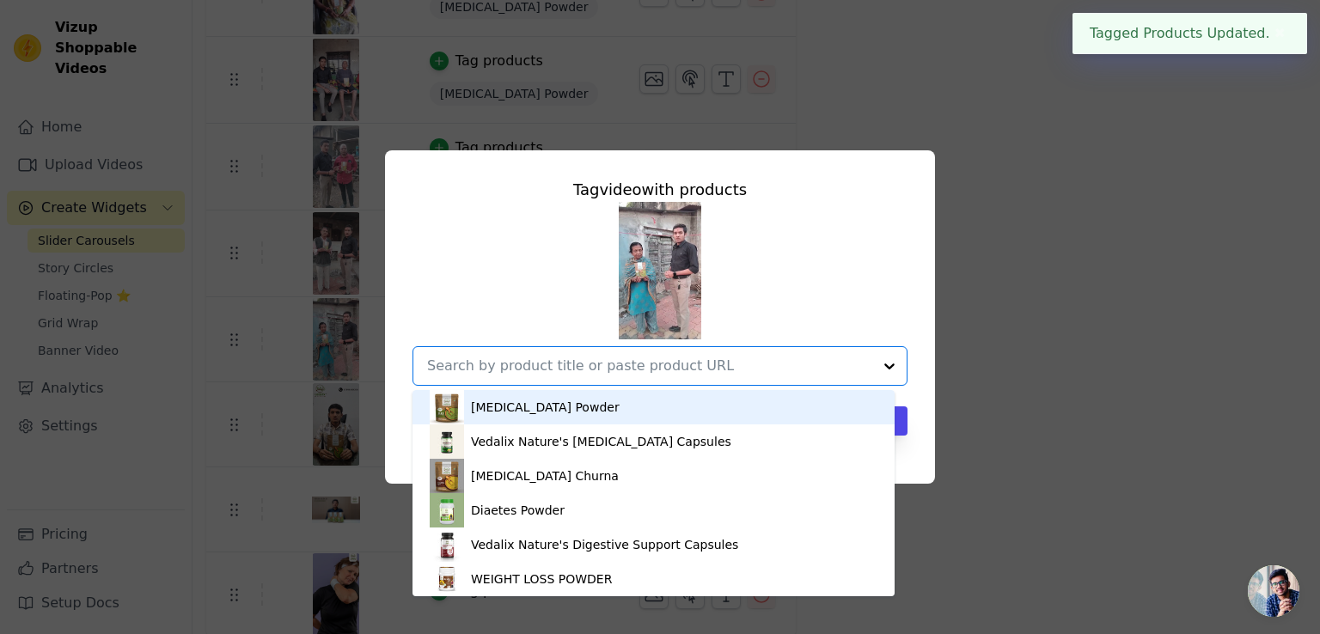
click at [517, 401] on div "Vitamin B12 Powder" at bounding box center [545, 407] width 149 height 17
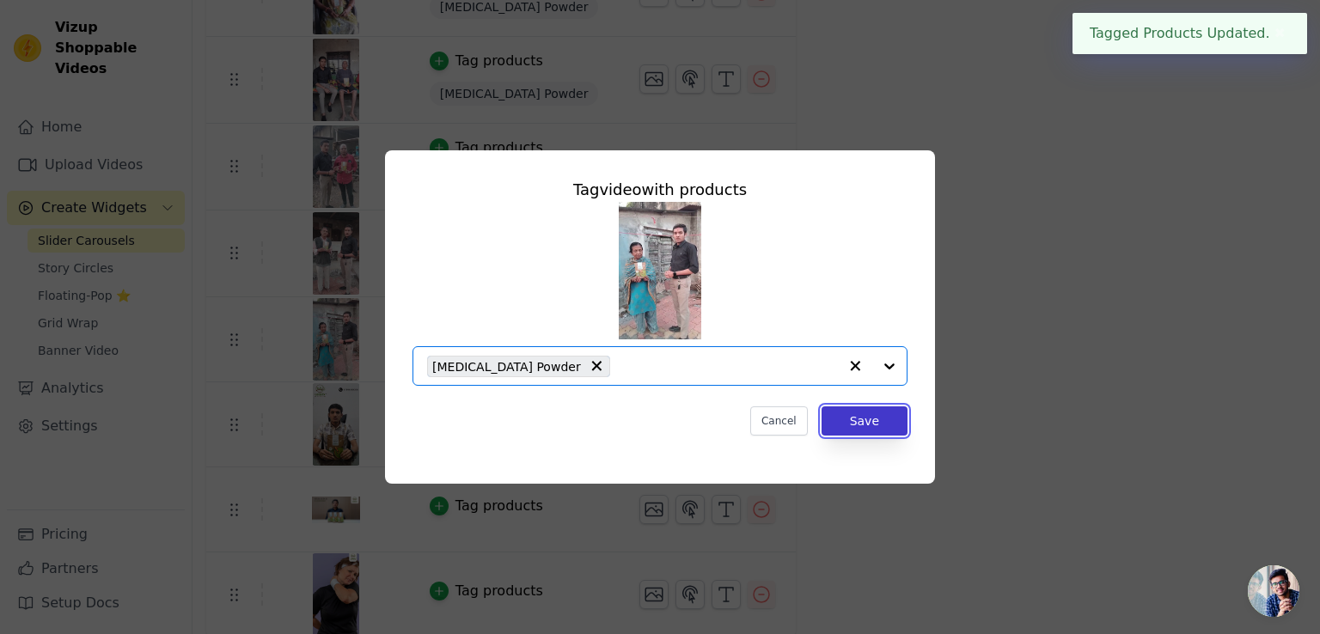
click at [863, 424] on button "Save" at bounding box center [865, 421] width 86 height 29
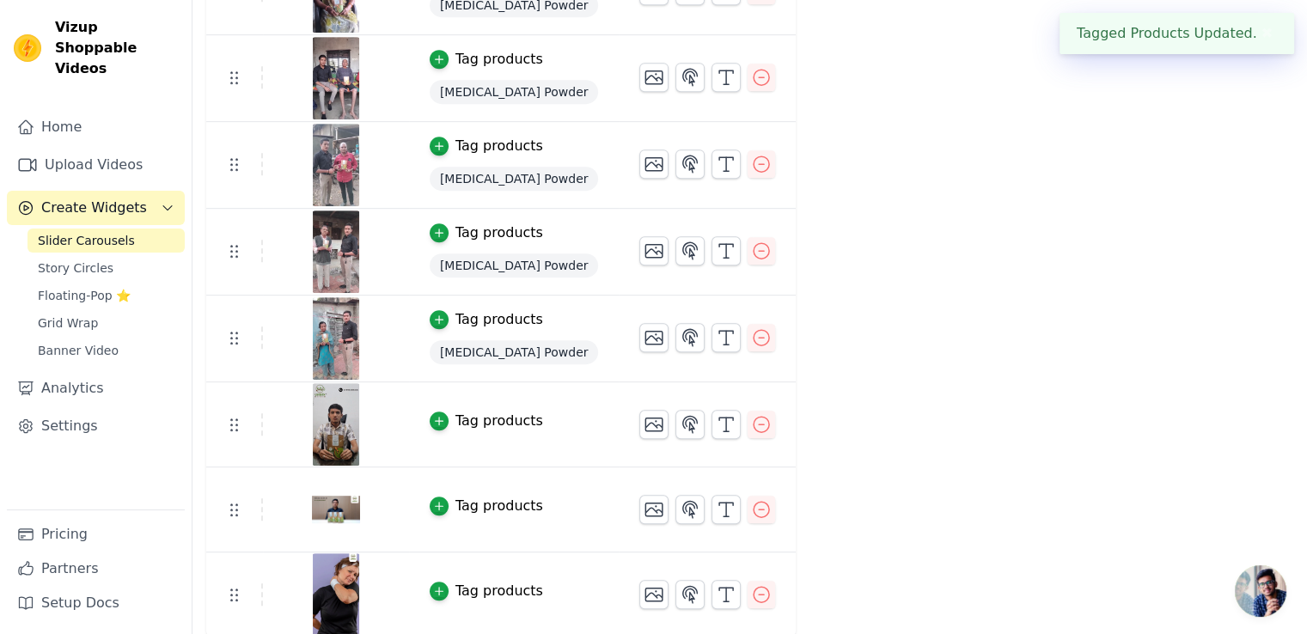
click at [476, 403] on td "Tag products" at bounding box center [514, 424] width 211 height 85
click at [476, 418] on div "Tag products" at bounding box center [500, 421] width 88 height 21
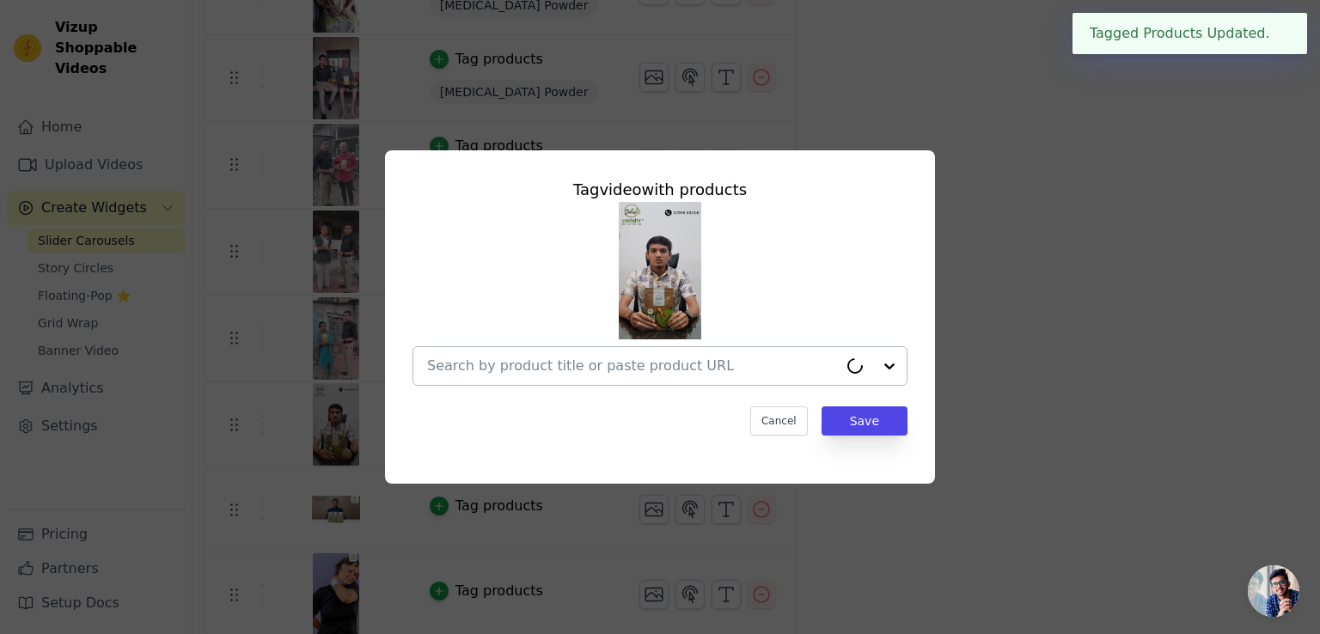
click at [630, 368] on input "text" at bounding box center [632, 366] width 411 height 21
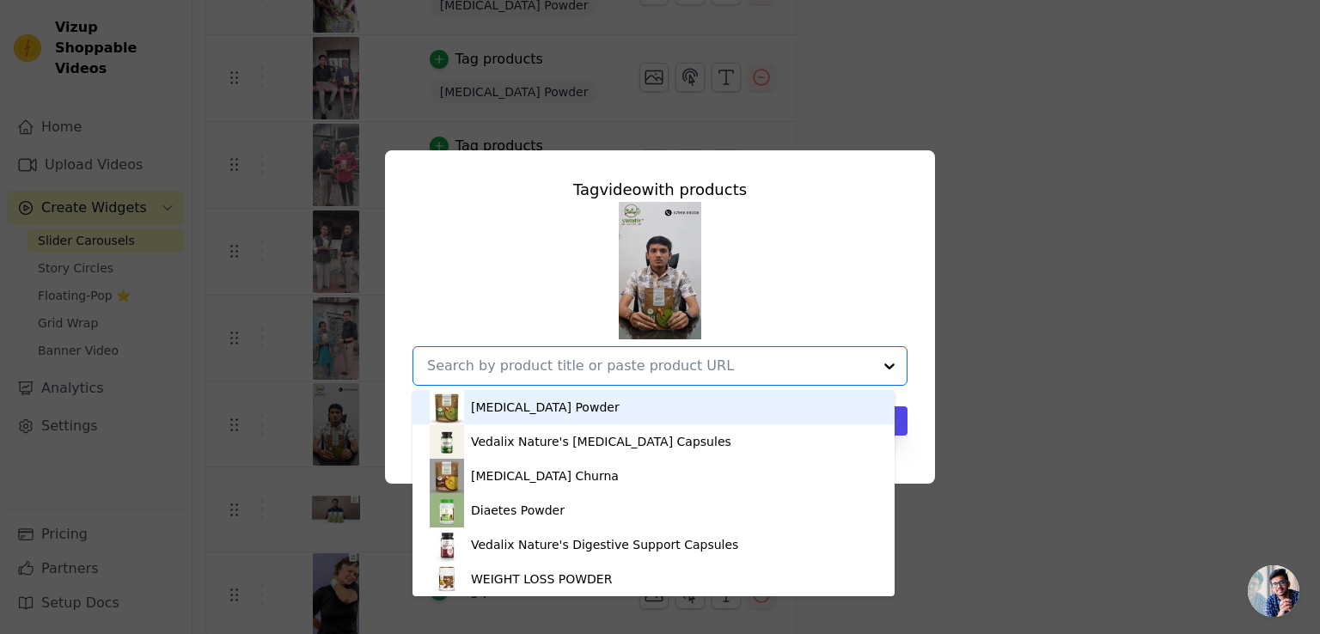
click at [560, 419] on div "Vitamin B12 Powder" at bounding box center [654, 407] width 448 height 34
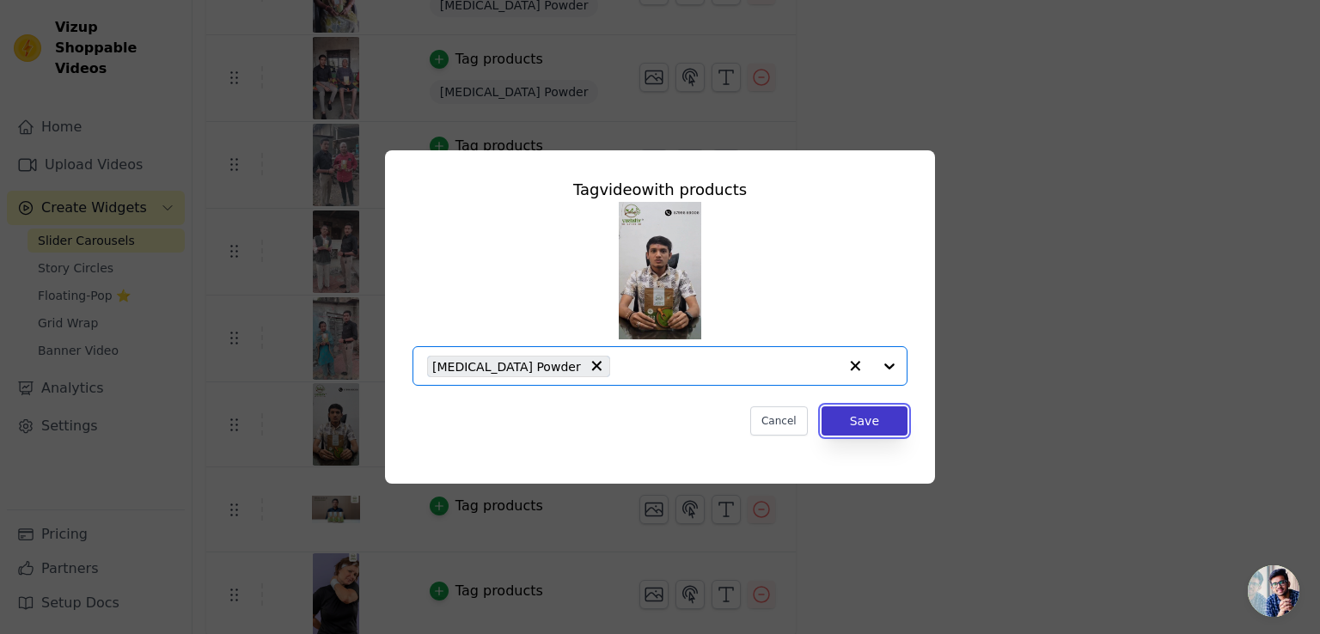
click at [877, 419] on button "Save" at bounding box center [865, 421] width 86 height 29
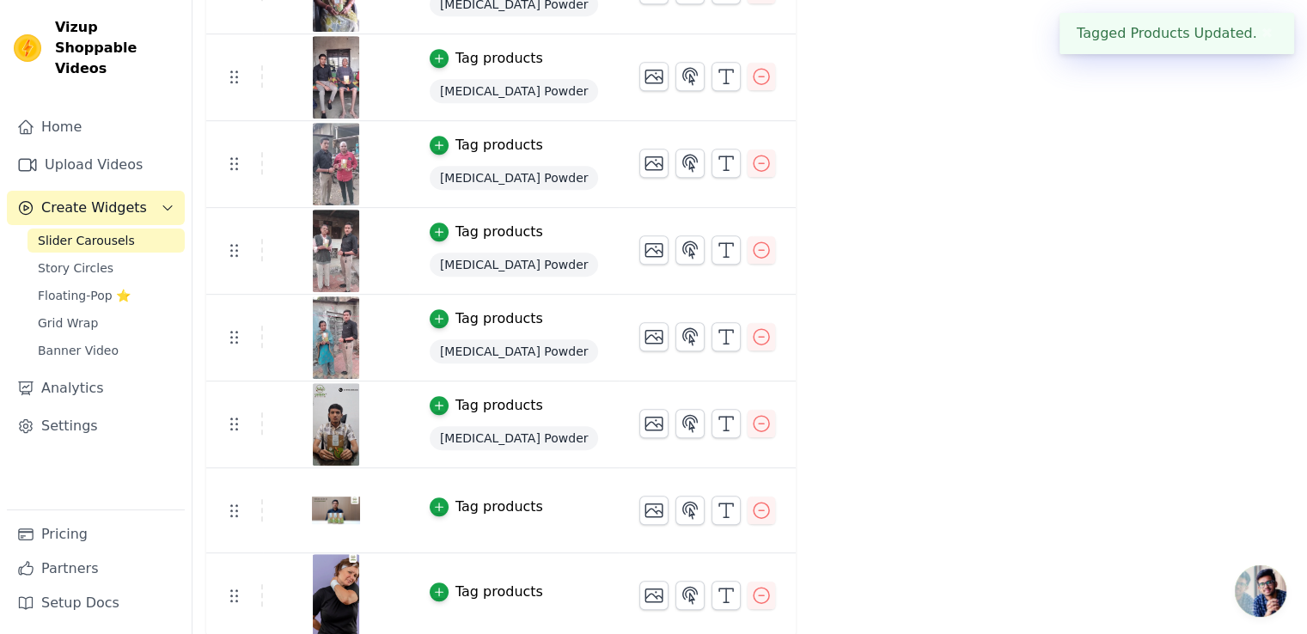
click at [465, 502] on div "Tag products" at bounding box center [500, 507] width 88 height 21
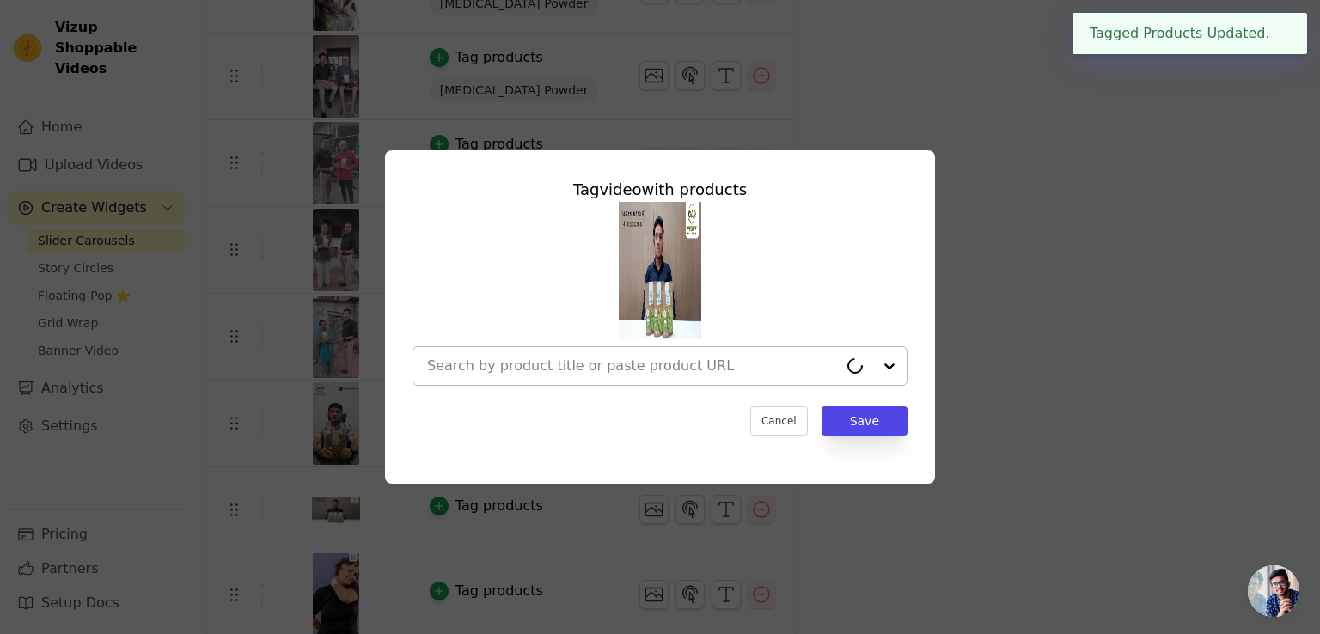
click at [633, 355] on div at bounding box center [632, 366] width 411 height 38
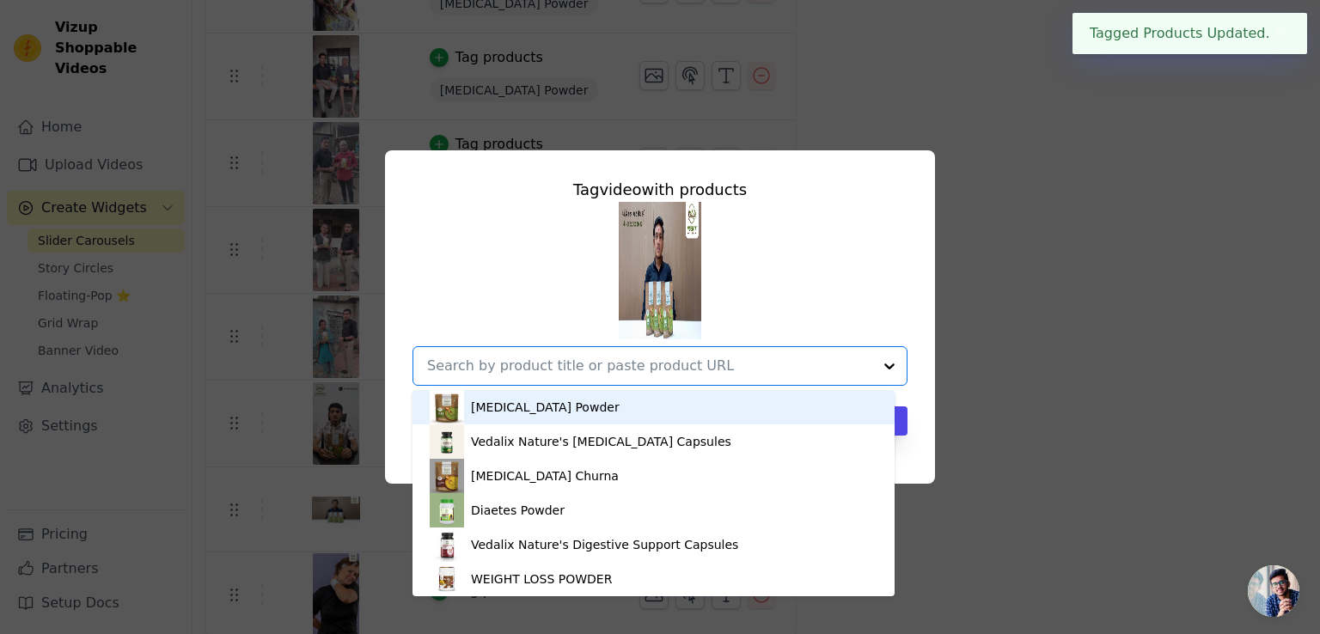
click at [560, 413] on div "Vitamin B12 Powder" at bounding box center [545, 407] width 149 height 17
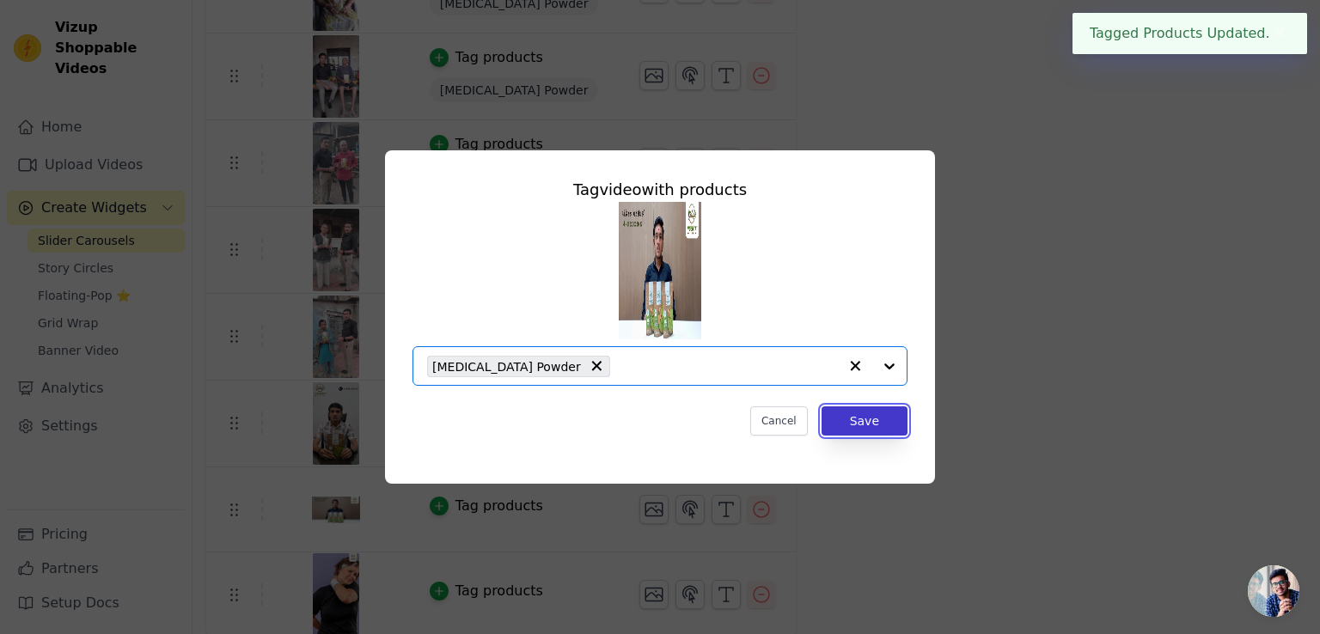
click at [868, 431] on button "Save" at bounding box center [865, 421] width 86 height 29
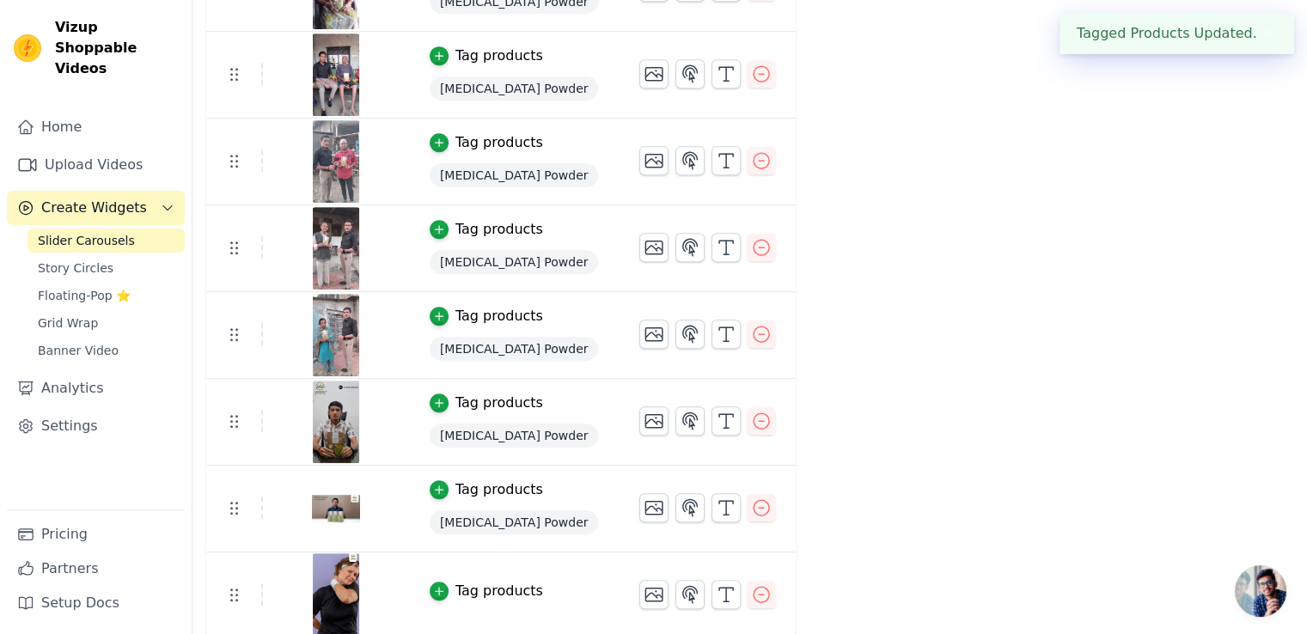
click at [476, 585] on div "Tag products" at bounding box center [500, 591] width 88 height 21
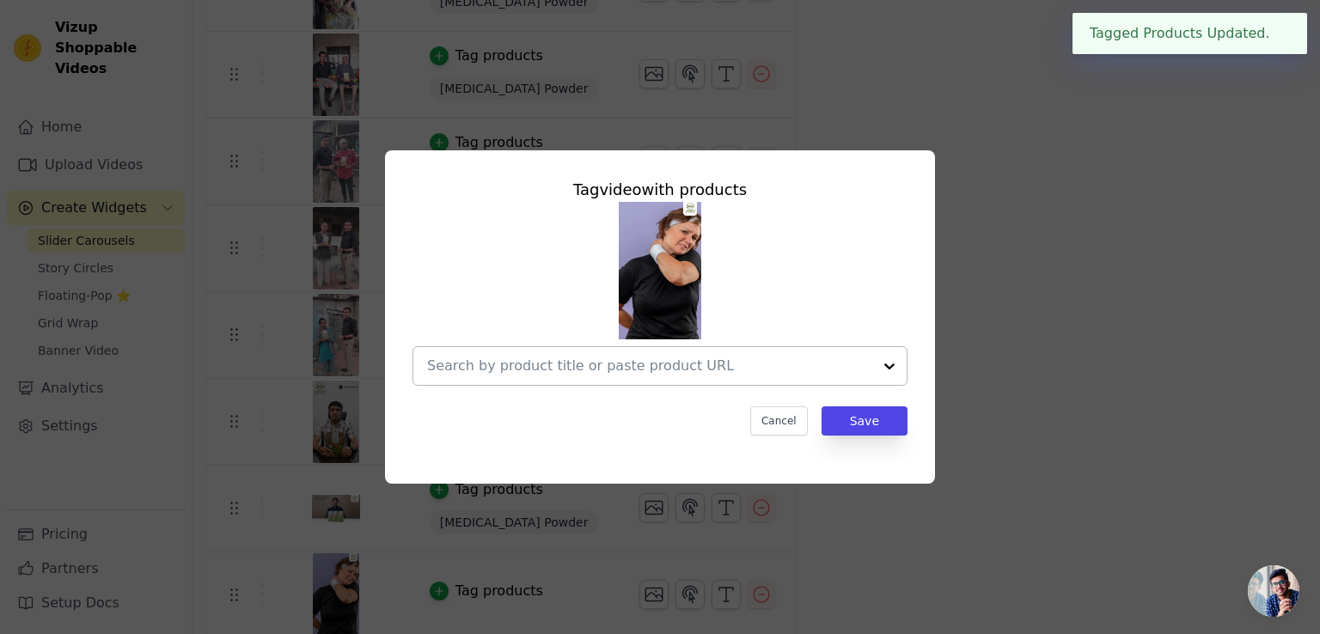
click at [540, 358] on input "text" at bounding box center [649, 366] width 445 height 21
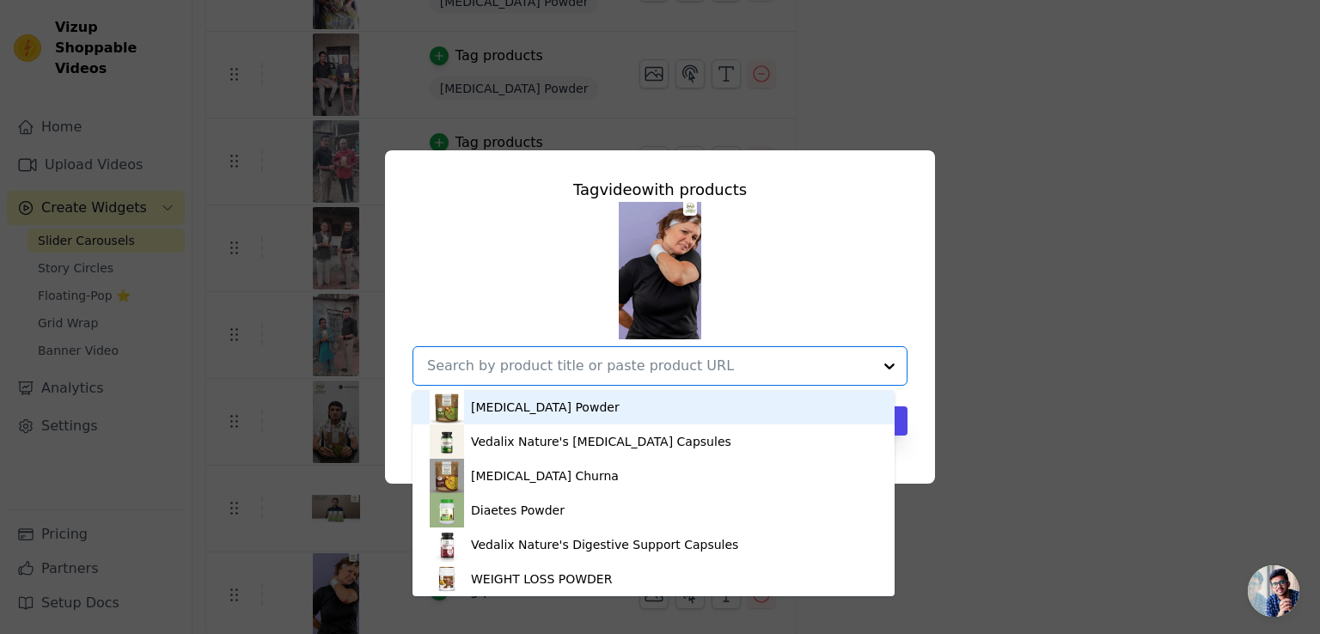
click at [512, 406] on div "Vitamin B12 Powder" at bounding box center [545, 407] width 149 height 17
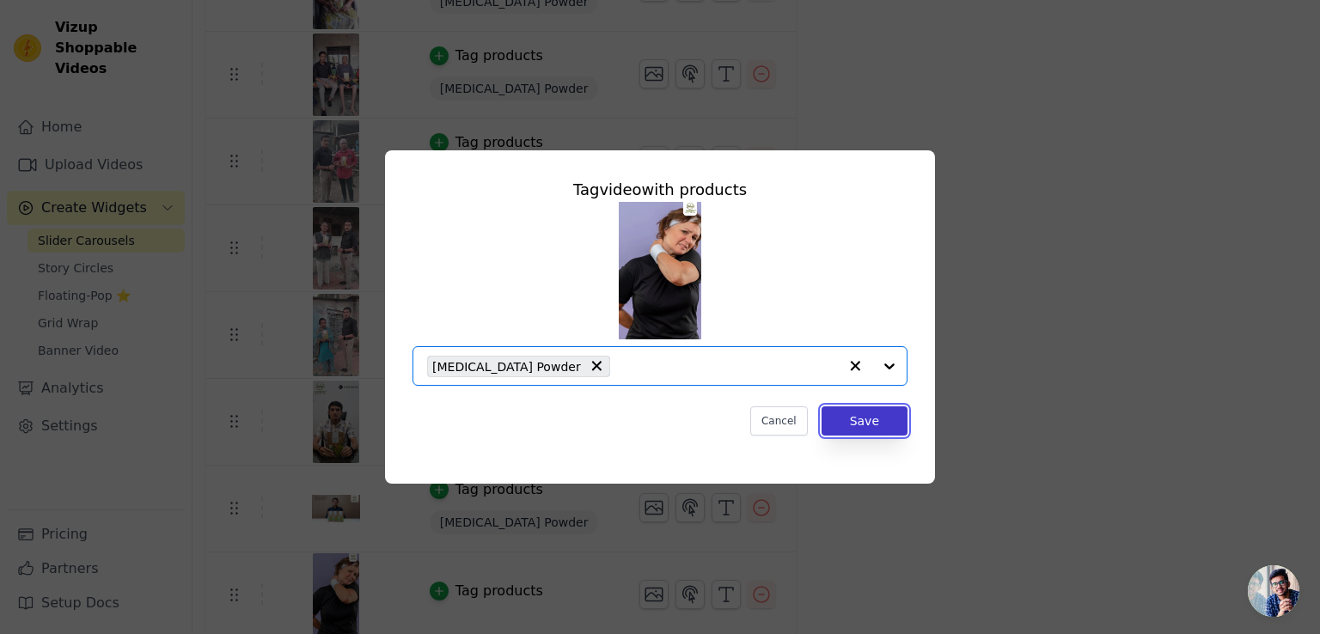
click at [863, 424] on button "Save" at bounding box center [865, 421] width 86 height 29
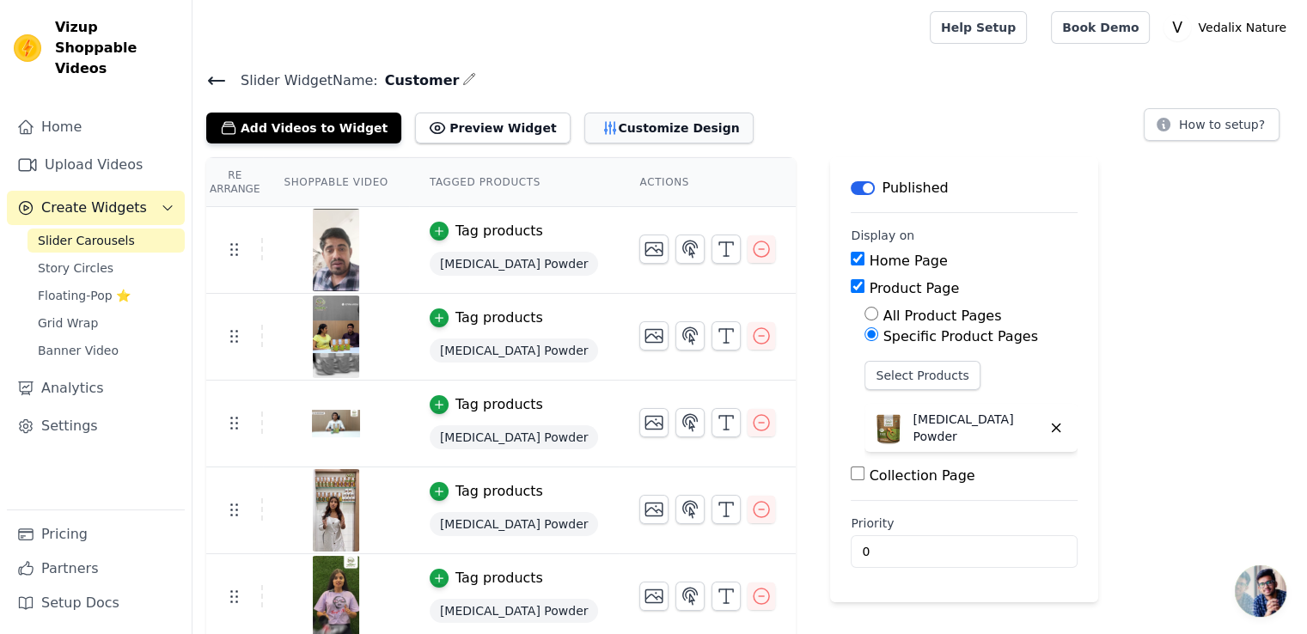
click at [584, 121] on button "Customize Design" at bounding box center [668, 128] width 169 height 31
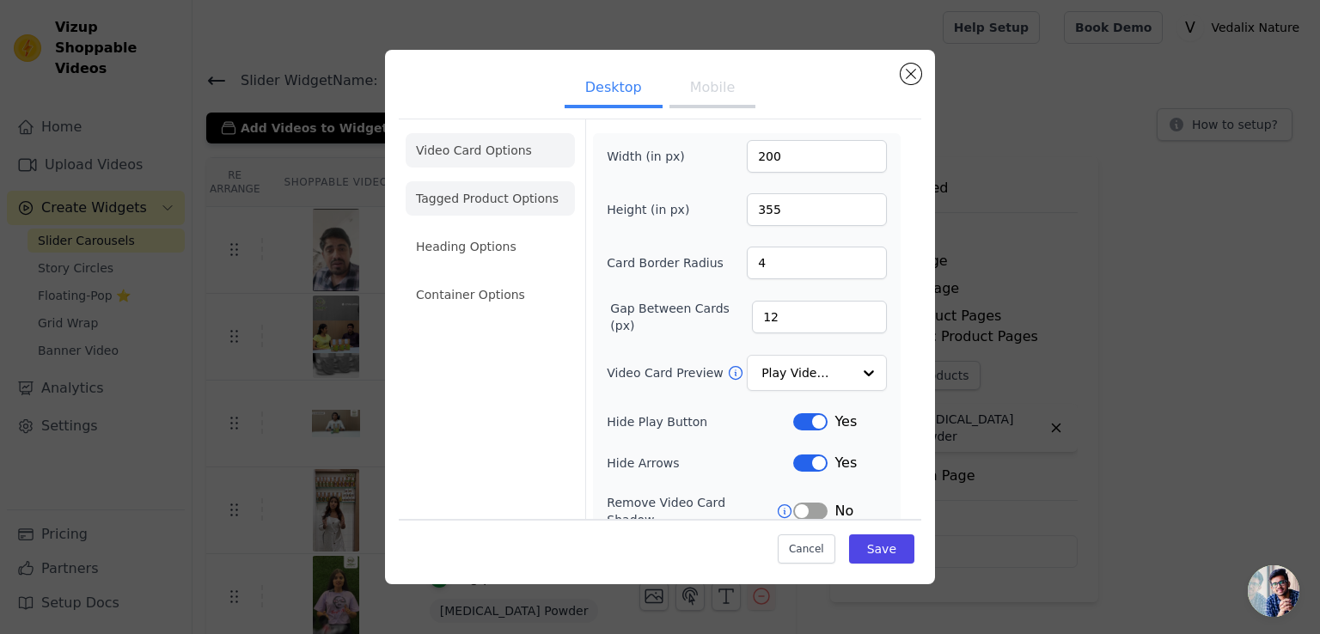
click at [476, 208] on li "Tagged Product Options" at bounding box center [490, 198] width 169 height 34
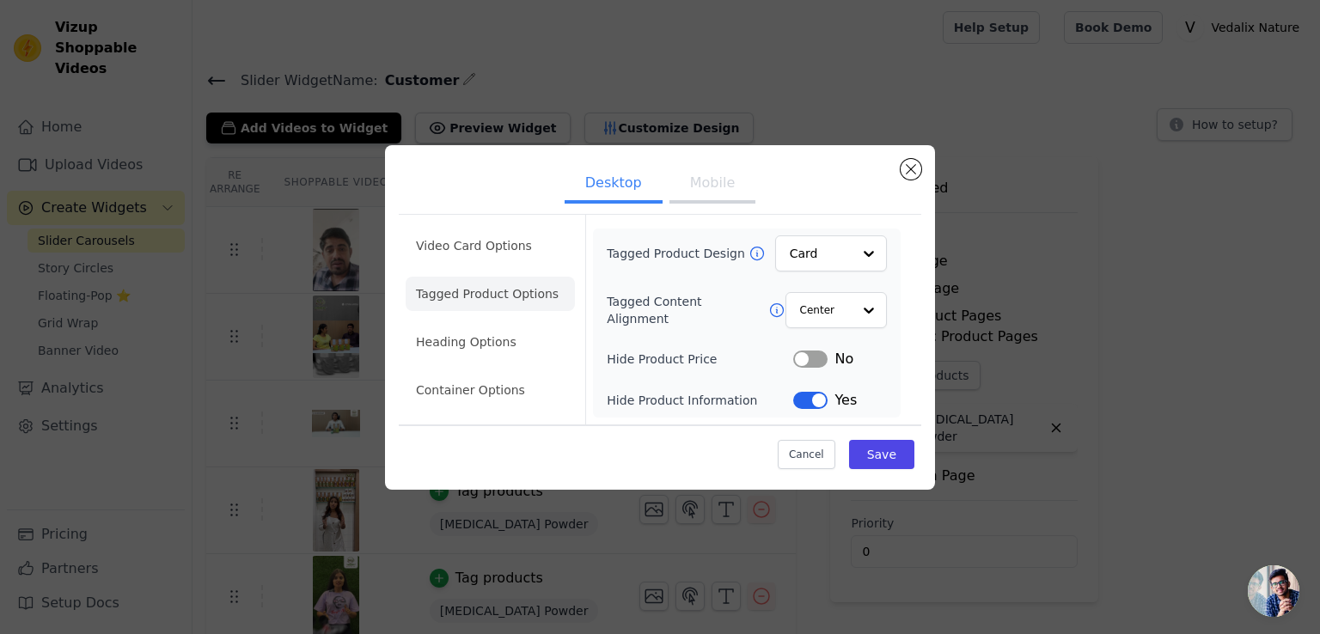
click at [804, 358] on button "Label" at bounding box center [810, 359] width 34 height 17
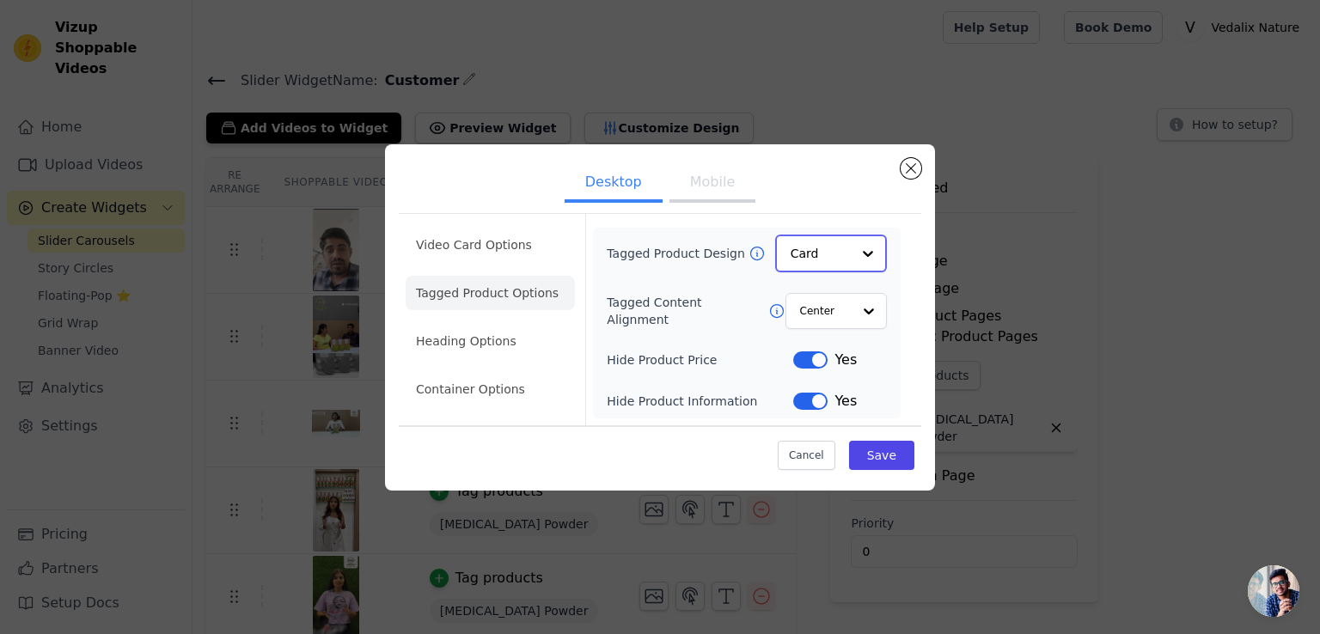
click at [847, 258] on input "Tagged Product Design" at bounding box center [821, 253] width 60 height 34
click at [833, 325] on div "Overlay" at bounding box center [831, 330] width 112 height 36
click at [873, 447] on button "Save" at bounding box center [881, 454] width 65 height 29
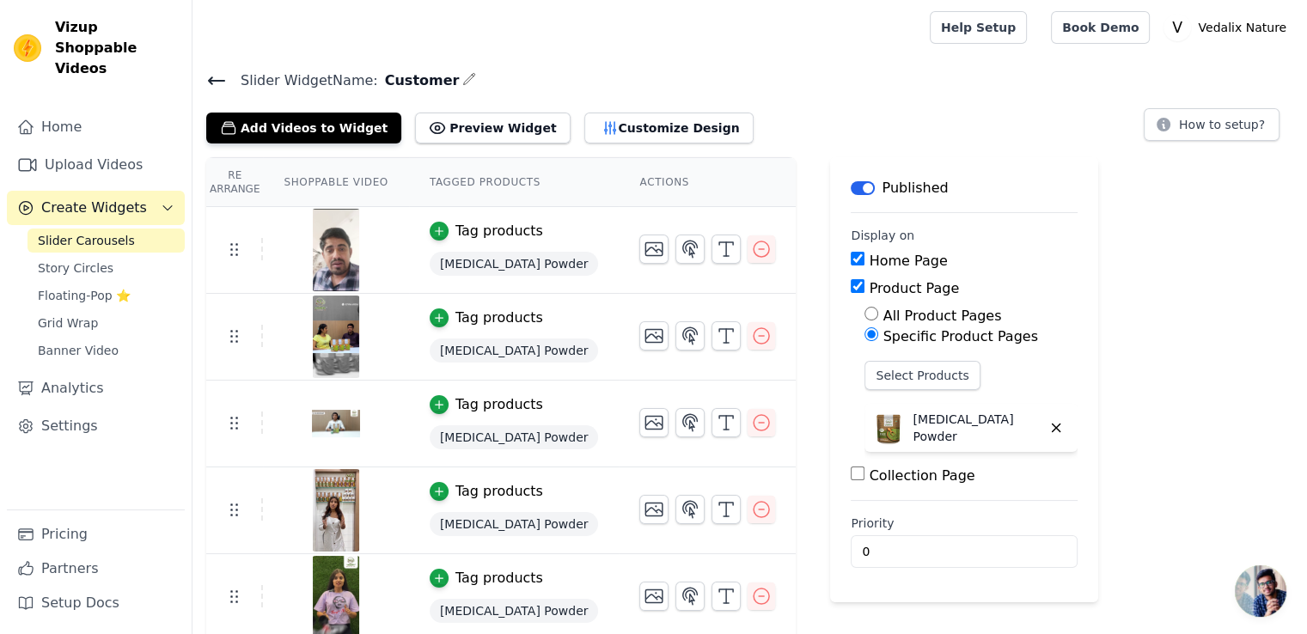
click at [395, 83] on span "Customer" at bounding box center [419, 80] width 82 height 21
copy span "Customer"
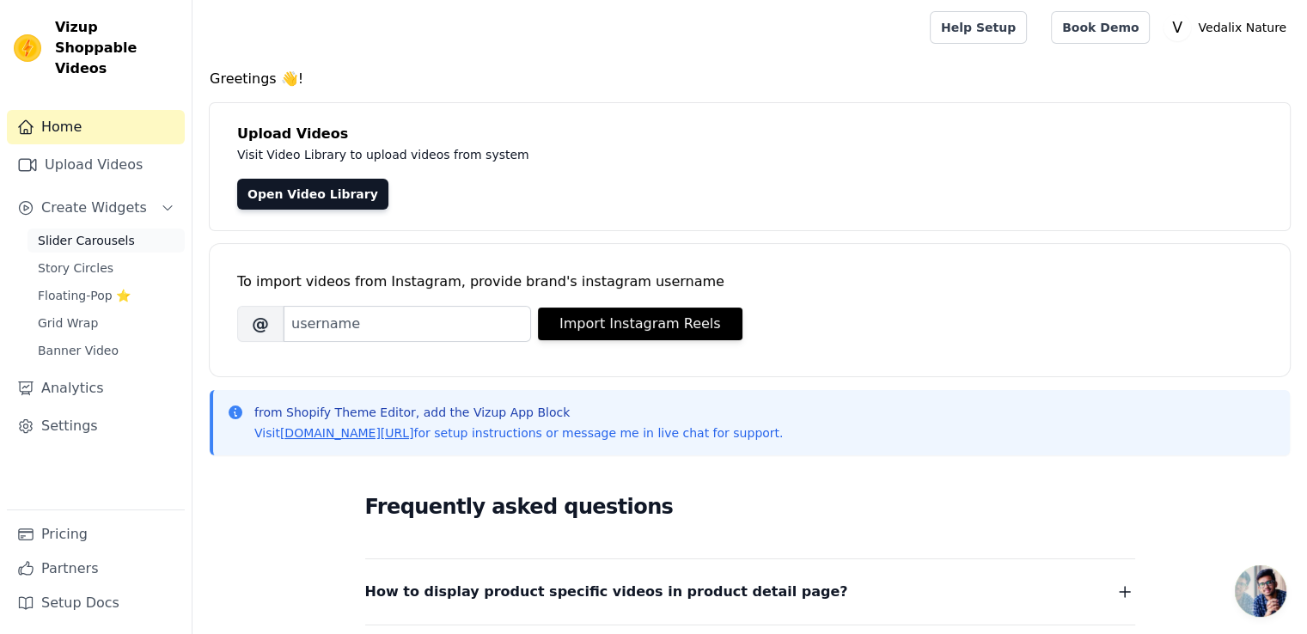
click at [110, 232] on span "Slider Carousels" at bounding box center [86, 240] width 97 height 17
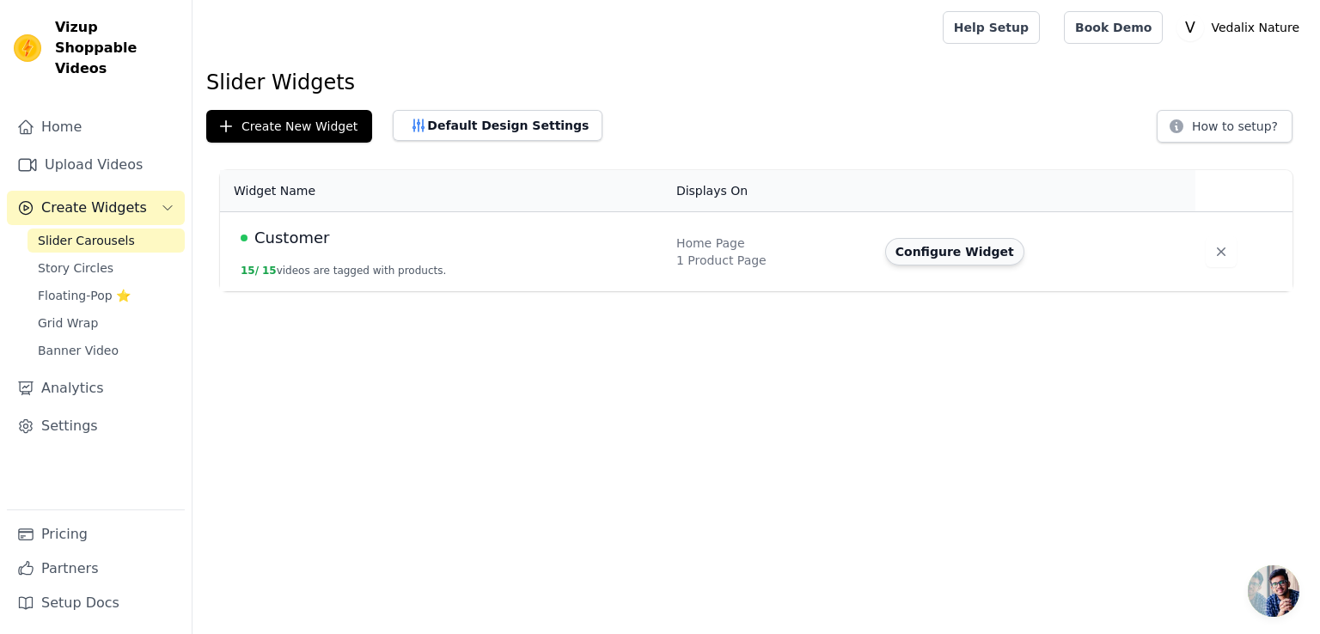
click at [971, 254] on button "Configure Widget" at bounding box center [954, 252] width 139 height 28
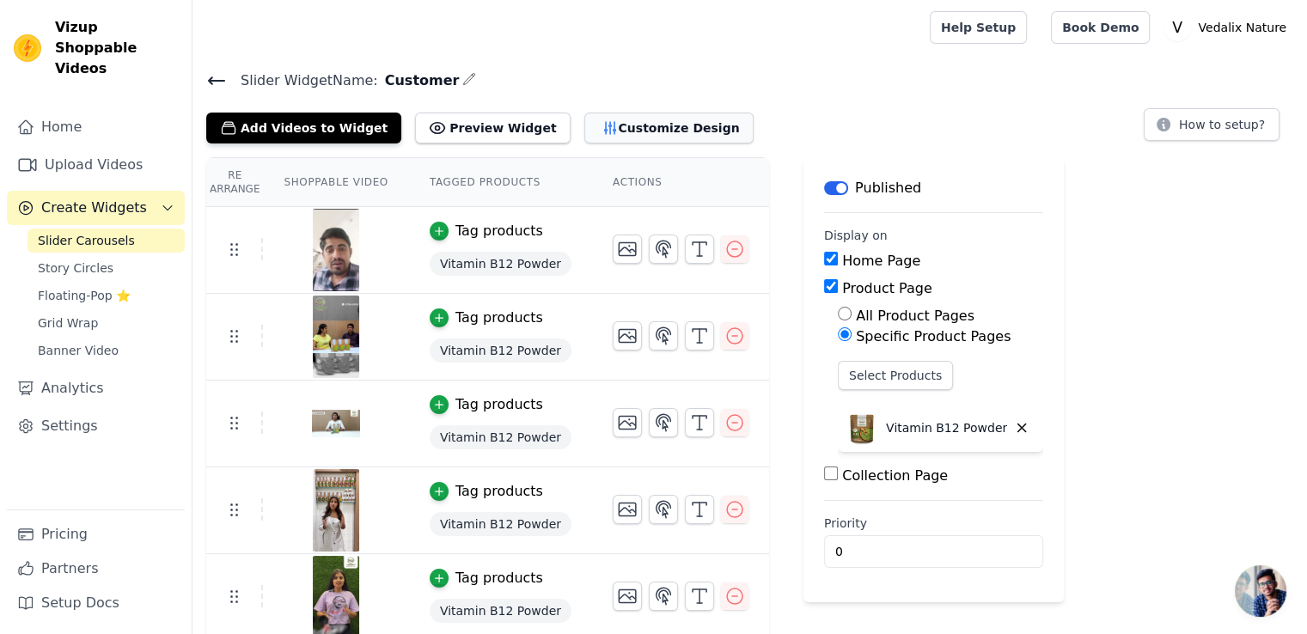
click at [627, 130] on button "Customize Design" at bounding box center [668, 128] width 169 height 31
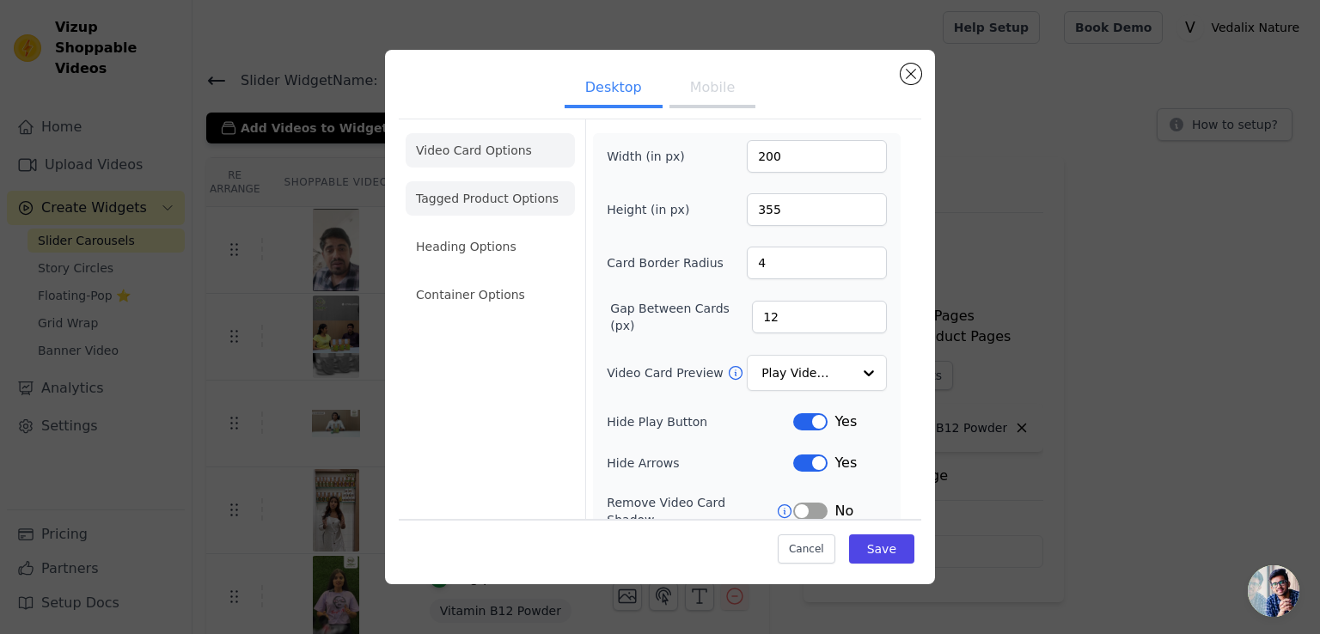
click at [485, 207] on li "Tagged Product Options" at bounding box center [490, 198] width 169 height 34
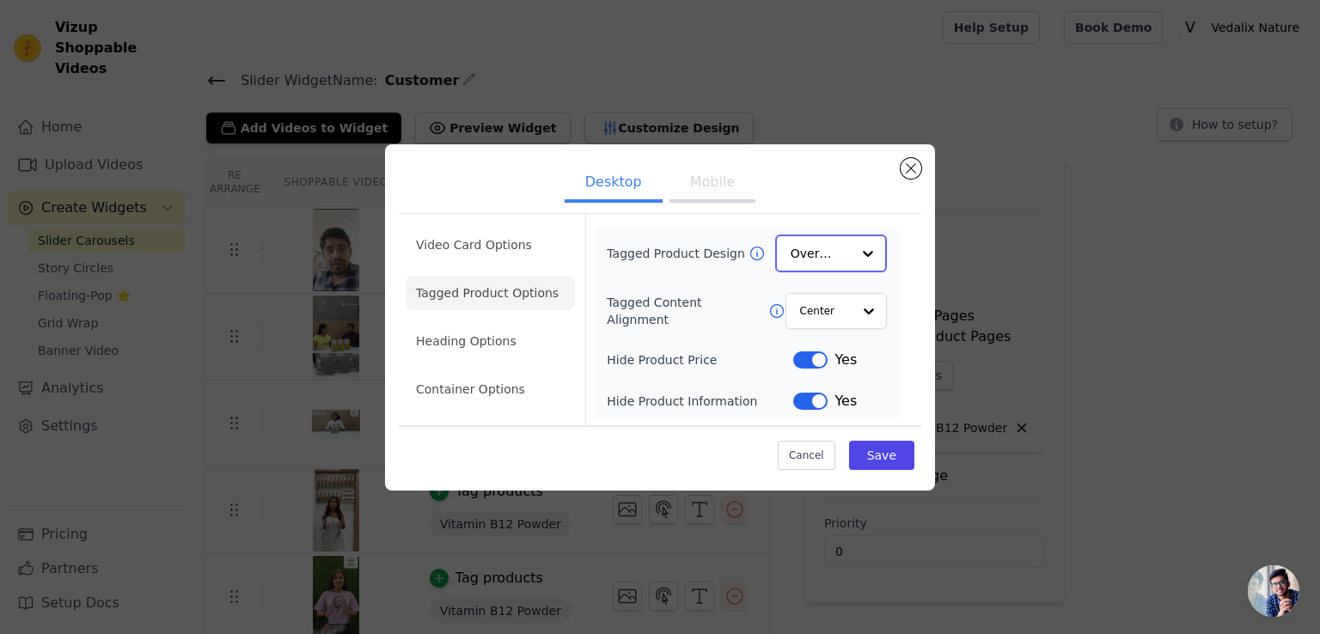
click at [857, 246] on div at bounding box center [868, 253] width 34 height 34
click at [829, 307] on div "Card" at bounding box center [831, 294] width 112 height 36
click at [867, 306] on div at bounding box center [868, 310] width 34 height 34
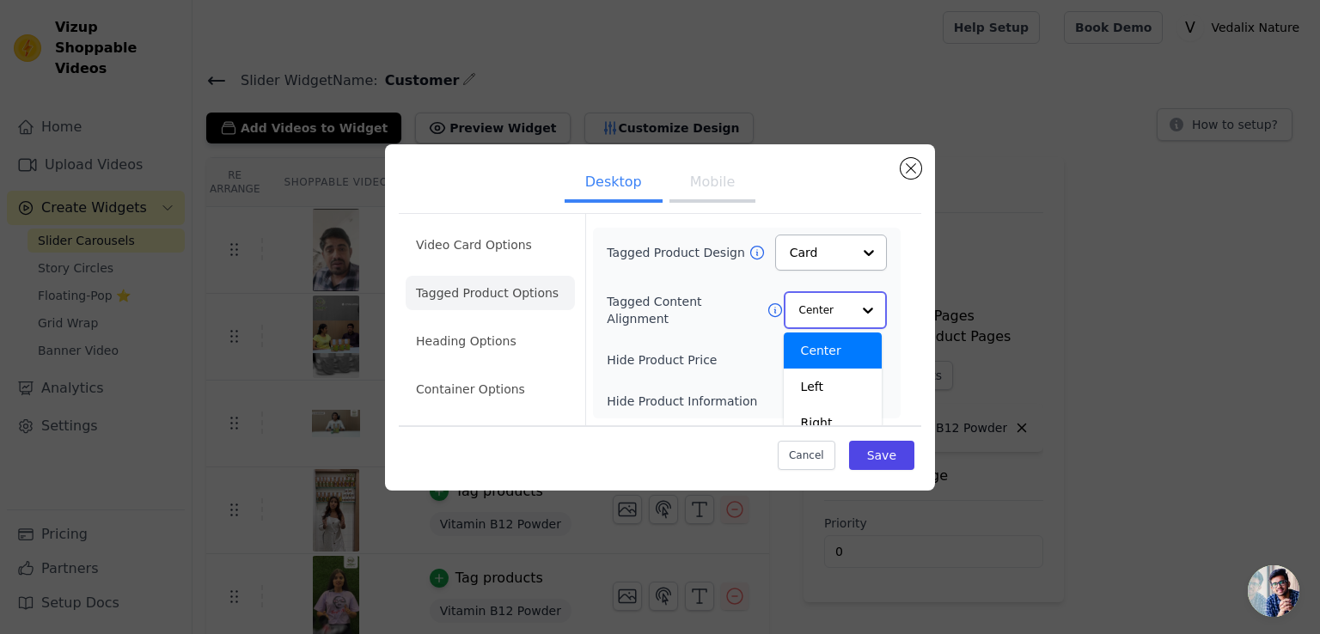
click at [832, 312] on input "Tagged Content Alignment" at bounding box center [825, 310] width 52 height 34
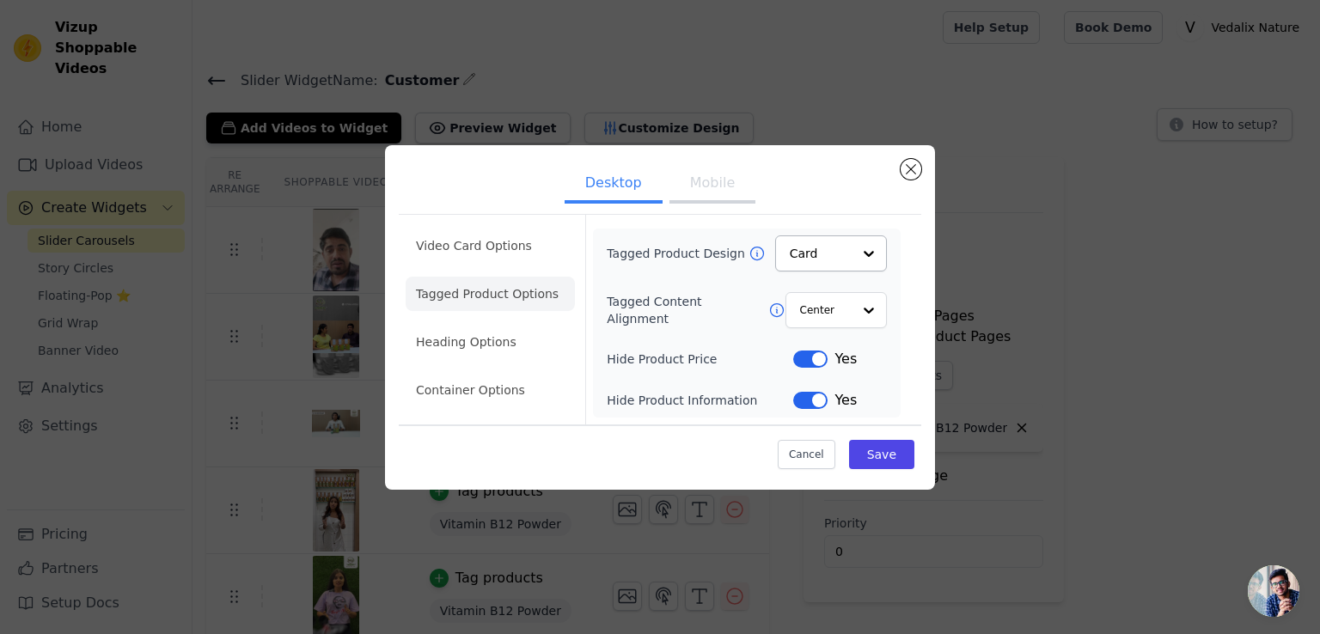
click at [804, 401] on button "Label" at bounding box center [810, 400] width 34 height 17
click at [809, 368] on div "Yes" at bounding box center [840, 359] width 94 height 21
click at [816, 357] on button "Label" at bounding box center [810, 359] width 34 height 17
click at [883, 454] on button "Save" at bounding box center [881, 454] width 65 height 29
